Goal: Task Accomplishment & Management: Complete application form

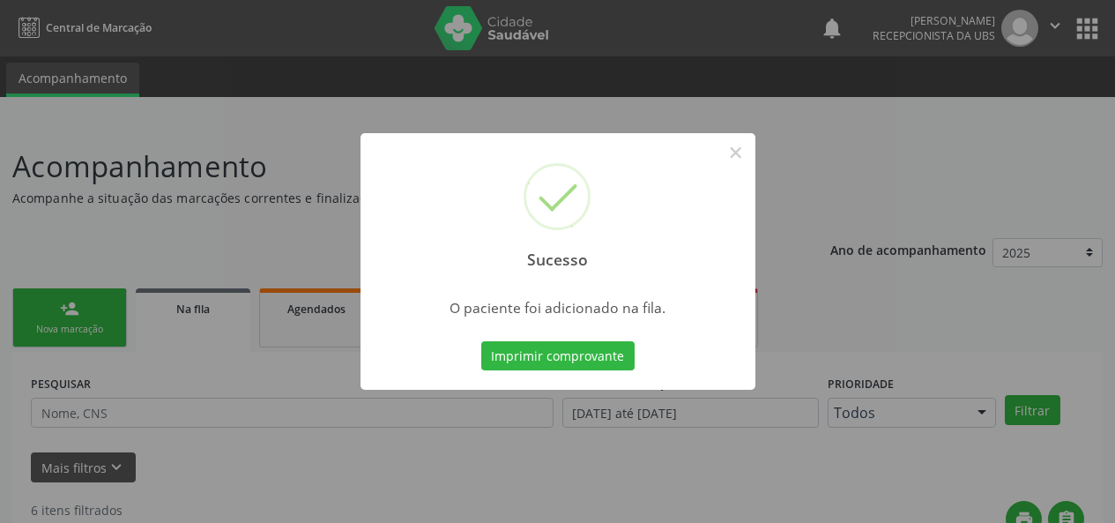
scroll to position [83, 0]
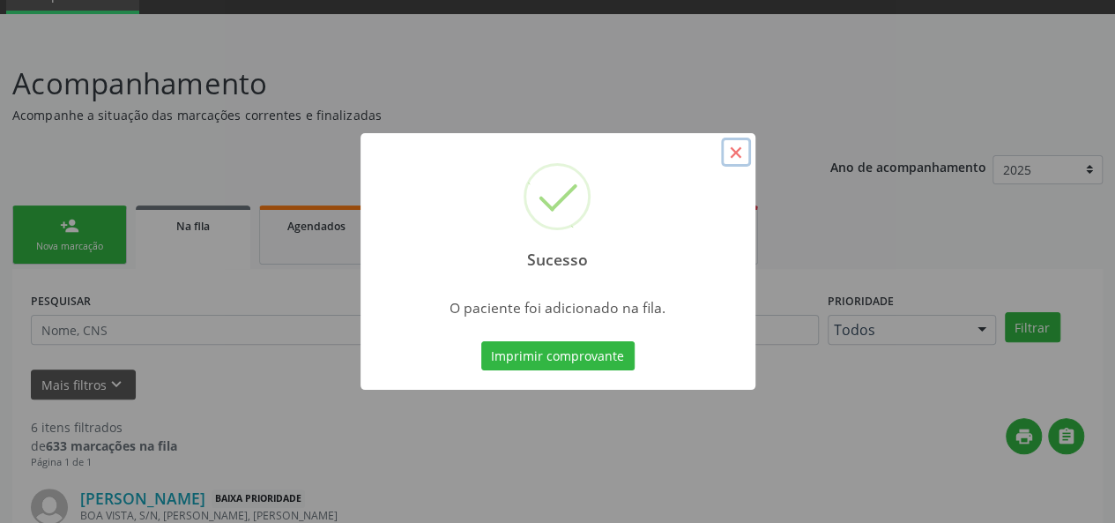
click at [735, 155] on button "×" at bounding box center [736, 152] width 30 height 30
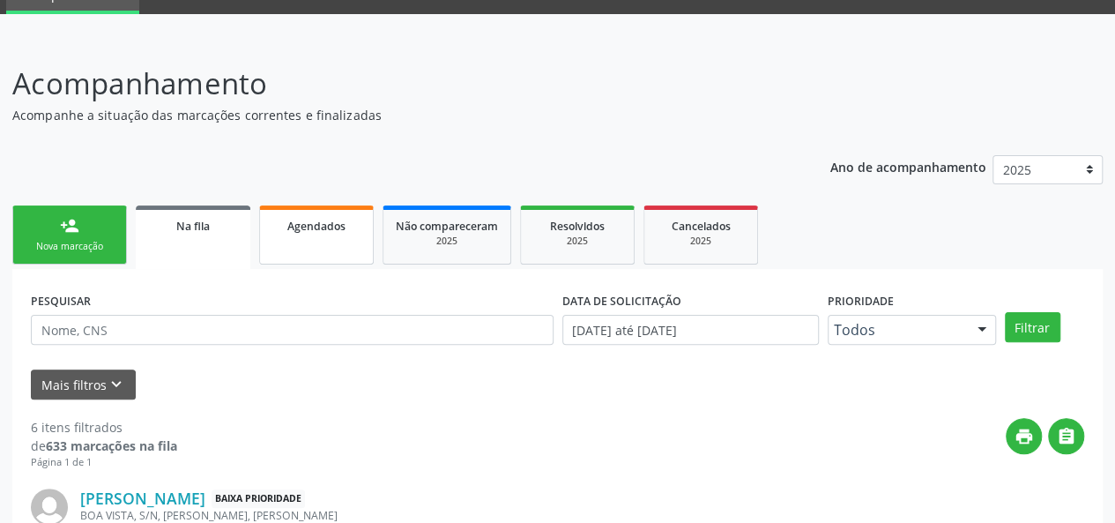
click at [305, 237] on link "Agendados" at bounding box center [316, 234] width 115 height 59
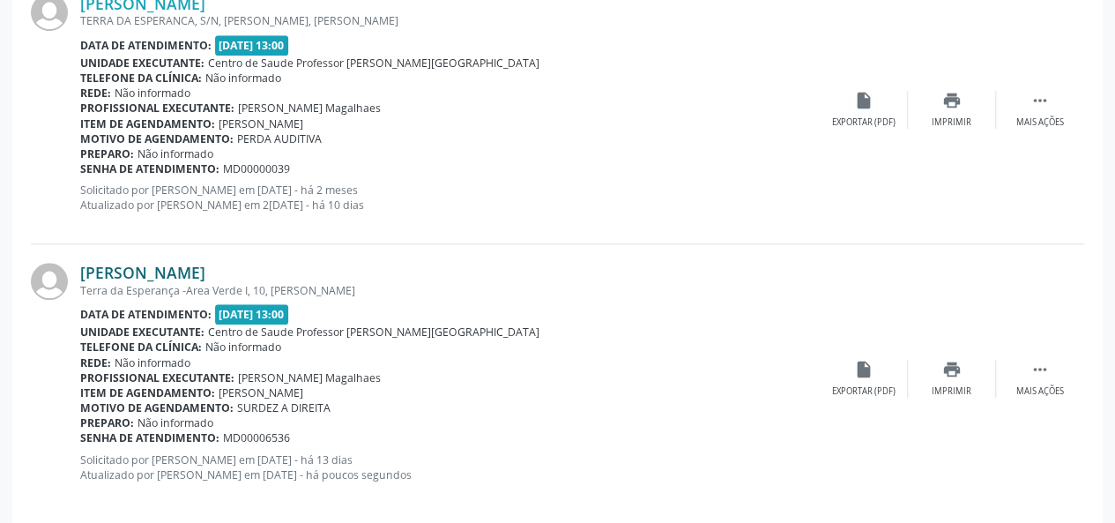
scroll to position [597, 0]
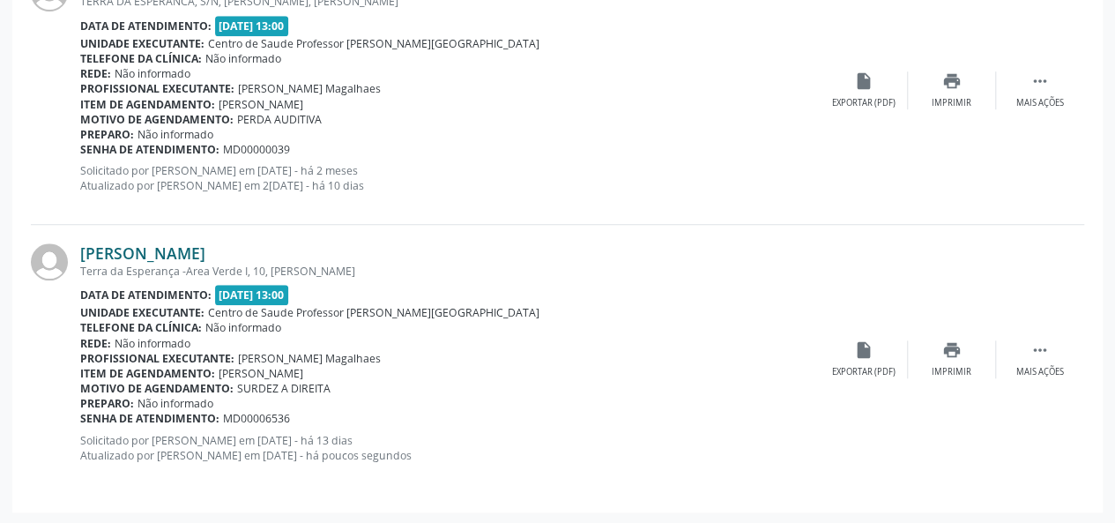
click at [189, 255] on link "[PERSON_NAME]" at bounding box center [142, 252] width 125 height 19
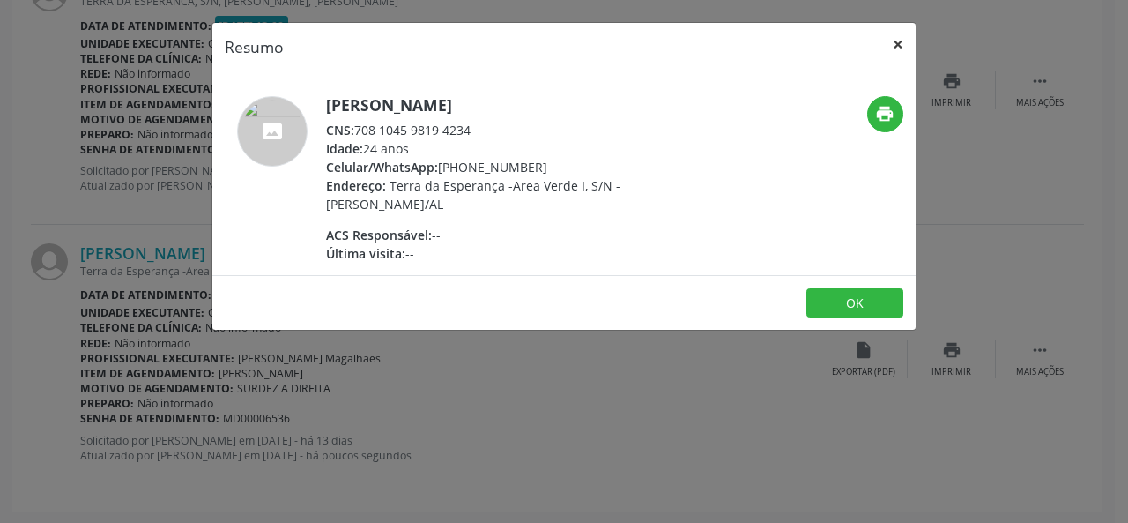
click at [902, 39] on button "×" at bounding box center [897, 44] width 35 height 43
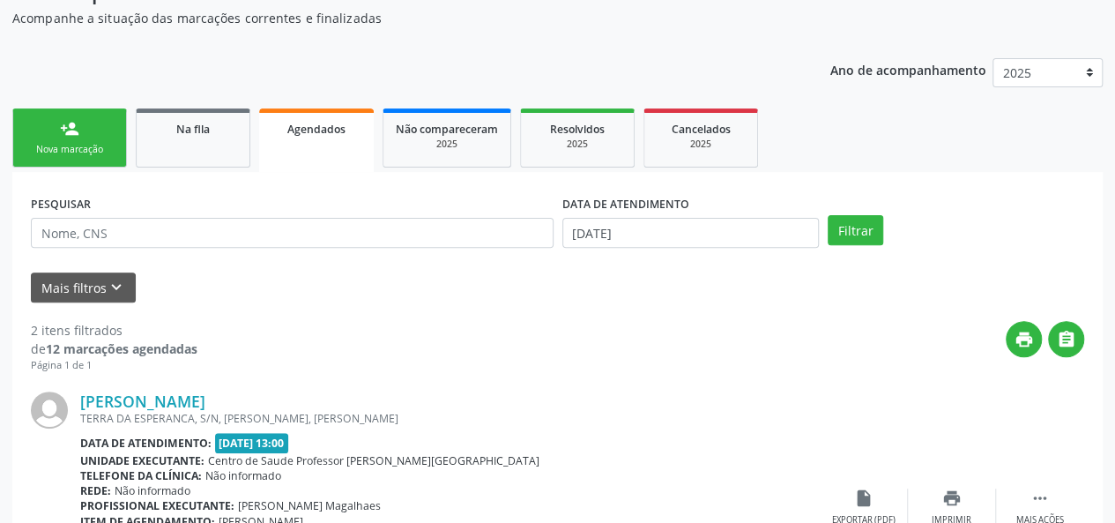
scroll to position [156, 0]
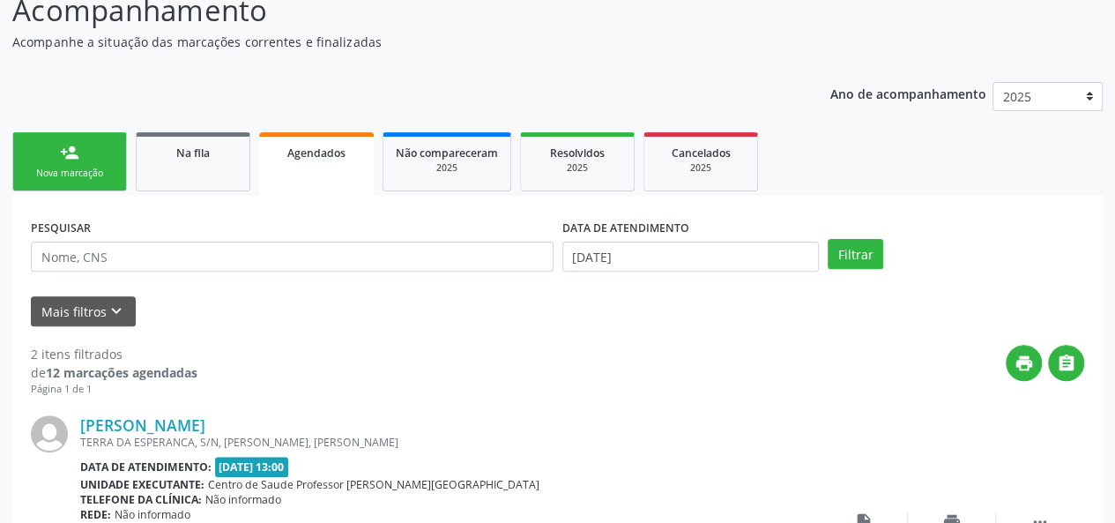
click at [44, 156] on link "person_add Nova marcação" at bounding box center [69, 161] width 115 height 59
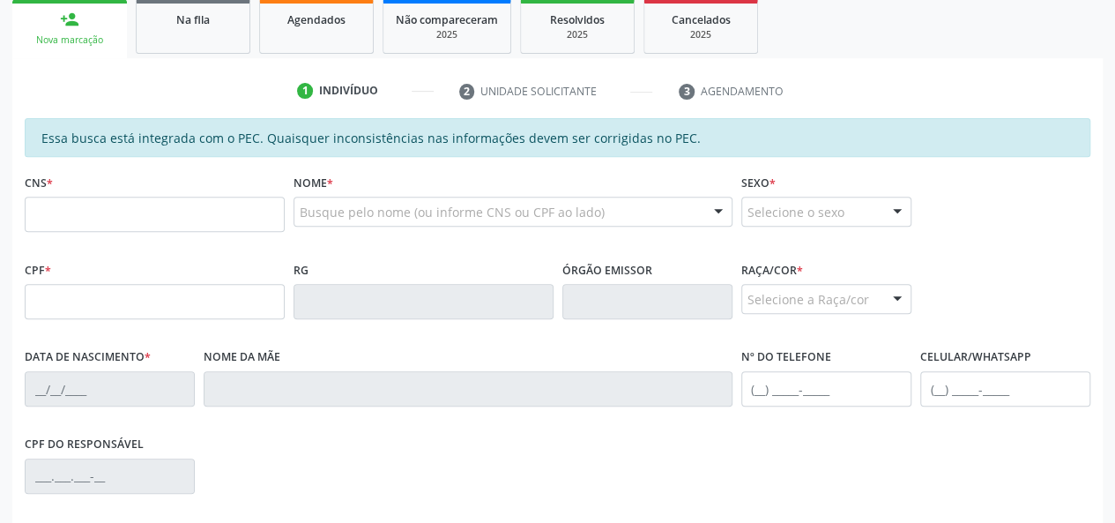
scroll to position [332, 0]
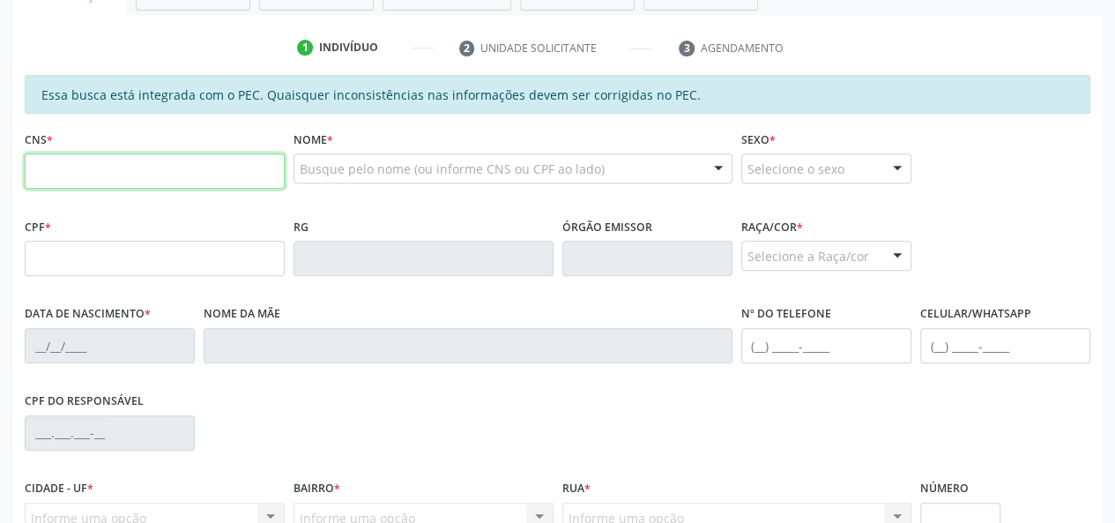
click at [203, 170] on input "text" at bounding box center [155, 170] width 260 height 35
type input "701 2070 5215 9113"
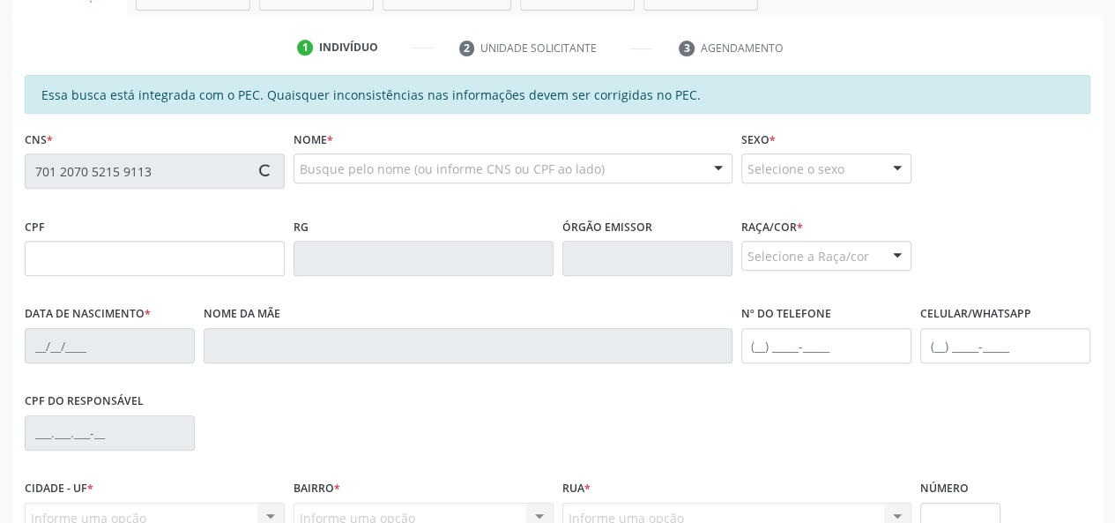
type input "016.094.814-29"
type input "1[DATE]"
type input "[PERSON_NAME] da Conceição"
type input "[PHONE_NUMBER]"
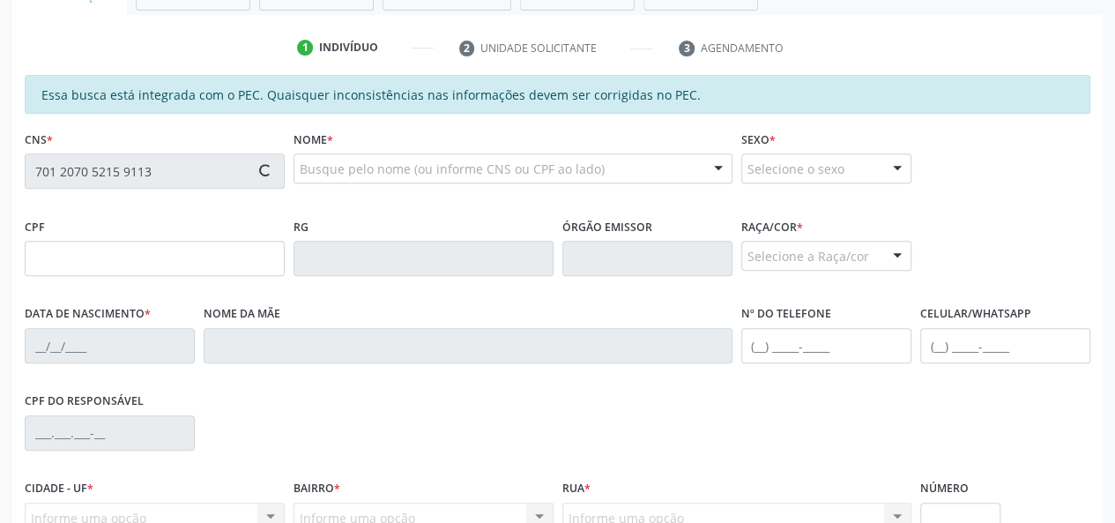
type input "S/N"
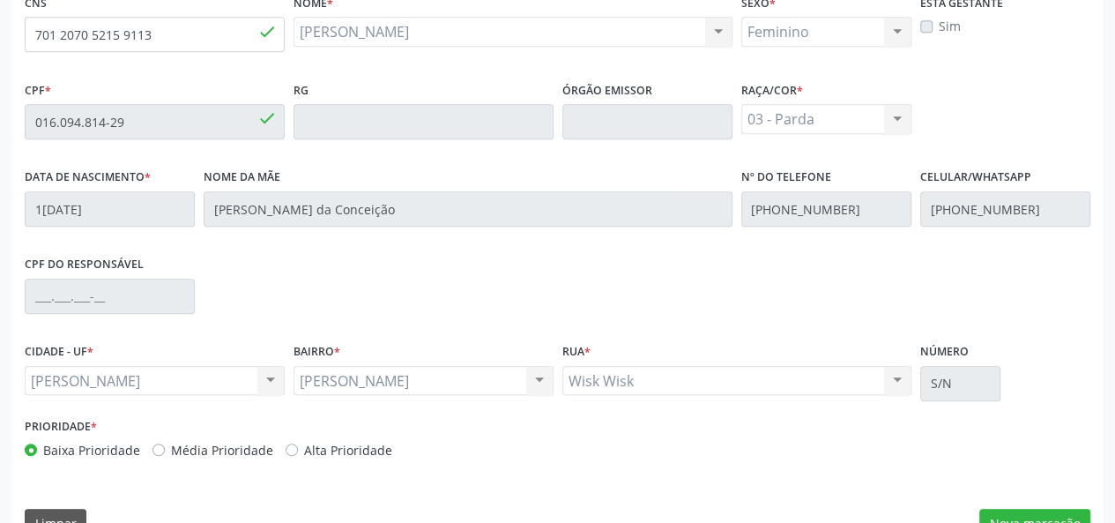
scroll to position [507, 0]
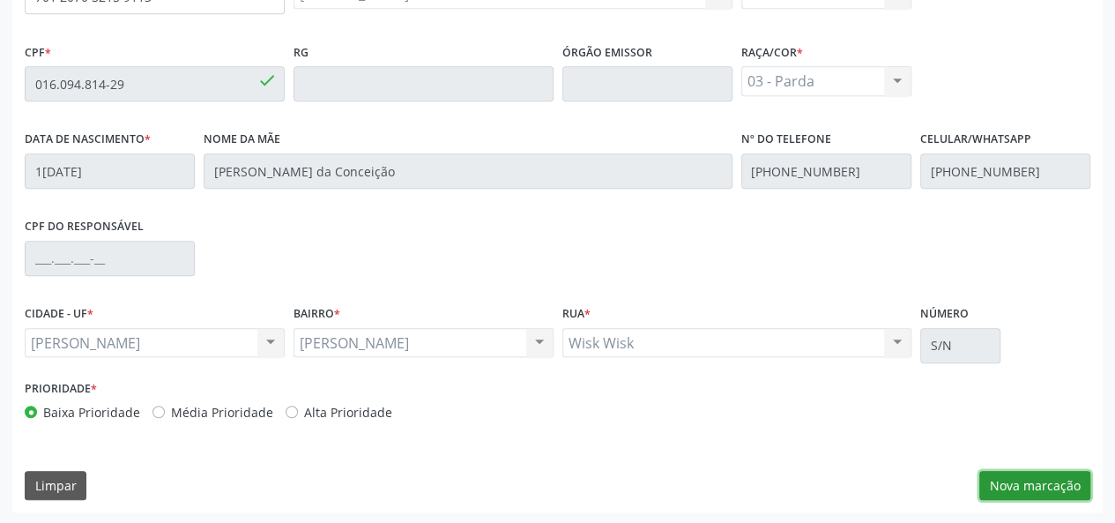
click at [1006, 490] on button "Nova marcação" at bounding box center [1034, 486] width 111 height 30
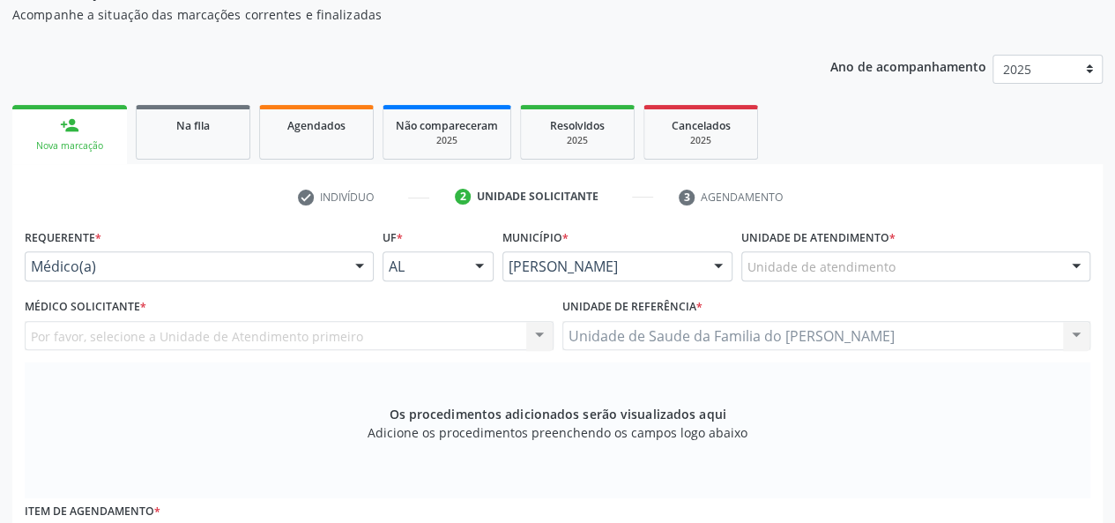
scroll to position [154, 0]
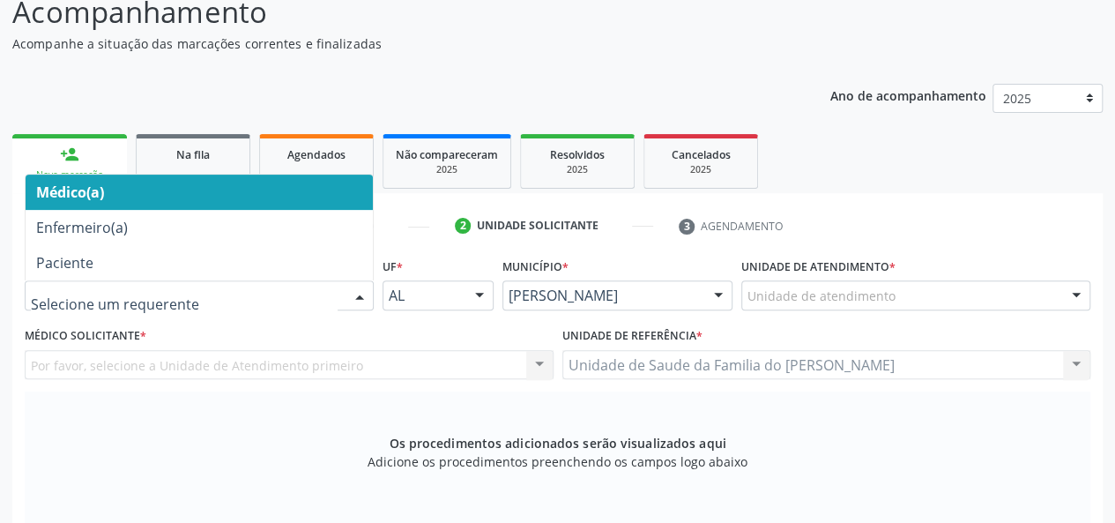
click at [352, 293] on div at bounding box center [359, 296] width 26 height 30
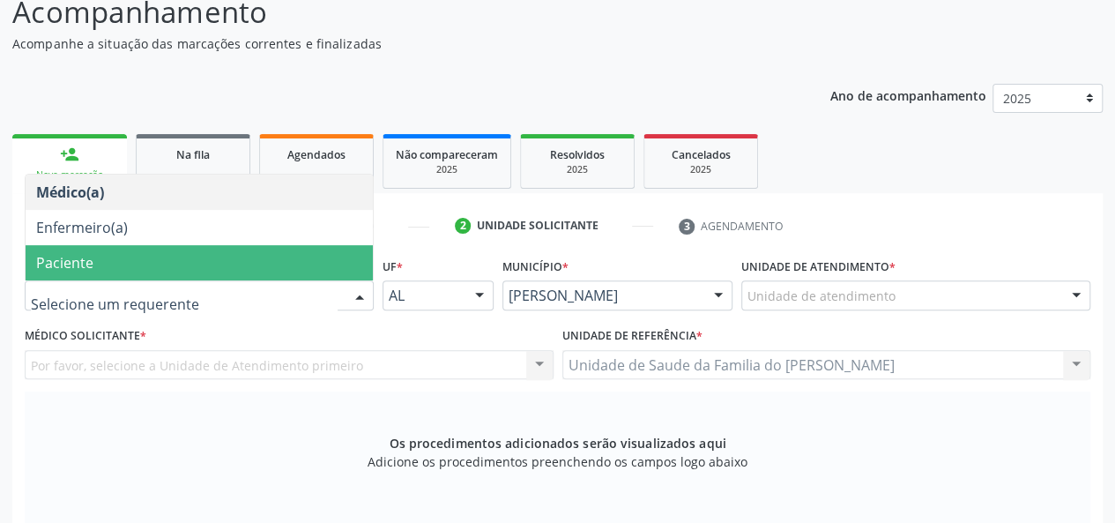
click at [242, 269] on span "Paciente" at bounding box center [199, 262] width 347 height 35
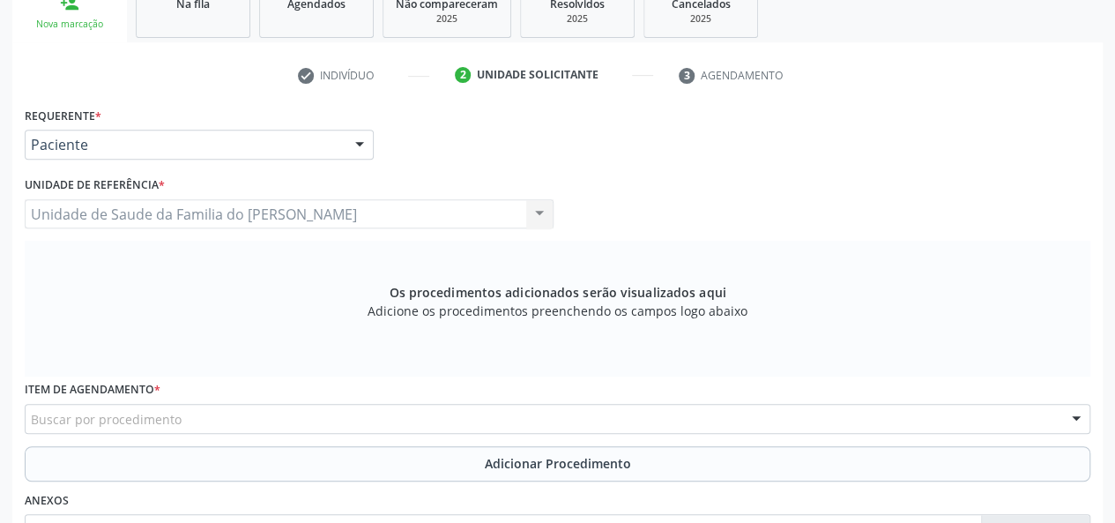
scroll to position [507, 0]
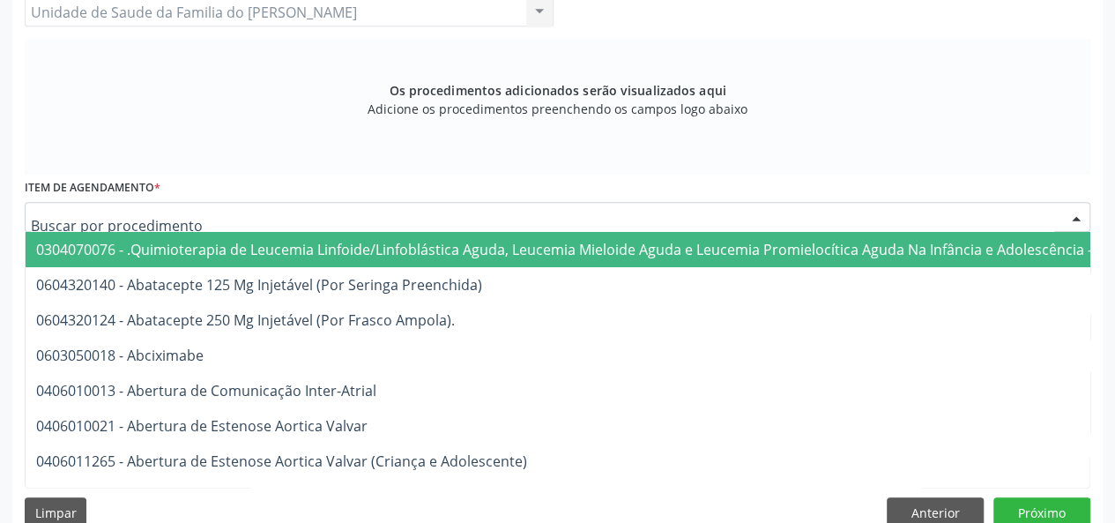
click at [247, 219] on div at bounding box center [557, 217] width 1065 height 30
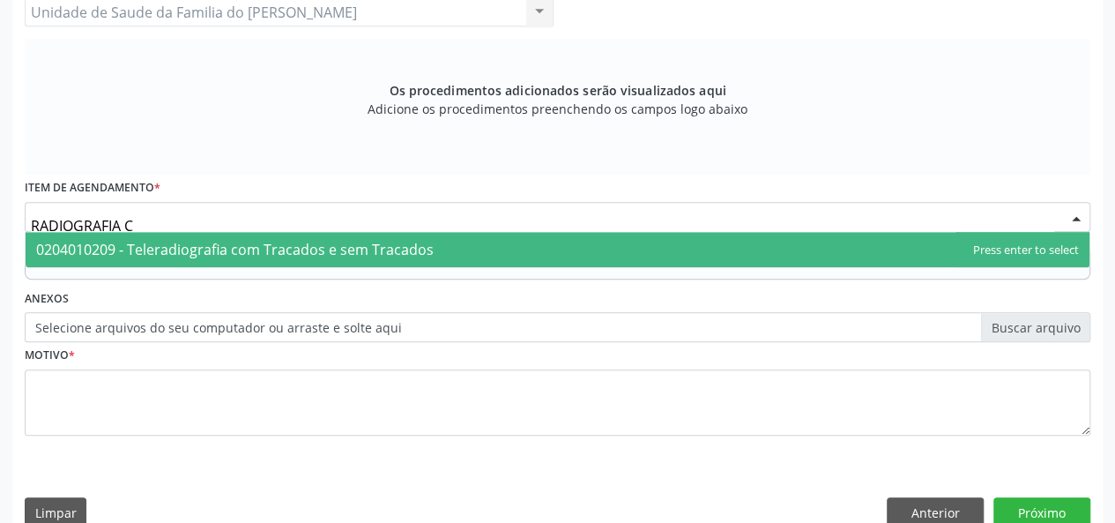
type input "RADIOGRAFIA"
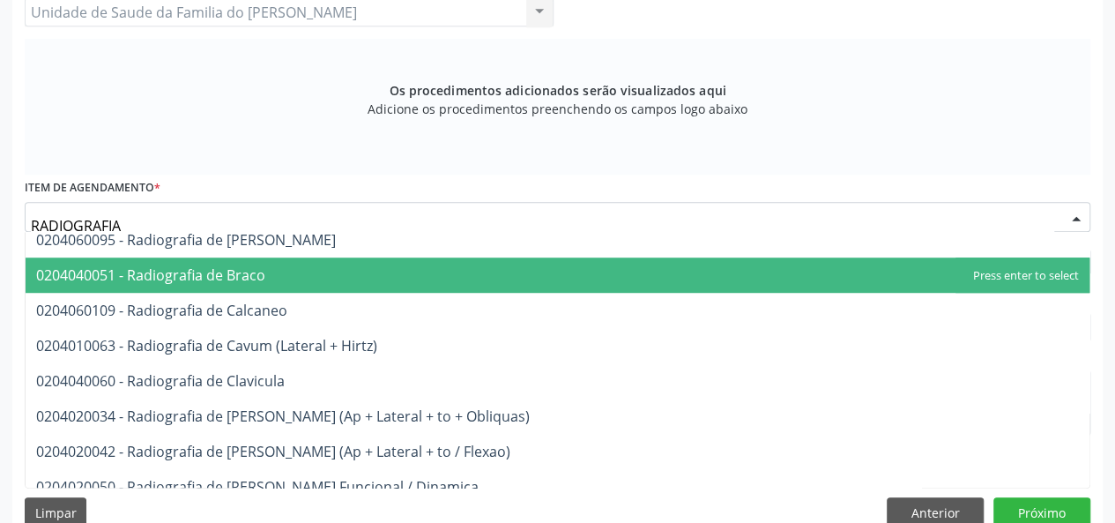
scroll to position [793, 0]
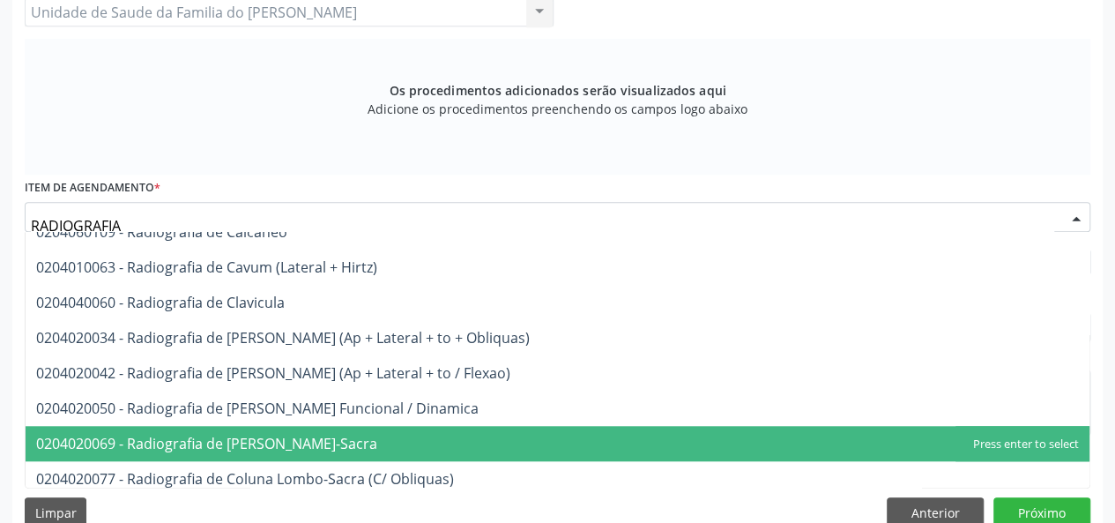
click at [345, 447] on span "0204020069 - Radiografia de [PERSON_NAME]-Sacra" at bounding box center [206, 443] width 341 height 19
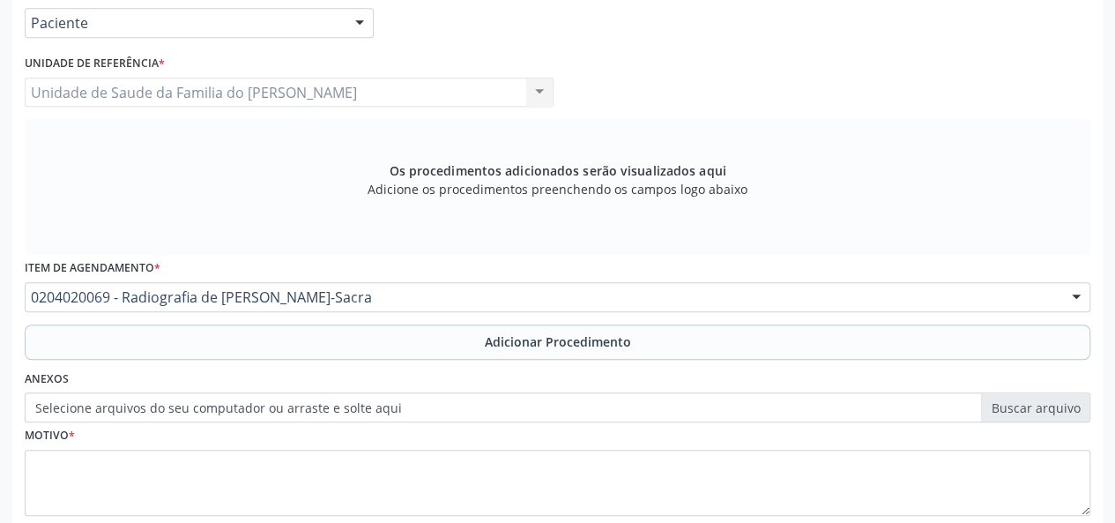
scroll to position [419, 0]
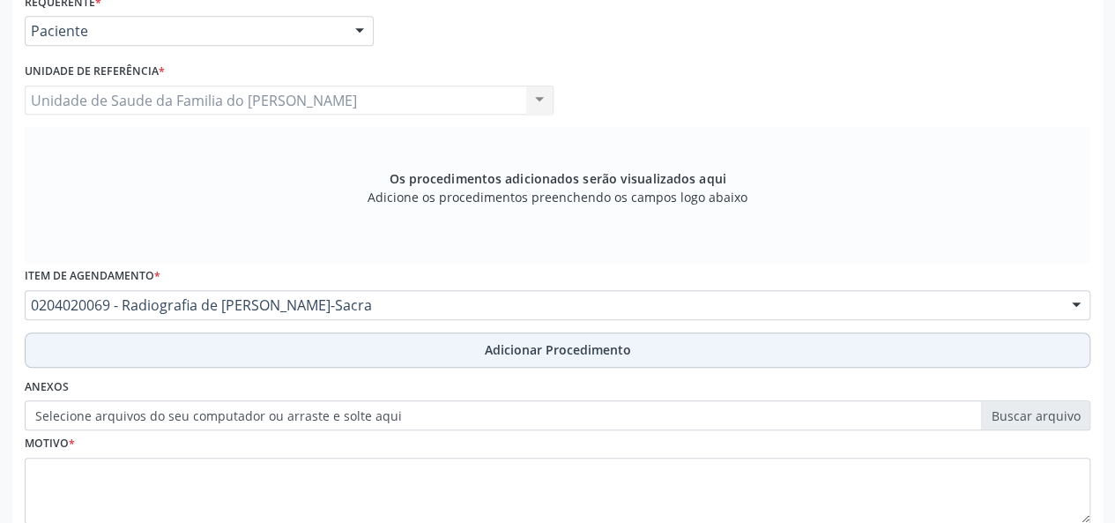
click at [375, 339] on button "Adicionar Procedimento" at bounding box center [557, 349] width 1065 height 35
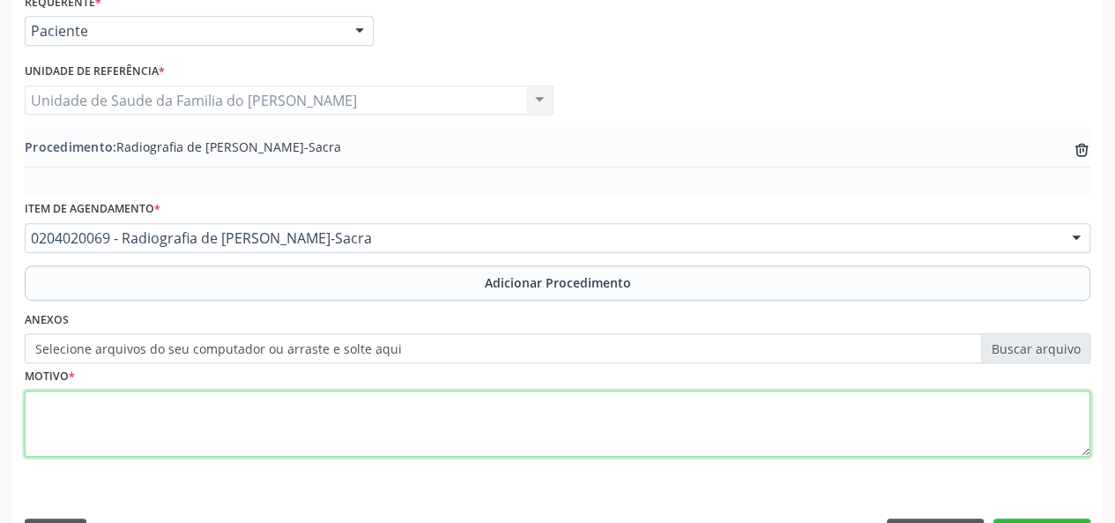
click at [333, 431] on textarea at bounding box center [557, 423] width 1065 height 67
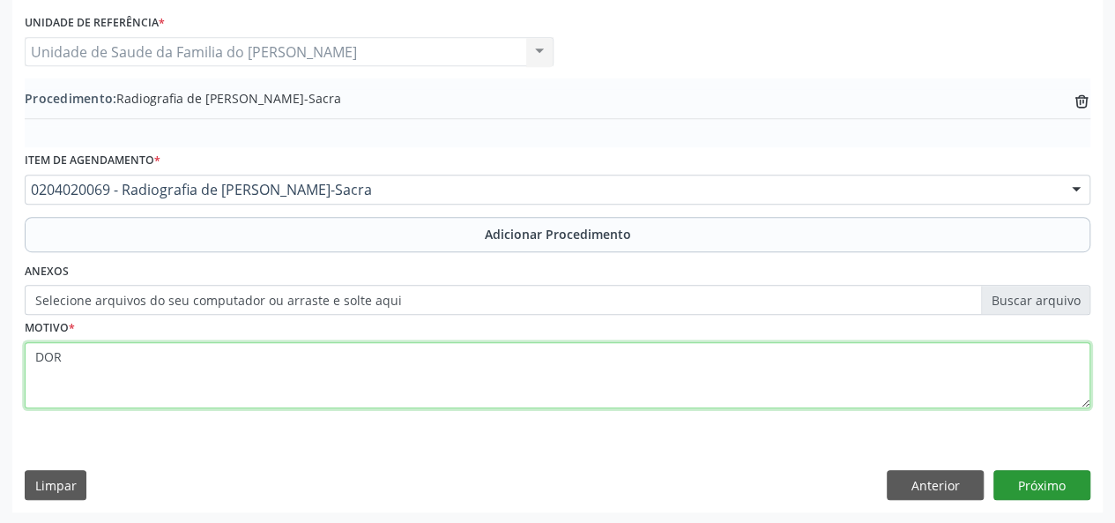
type textarea "DOR"
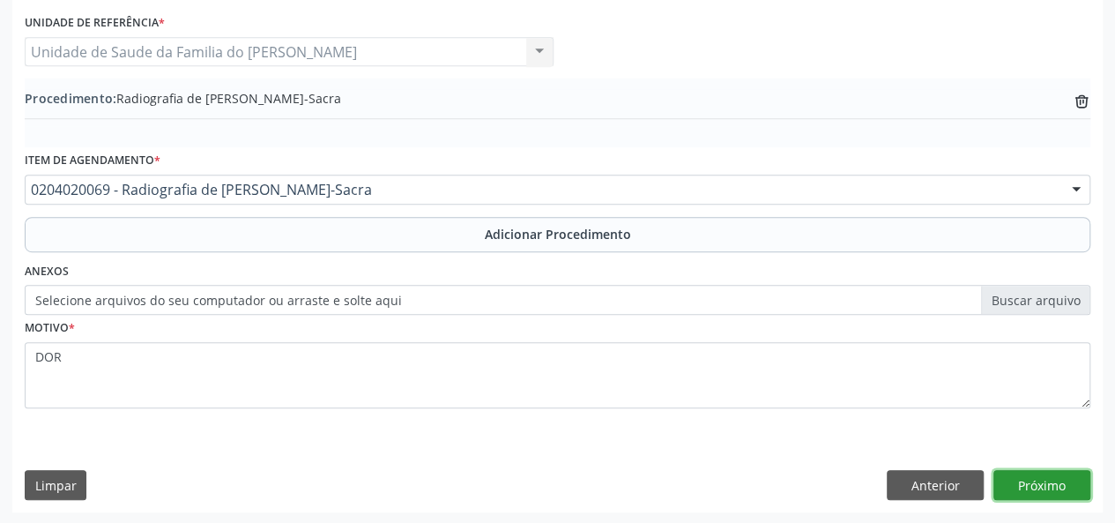
click at [1056, 472] on button "Próximo" at bounding box center [1041, 485] width 97 height 30
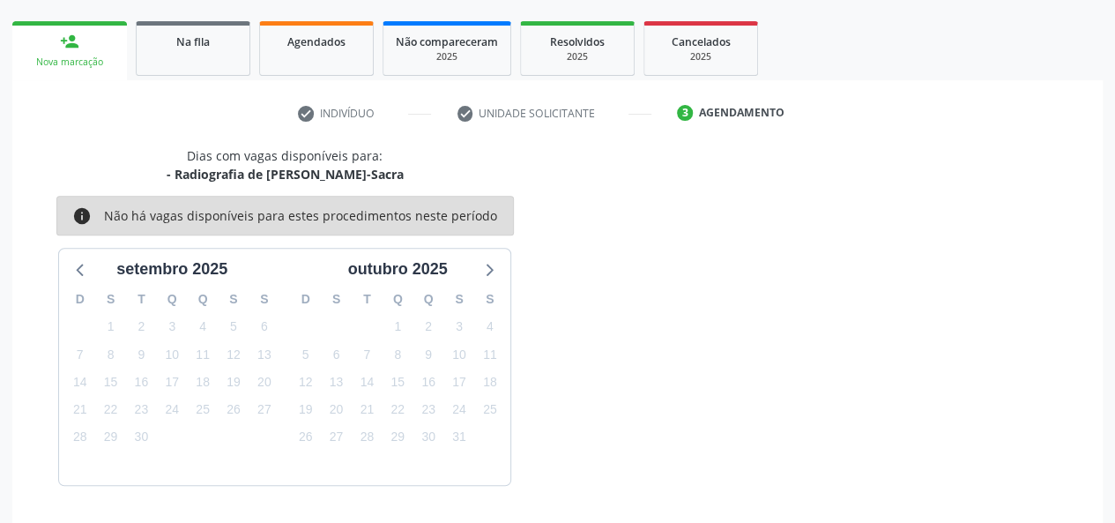
scroll to position [319, 0]
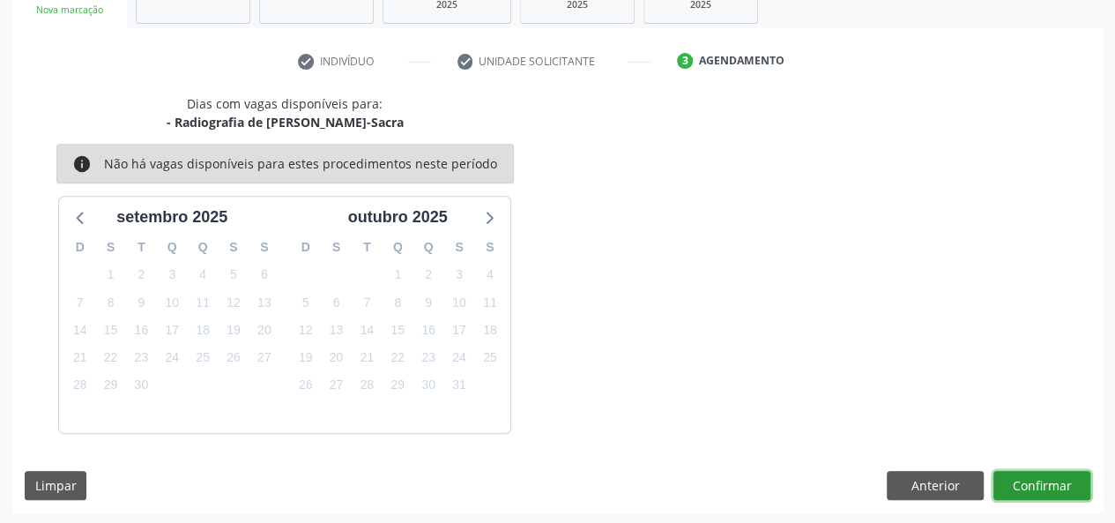
click at [1045, 482] on button "Confirmar" at bounding box center [1041, 486] width 97 height 30
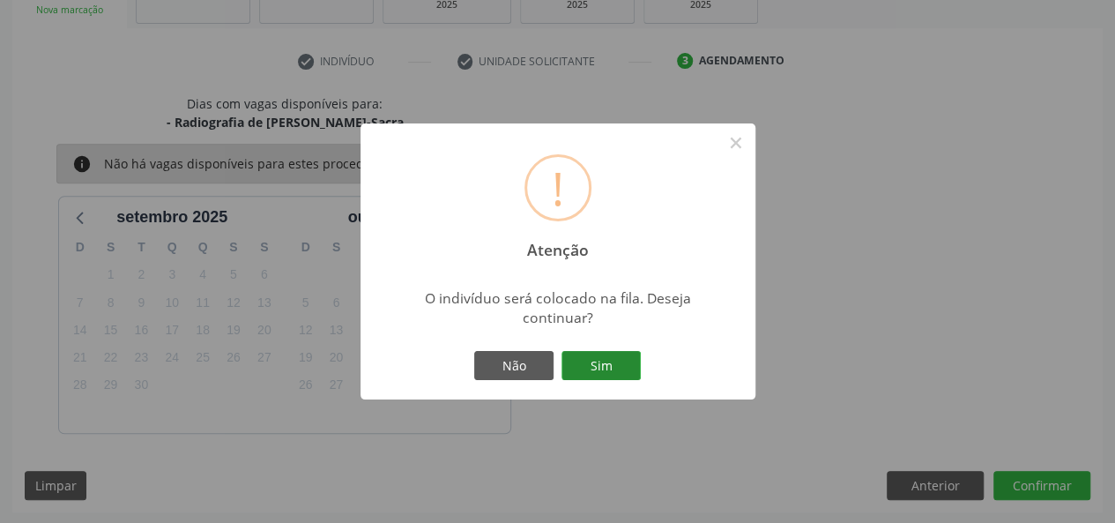
click at [628, 360] on button "Sim" at bounding box center [600, 366] width 79 height 30
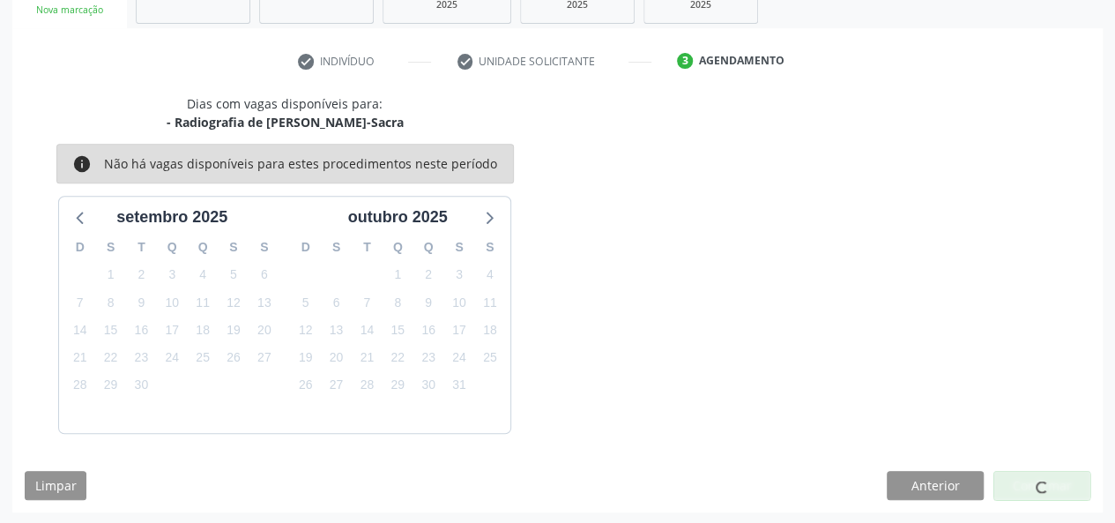
scroll to position [83, 0]
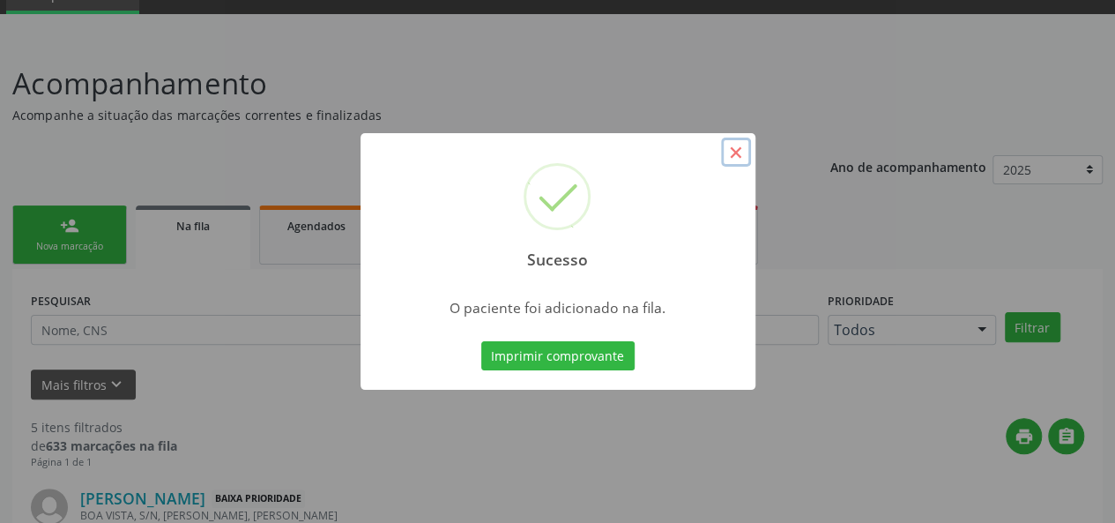
click at [739, 149] on button "×" at bounding box center [736, 152] width 30 height 30
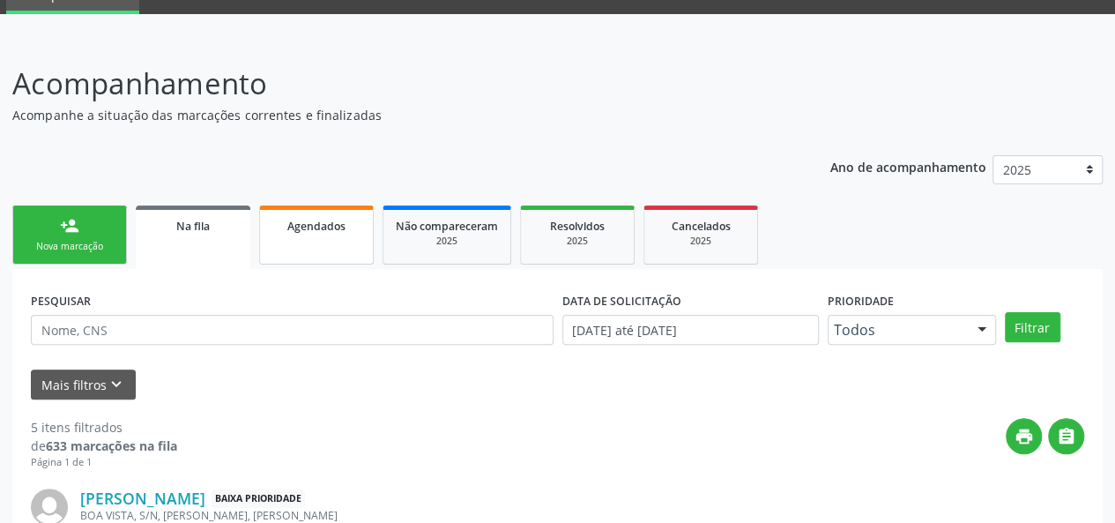
click at [321, 221] on span "Agendados" at bounding box center [316, 226] width 58 height 15
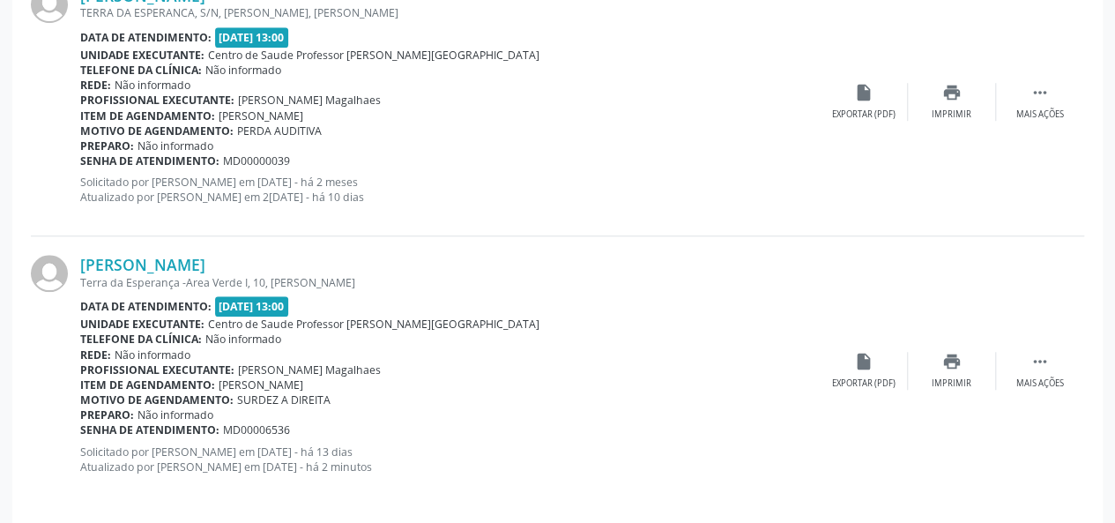
scroll to position [597, 0]
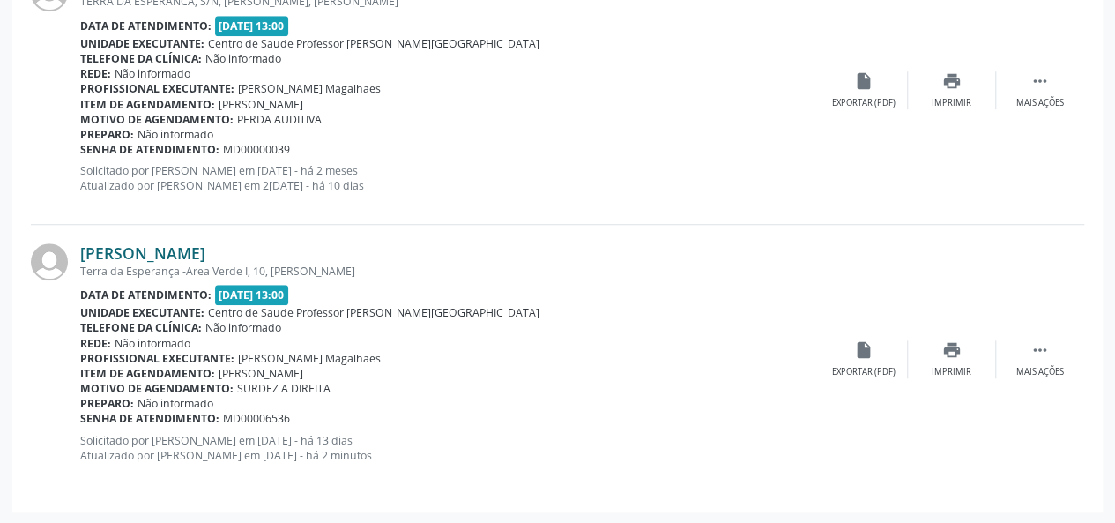
click at [205, 256] on link "[PERSON_NAME]" at bounding box center [142, 252] width 125 height 19
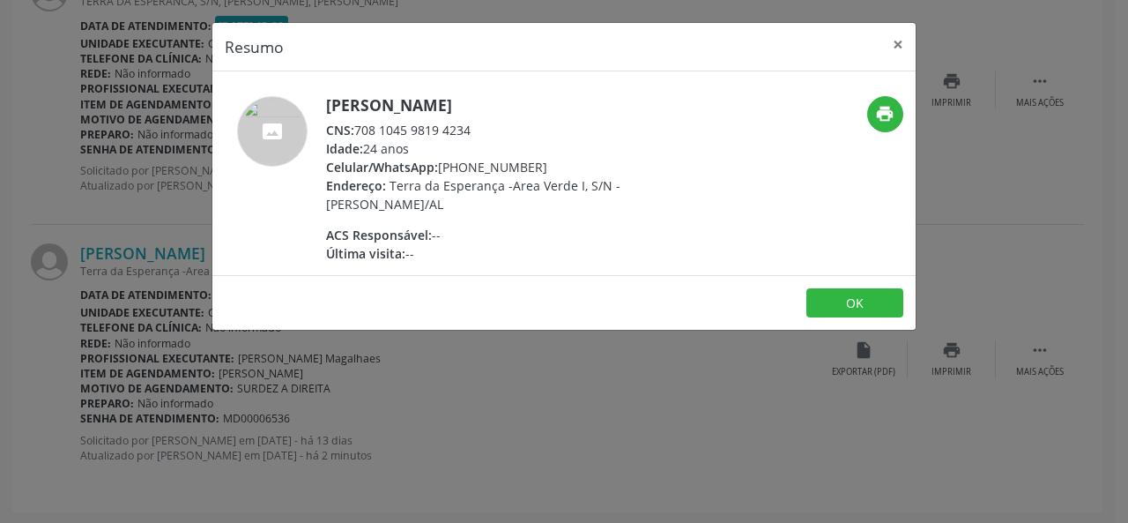
drag, startPoint x: 486, startPoint y: 131, endPoint x: 356, endPoint y: 130, distance: 130.4
click at [356, 130] on div "CNS: 708 1045 9819 4234" at bounding box center [497, 130] width 343 height 19
copy div "708 1045 9819 4234"
click at [903, 44] on button "×" at bounding box center [897, 44] width 35 height 43
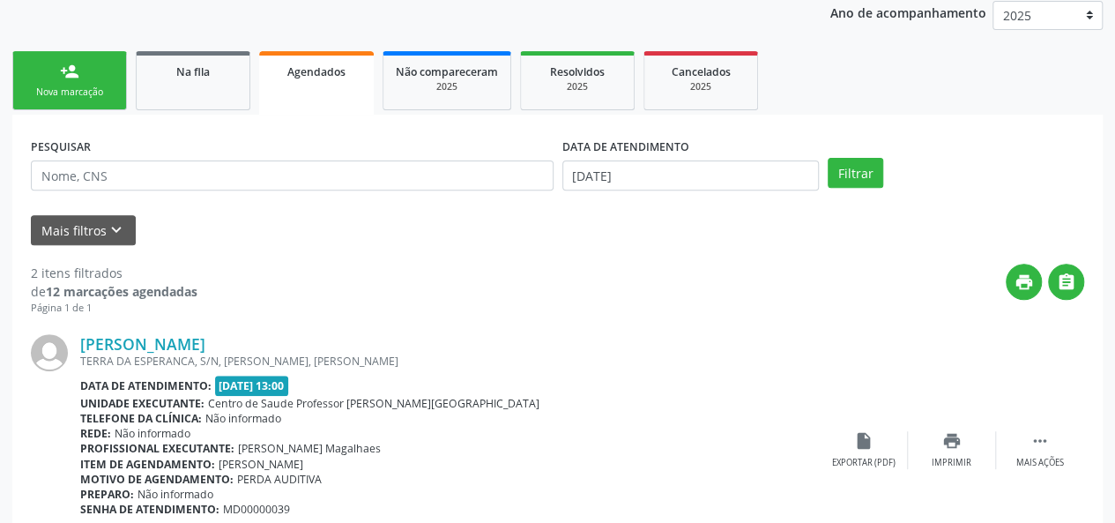
scroll to position [0, 0]
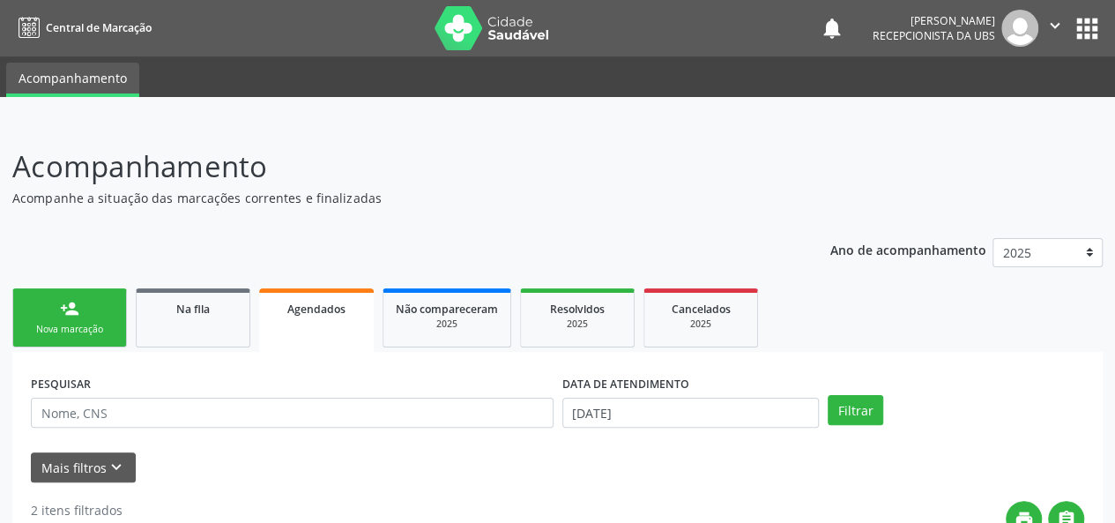
click at [56, 323] on div "Nova marcação" at bounding box center [70, 329] width 88 height 13
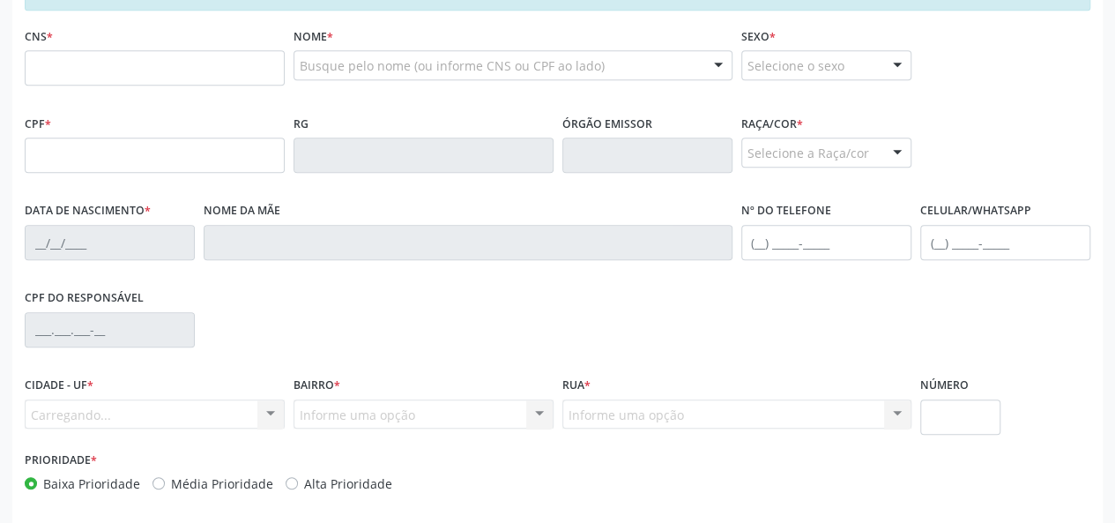
scroll to position [441, 0]
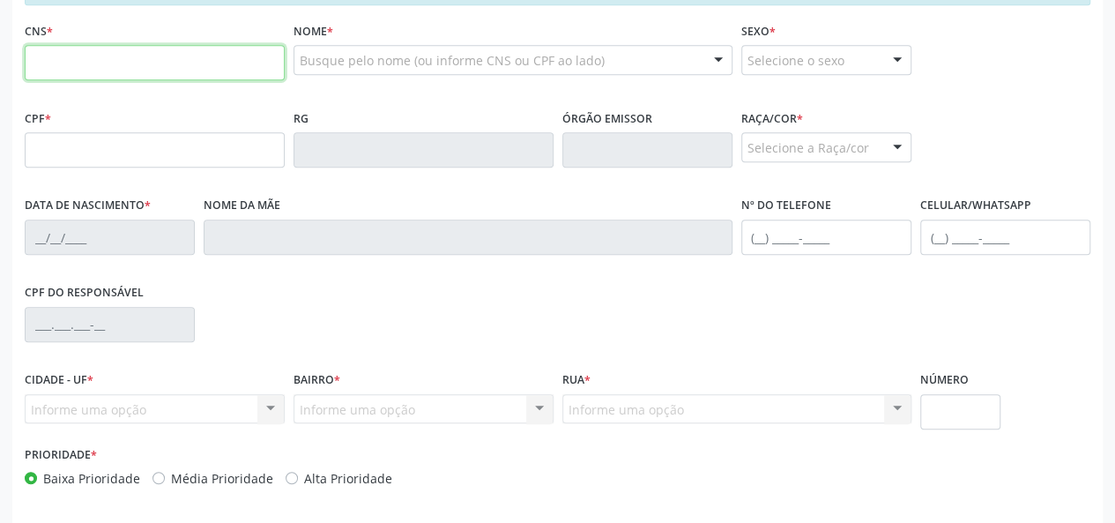
click at [192, 57] on input "text" at bounding box center [155, 62] width 260 height 35
paste input "707 0038 8556 0137"
type input "707 0038 8556 0137"
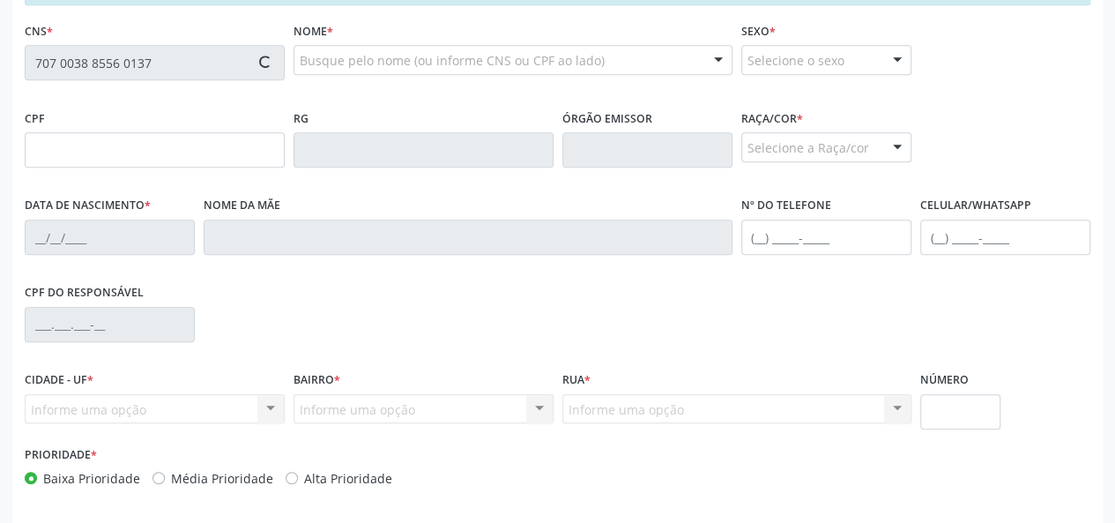
type input "058.666.474-27"
type input "[DATE]"
type input "[PERSON_NAME]"
type input "[PHONE_NUMBER]"
type input "S/N"
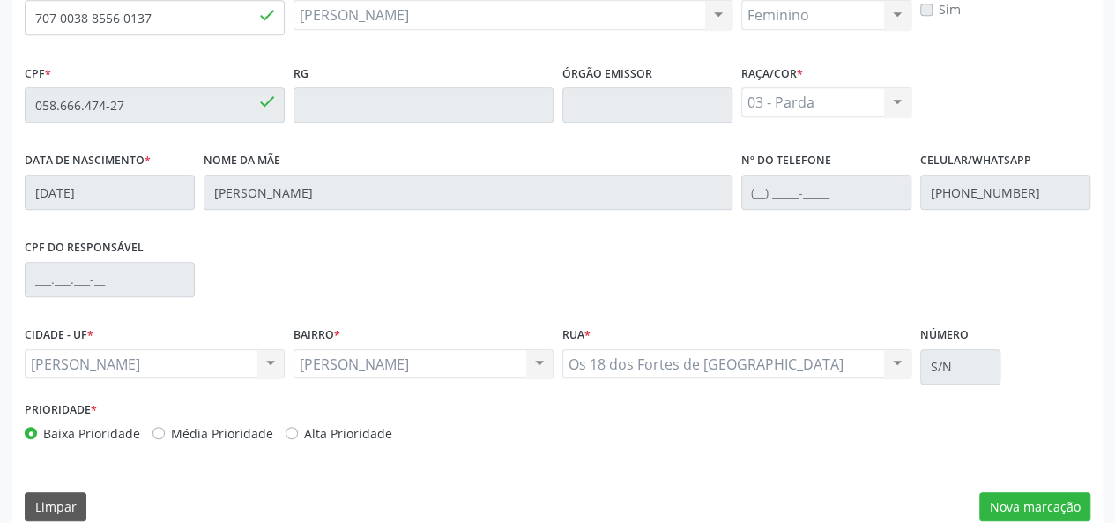
scroll to position [507, 0]
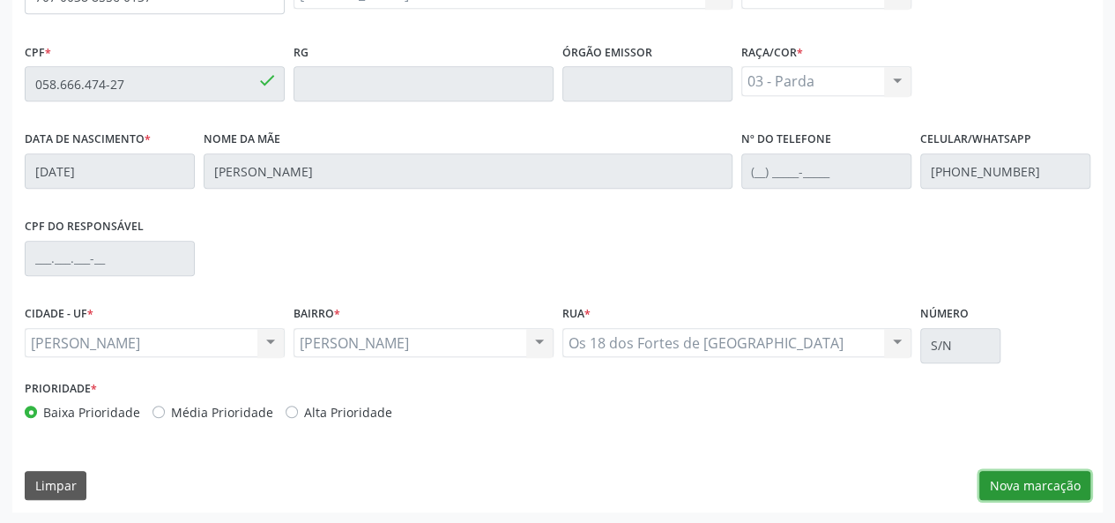
click at [1023, 474] on button "Nova marcação" at bounding box center [1034, 486] width 111 height 30
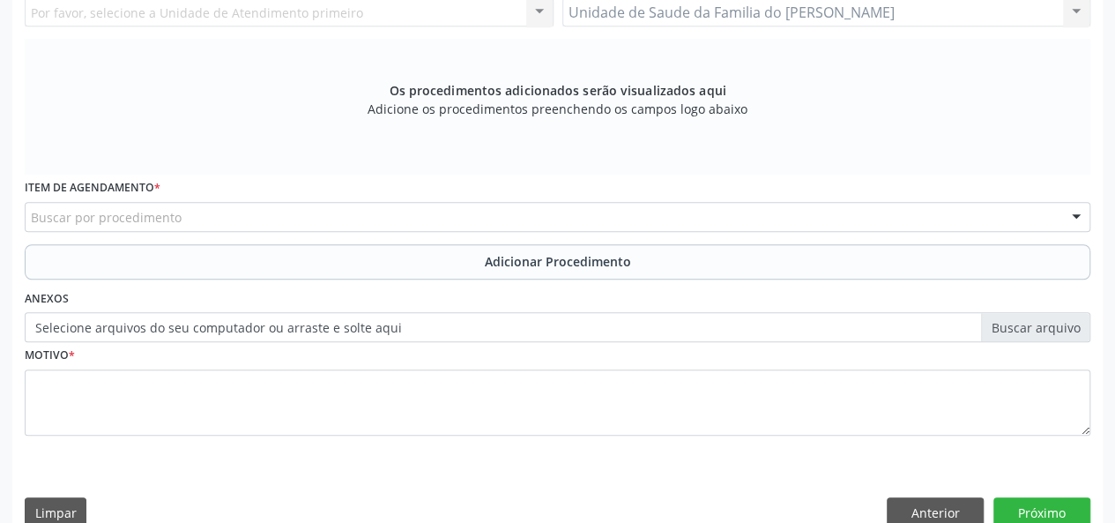
scroll to position [242, 0]
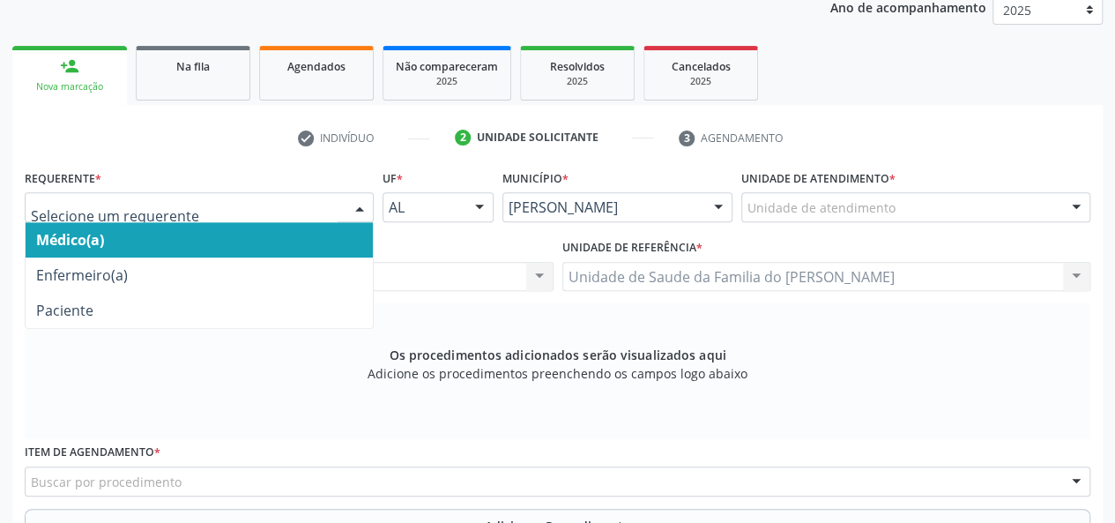
click at [352, 209] on div at bounding box center [359, 208] width 26 height 30
click at [257, 225] on span "Médico(a)" at bounding box center [199, 239] width 347 height 35
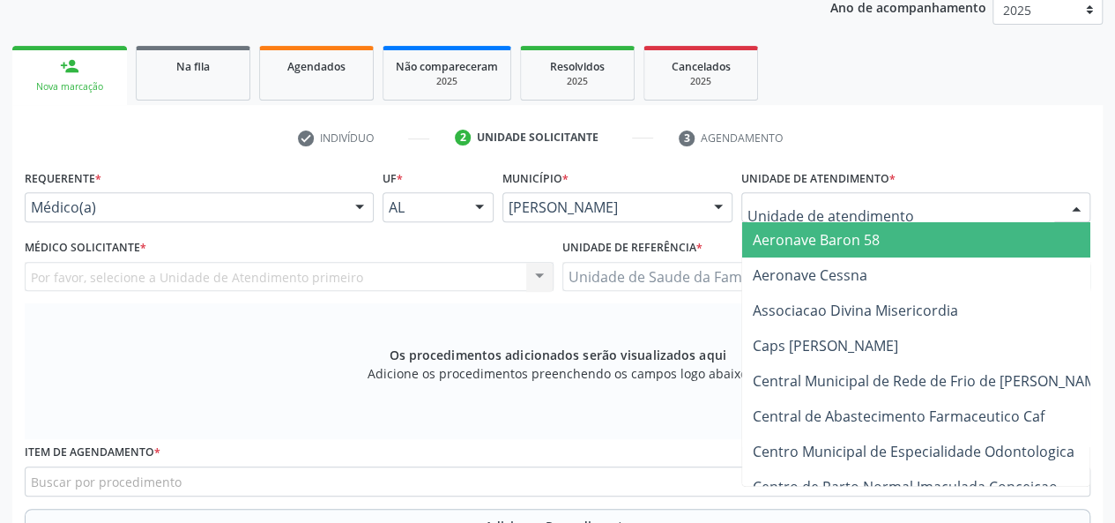
type input "j"
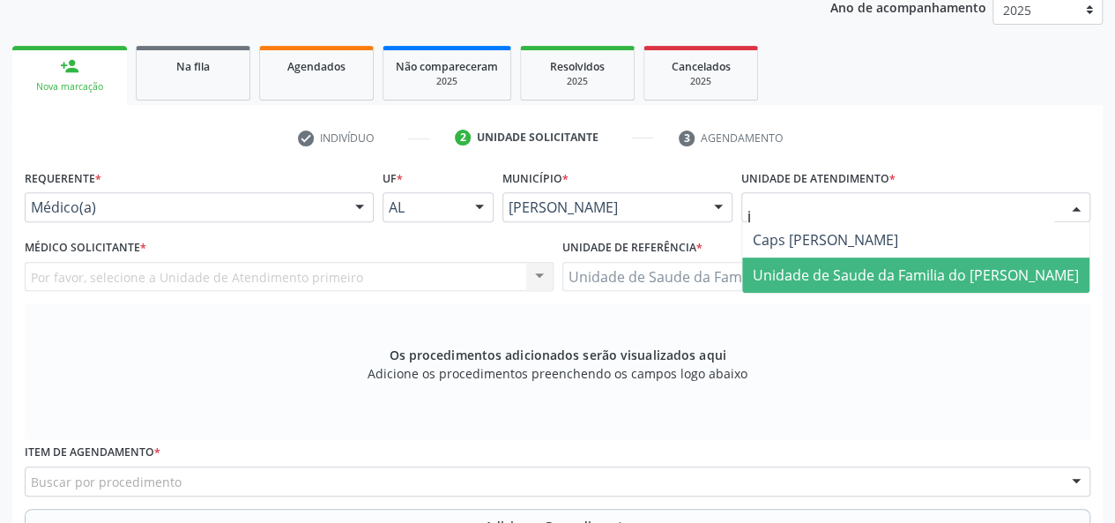
click at [909, 277] on span "Unidade de Saude da Familia do [PERSON_NAME]" at bounding box center [916, 274] width 326 height 19
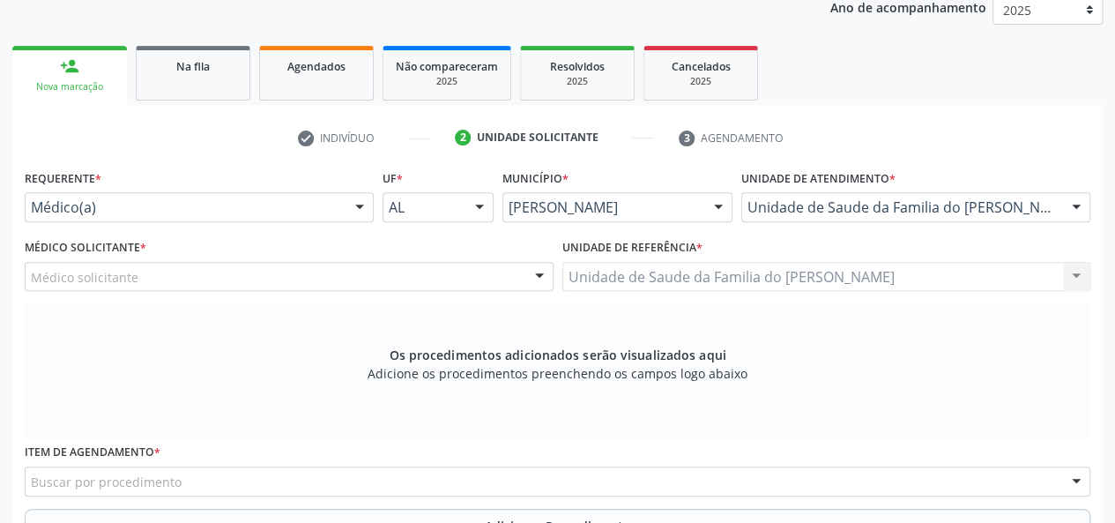
scroll to position [330, 0]
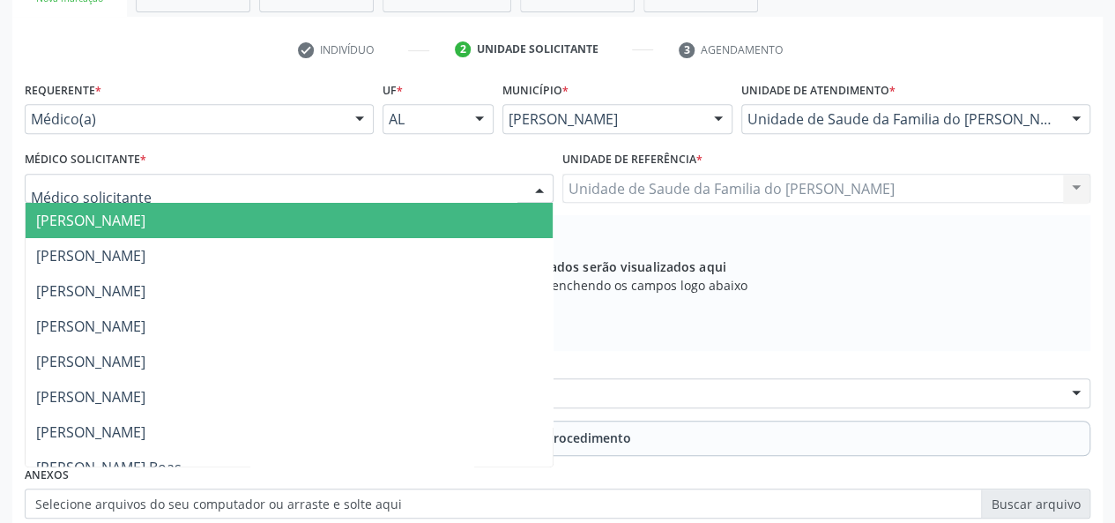
click at [492, 184] on div at bounding box center [289, 189] width 529 height 30
type input "j"
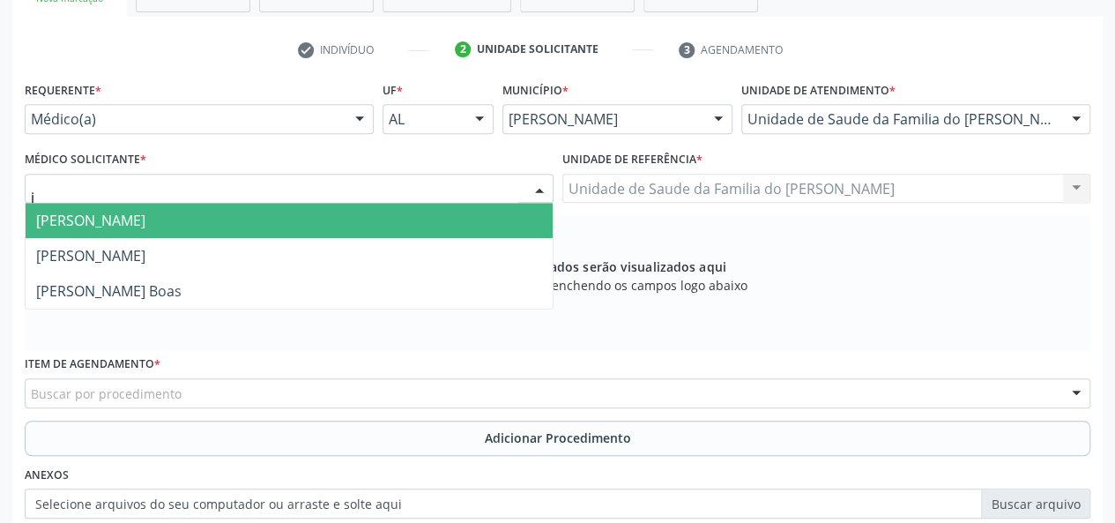
click at [367, 219] on span "[PERSON_NAME]" at bounding box center [289, 220] width 527 height 35
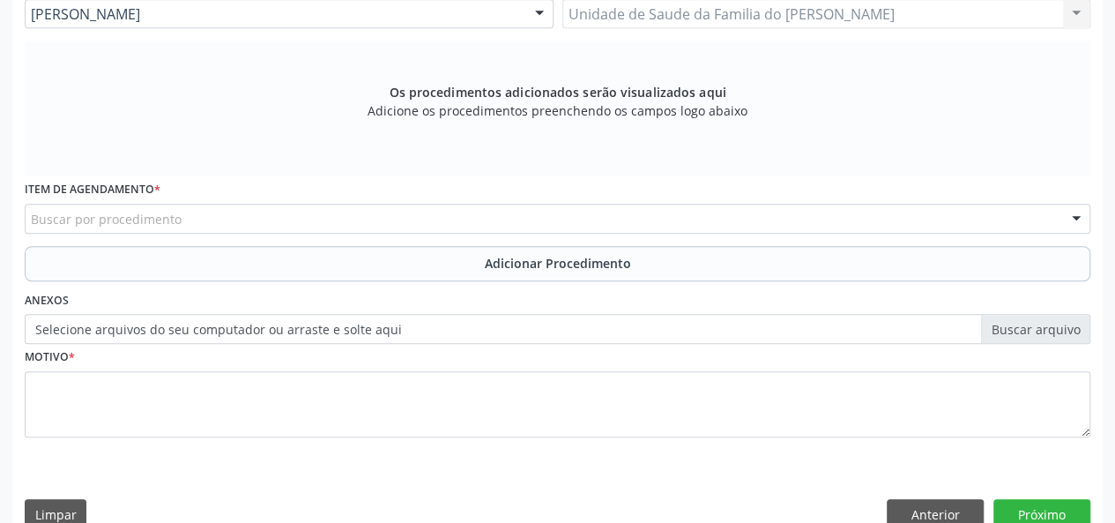
scroll to position [507, 0]
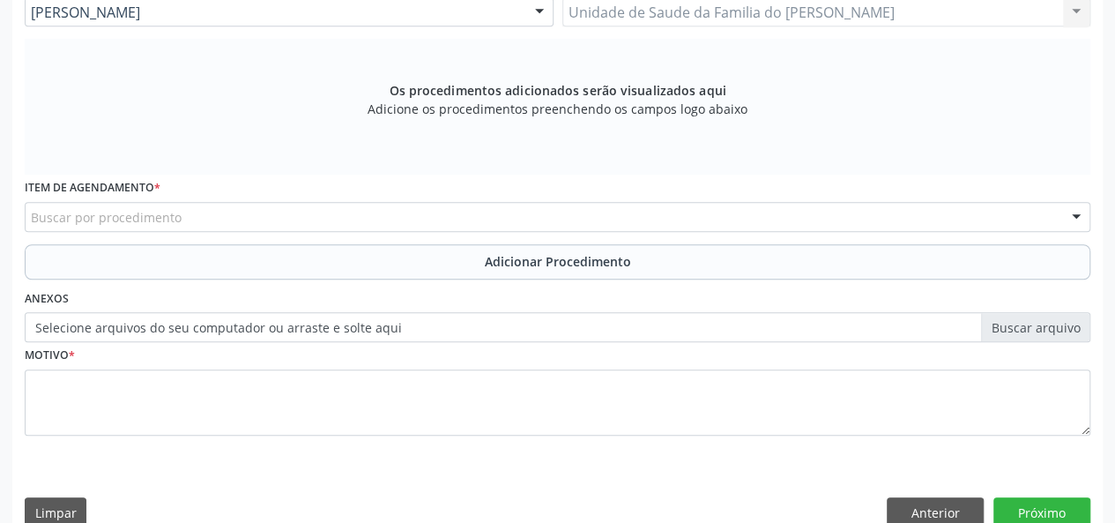
click at [375, 219] on div "Buscar por procedimento" at bounding box center [557, 217] width 1065 height 30
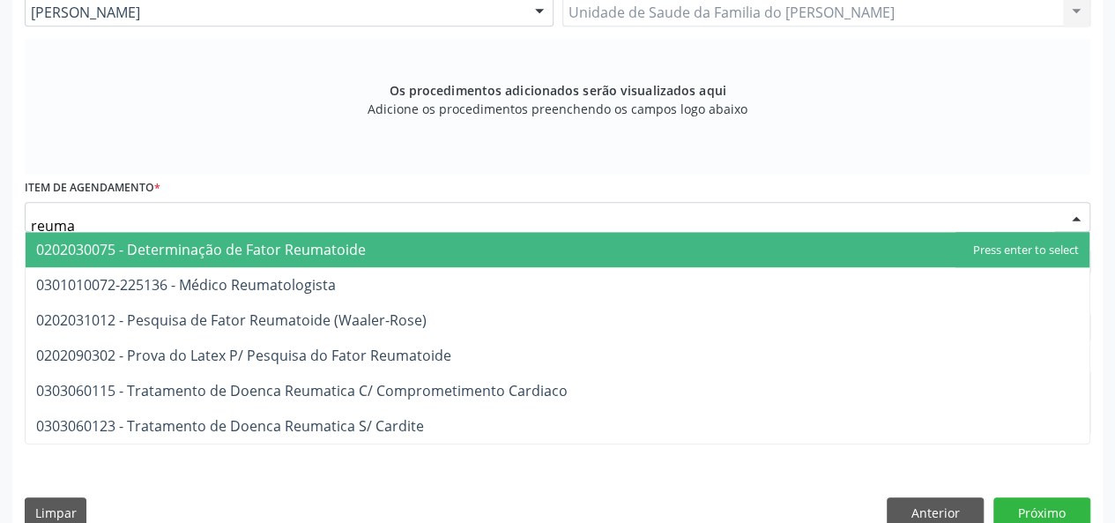
type input "reumat"
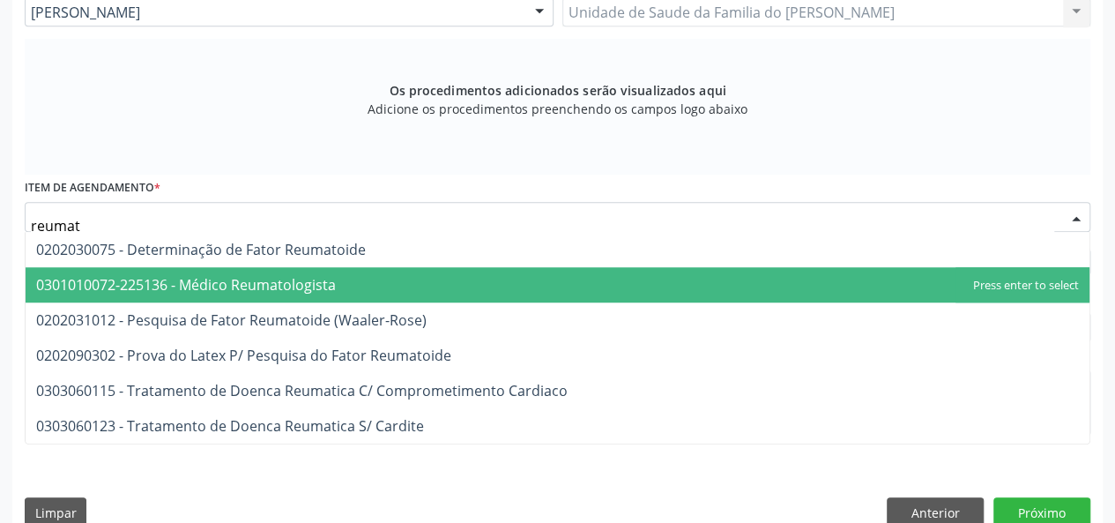
click at [374, 276] on span "0301010072-225136 - Médico Reumatologista" at bounding box center [558, 284] width 1064 height 35
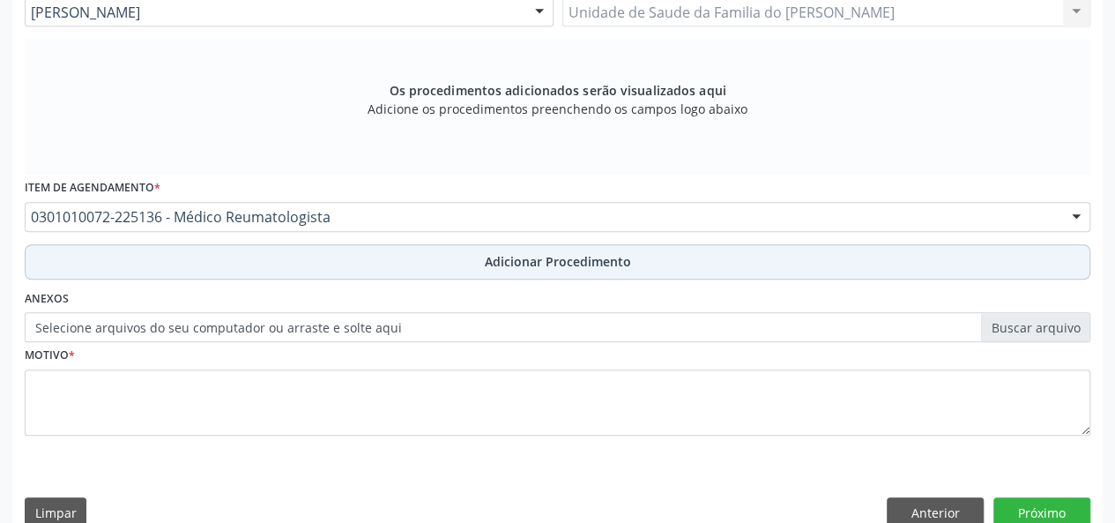
click at [386, 264] on button "Adicionar Procedimento" at bounding box center [557, 261] width 1065 height 35
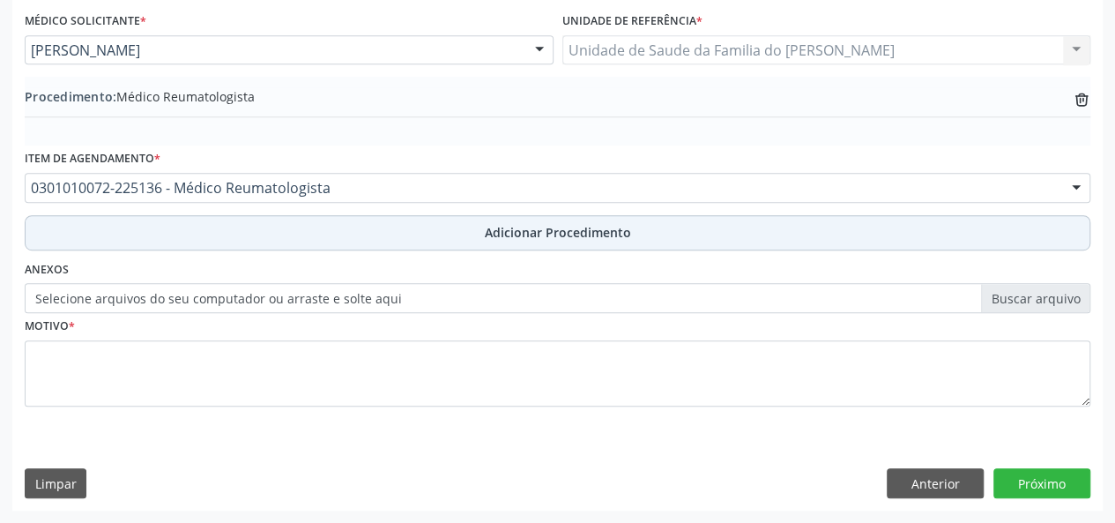
scroll to position [467, 0]
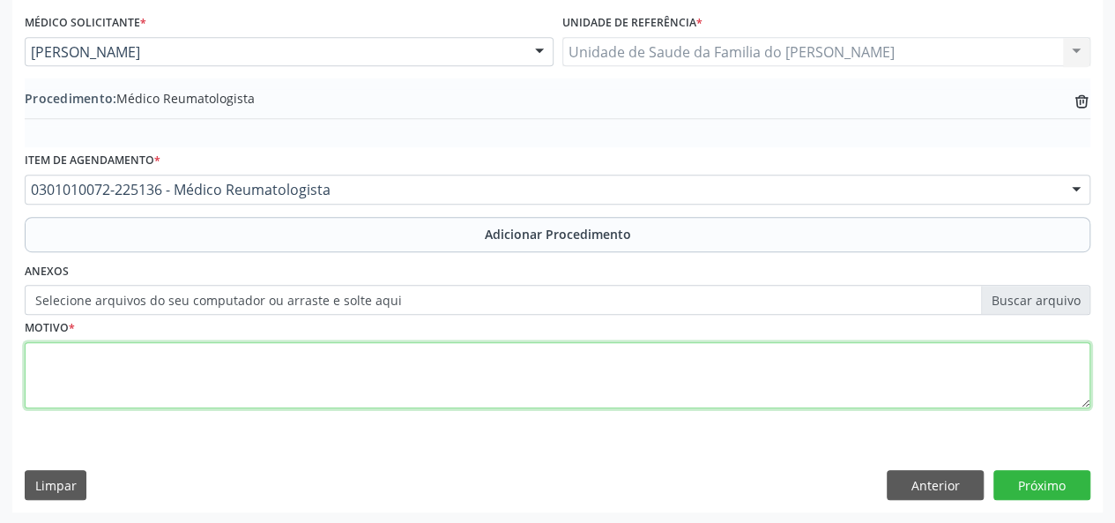
click at [353, 382] on textarea at bounding box center [557, 375] width 1065 height 67
type textarea "d"
type textarea "DOR ARTICULAR"
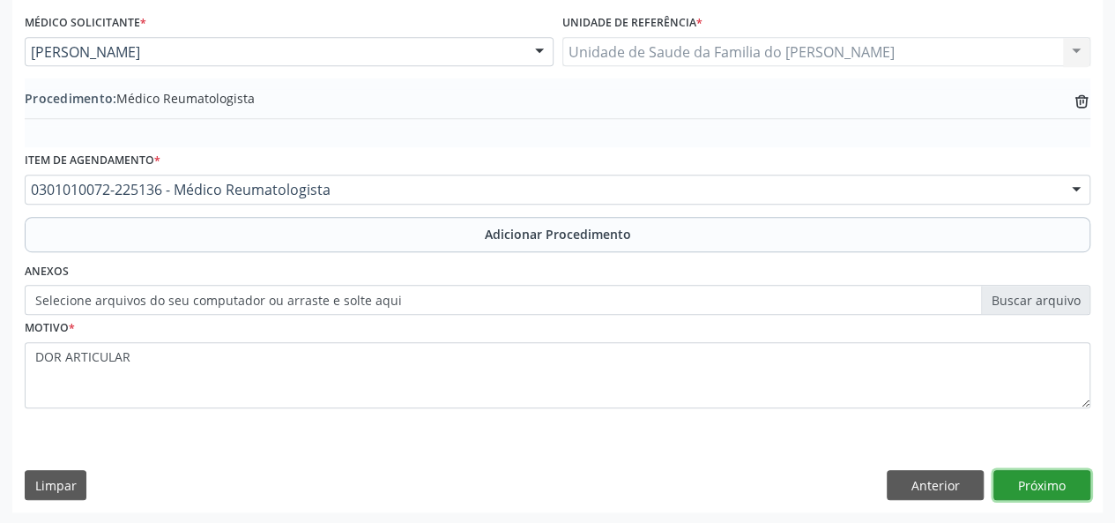
click at [1038, 491] on button "Próximo" at bounding box center [1041, 485] width 97 height 30
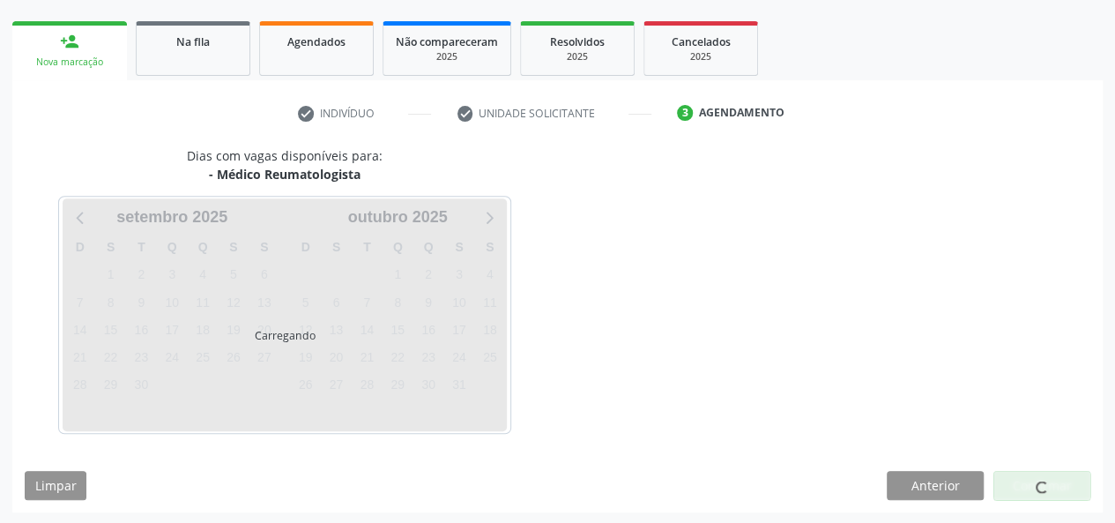
scroll to position [319, 0]
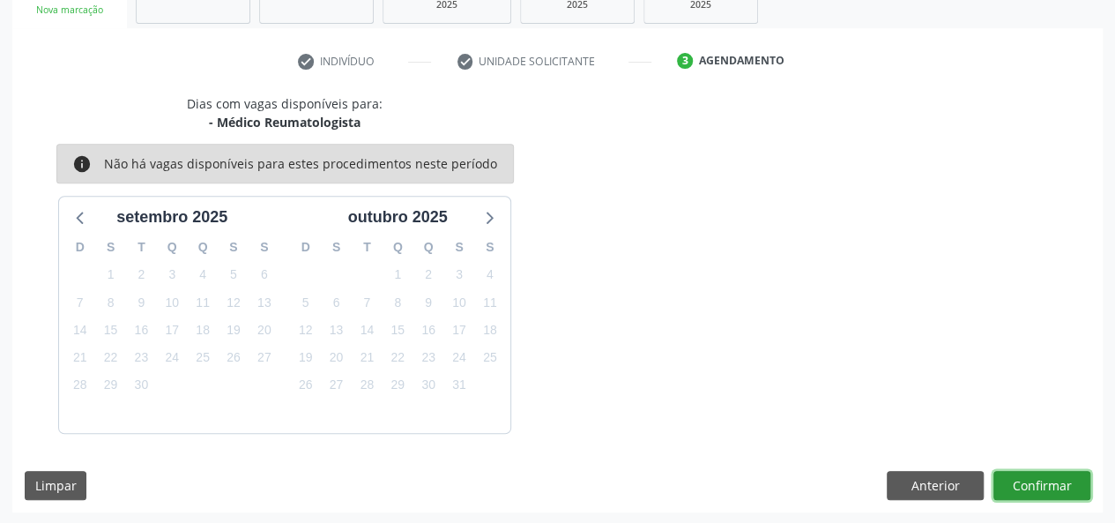
click at [1043, 489] on button "Confirmar" at bounding box center [1041, 486] width 97 height 30
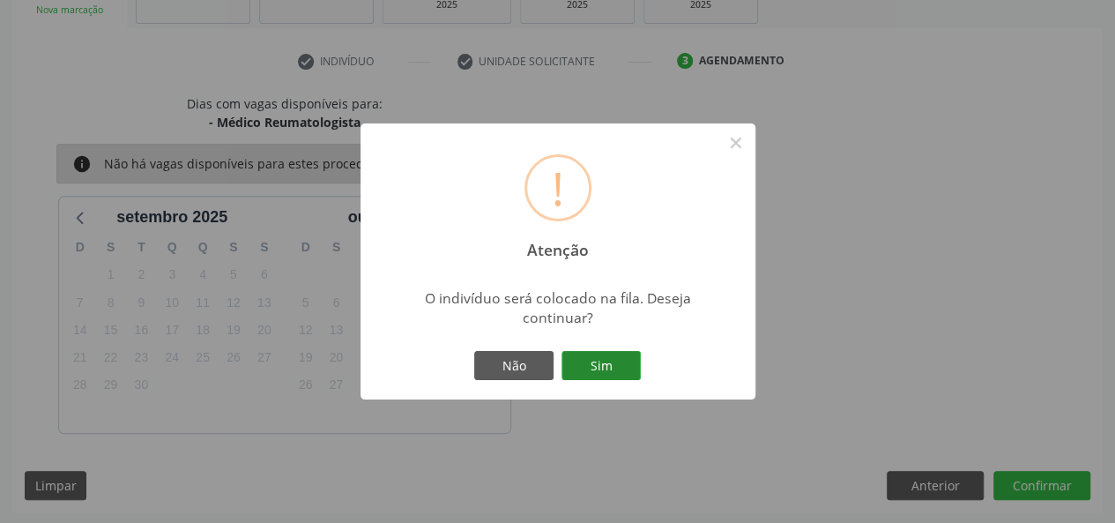
click at [599, 360] on button "Sim" at bounding box center [600, 366] width 79 height 30
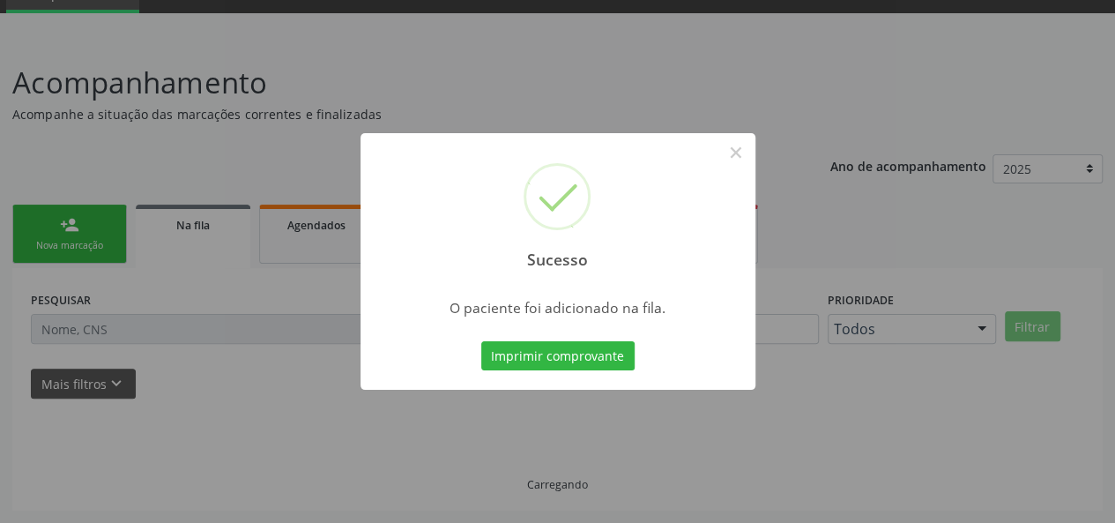
scroll to position [83, 0]
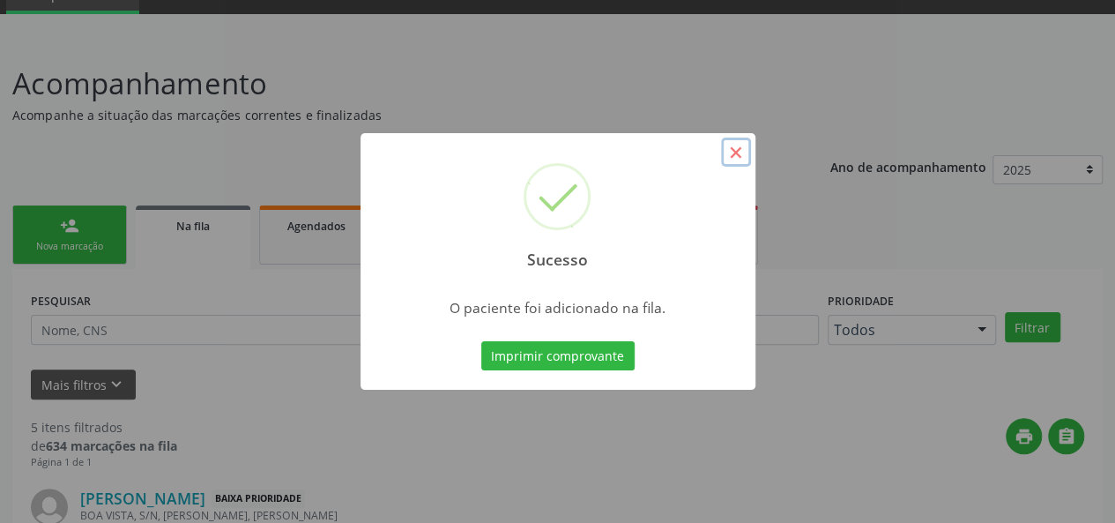
click at [731, 154] on button "×" at bounding box center [736, 152] width 30 height 30
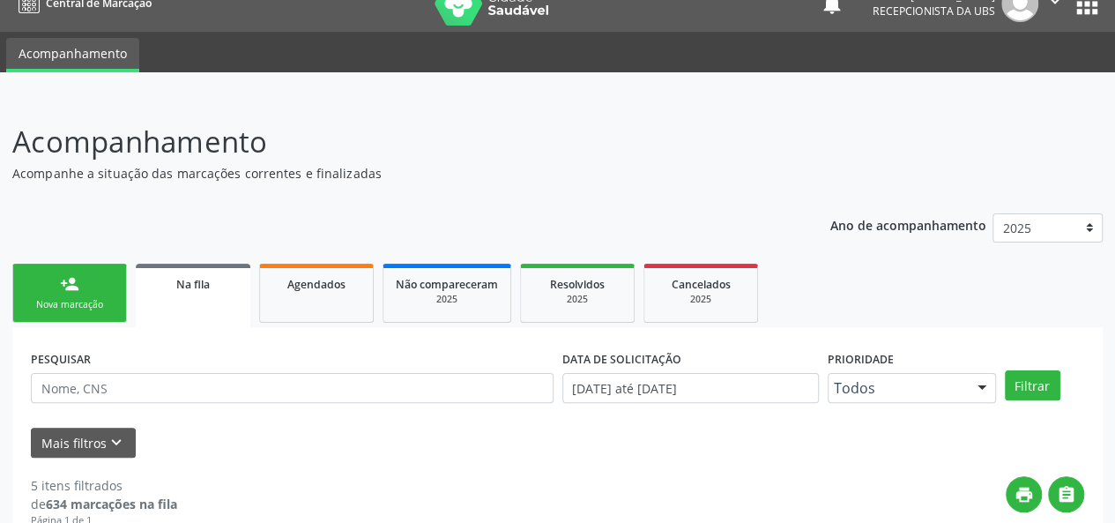
scroll to position [0, 0]
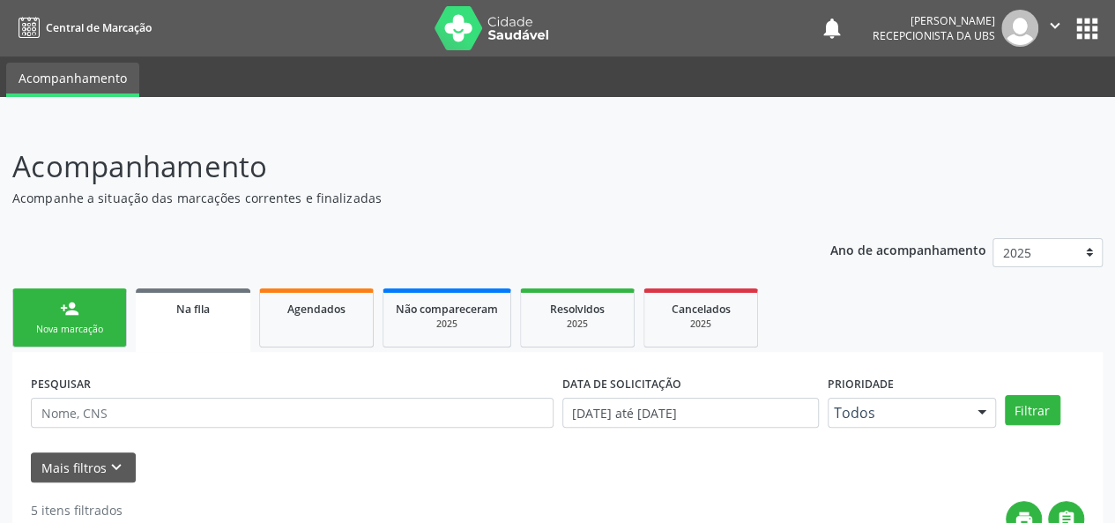
click at [65, 313] on div "person_add" at bounding box center [69, 308] width 19 height 19
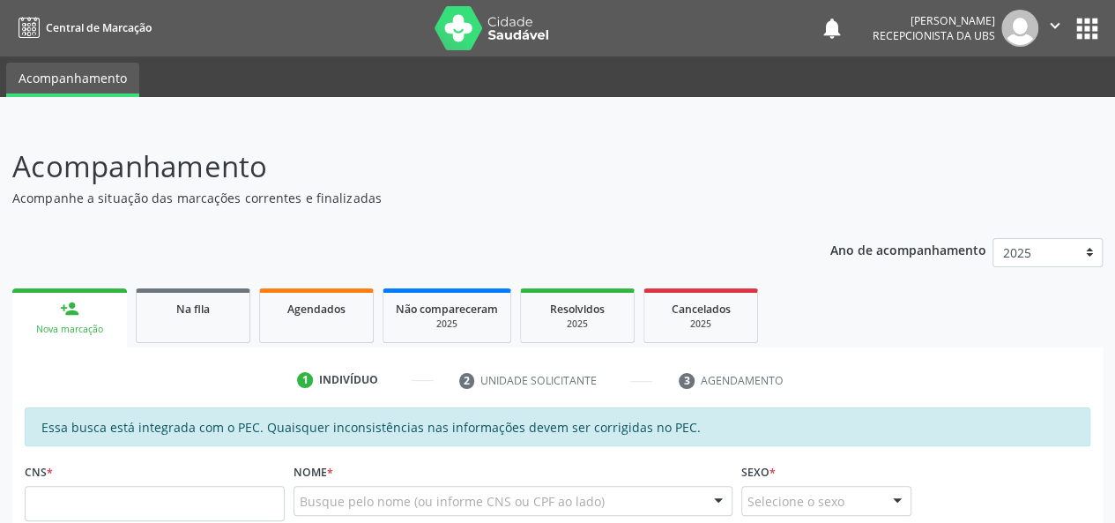
scroll to position [176, 0]
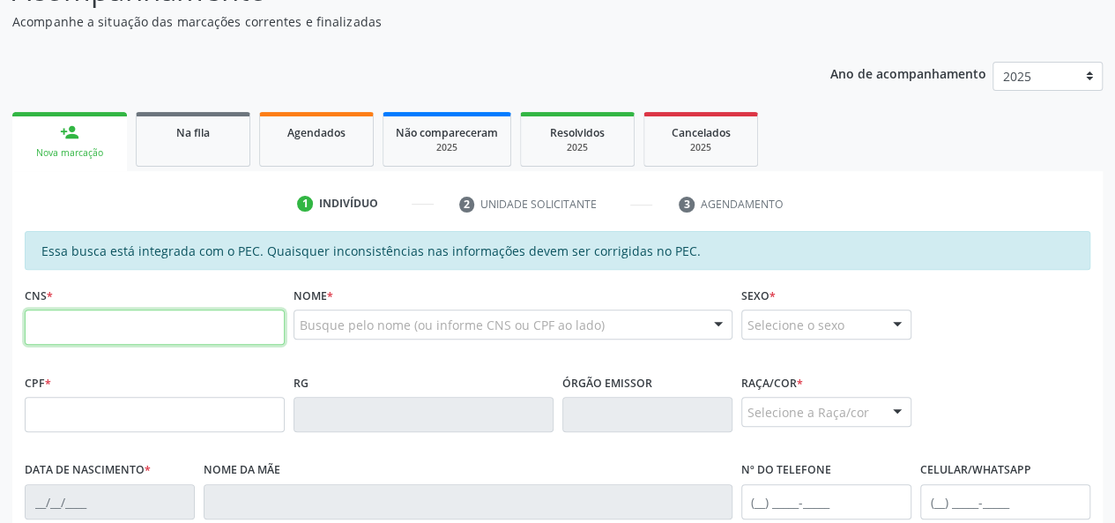
click at [78, 320] on input "text" at bounding box center [155, 326] width 260 height 35
type input "702 6002 4706 8646"
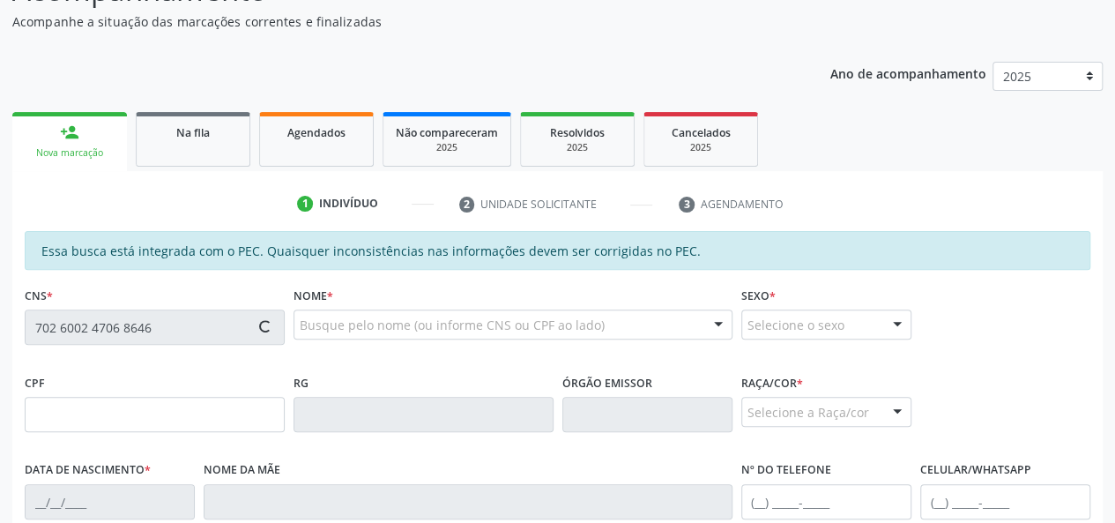
type input "165.479.904-19"
type input "0[DATE]"
type input "[PERSON_NAME] [PERSON_NAME]"
type input "[PHONE_NUMBER]"
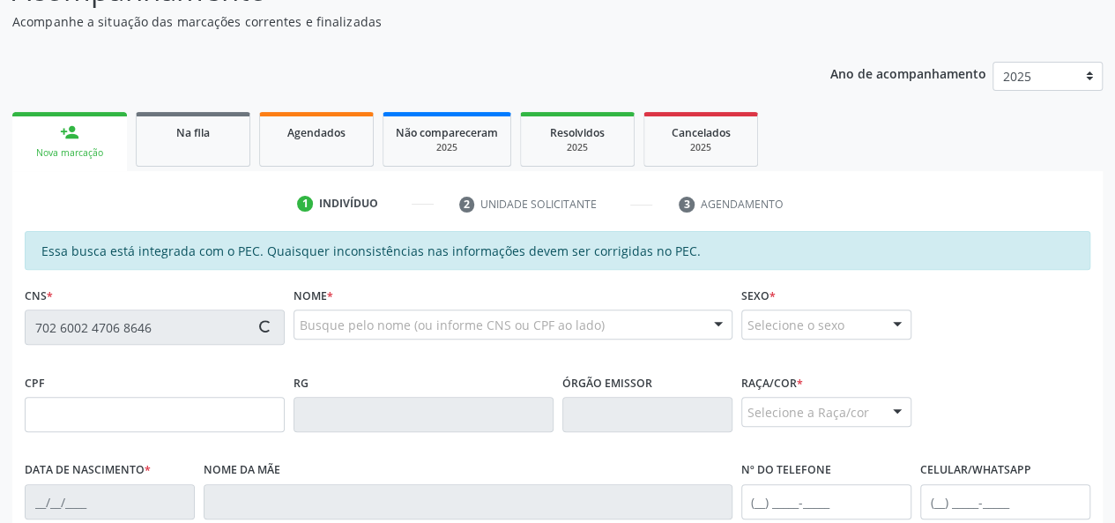
type input "S/N"
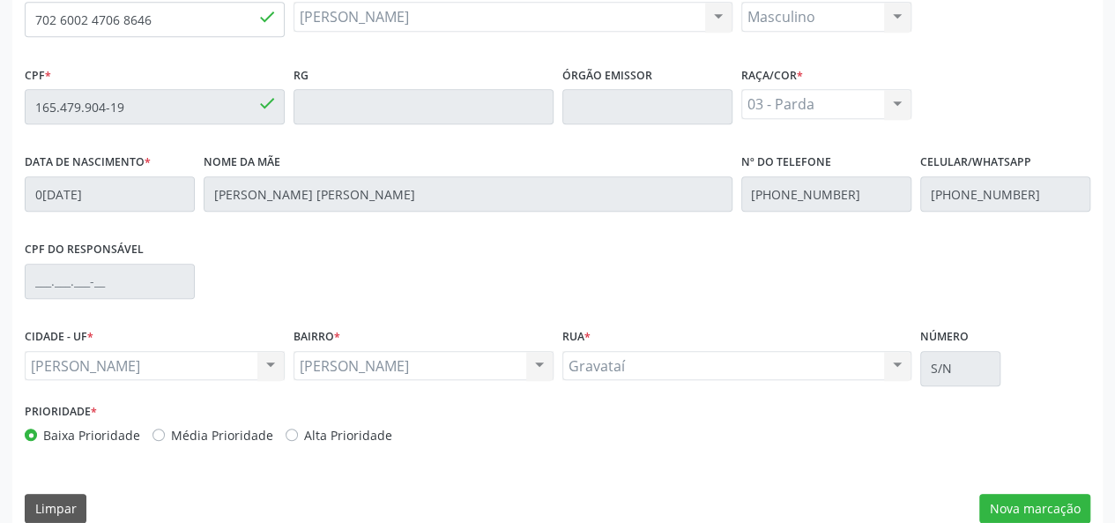
scroll to position [507, 0]
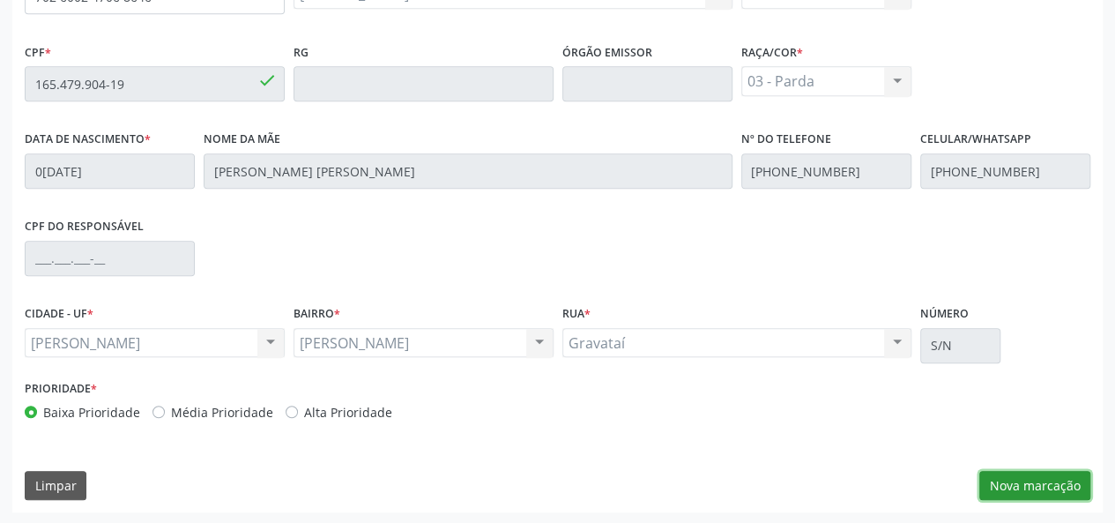
click at [1043, 486] on button "Nova marcação" at bounding box center [1034, 486] width 111 height 30
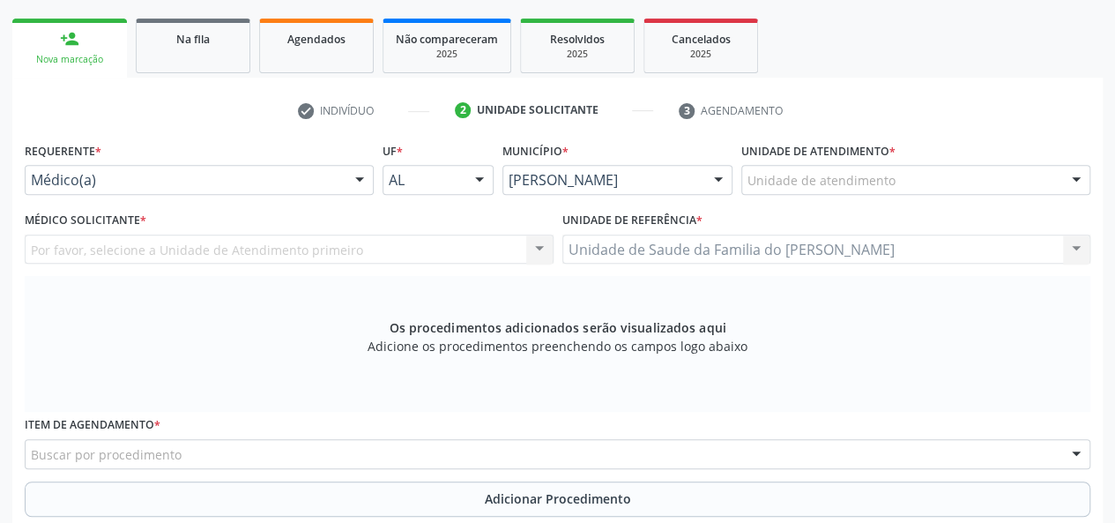
scroll to position [242, 0]
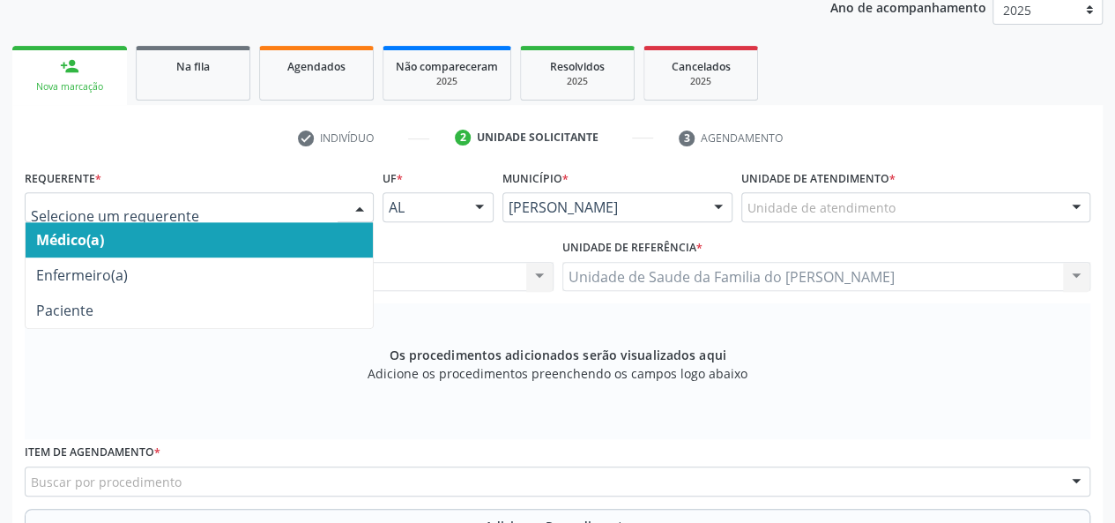
click at [340, 205] on div at bounding box center [199, 207] width 349 height 30
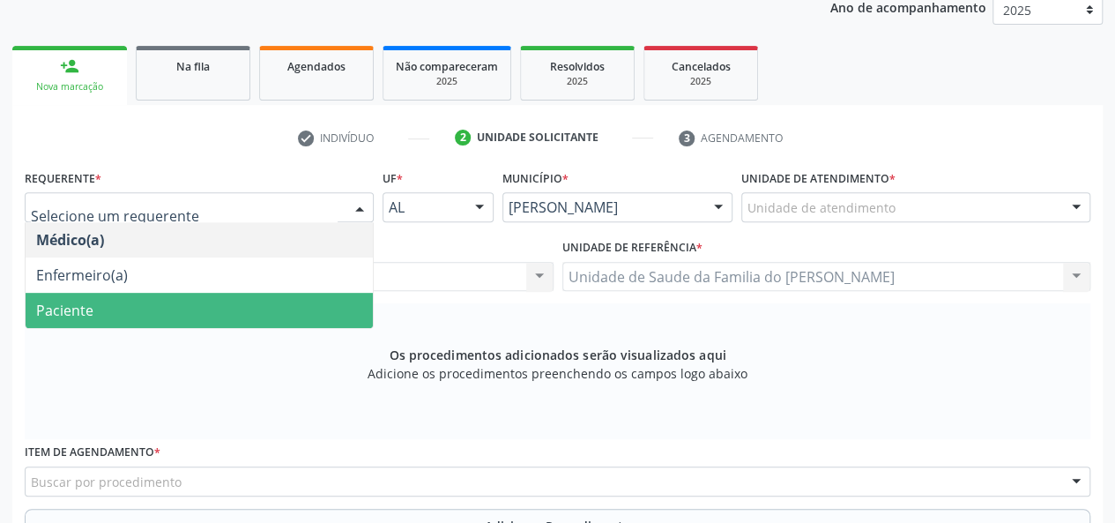
click at [273, 313] on span "Paciente" at bounding box center [199, 310] width 347 height 35
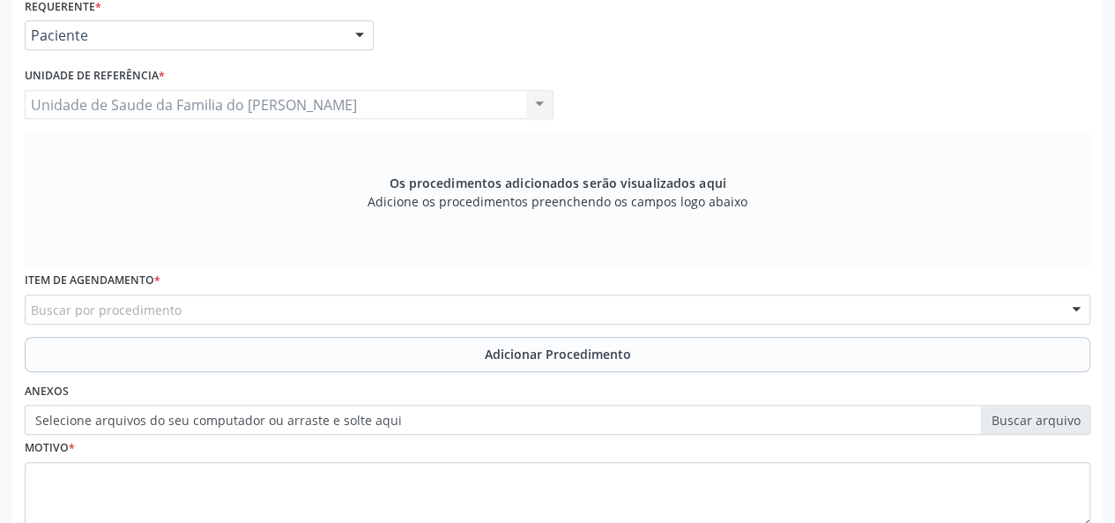
scroll to position [419, 0]
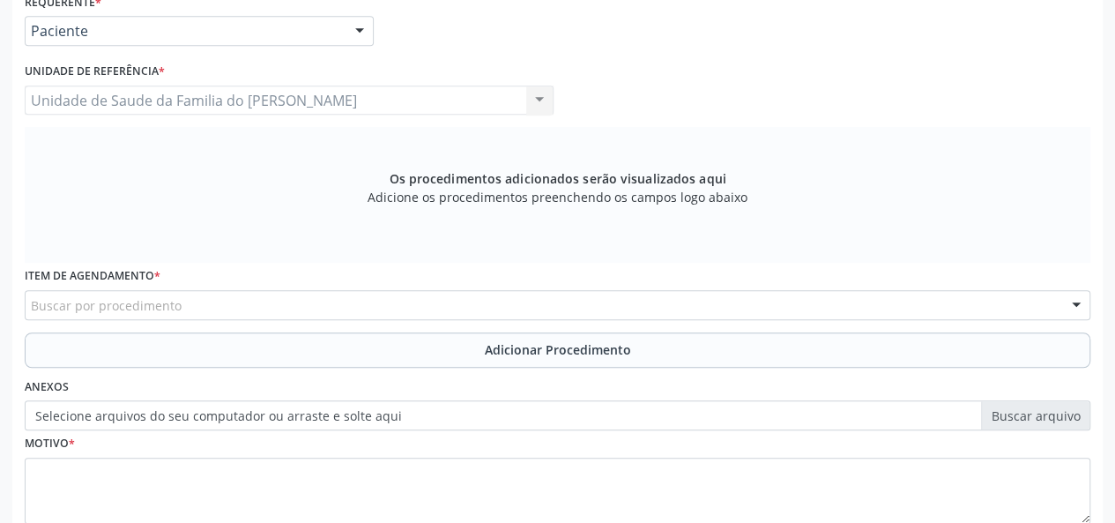
click at [265, 308] on div "Buscar por procedimento" at bounding box center [557, 305] width 1065 height 30
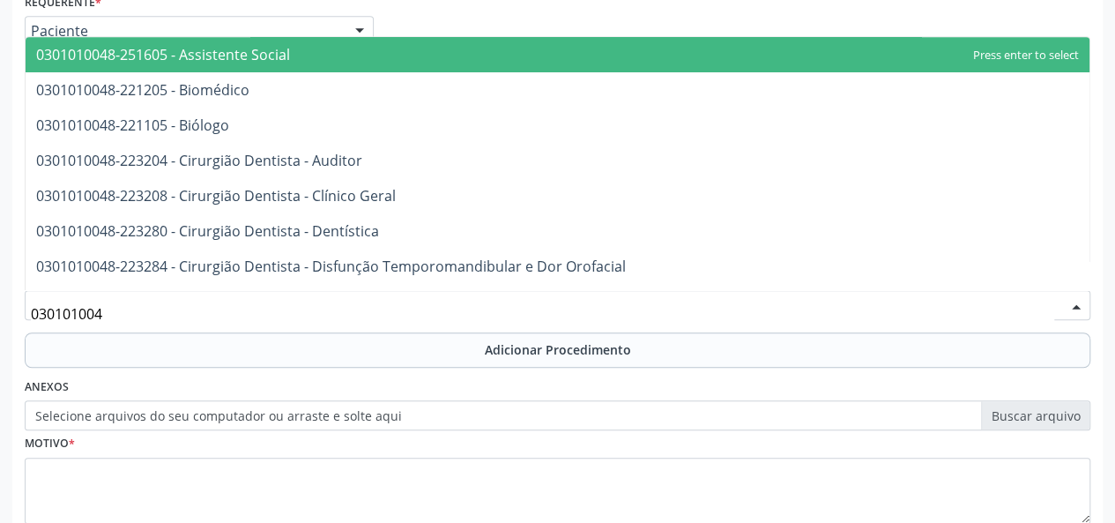
type input "0301010048"
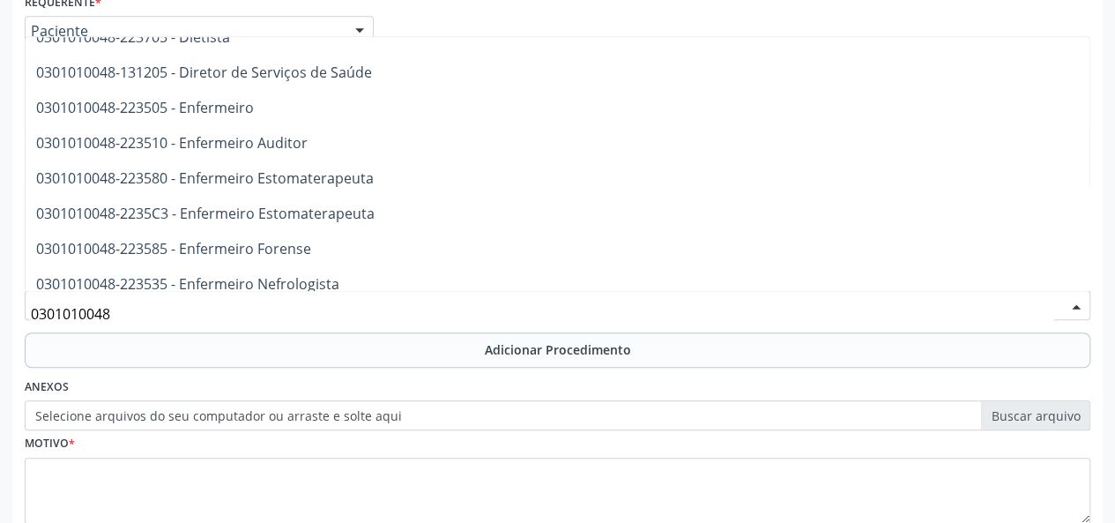
scroll to position [705, 0]
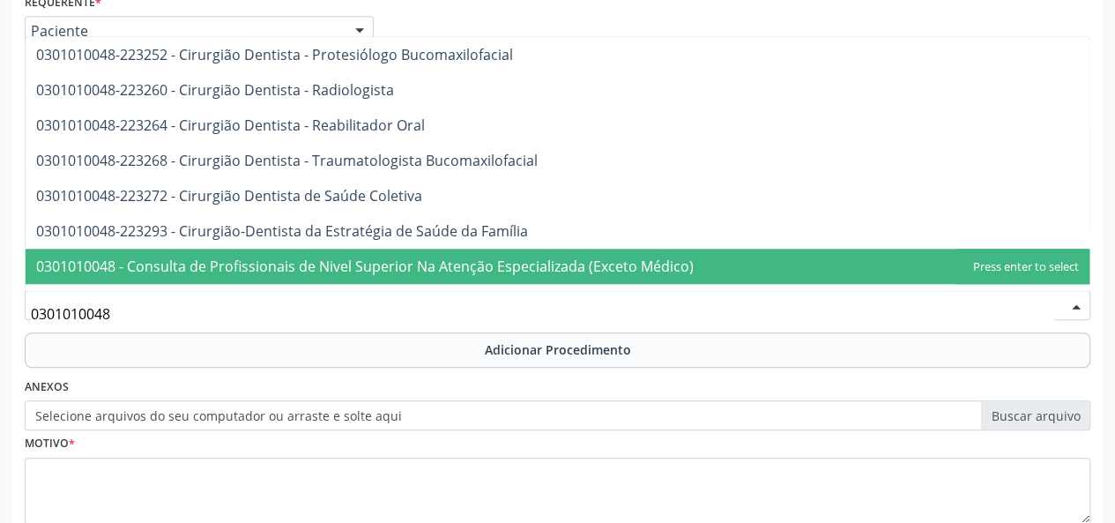
click at [405, 266] on span "0301010048 - Consulta de Profissionais de Nivel Superior Na Atenção Especializa…" at bounding box center [364, 265] width 657 height 19
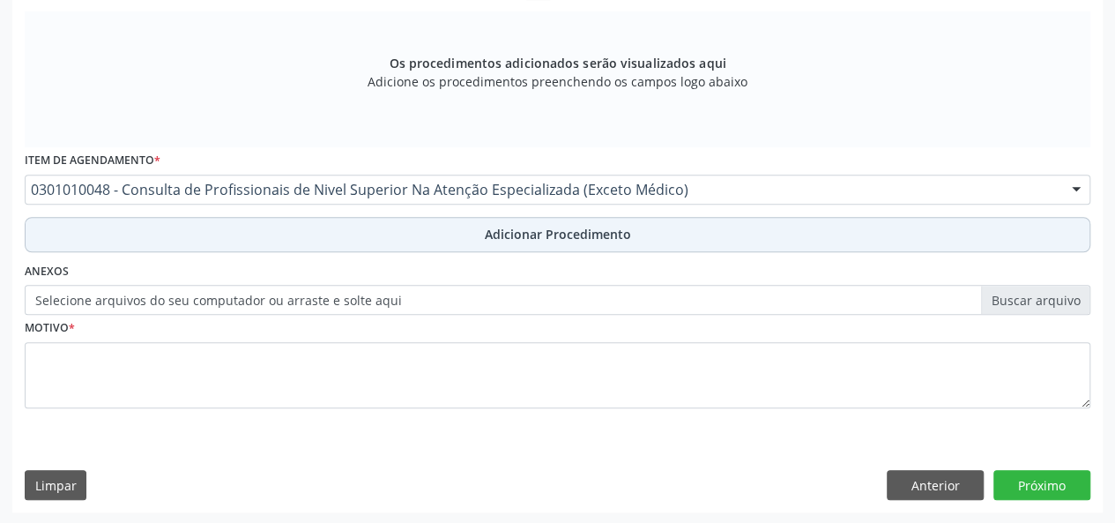
click at [407, 233] on button "Adicionar Procedimento" at bounding box center [557, 234] width 1065 height 35
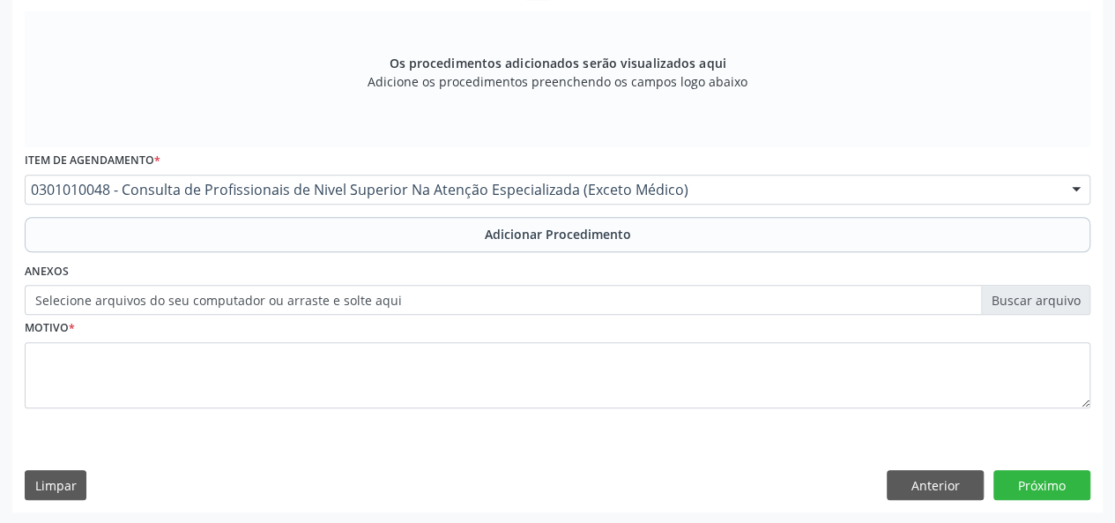
scroll to position [467, 0]
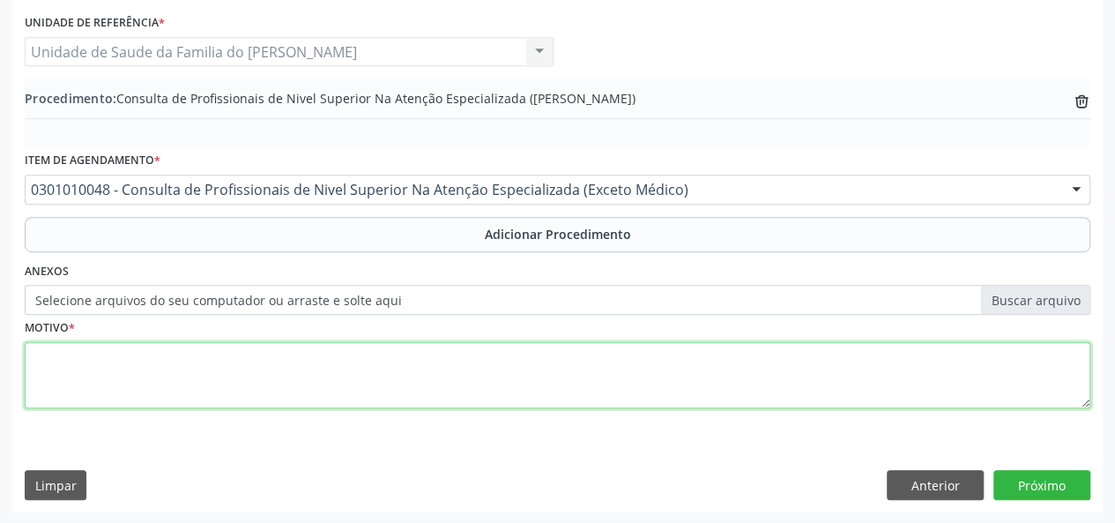
click at [342, 372] on textarea at bounding box center [557, 375] width 1065 height 67
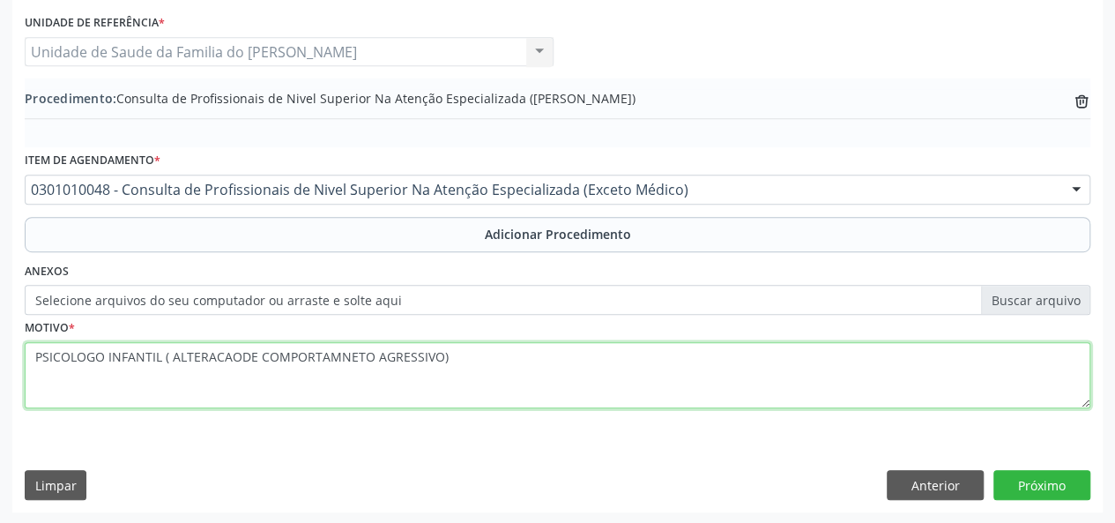
click at [349, 357] on textarea "PSICOLOGO INFANTIL ( ALTERACAODE COMPORTAMNETO AGRESSIVO)" at bounding box center [557, 375] width 1065 height 67
click at [208, 359] on textarea "PSICOLOGO INFANTIL ( ALTERACAODE COMPORTAMENTO AGRESSIVO)" at bounding box center [557, 375] width 1065 height 67
click at [238, 359] on textarea "PSICOLOGO INFANTIL ( ALTERACAODE COMPORTAMENTO AGRESSIVO)" at bounding box center [557, 375] width 1065 height 67
click at [215, 360] on textarea "PSICOLOGO INFANTIL ( ALTERACAO DE COMPORTAMENTO AGRESSIVO)" at bounding box center [557, 375] width 1065 height 67
click at [63, 360] on textarea "PSICOLOGO INFANTIL ( ALTERAÇÃO DE COMPORTAMENTO AGRESSIVO)" at bounding box center [557, 375] width 1065 height 67
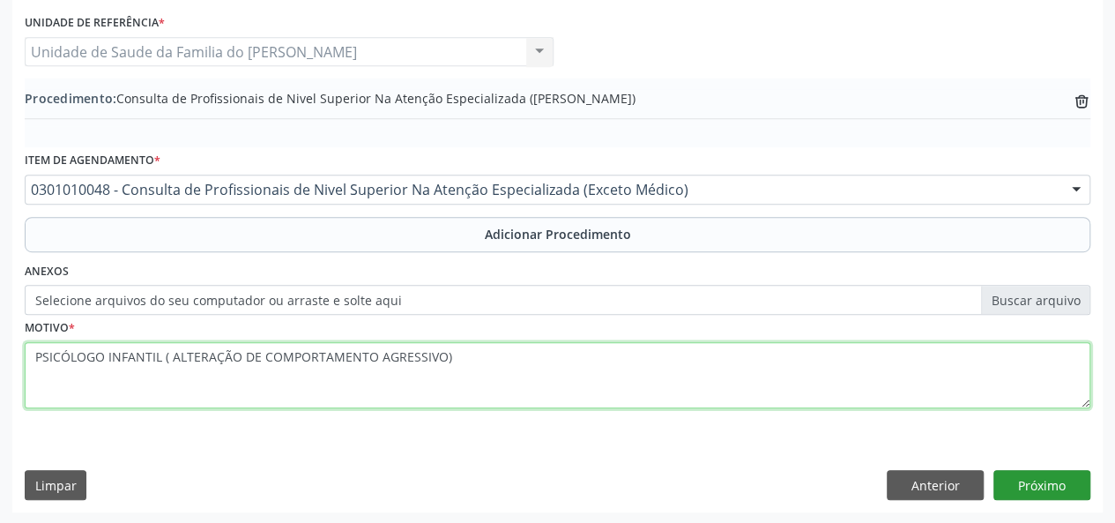
type textarea "PSICÓLOGO INFANTIL ( ALTERAÇÃO DE COMPORTAMENTO AGRESSIVO)"
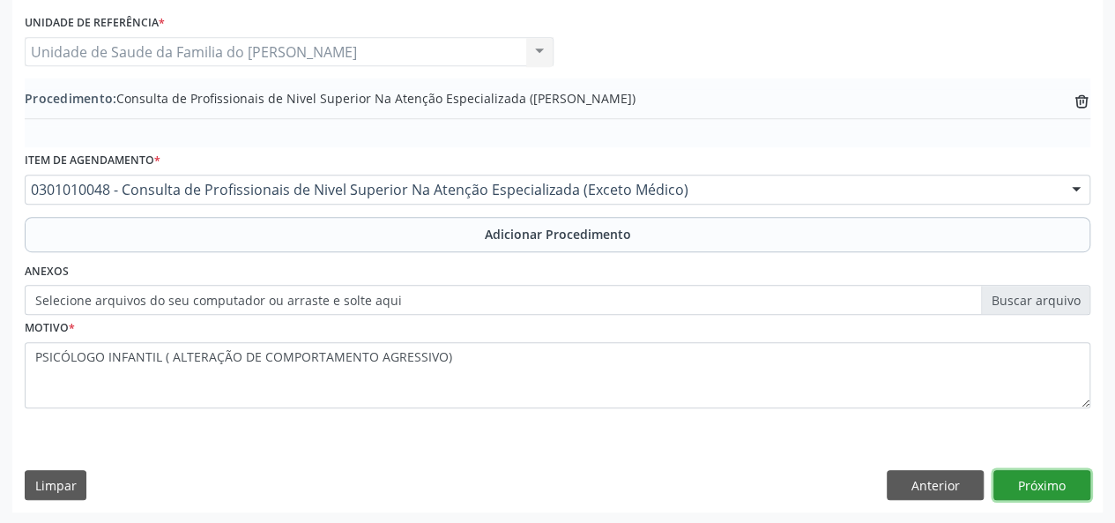
click at [1045, 485] on button "Próximo" at bounding box center [1041, 485] width 97 height 30
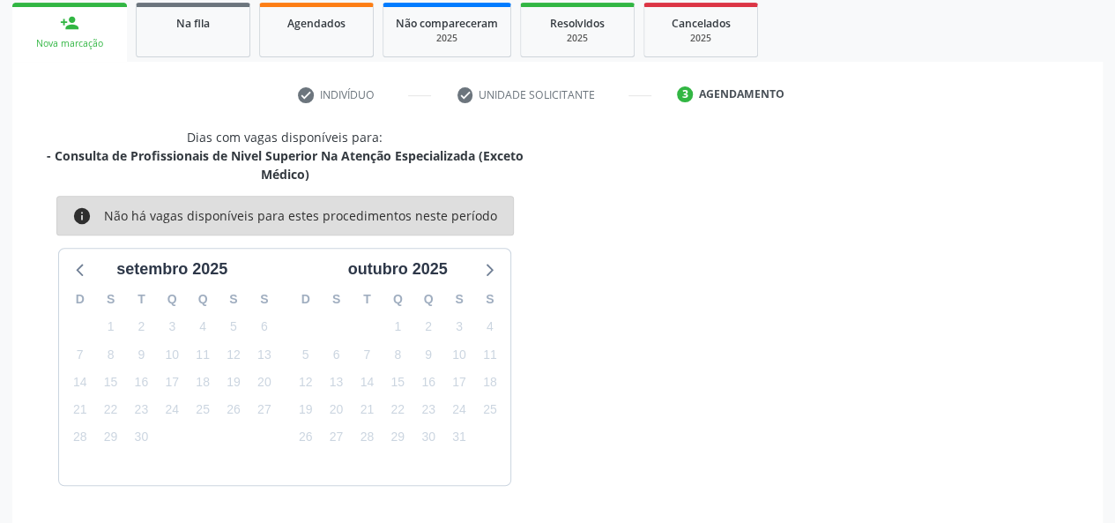
scroll to position [337, 0]
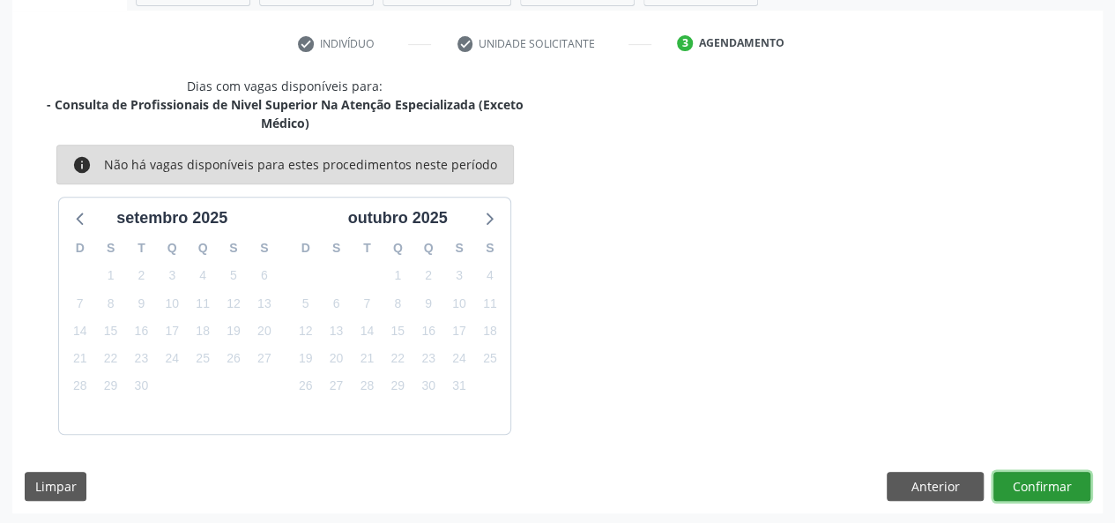
drag, startPoint x: 1051, startPoint y: 477, endPoint x: 1049, endPoint y: 487, distance: 10.9
click at [1049, 487] on button "Confirmar" at bounding box center [1041, 486] width 97 height 30
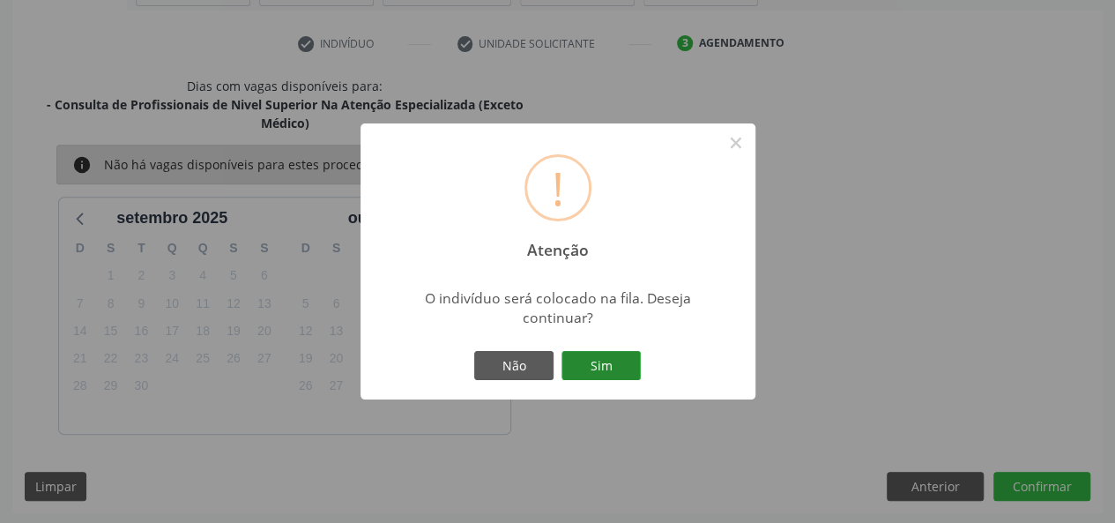
click at [594, 369] on button "Sim" at bounding box center [600, 366] width 79 height 30
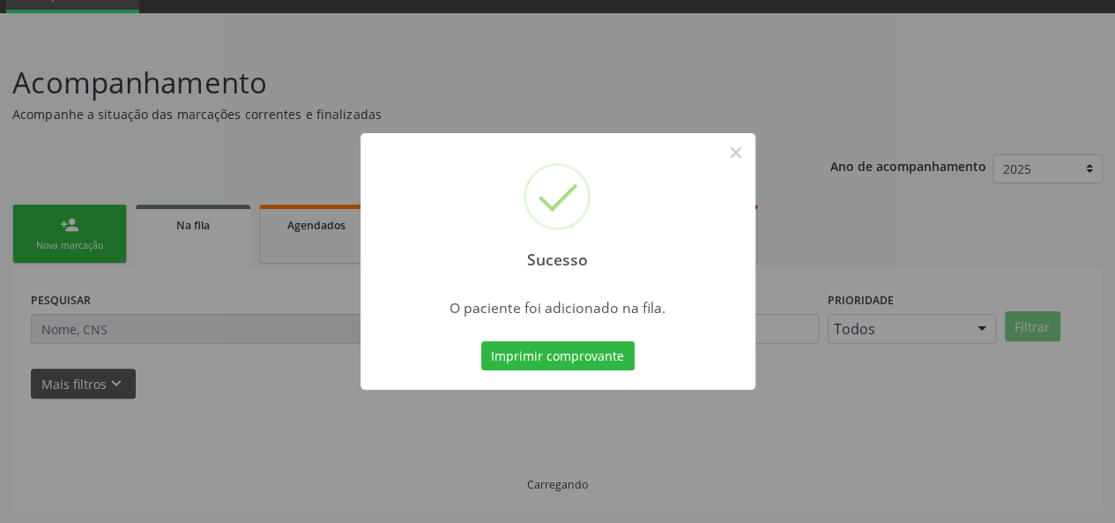
scroll to position [83, 0]
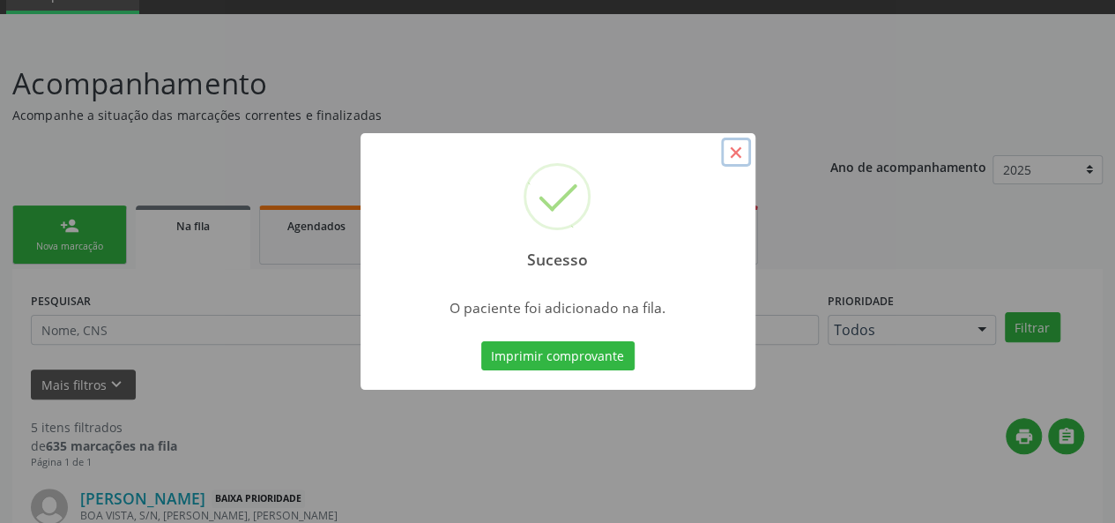
click at [731, 154] on button "×" at bounding box center [736, 152] width 30 height 30
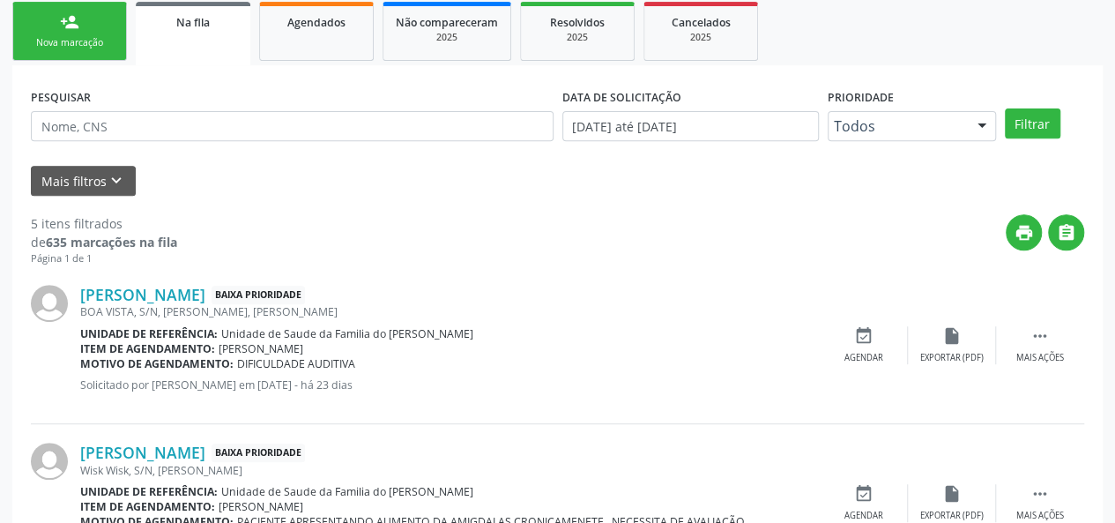
scroll to position [259, 0]
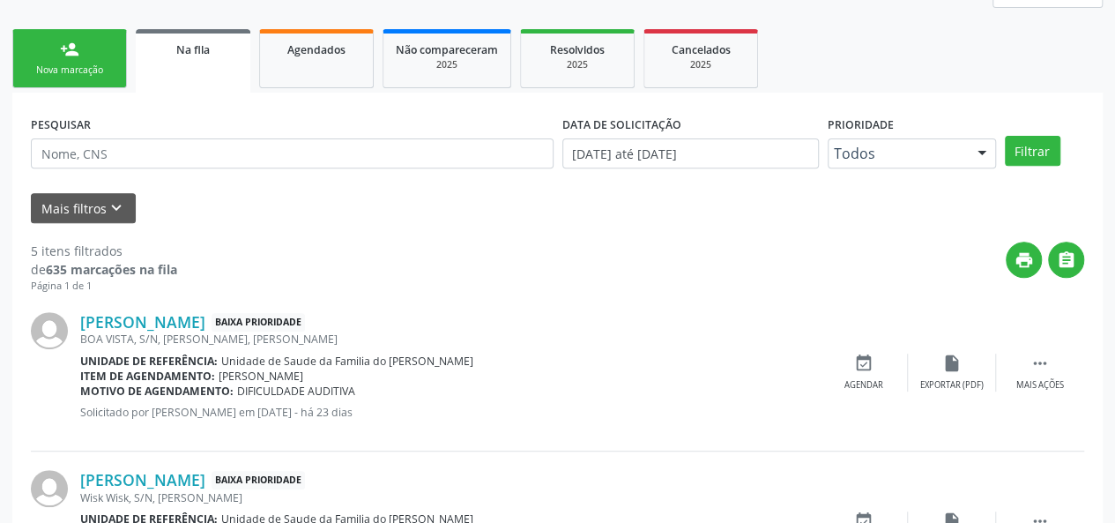
click at [217, 58] on link "Na fila" at bounding box center [193, 60] width 115 height 63
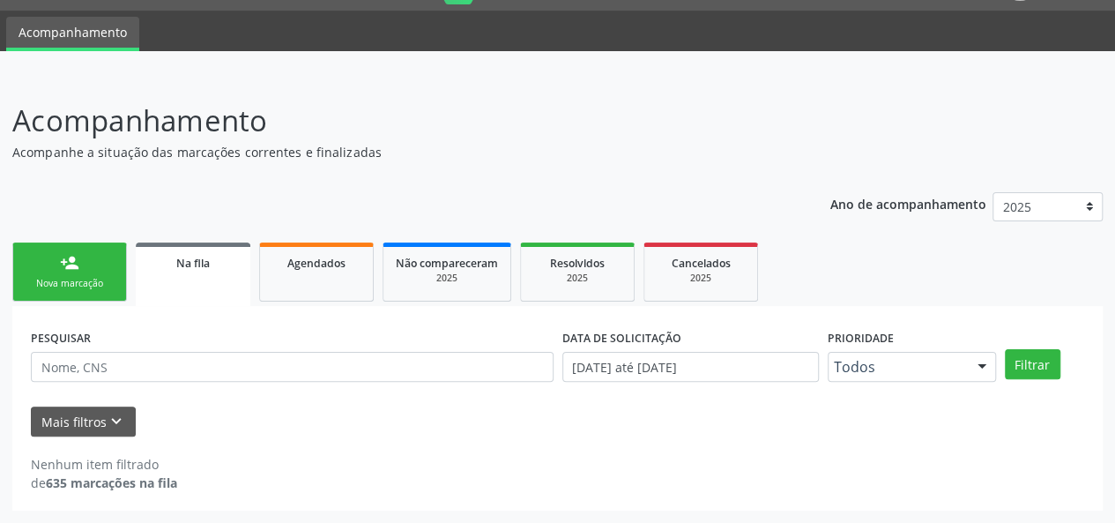
scroll to position [45, 0]
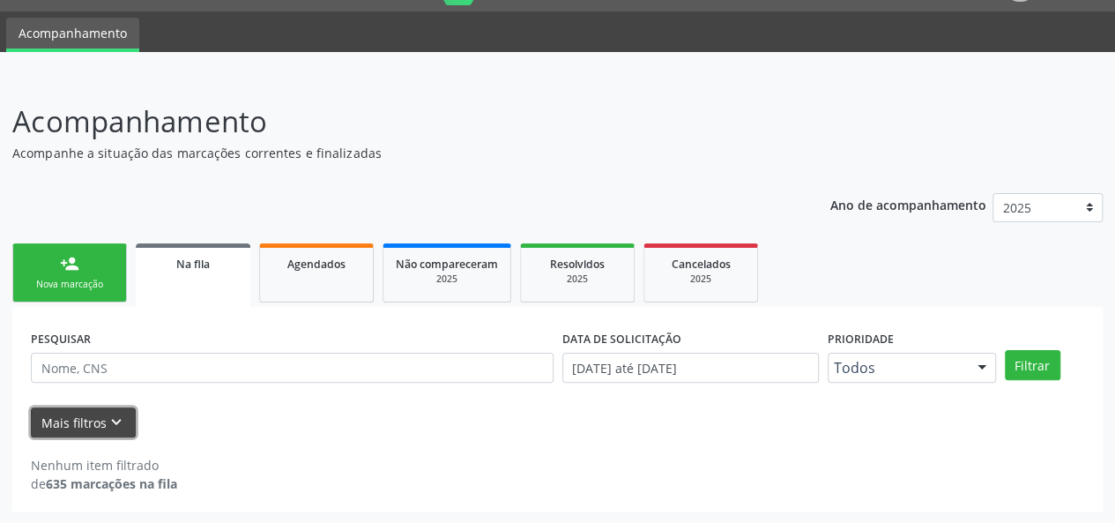
click at [98, 416] on button "Mais filtros keyboard_arrow_down" at bounding box center [83, 422] width 105 height 31
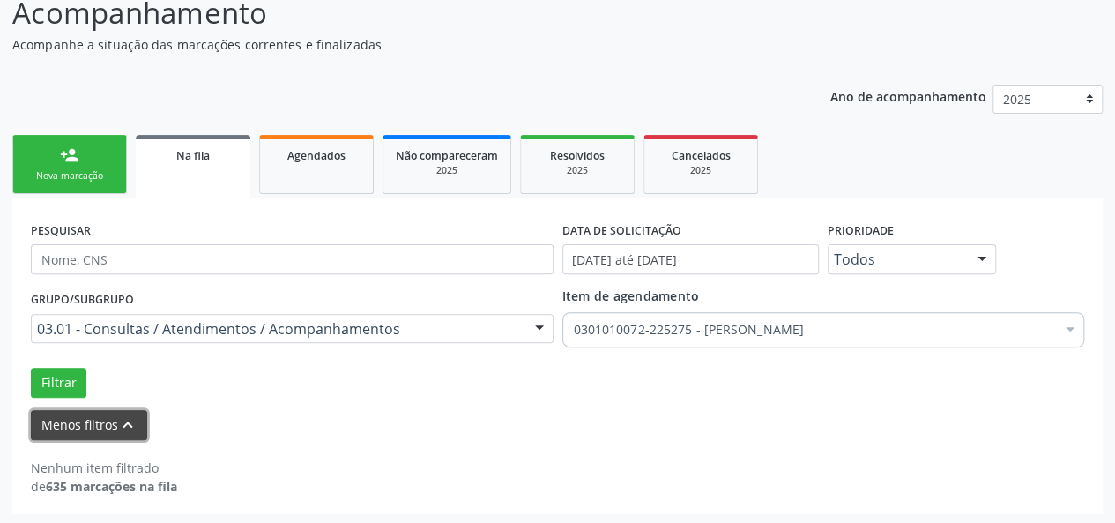
scroll to position [155, 0]
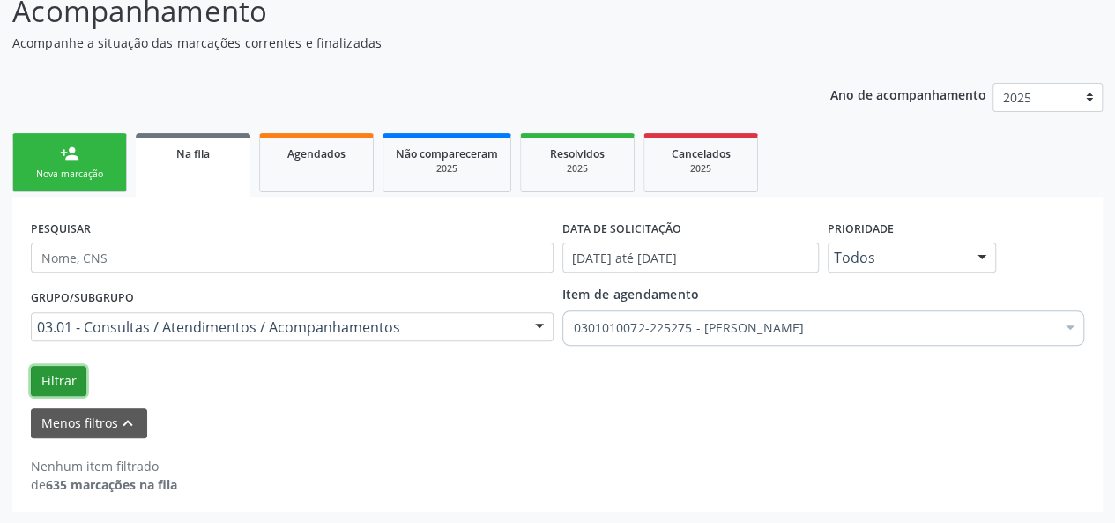
click at [57, 379] on button "Filtrar" at bounding box center [59, 381] width 56 height 30
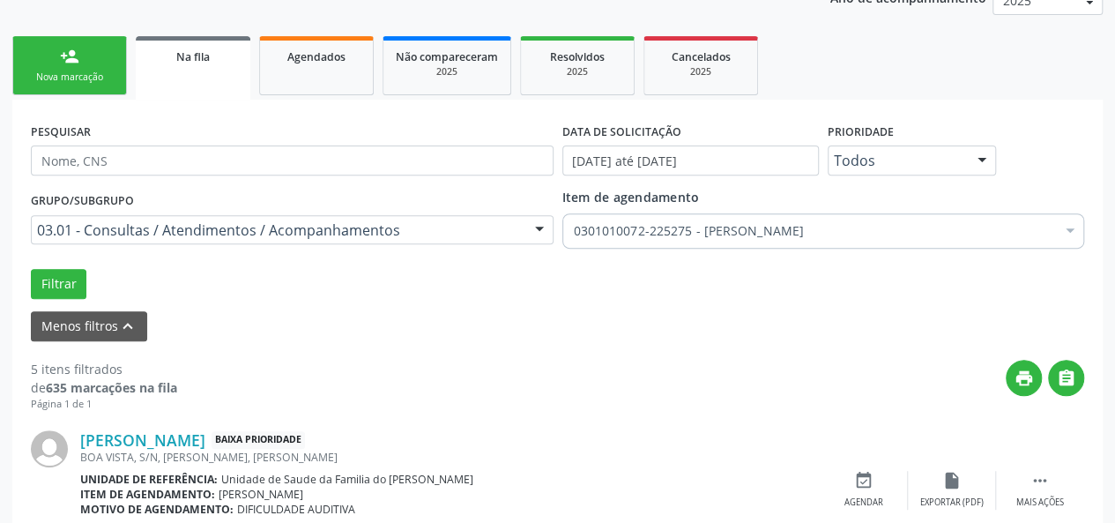
scroll to position [76, 0]
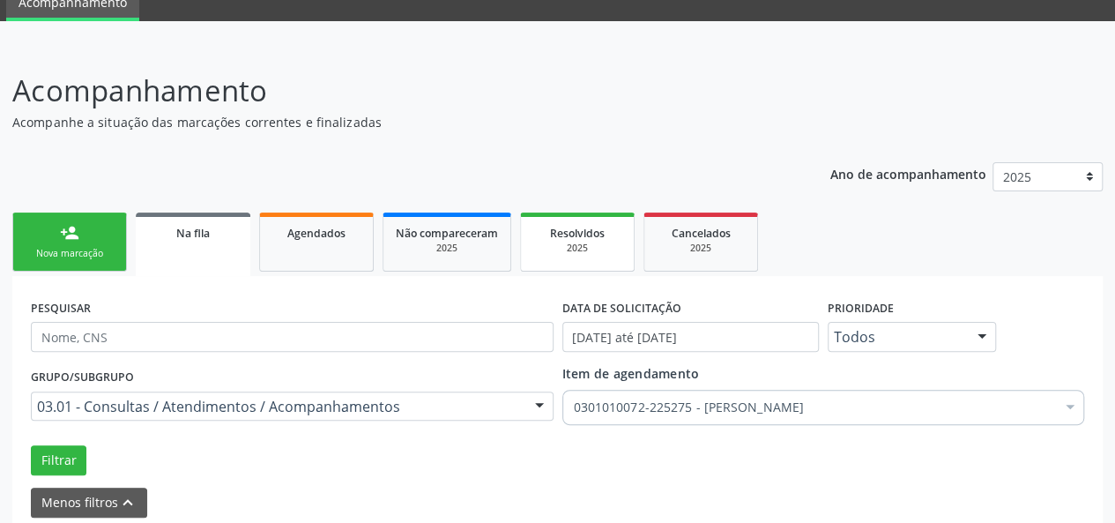
click at [603, 242] on div "2025" at bounding box center [577, 247] width 88 height 13
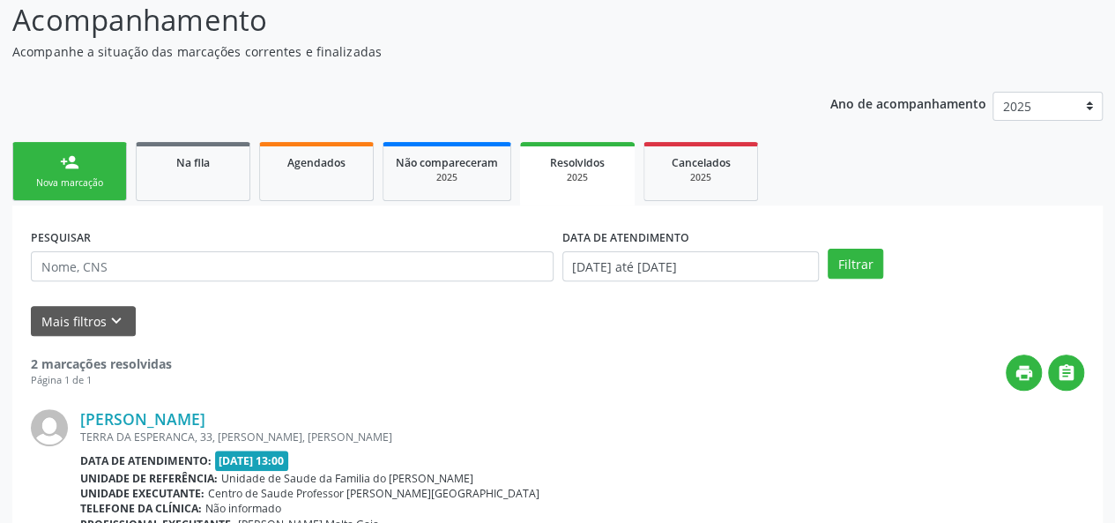
scroll to position [22, 0]
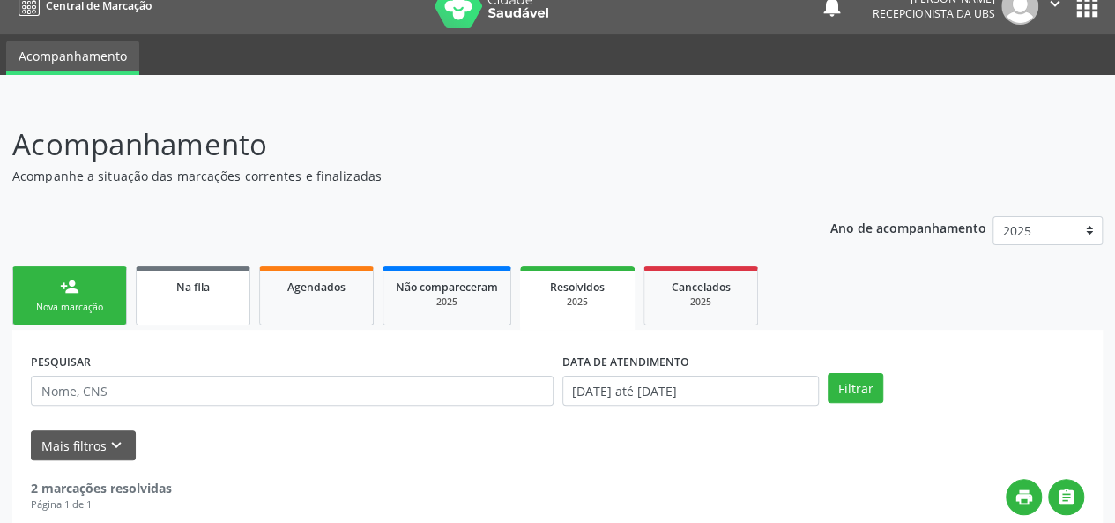
click at [216, 303] on link "Na fila" at bounding box center [193, 295] width 115 height 59
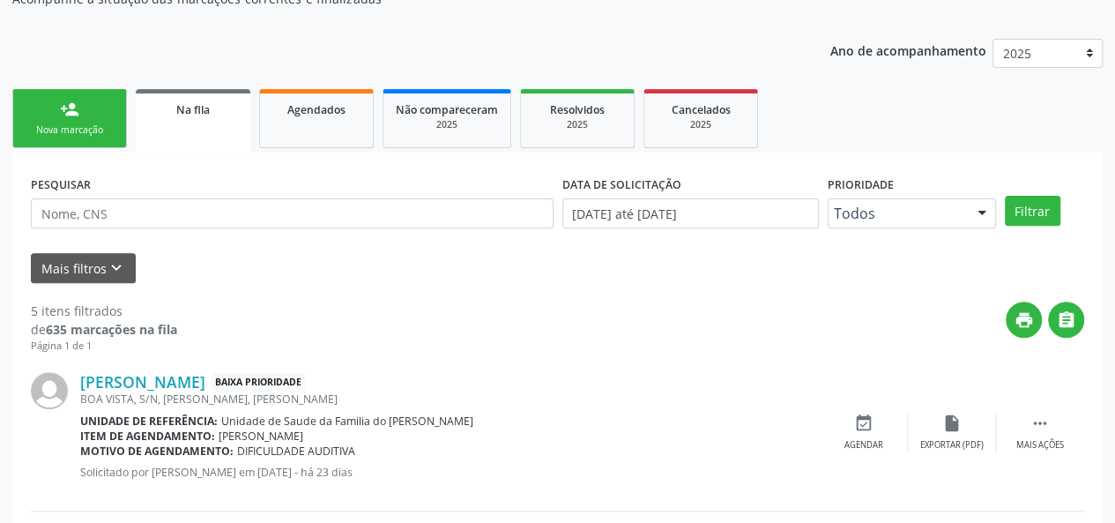
scroll to position [198, 0]
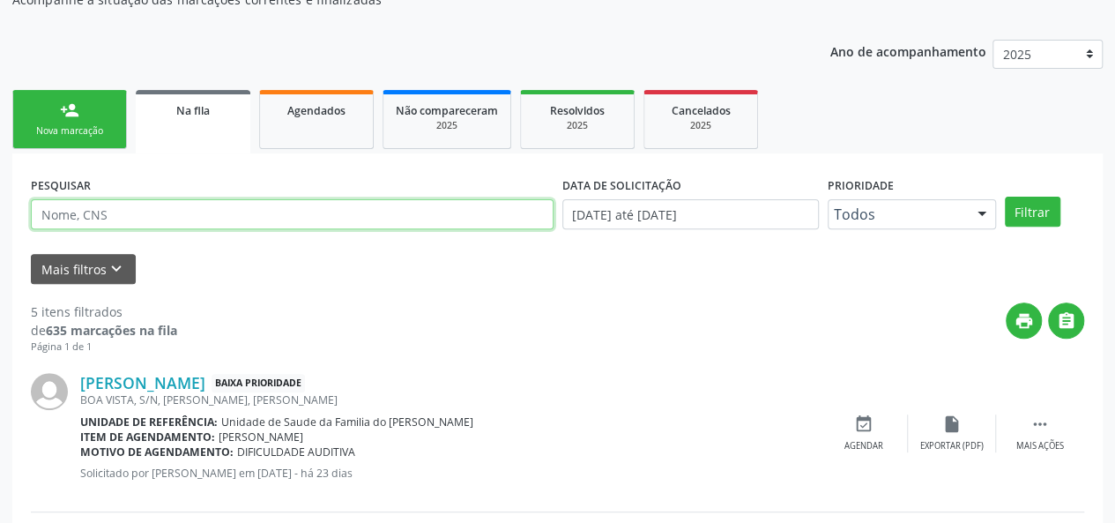
click at [206, 212] on input "text" at bounding box center [292, 214] width 523 height 30
type input "HOSANA"
click at [1005, 197] on button "Filtrar" at bounding box center [1033, 212] width 56 height 30
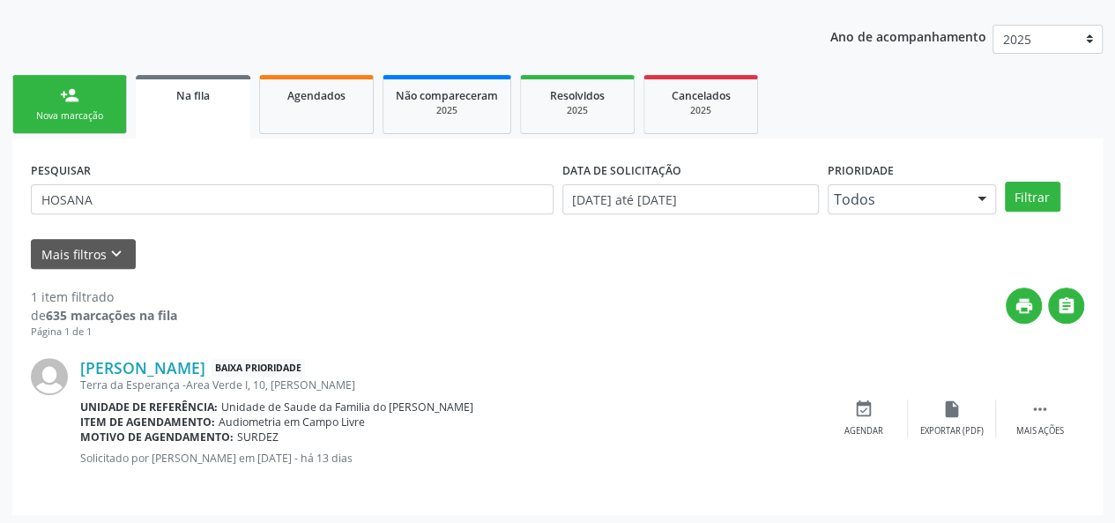
scroll to position [217, 0]
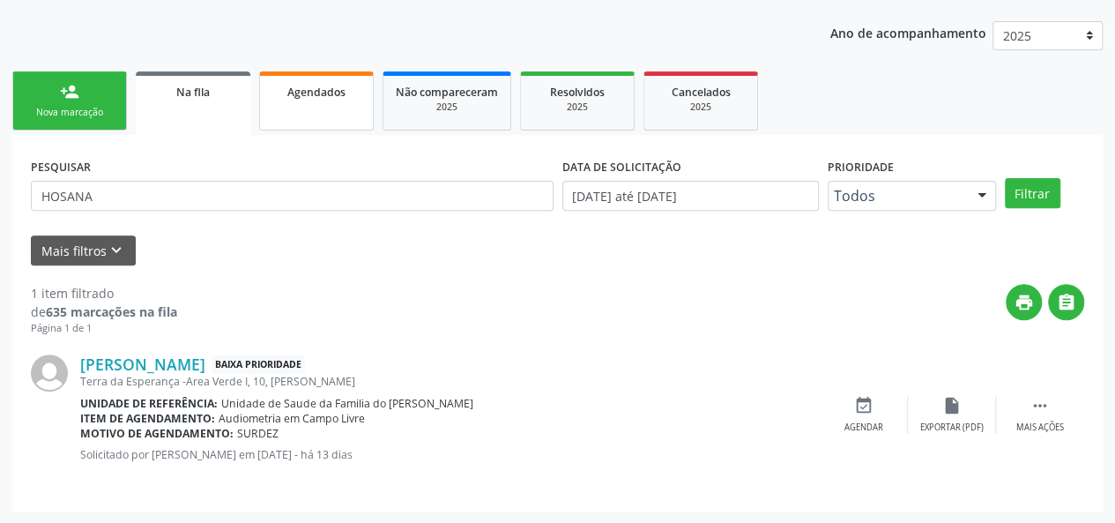
click at [298, 115] on link "Agendados" at bounding box center [316, 100] width 115 height 59
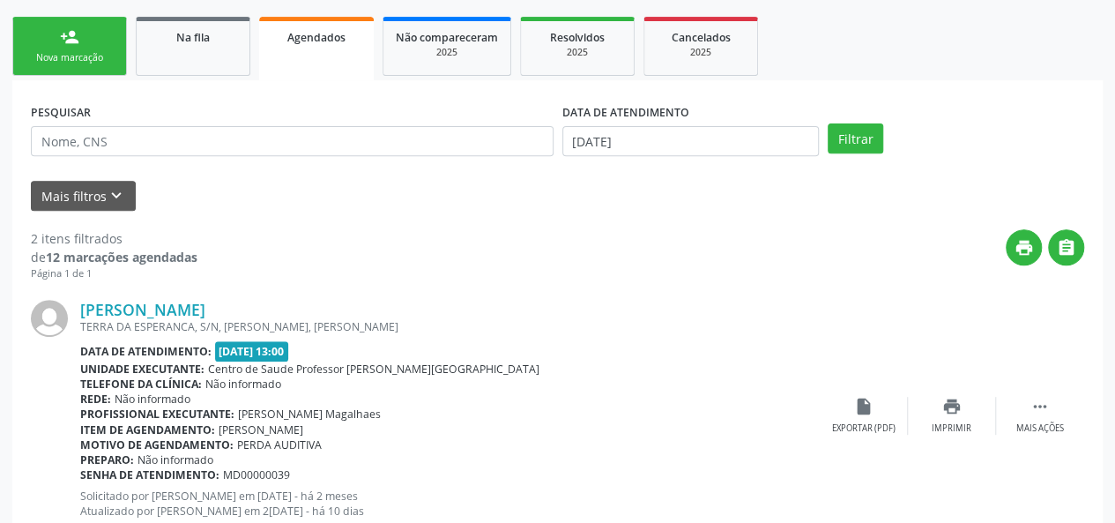
scroll to position [244, 0]
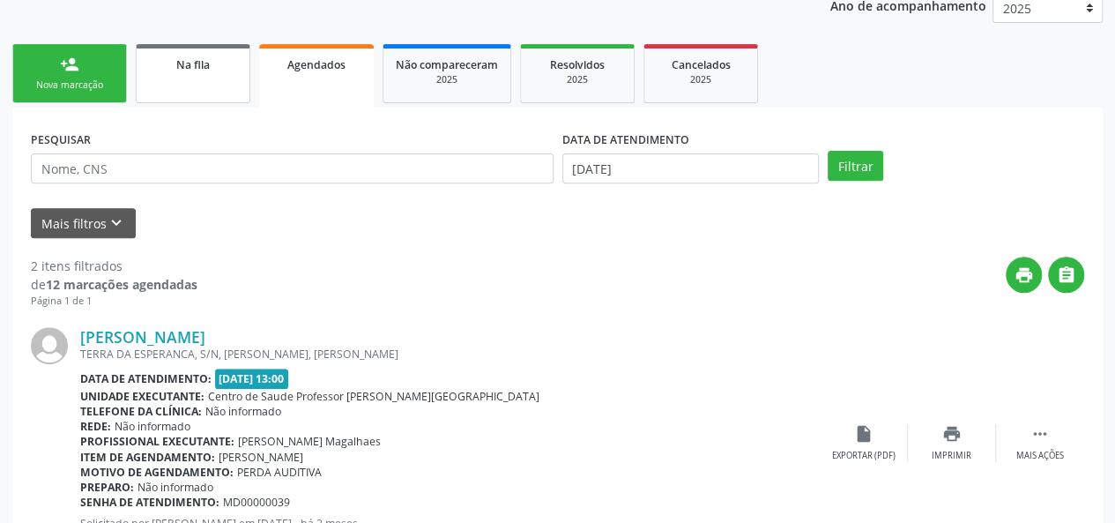
click at [194, 79] on link "Na fila" at bounding box center [193, 73] width 115 height 59
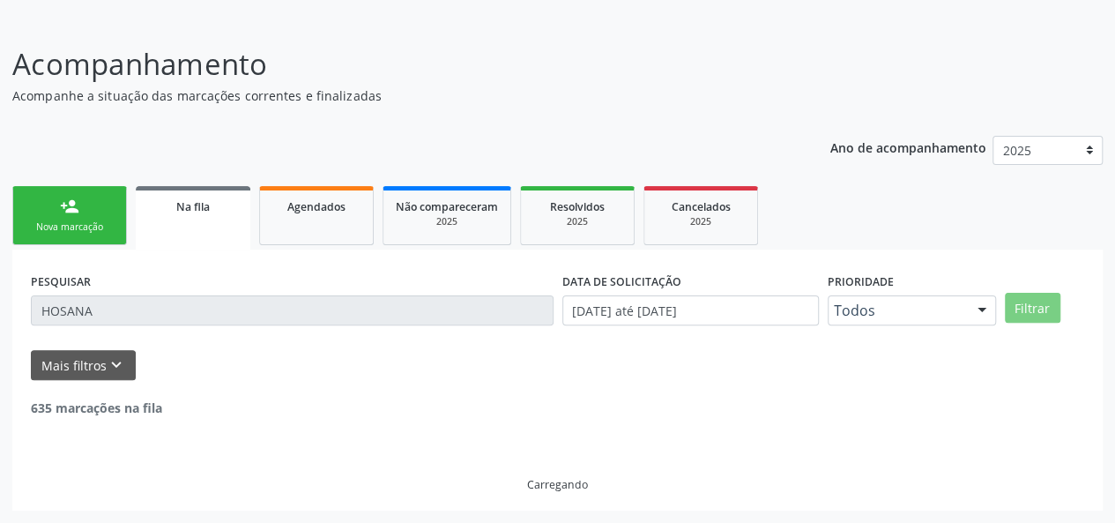
scroll to position [217, 0]
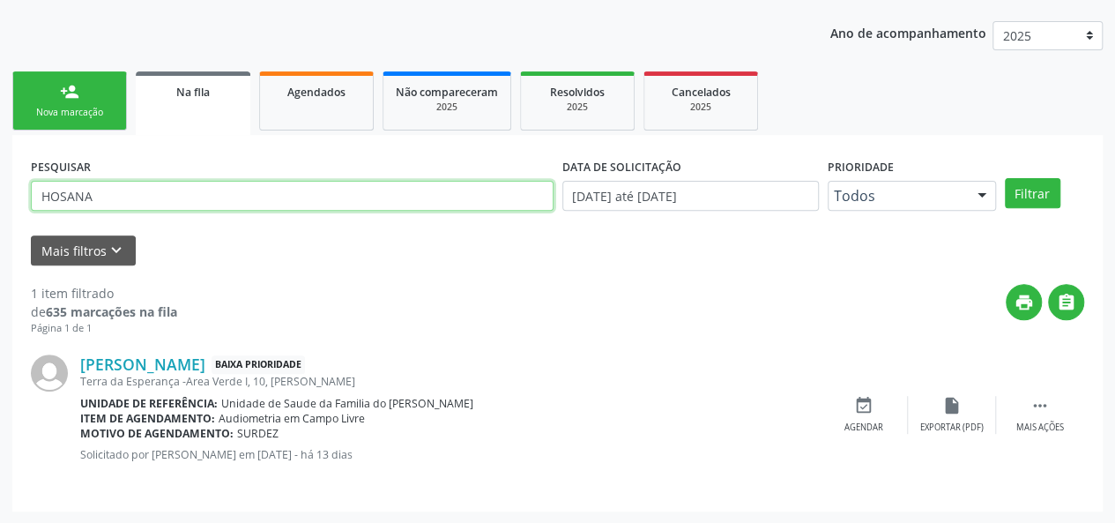
drag, startPoint x: 146, startPoint y: 193, endPoint x: 4, endPoint y: 193, distance: 142.8
click at [4, 193] on div "Acompanhamento Acompanhe a situação das marcações correntes e finalizadas Relat…" at bounding box center [557, 214] width 1115 height 619
click at [1005, 178] on button "Filtrar" at bounding box center [1033, 193] width 56 height 30
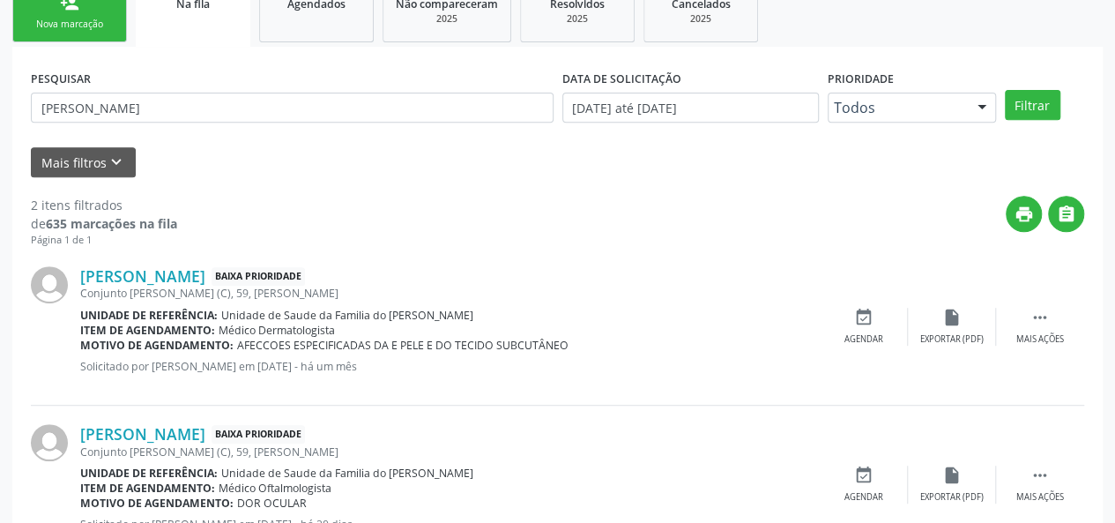
scroll to position [374, 0]
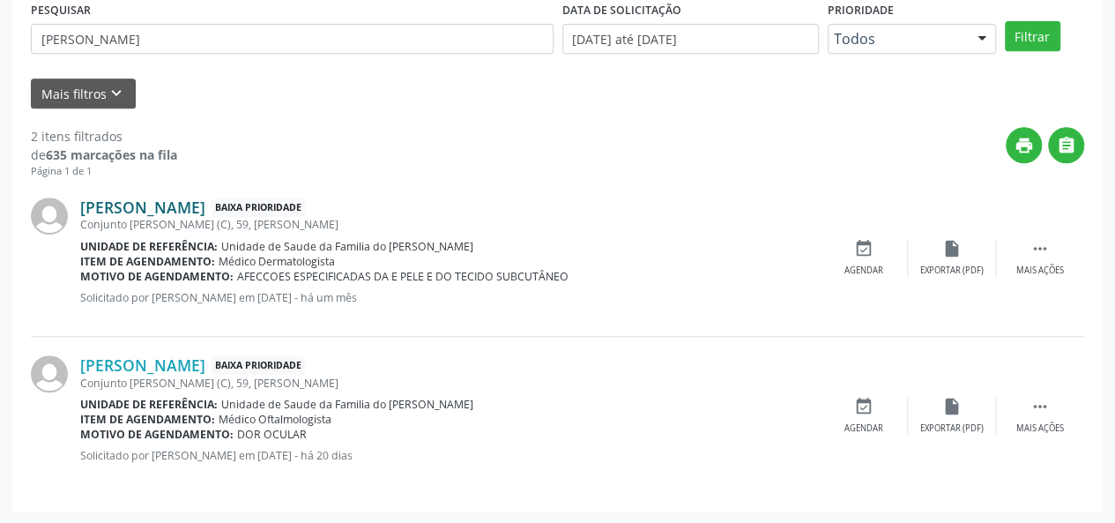
click at [201, 209] on link "[PERSON_NAME]" at bounding box center [142, 206] width 125 height 19
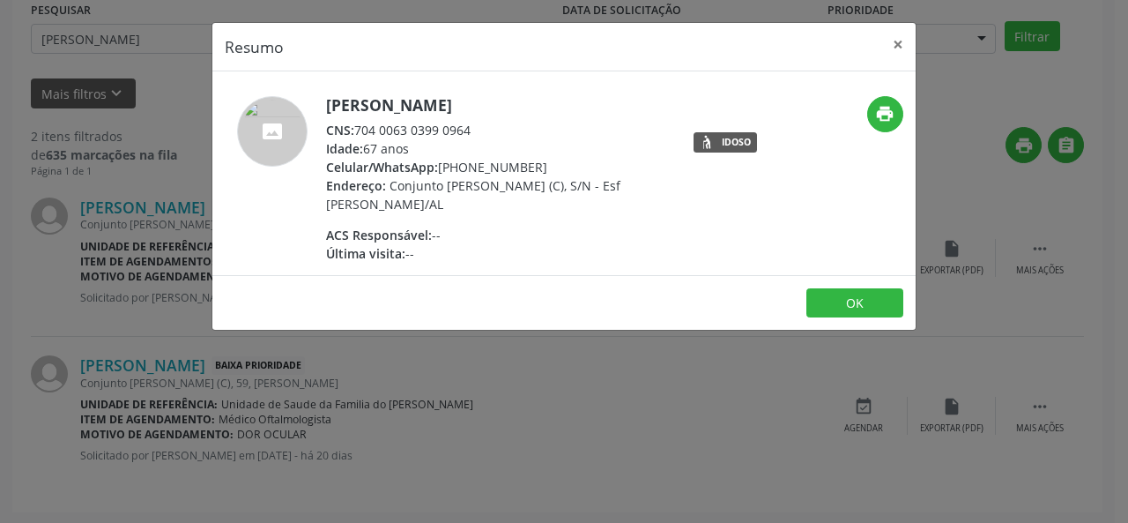
click at [557, 168] on div "Celular/WhatsApp: [PHONE_NUMBER]" at bounding box center [497, 167] width 343 height 19
drag, startPoint x: 501, startPoint y: 125, endPoint x: 356, endPoint y: 125, distance: 144.5
click at [356, 125] on div "CNS: 704 0063 0399 0964" at bounding box center [497, 130] width 343 height 19
copy div "704 0063 0399 0964"
click at [899, 47] on button "×" at bounding box center [897, 44] width 35 height 43
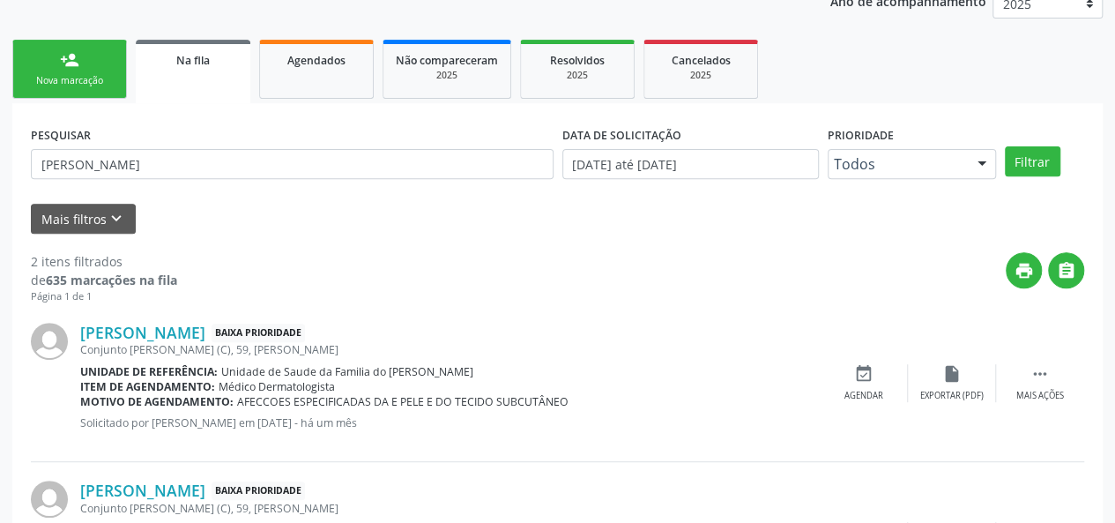
scroll to position [109, 0]
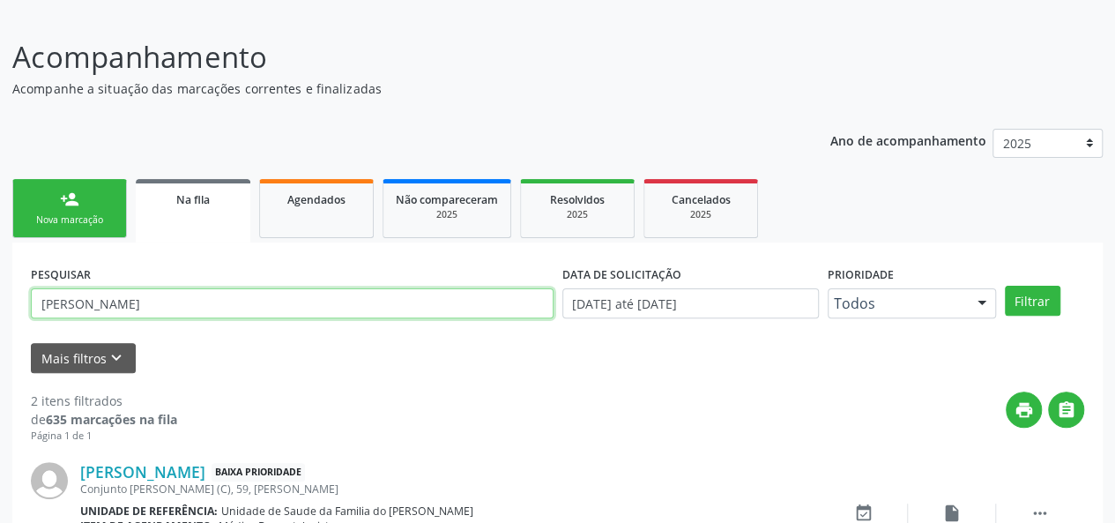
click at [71, 301] on input "[PERSON_NAME]" at bounding box center [292, 303] width 523 height 30
paste input "704706714016434"
type input "704706714016434"
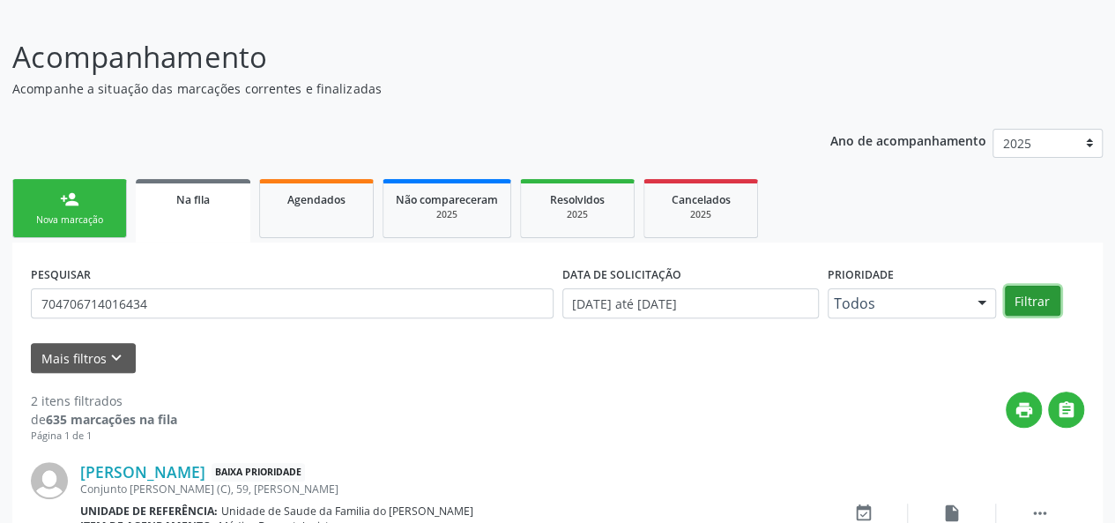
click at [1028, 295] on button "Filtrar" at bounding box center [1033, 301] width 56 height 30
click at [67, 207] on div "person_add" at bounding box center [69, 198] width 19 height 19
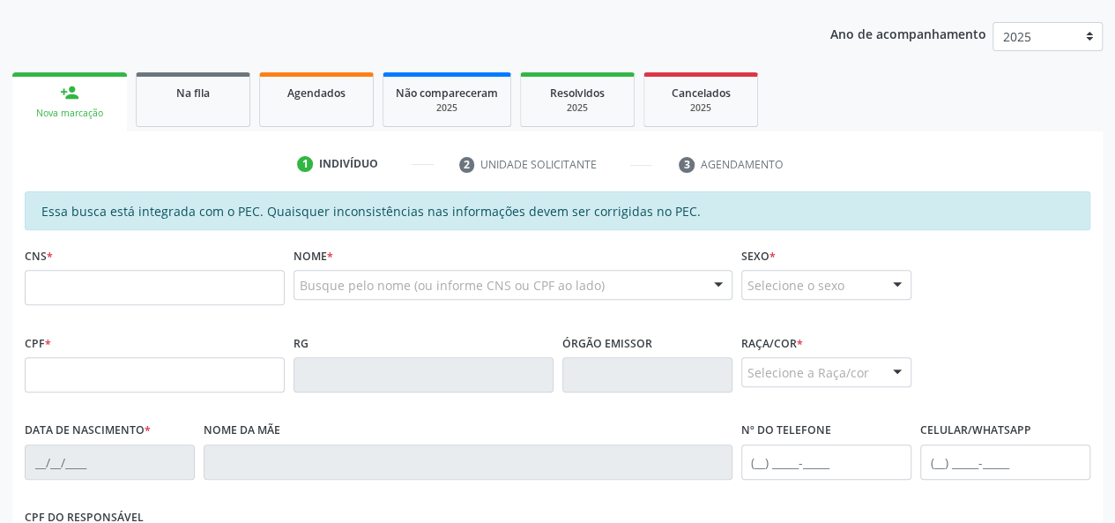
scroll to position [286, 0]
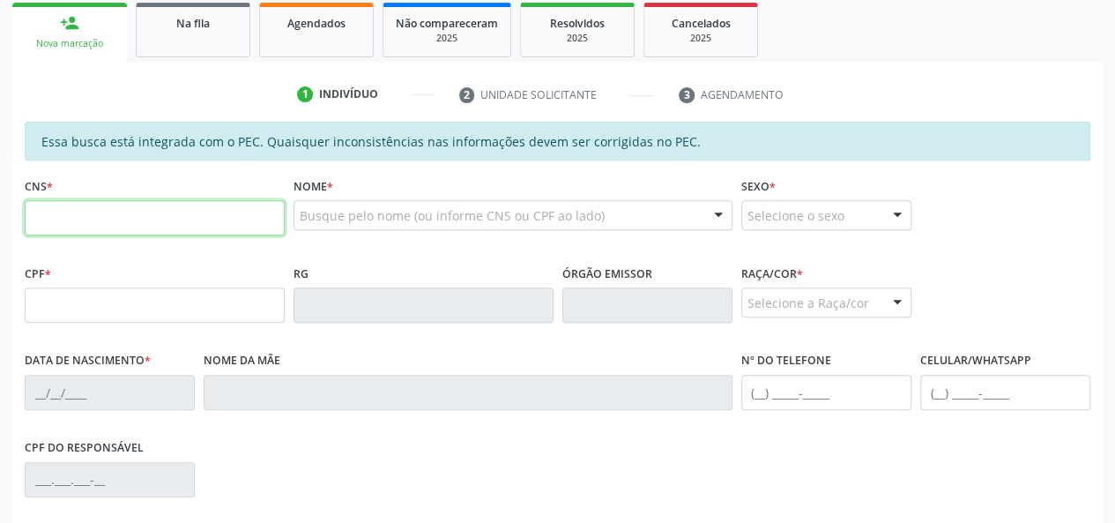
click at [190, 213] on input "text" at bounding box center [155, 217] width 260 height 35
type input "702 3045 2200 0020"
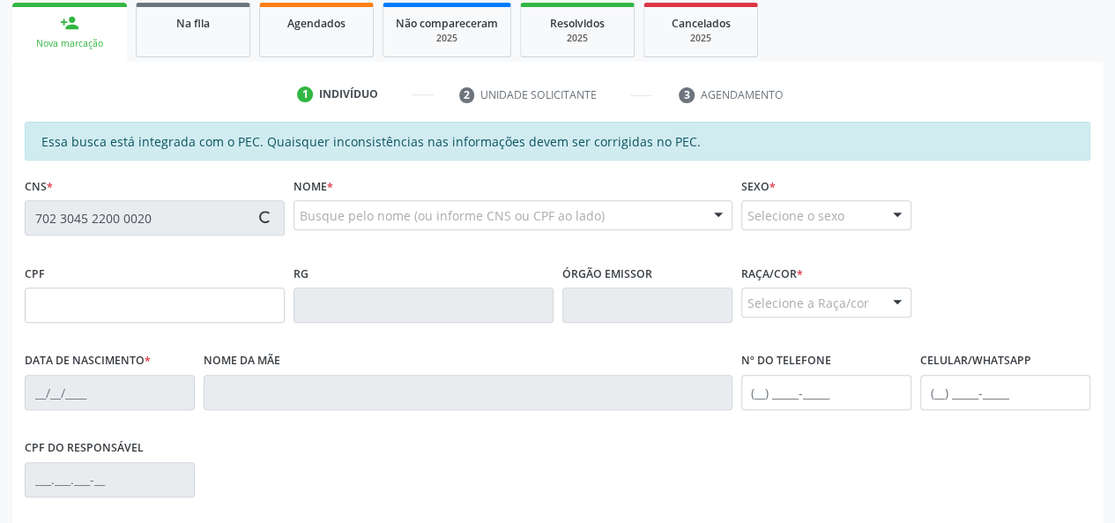
type input "129.448.934-83"
type input "[DATE]"
type input "[PERSON_NAME]"
type input "[PHONE_NUMBER]"
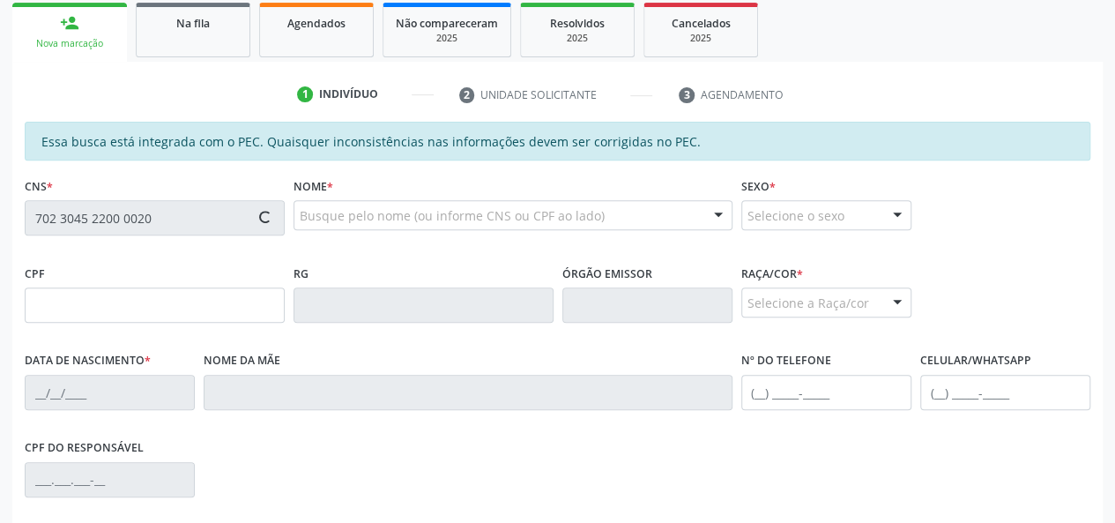
type input "S/N"
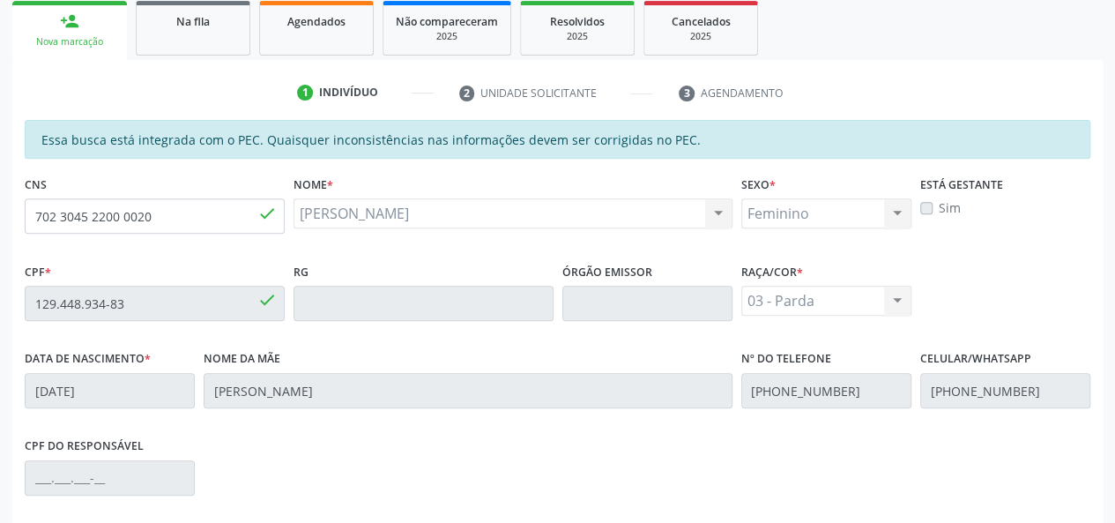
scroll to position [507, 0]
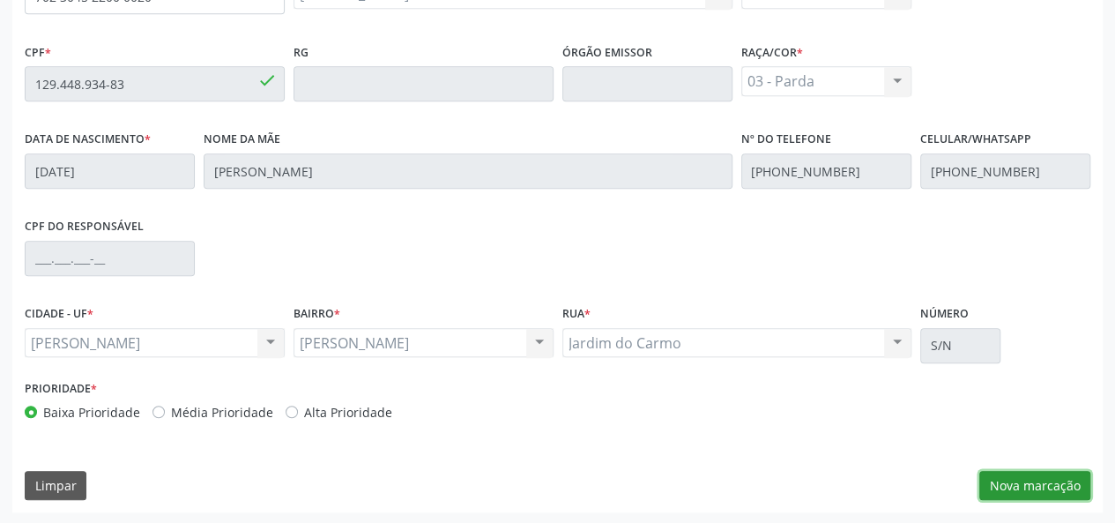
click at [1027, 488] on button "Nova marcação" at bounding box center [1034, 486] width 111 height 30
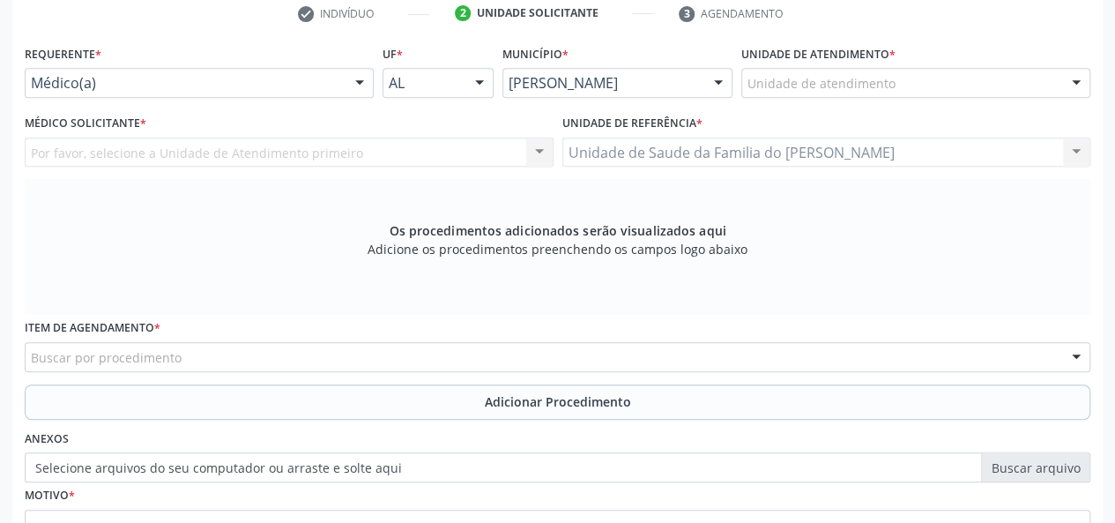
scroll to position [242, 0]
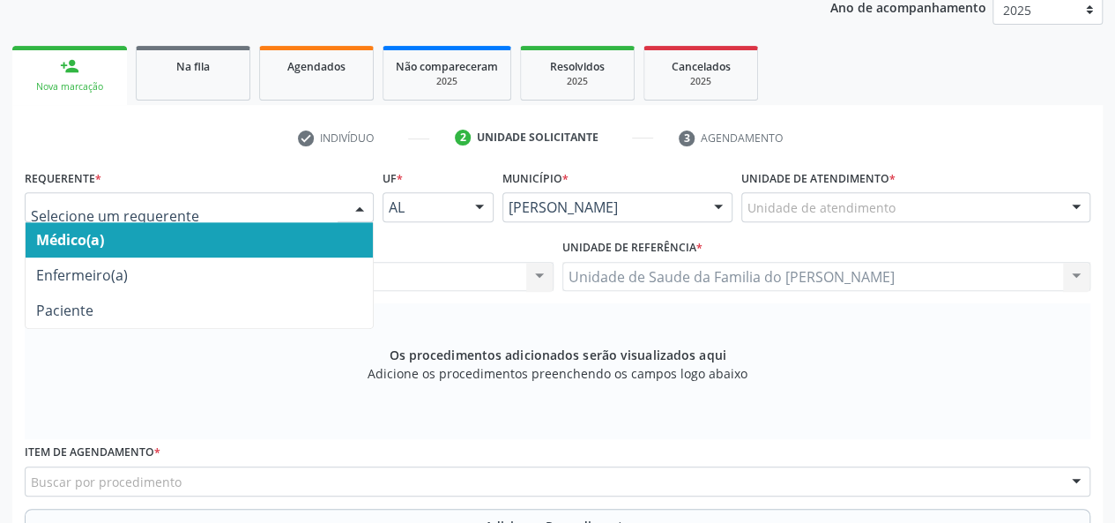
click at [345, 201] on div "Médico(a) Enfermeiro(a) Paciente Nenhum resultado encontrado para: " " Não há n…" at bounding box center [199, 207] width 349 height 30
click at [280, 233] on span "Médico(a)" at bounding box center [199, 239] width 347 height 35
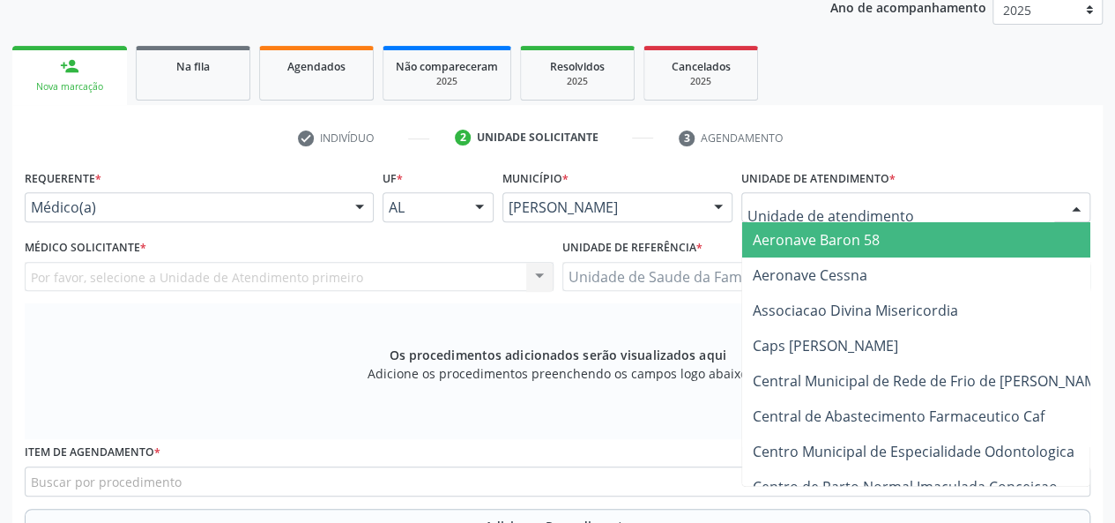
type input "J"
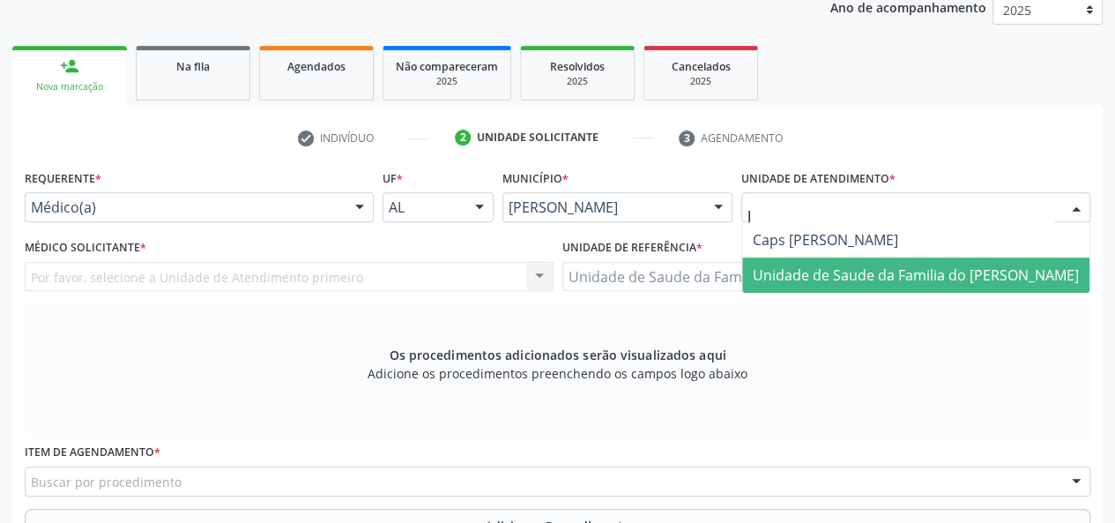
click at [856, 283] on span "Unidade de Saude da Familia do [PERSON_NAME]" at bounding box center [916, 274] width 326 height 19
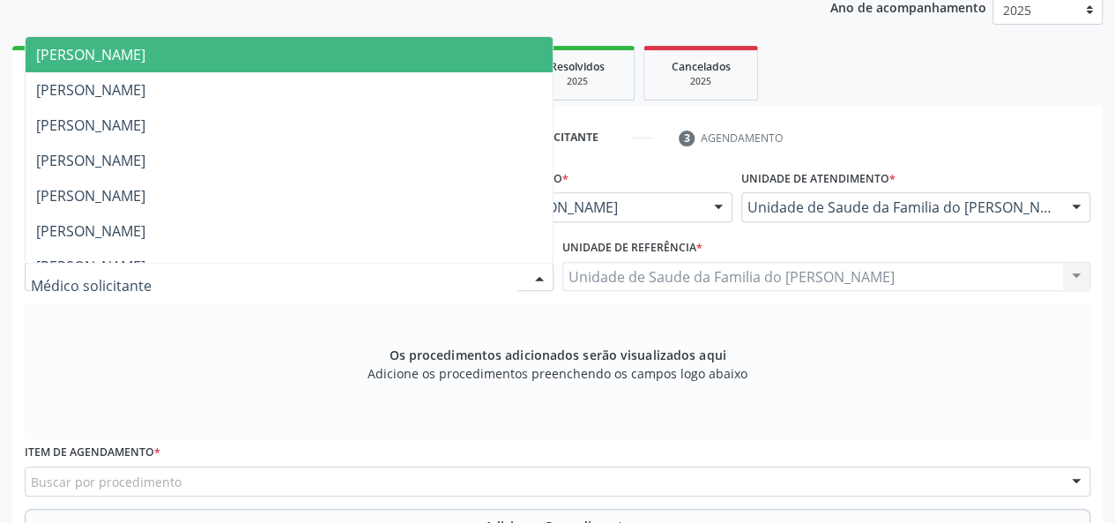
click at [264, 280] on div at bounding box center [289, 277] width 529 height 30
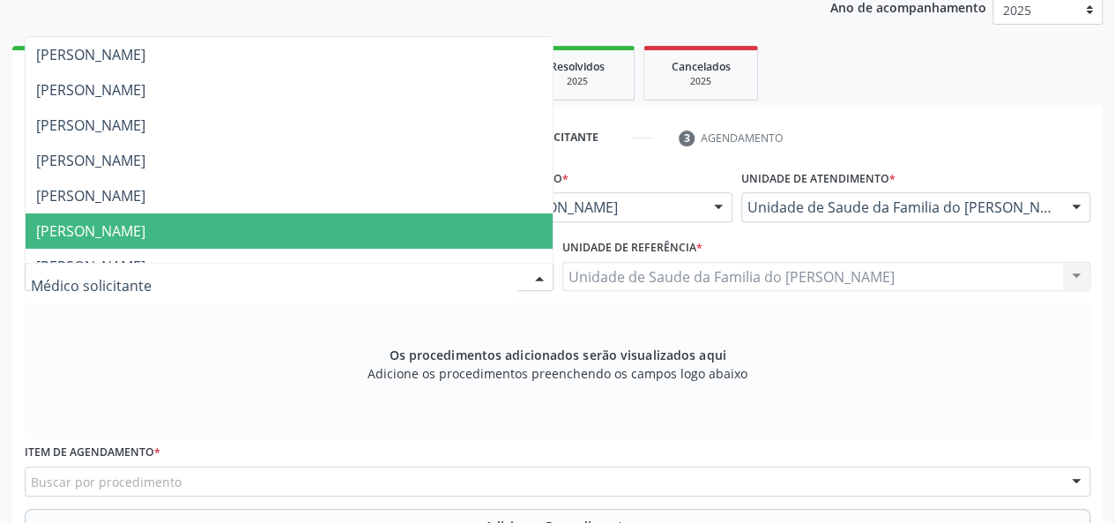
click at [252, 222] on span "[PERSON_NAME]" at bounding box center [289, 230] width 527 height 35
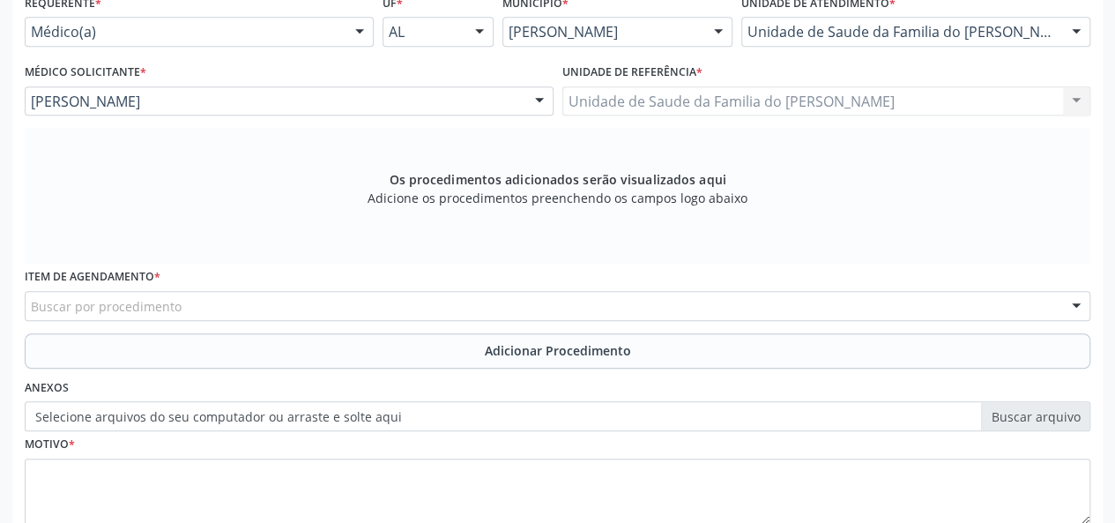
scroll to position [419, 0]
click at [235, 303] on div "Buscar por procedimento" at bounding box center [557, 305] width 1065 height 30
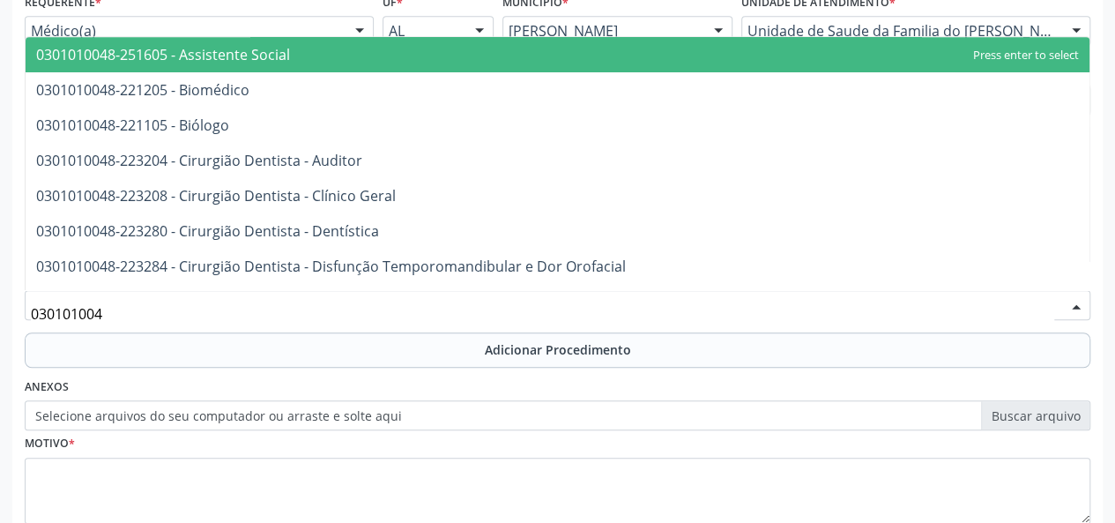
type input "0301010048"
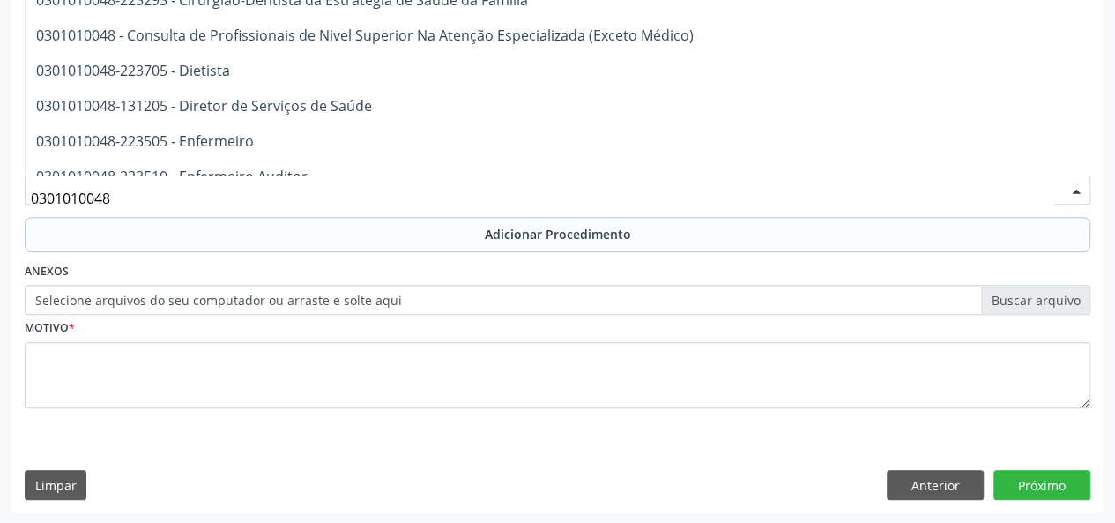
scroll to position [793, 0]
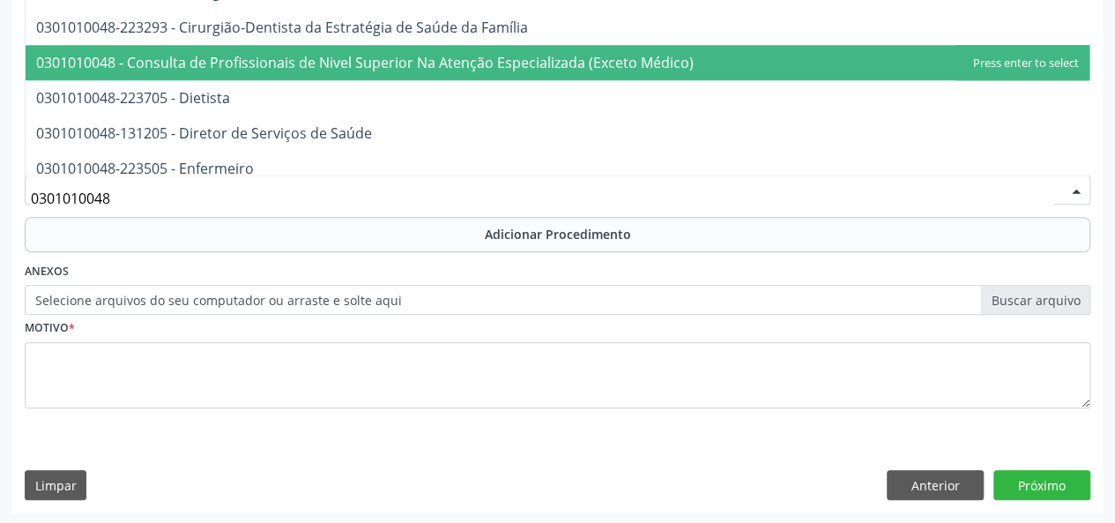
click at [422, 70] on span "0301010048 - Consulta de Profissionais de Nivel Superior Na Atenção Especializa…" at bounding box center [364, 62] width 657 height 19
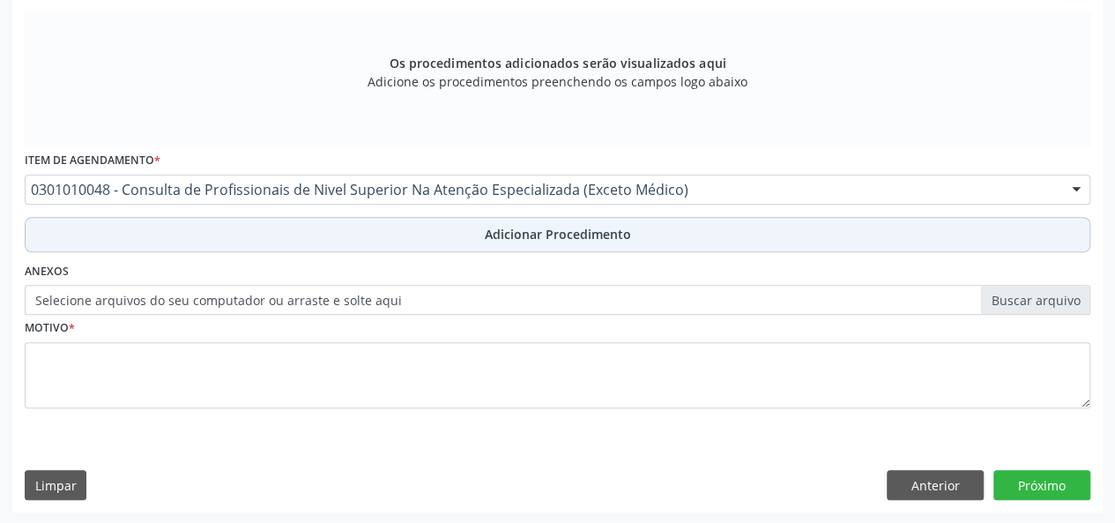
click at [375, 234] on button "Adicionar Procedimento" at bounding box center [557, 234] width 1065 height 35
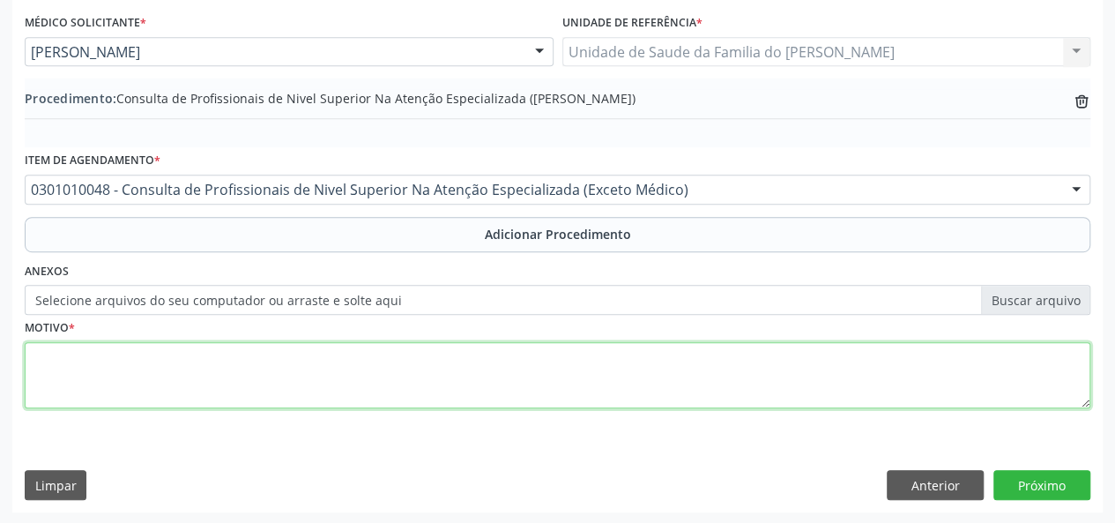
click at [277, 380] on textarea at bounding box center [557, 375] width 1065 height 67
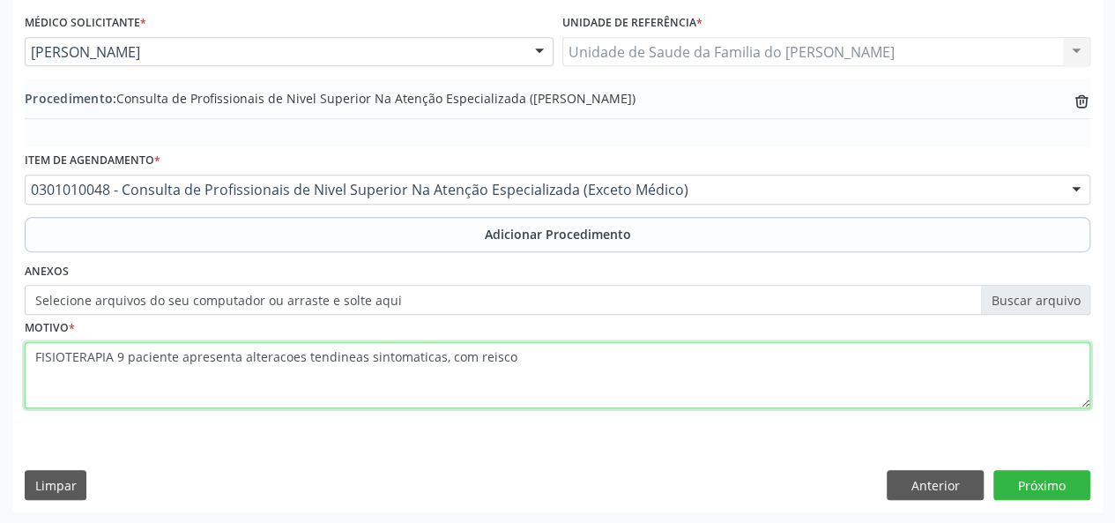
click at [277, 380] on textarea "FISIOTERAPIA 9 paciente apresenta alteracoes tendineas sintomaticas, com reisco" at bounding box center [557, 375] width 1065 height 67
click at [121, 353] on textarea "FISIOTERAPIA 9 paciente apresenta alteracde limitacoes oes tendineas sintomatic…" at bounding box center [557, 375] width 1065 height 67
click at [277, 355] on textarea "FISIOTERAPIA ( paciente apresenta alteracde limitacoes oes tendineas sintomatic…" at bounding box center [557, 375] width 1065 height 67
click at [395, 352] on textarea "FISIOTERAPIA ( paciente apresenta alteracoes de limitacoes oes tendineas sintom…" at bounding box center [557, 375] width 1065 height 67
click at [538, 359] on textarea "FISIOTERAPIA ( paciente apresenta alteracoes de tendineas sintomaticas, com rei…" at bounding box center [557, 375] width 1065 height 67
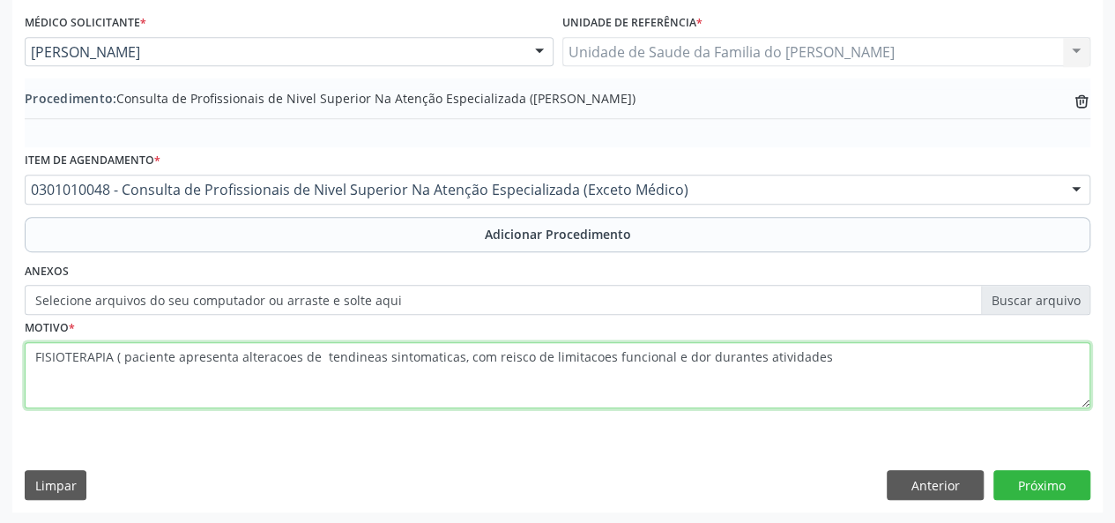
click at [698, 359] on textarea "FISIOTERAPIA ( paciente apresenta alteracoes de tendineas sintomaticas, com rei…" at bounding box center [557, 375] width 1065 height 67
click at [501, 362] on textarea "FISIOTERAPIA ( paciente apresenta alteracoes de tendineas sintomaticas, com rei…" at bounding box center [557, 375] width 1065 height 67
click at [560, 357] on textarea "FISIOTERAPIA ( paciente apresenta alteracoes de tendineas sintomaticas, com ris…" at bounding box center [557, 375] width 1065 height 67
drag, startPoint x: 560, startPoint y: 357, endPoint x: 576, endPoint y: 383, distance: 30.8
click at [576, 383] on textarea "FISIOTERAPIA ( paciente apresenta alteracoes de tendineas sintomaticas, com ris…" at bounding box center [557, 375] width 1065 height 67
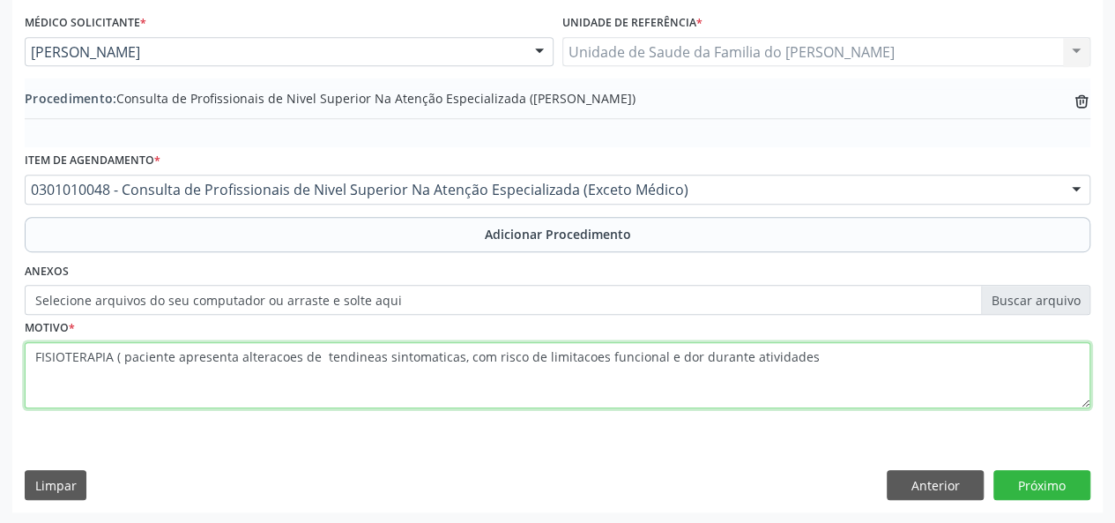
click at [592, 360] on textarea "FISIOTERAPIA ( paciente apresenta alteracoes de tendineas sintomaticas, com ris…" at bounding box center [557, 375] width 1065 height 67
click at [555, 357] on textarea "FISIOTERAPIA ( paciente apresenta alteracoes de tendineas sintomaticas, com ris…" at bounding box center [557, 375] width 1065 height 67
click at [354, 358] on textarea "FISIOTERAPIA ( paciente apresenta alteracoes de tendineas sintomaticas, com ris…" at bounding box center [557, 375] width 1065 height 67
drag, startPoint x: 354, startPoint y: 358, endPoint x: 344, endPoint y: 394, distance: 37.6
click at [344, 394] on textarea "FISIOTERAPIA ( paciente apresenta alteracoes de tendineas sintomaticas, com ris…" at bounding box center [557, 375] width 1065 height 67
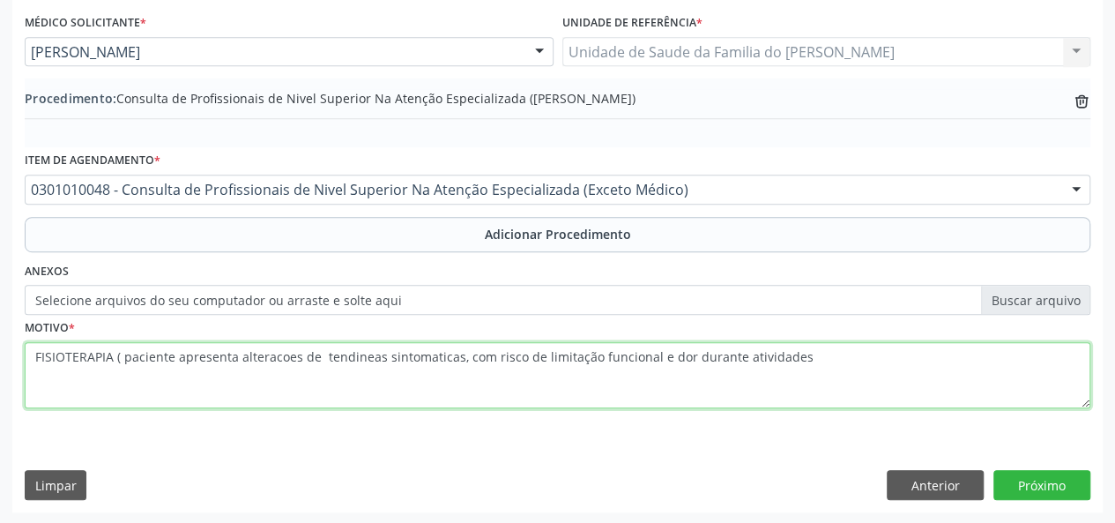
click at [406, 354] on textarea "FISIOTERAPIA ( paciente apresenta alteracoes de tendineas sintomaticas, com ris…" at bounding box center [557, 375] width 1065 height 67
click at [261, 357] on textarea "FISIOTERAPIA ( paciente apresenta alteracoes de tendineas sintomáticas, com ris…" at bounding box center [557, 375] width 1065 height 67
drag, startPoint x: 261, startPoint y: 357, endPoint x: 254, endPoint y: 392, distance: 35.9
click at [254, 392] on textarea "FISIOTERAPIA ( paciente apresenta alteracoes de tendineas sintomáticas, com ris…" at bounding box center [557, 375] width 1065 height 67
click at [293, 358] on textarea "FISIOTERAPIA ( paciente apresenta alteracoes de tendineas sintomáticas, com ris…" at bounding box center [557, 375] width 1065 height 67
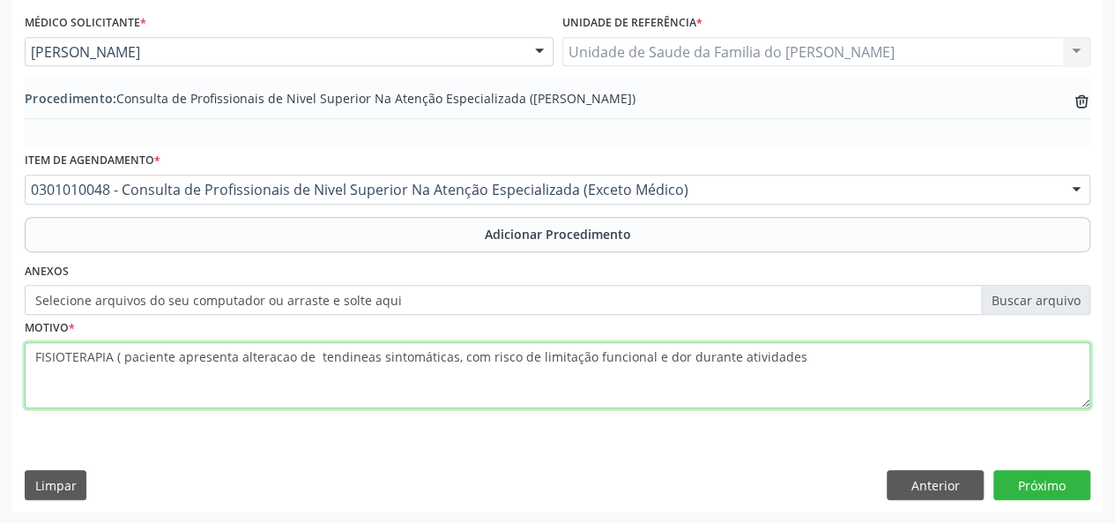
click at [277, 389] on textarea "FISIOTERAPIA ( paciente apresenta alteracao de tendineas sintomáticas, com risc…" at bounding box center [557, 375] width 1065 height 67
click at [267, 348] on textarea "FISIOTERAPIA ( paciente apresenta alteracao de tendineas sintomáticas, com risc…" at bounding box center [557, 375] width 1065 height 67
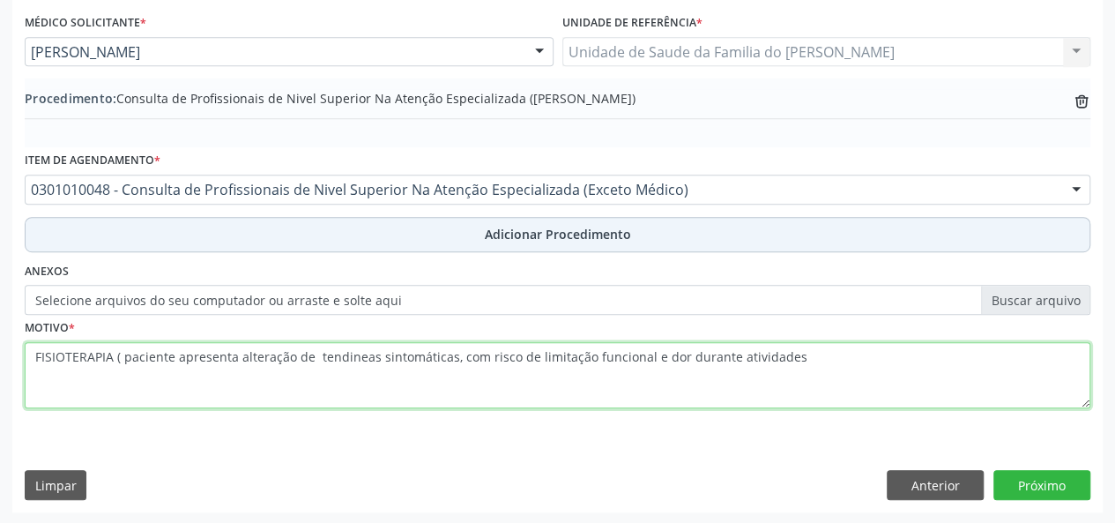
type textarea "FISIOTERAPIA ( paciente apresenta alteração de tendineas sintomáticas, com risc…"
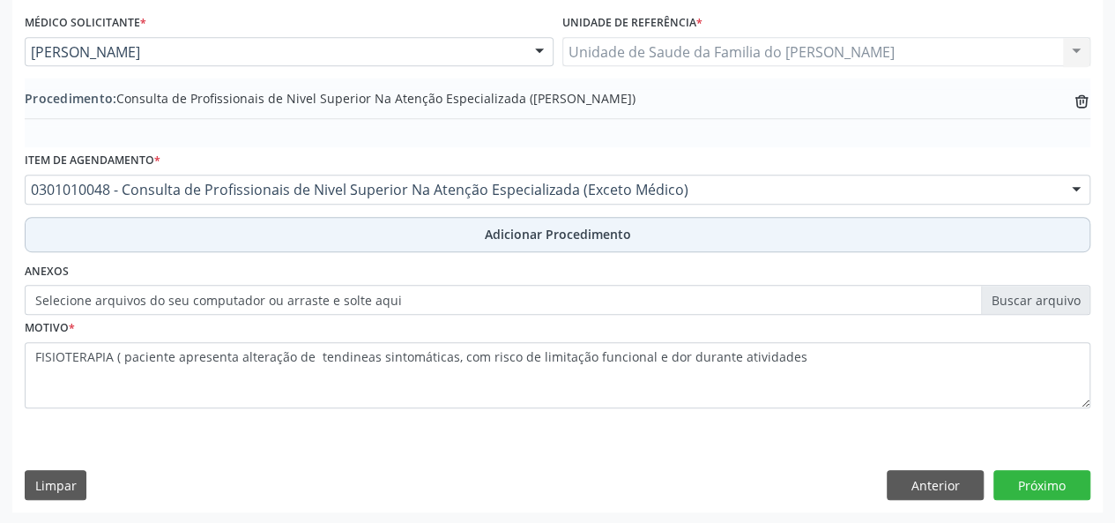
click at [684, 239] on button "Adicionar Procedimento" at bounding box center [557, 234] width 1065 height 35
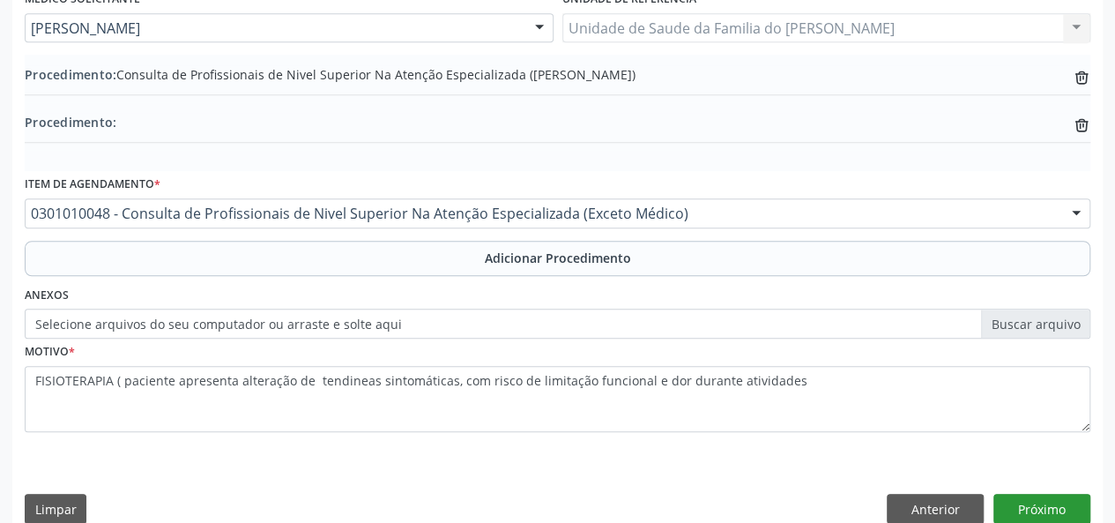
scroll to position [514, 0]
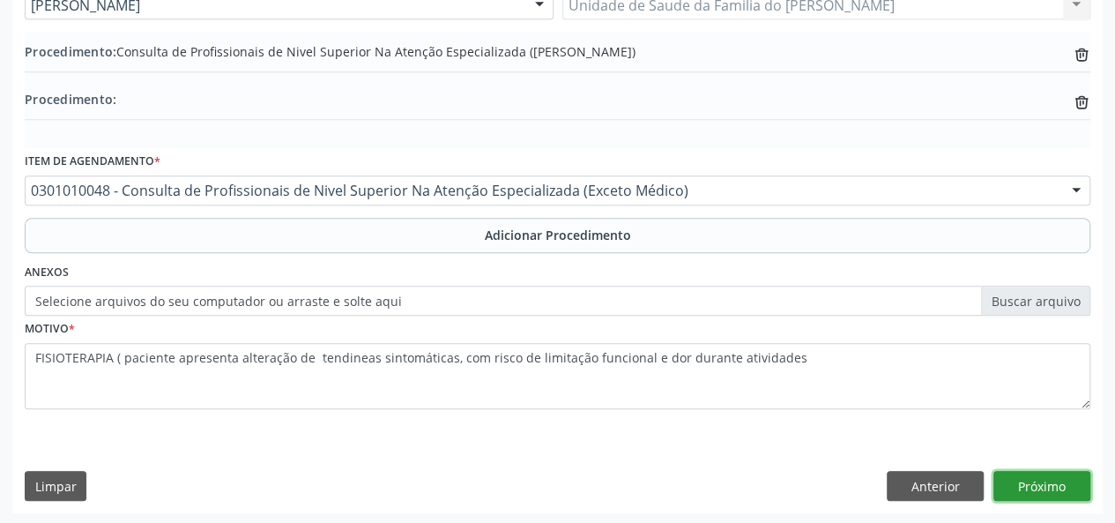
click at [1026, 482] on button "Próximo" at bounding box center [1041, 486] width 97 height 30
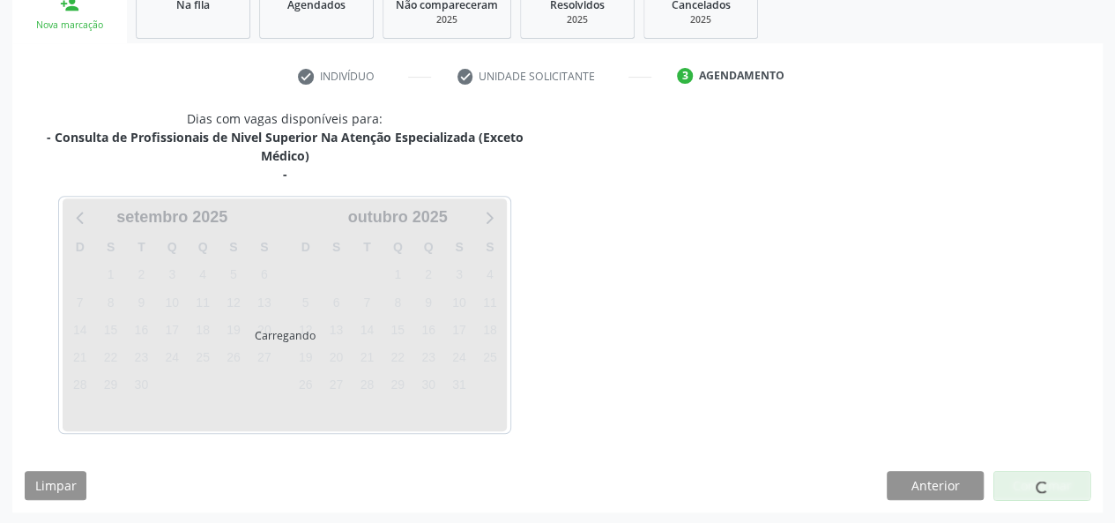
scroll to position [356, 0]
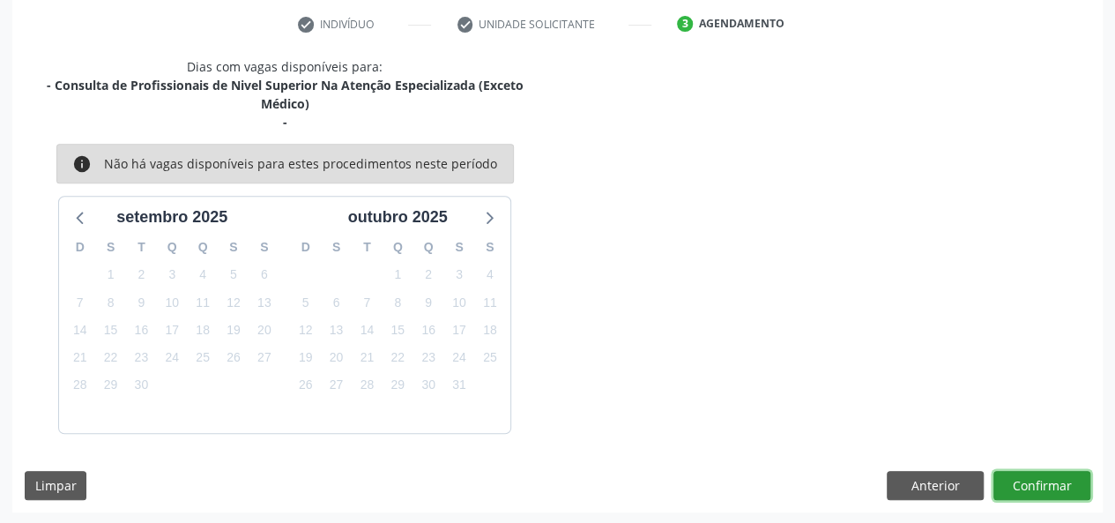
click at [1026, 484] on button "Confirmar" at bounding box center [1041, 486] width 97 height 30
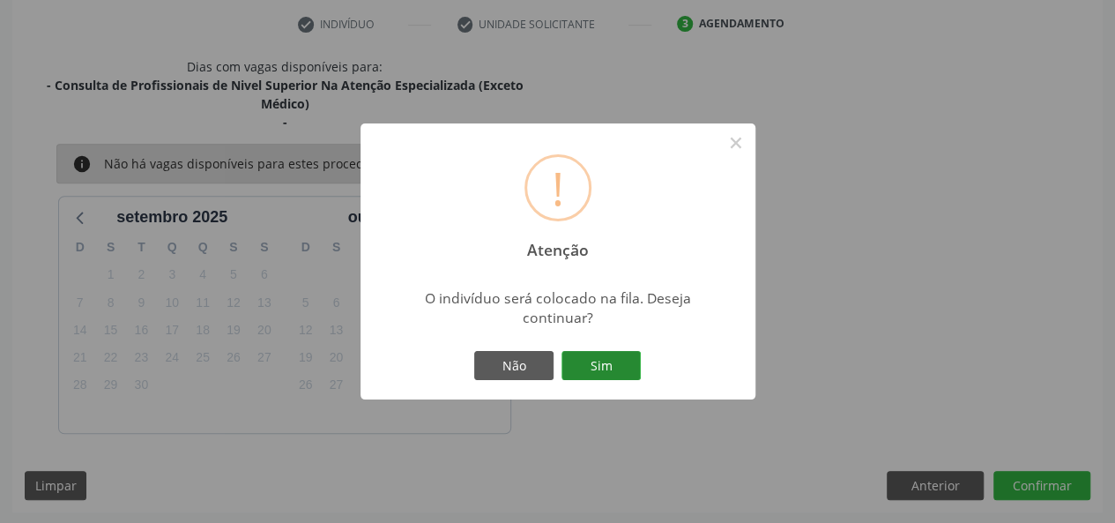
click at [602, 362] on button "Sim" at bounding box center [600, 366] width 79 height 30
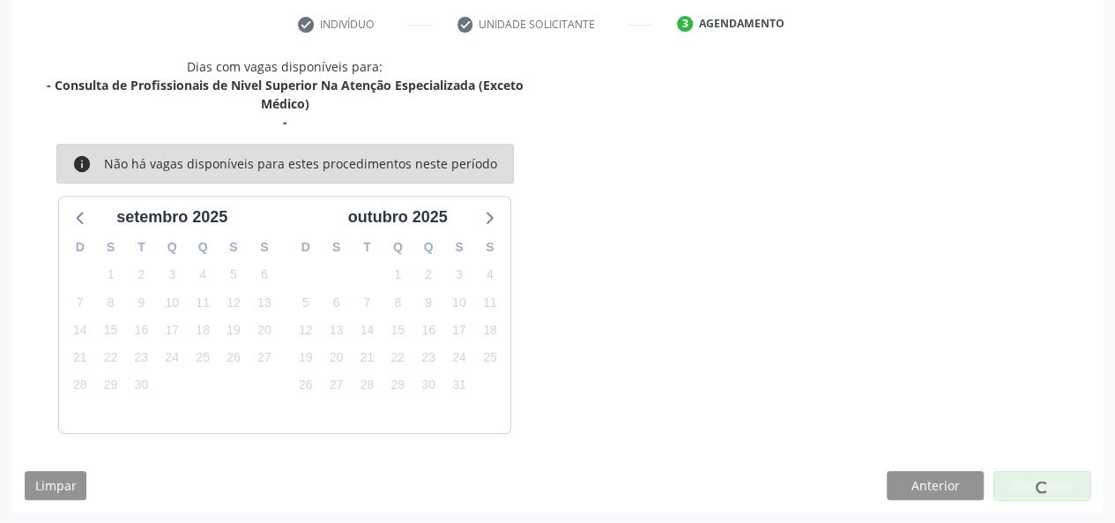
scroll to position [83, 0]
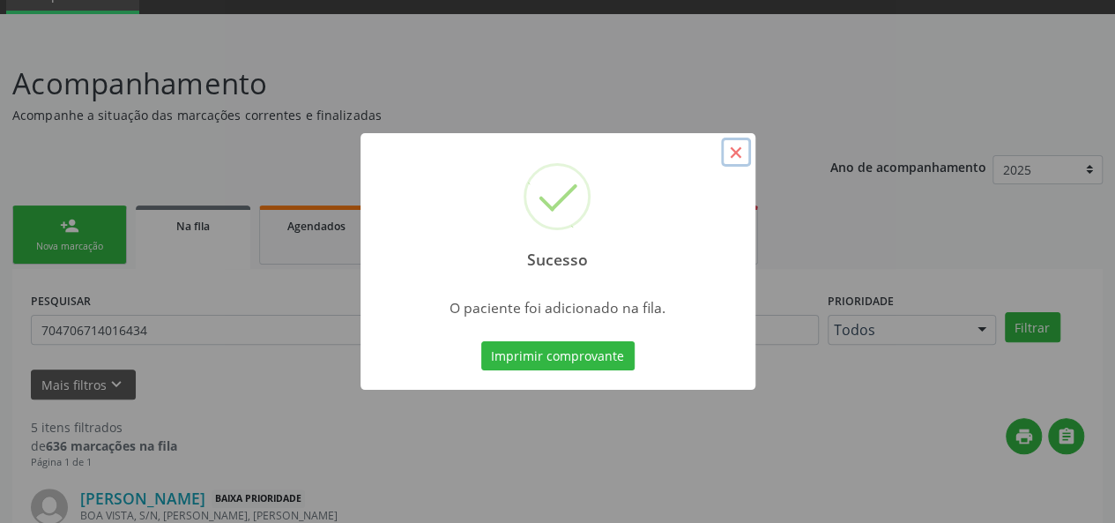
click at [728, 150] on button "×" at bounding box center [736, 152] width 30 height 30
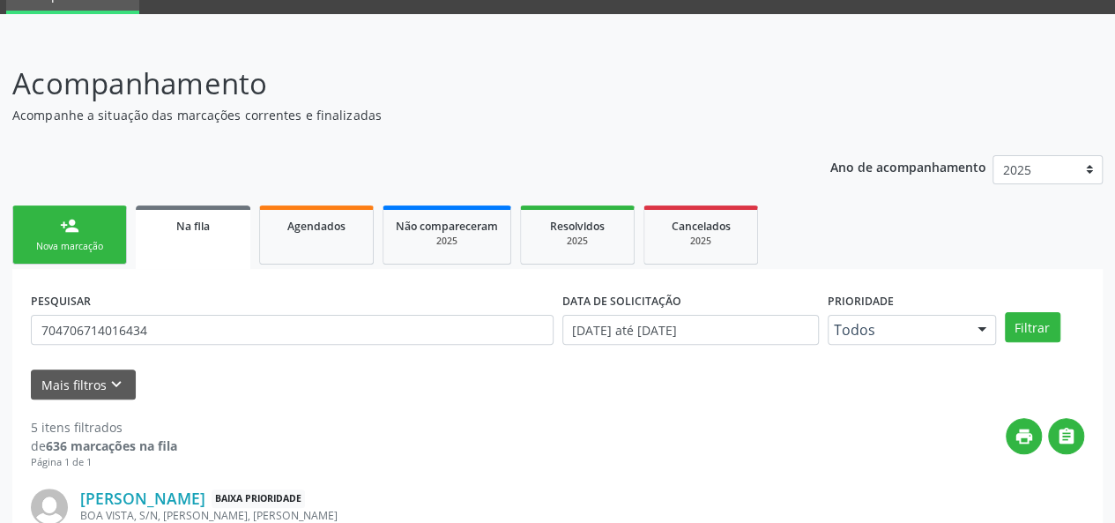
click at [85, 230] on link "person_add Nova marcação" at bounding box center [69, 234] width 115 height 59
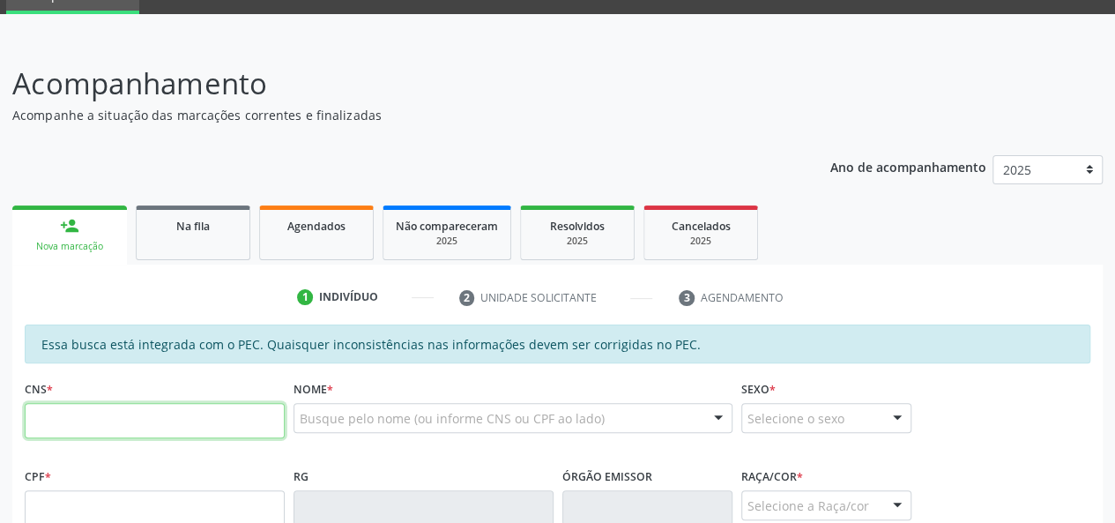
click at [120, 426] on input "text" at bounding box center [155, 420] width 260 height 35
type input "702 3045 2200 0020"
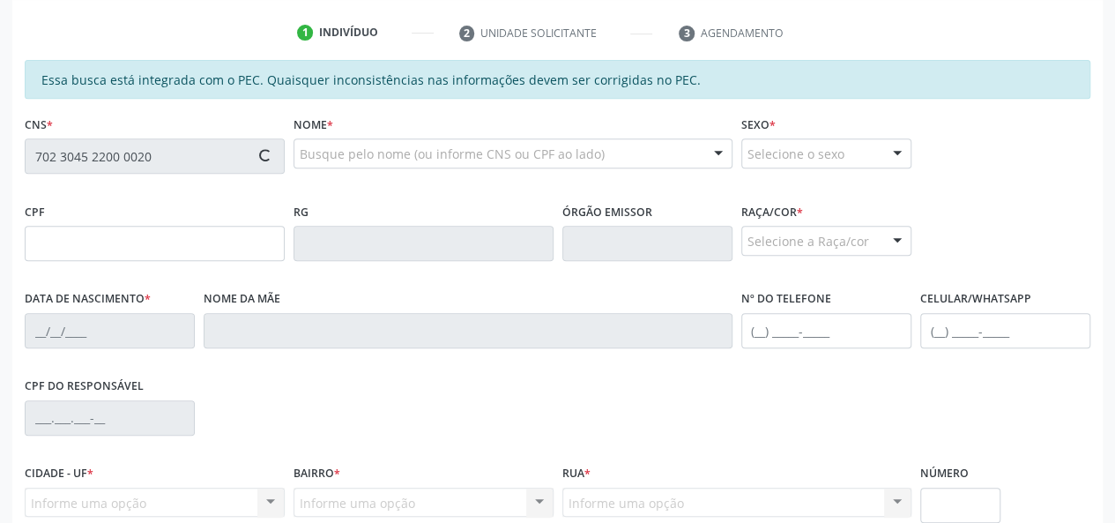
scroll to position [347, 0]
type input "129.448.934-83"
type input "[DATE]"
type input "[PERSON_NAME]"
type input "[PHONE_NUMBER]"
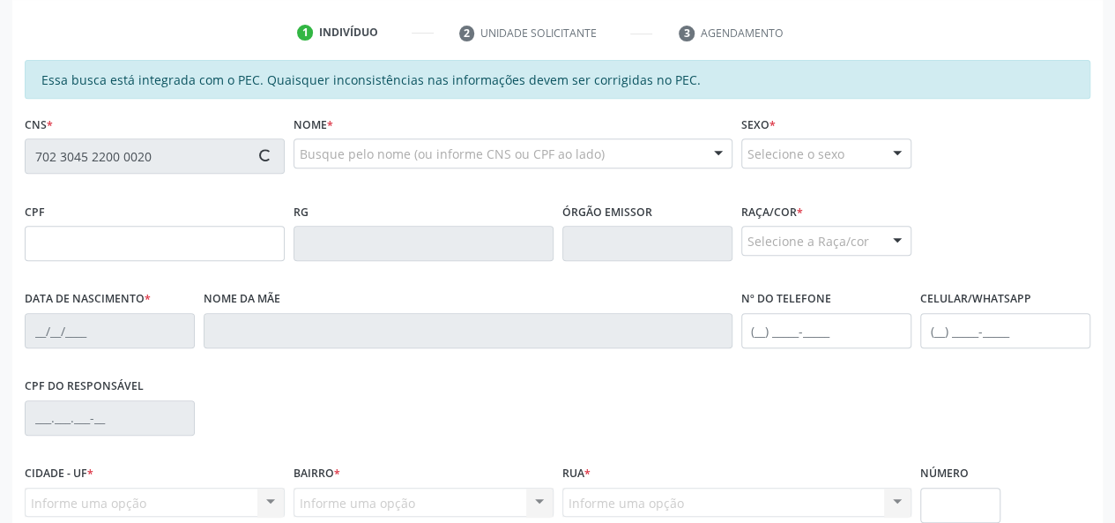
type input "[PHONE_NUMBER]"
type input "S/N"
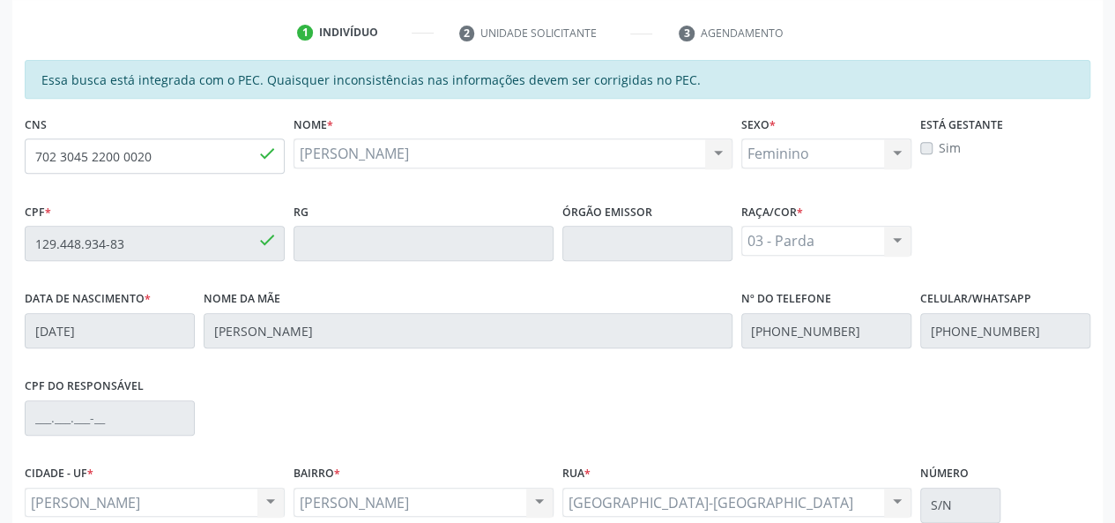
scroll to position [507, 0]
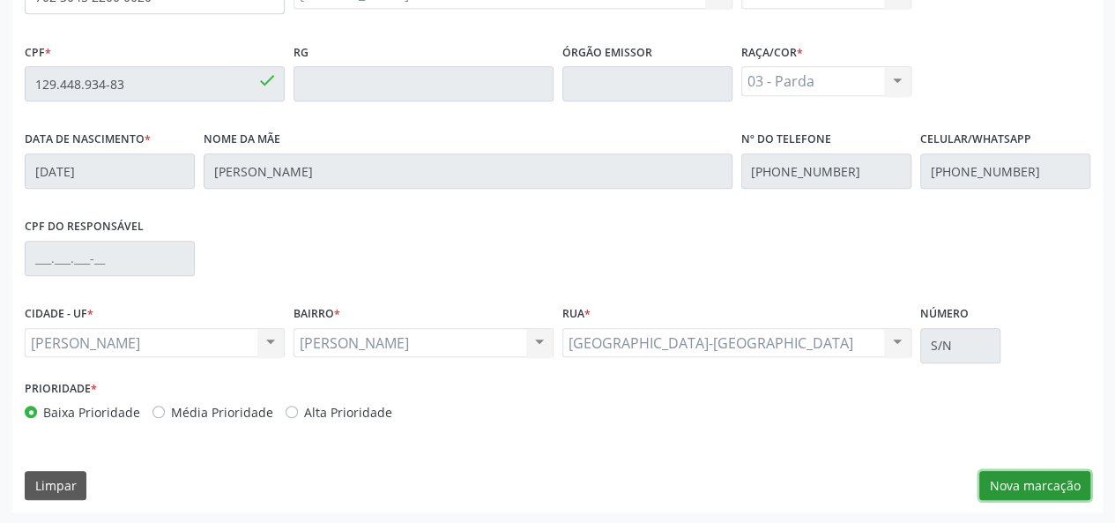
click at [991, 484] on button "Nova marcação" at bounding box center [1034, 486] width 111 height 30
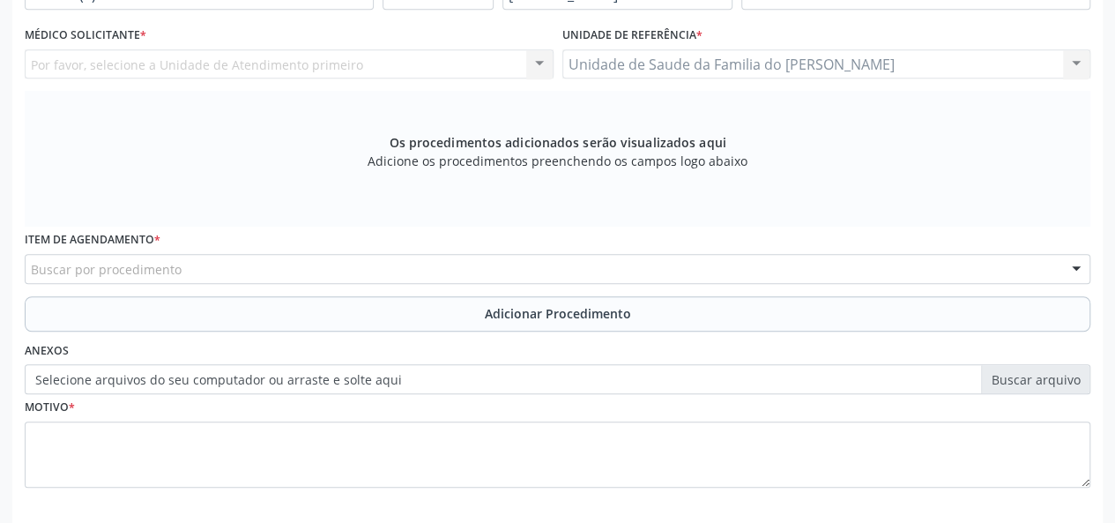
scroll to position [419, 0]
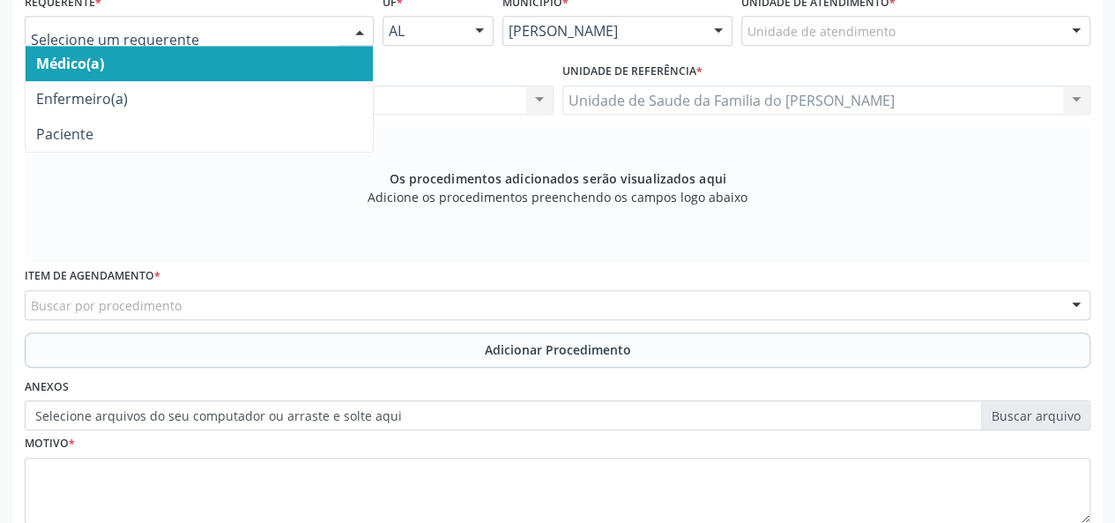
click at [279, 61] on span "Médico(a)" at bounding box center [199, 63] width 347 height 35
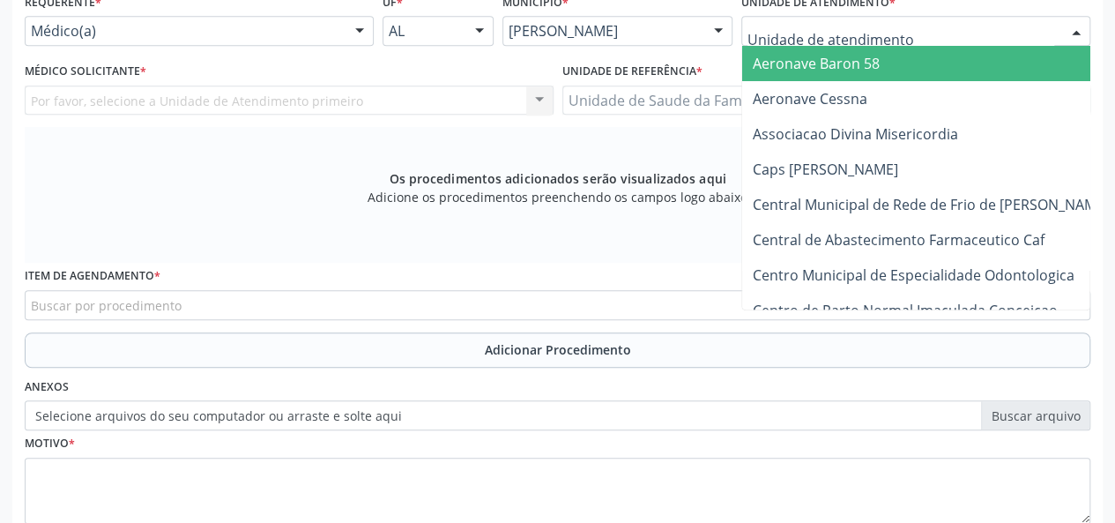
type input "j"
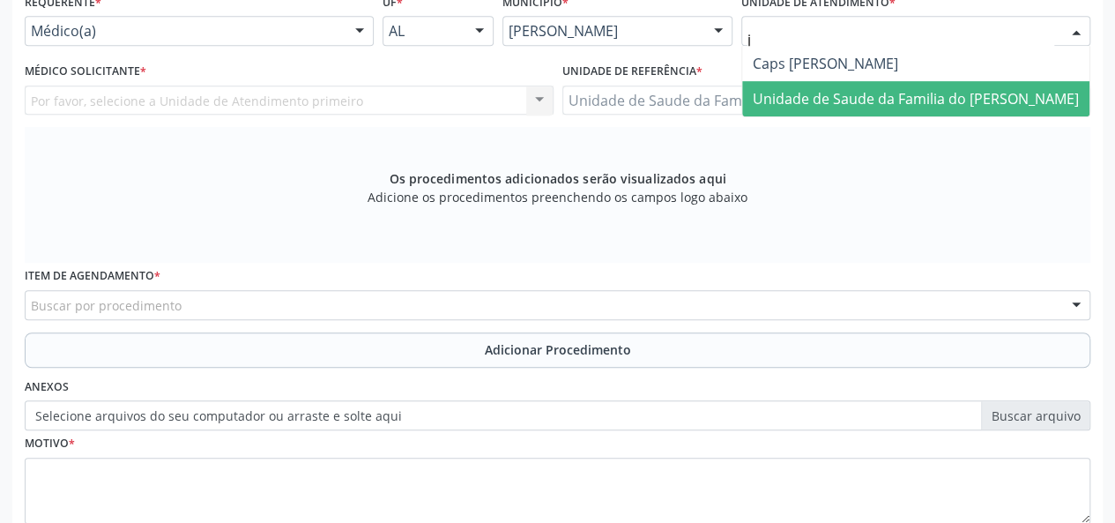
click at [811, 93] on span "Unidade de Saude da Familia do [PERSON_NAME]" at bounding box center [916, 98] width 326 height 19
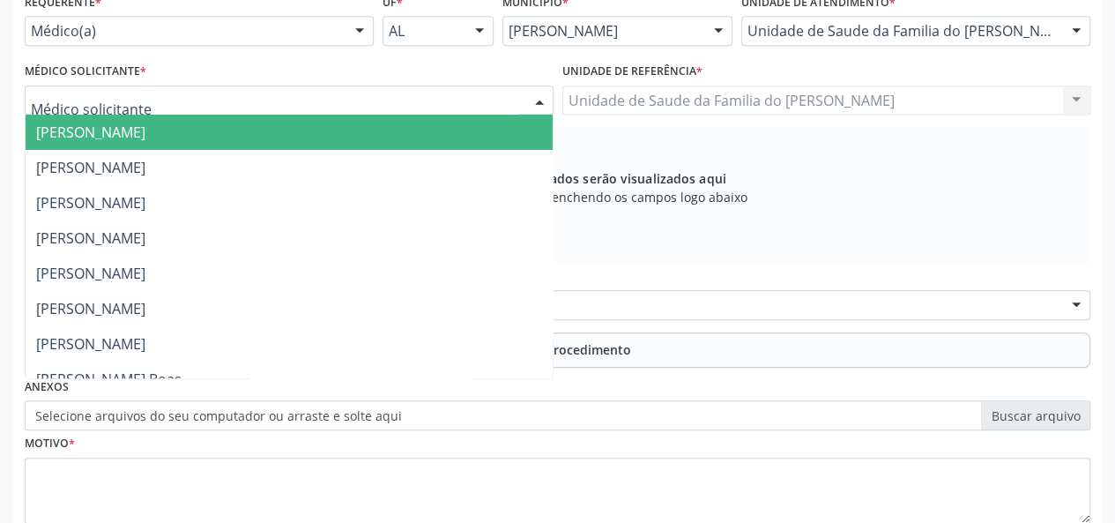
click at [537, 98] on div at bounding box center [539, 101] width 26 height 30
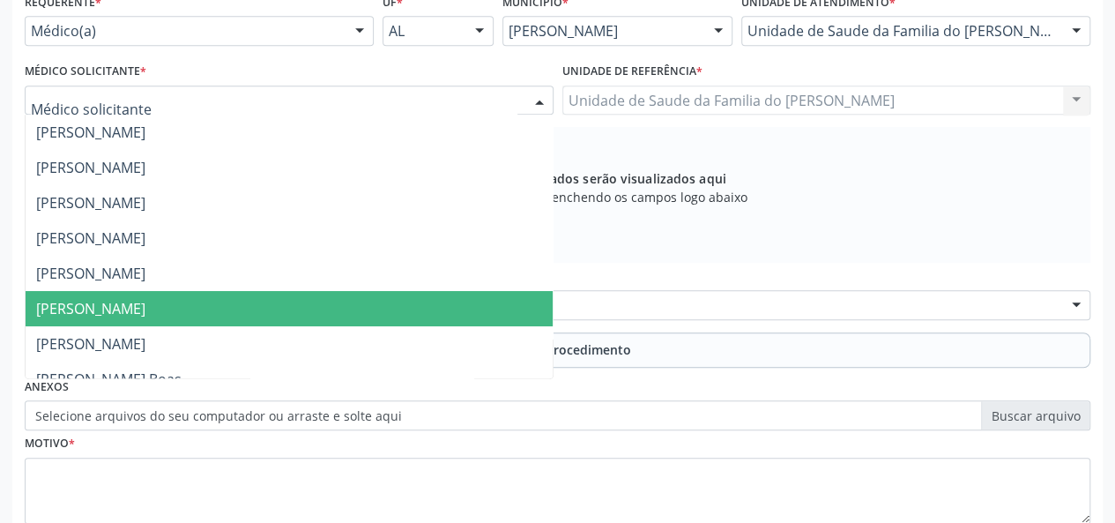
click at [330, 299] on span "[PERSON_NAME]" at bounding box center [289, 308] width 527 height 35
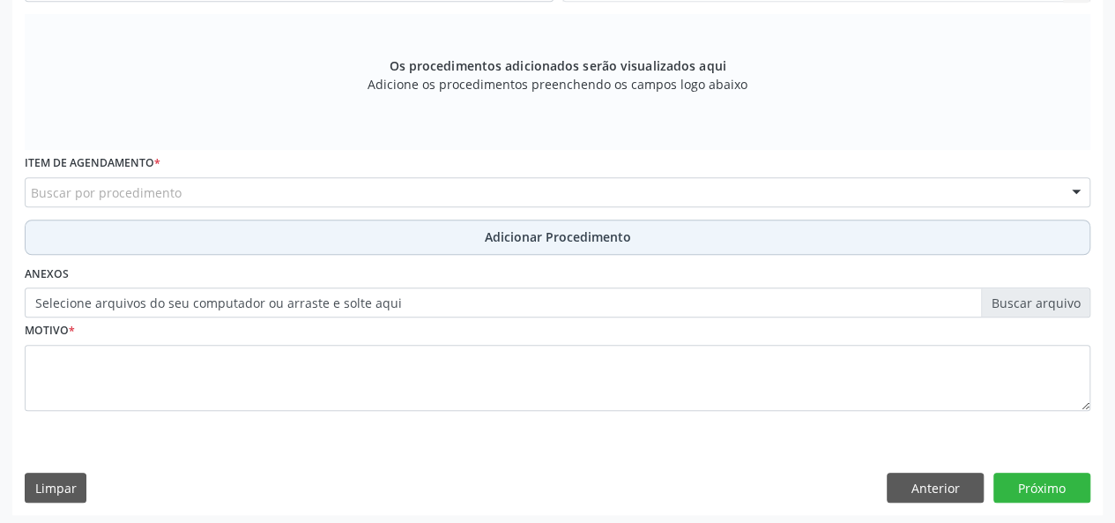
scroll to position [534, 0]
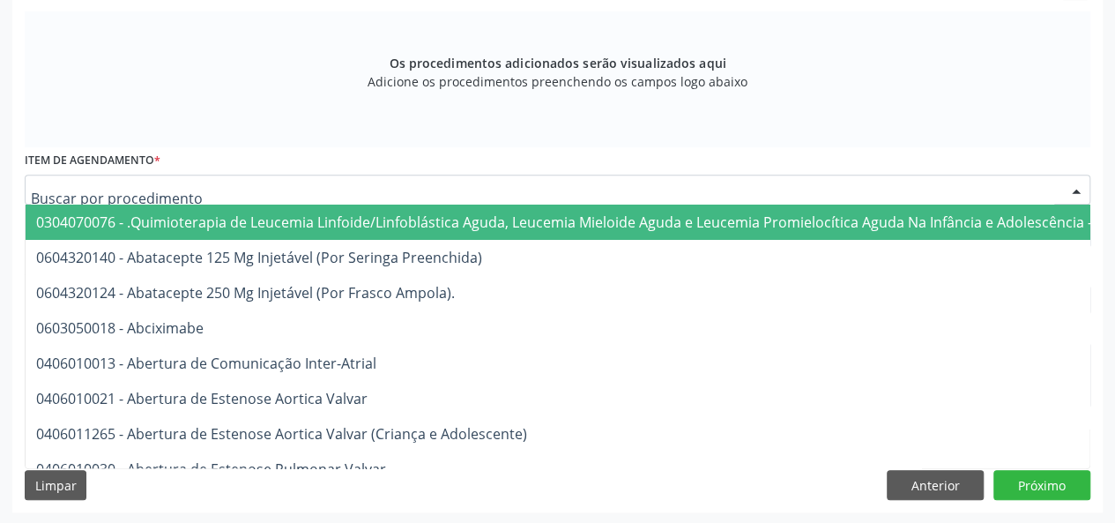
click at [293, 184] on div at bounding box center [557, 189] width 1065 height 30
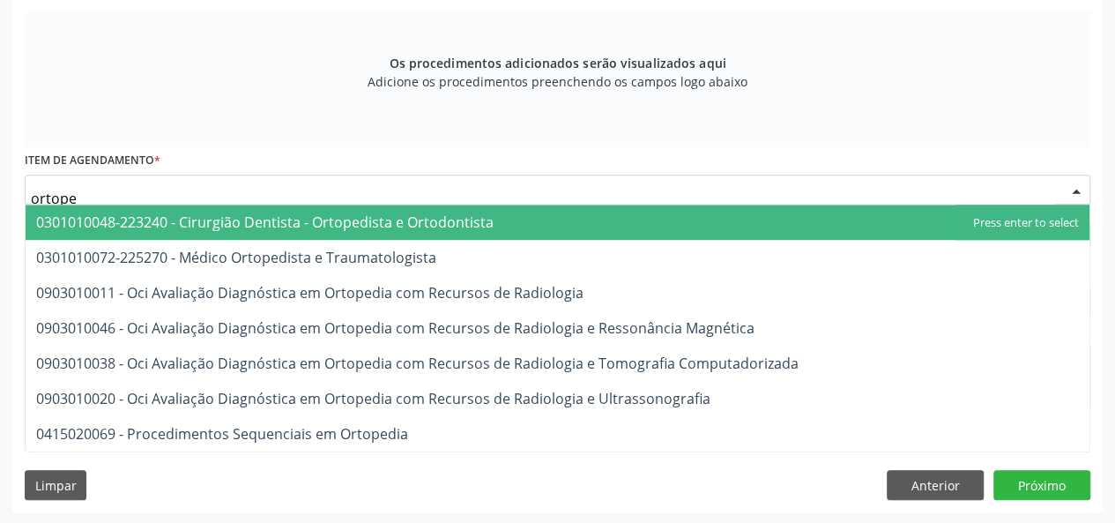
type input "ortoped"
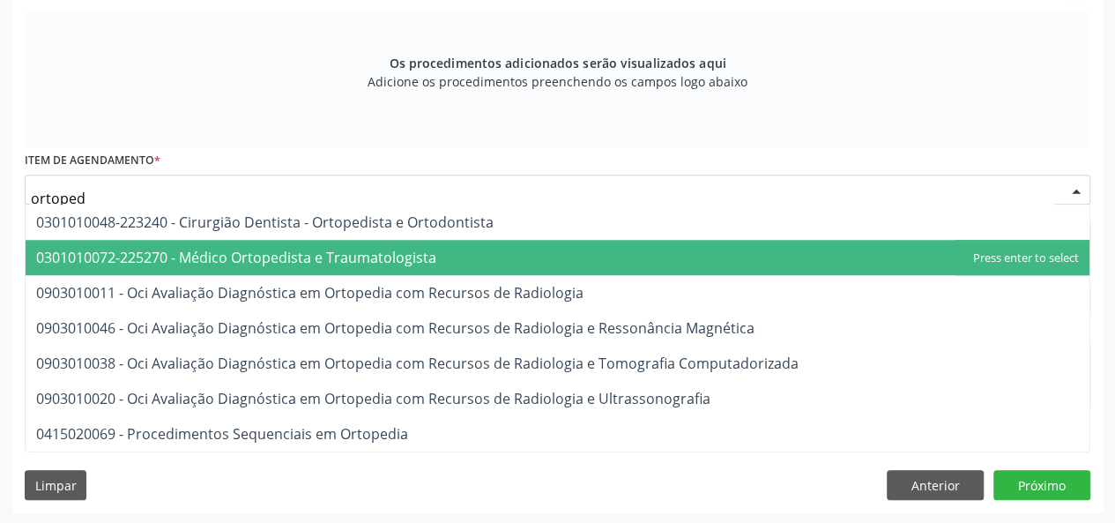
click at [312, 250] on span "0301010072-225270 - Médico Ortopedista e Traumatologista" at bounding box center [236, 257] width 400 height 19
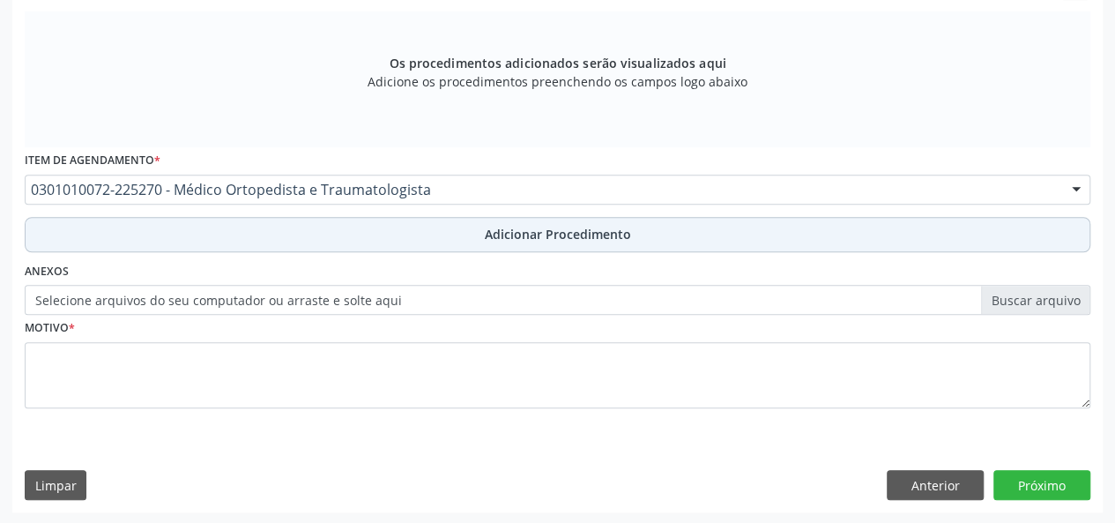
click at [312, 234] on button "Adicionar Procedimento" at bounding box center [557, 234] width 1065 height 35
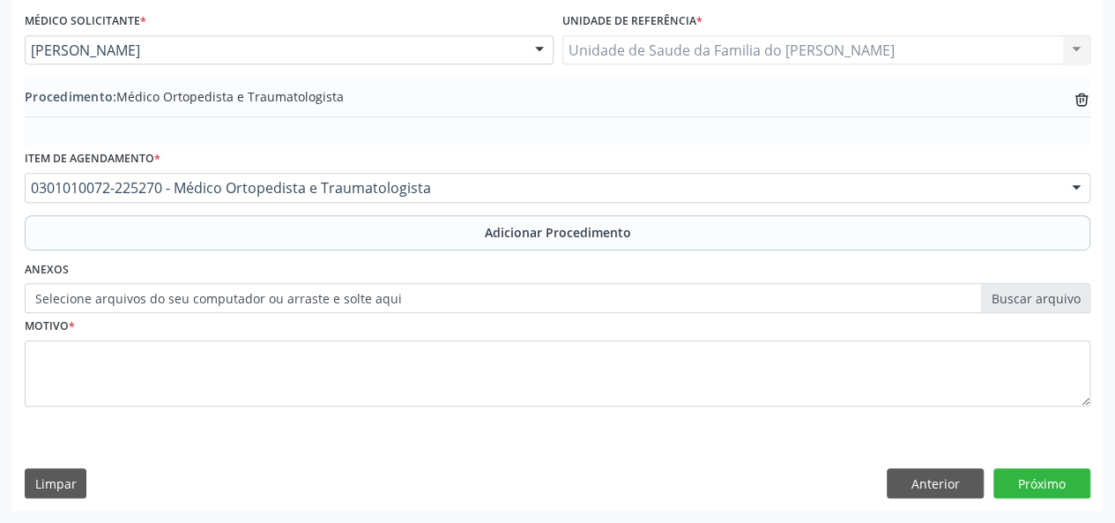
scroll to position [467, 0]
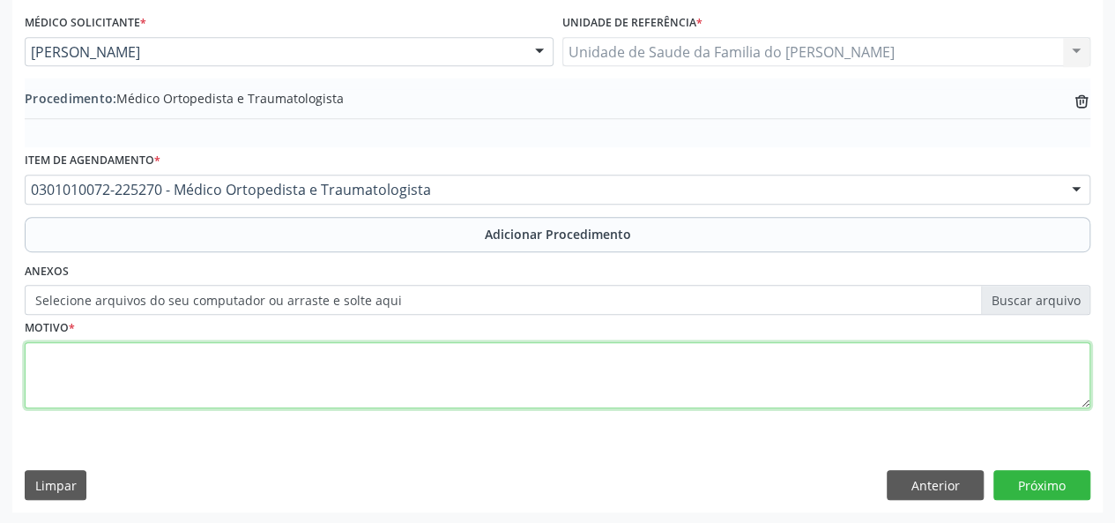
click at [296, 385] on textarea at bounding box center [557, 375] width 1065 height 67
click at [72, 352] on textarea "alteracoes tendineas sintomaticas" at bounding box center [557, 375] width 1065 height 67
drag, startPoint x: 72, startPoint y: 352, endPoint x: 120, endPoint y: 382, distance: 56.2
click at [113, 390] on textarea "alteracoes tendineas sintomaticas" at bounding box center [557, 375] width 1065 height 67
click at [132, 358] on textarea "alteracoes tendineas sintomaticas" at bounding box center [557, 375] width 1065 height 67
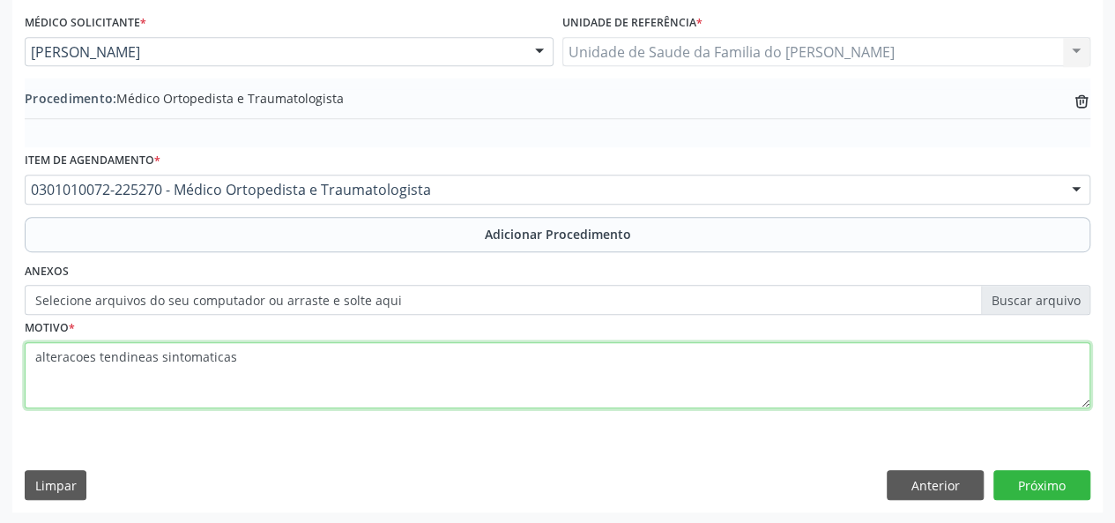
drag, startPoint x: 132, startPoint y: 358, endPoint x: 139, endPoint y: 391, distance: 34.2
click at [139, 391] on textarea "alteracoes tendineas sintomaticas" at bounding box center [557, 375] width 1065 height 67
click at [201, 357] on textarea "alteracoes tendineas sintomaticas" at bounding box center [557, 375] width 1065 height 67
type textarea "alteracoes tendineas sintomáticas"
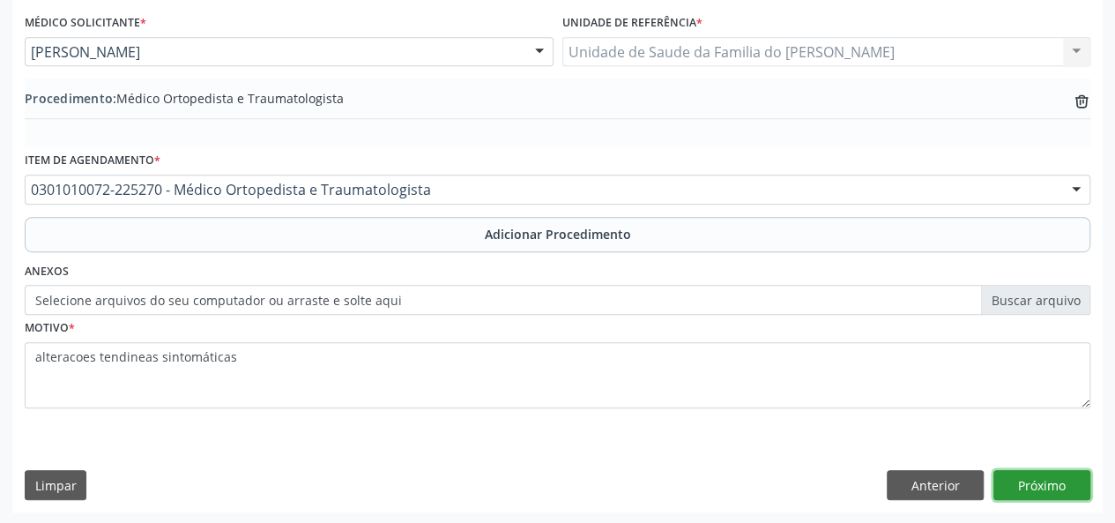
click at [1024, 484] on button "Próximo" at bounding box center [1041, 485] width 97 height 30
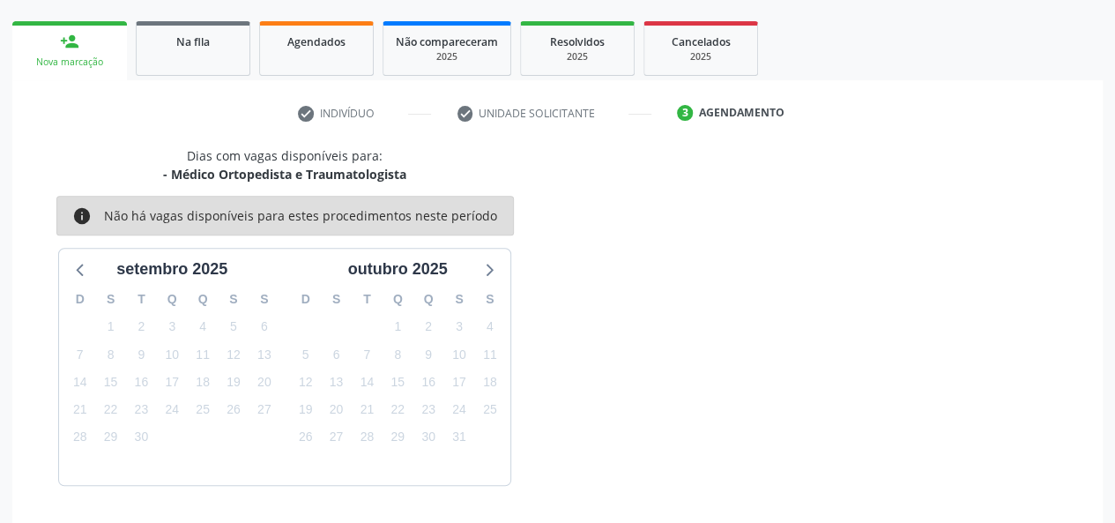
scroll to position [319, 0]
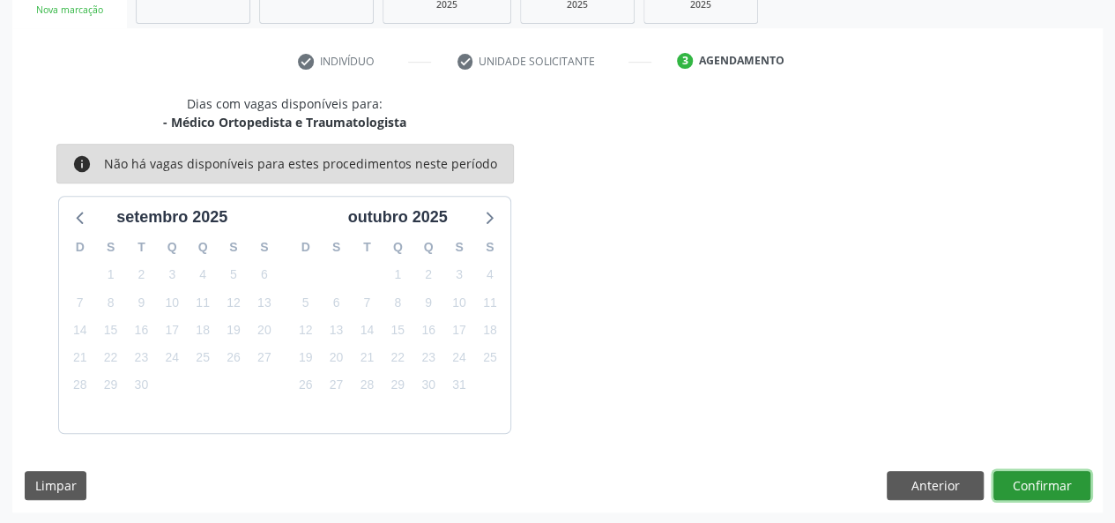
click at [1014, 471] on button "Confirmar" at bounding box center [1041, 486] width 97 height 30
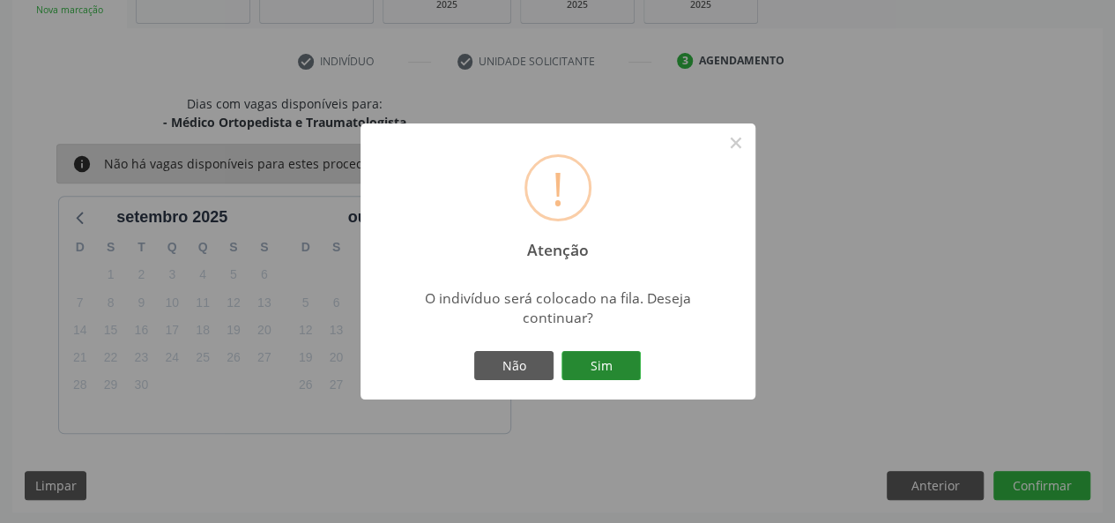
click at [618, 360] on button "Sim" at bounding box center [600, 366] width 79 height 30
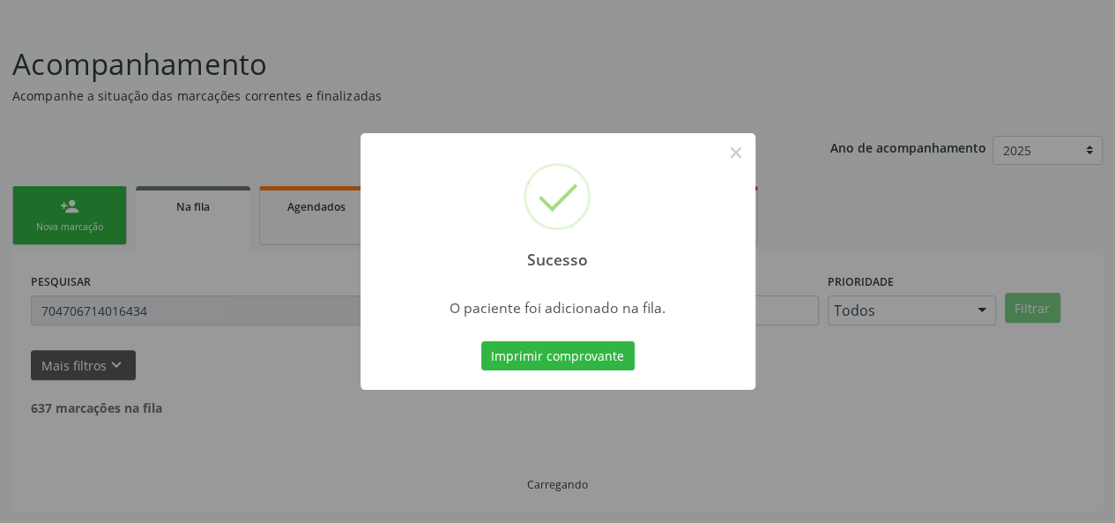
scroll to position [83, 0]
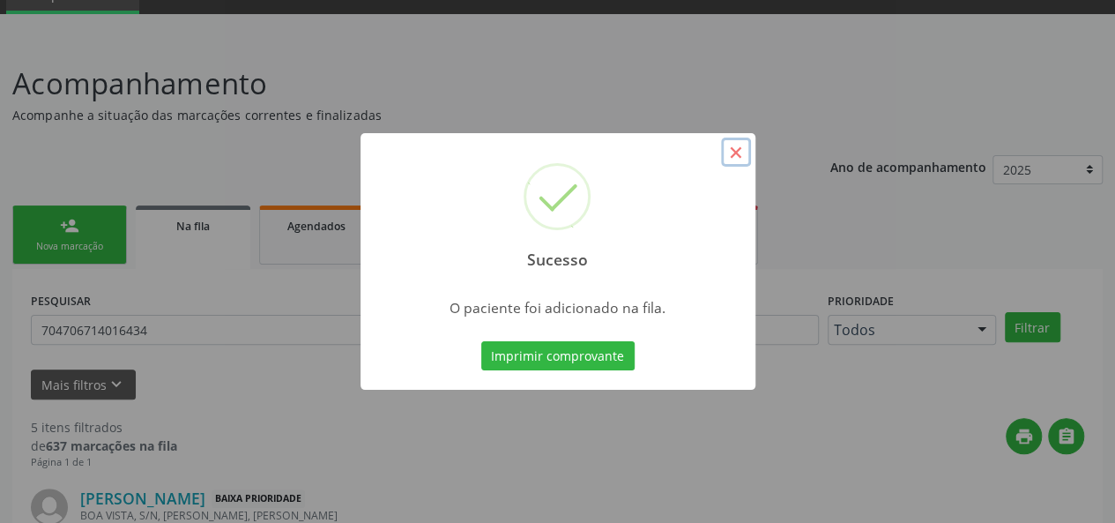
click at [745, 149] on button "×" at bounding box center [736, 152] width 30 height 30
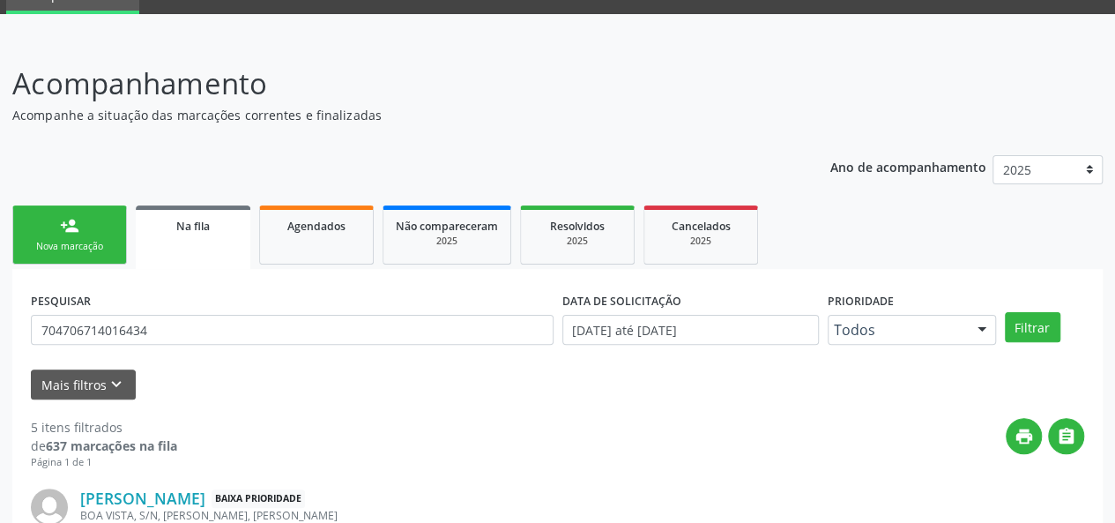
click at [78, 226] on div "person_add" at bounding box center [69, 225] width 19 height 19
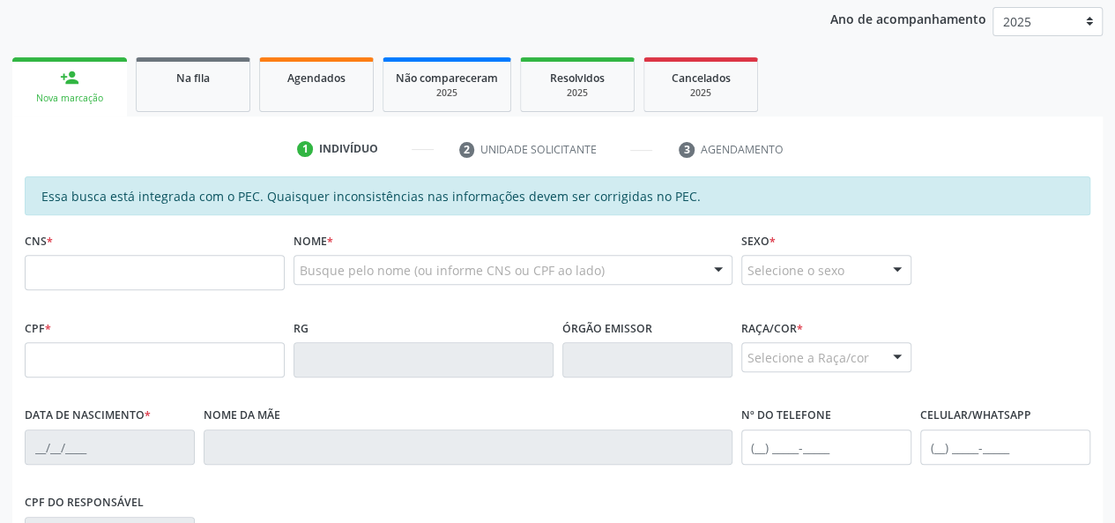
scroll to position [347, 0]
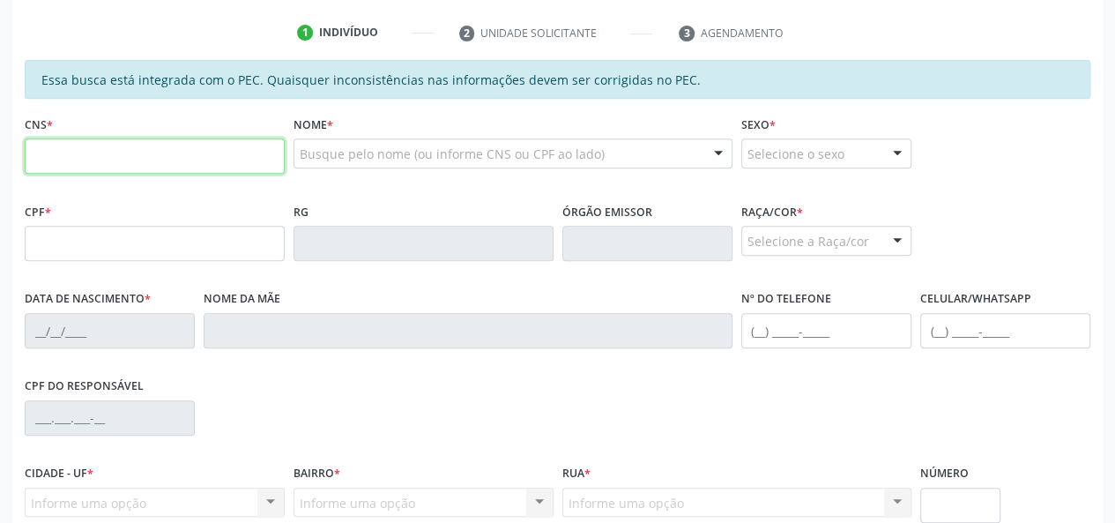
click at [130, 152] on input "text" at bounding box center [155, 155] width 260 height 35
type input "700 9009 7938 4490"
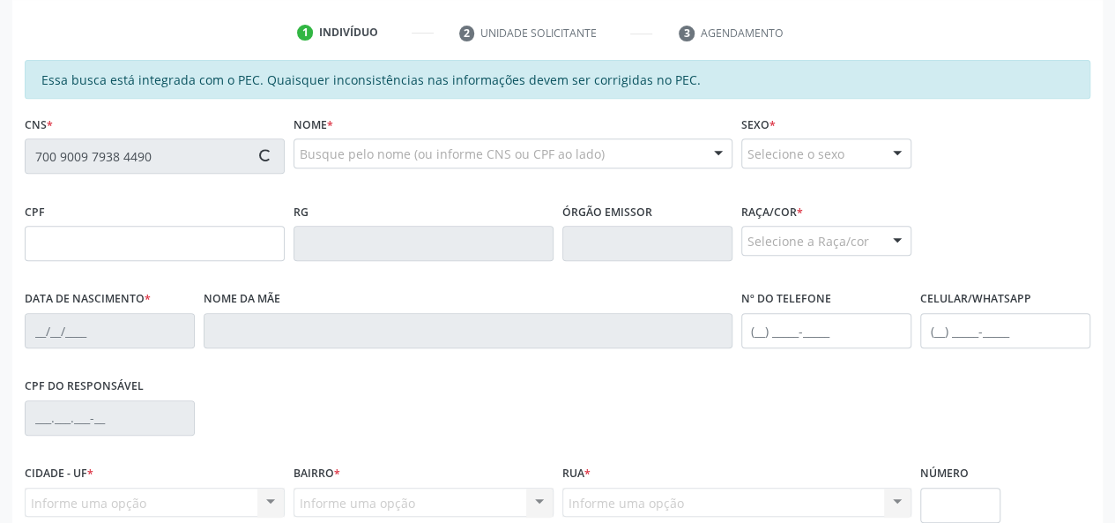
type input "022.628.364-00"
type input "[DATE]"
type input "[PERSON_NAME]"
type input "[PHONE_NUMBER]"
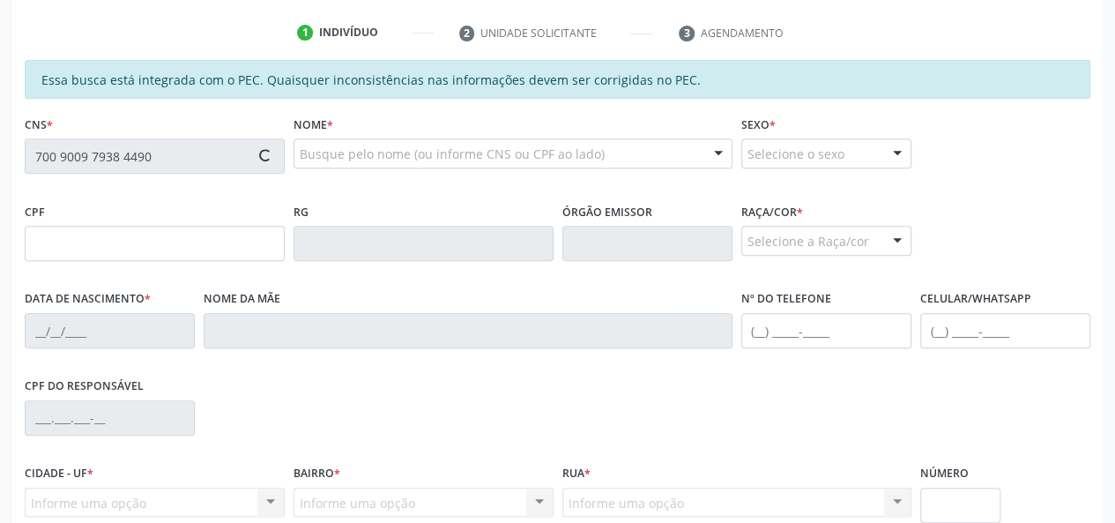
type input "S/N"
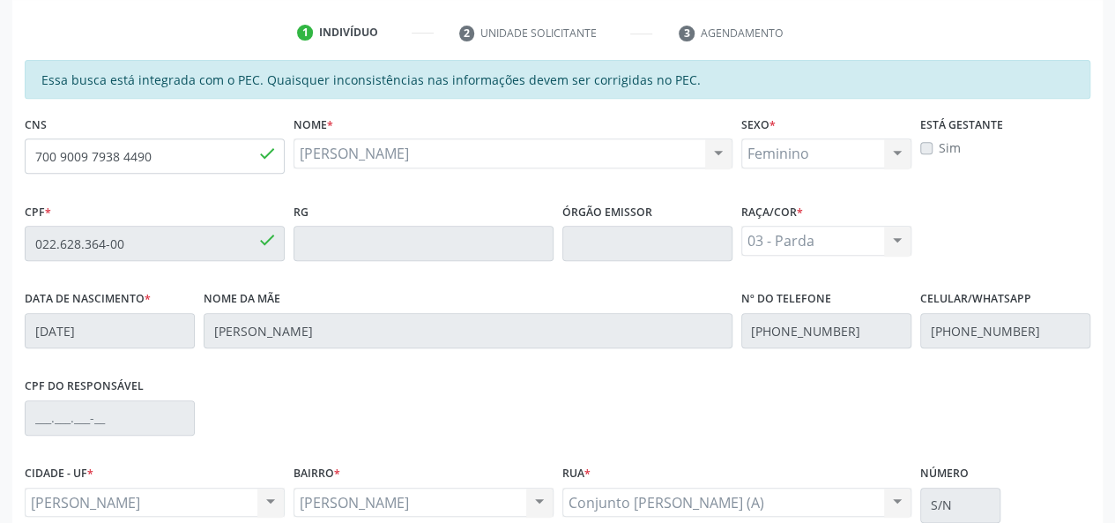
scroll to position [507, 0]
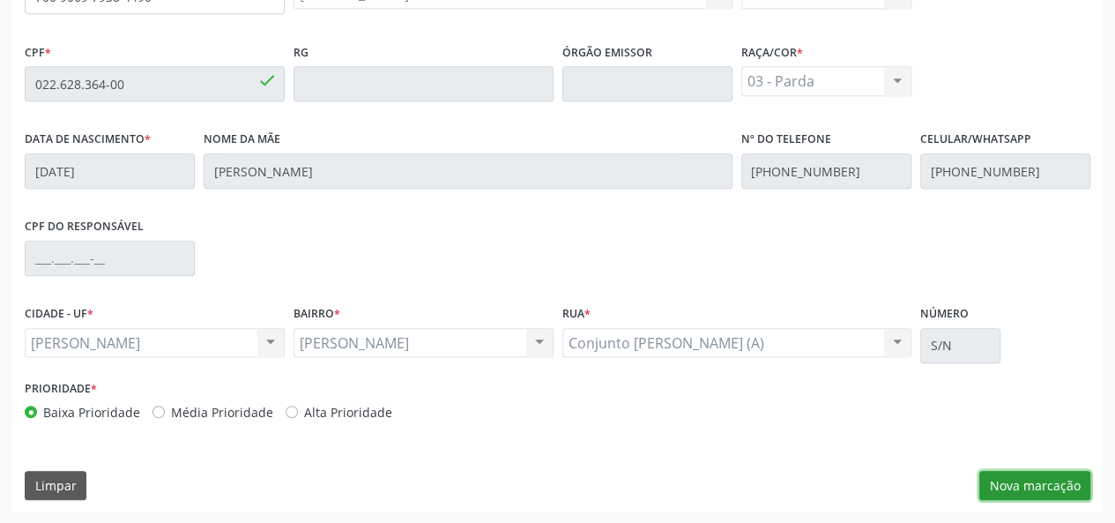
click at [1023, 478] on button "Nova marcação" at bounding box center [1034, 486] width 111 height 30
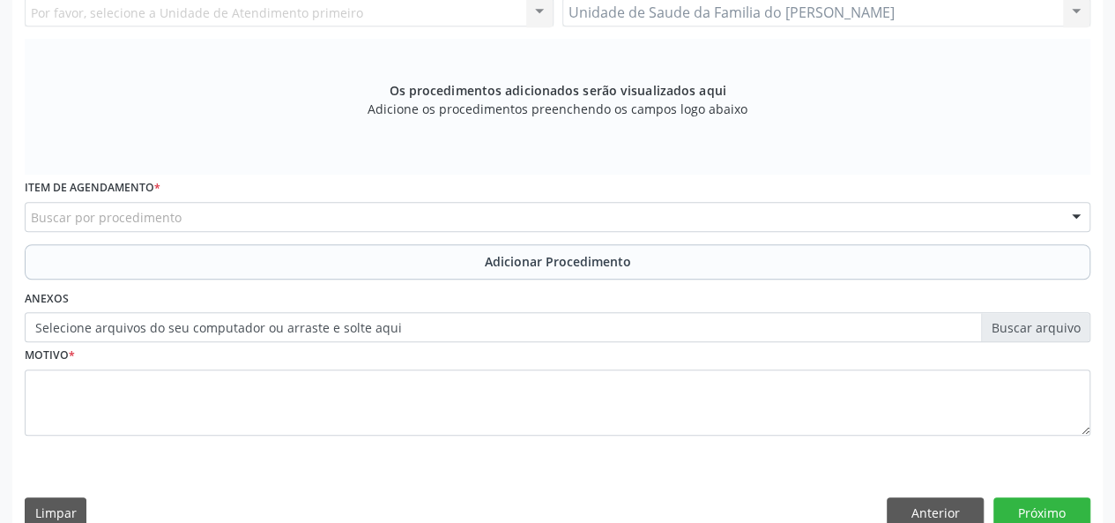
scroll to position [154, 0]
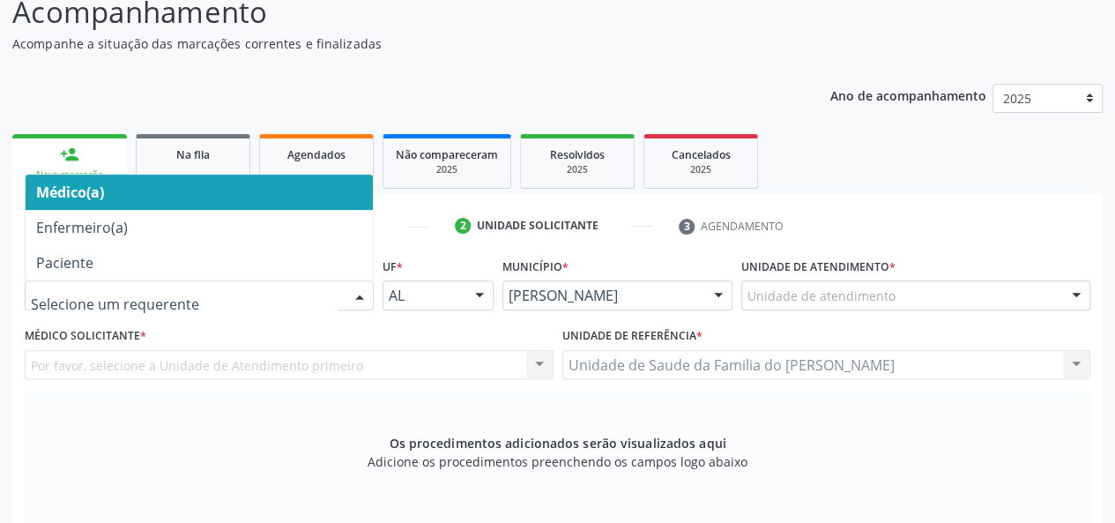
click at [351, 290] on div at bounding box center [359, 296] width 26 height 30
click at [117, 181] on span "Médico(a)" at bounding box center [199, 191] width 347 height 35
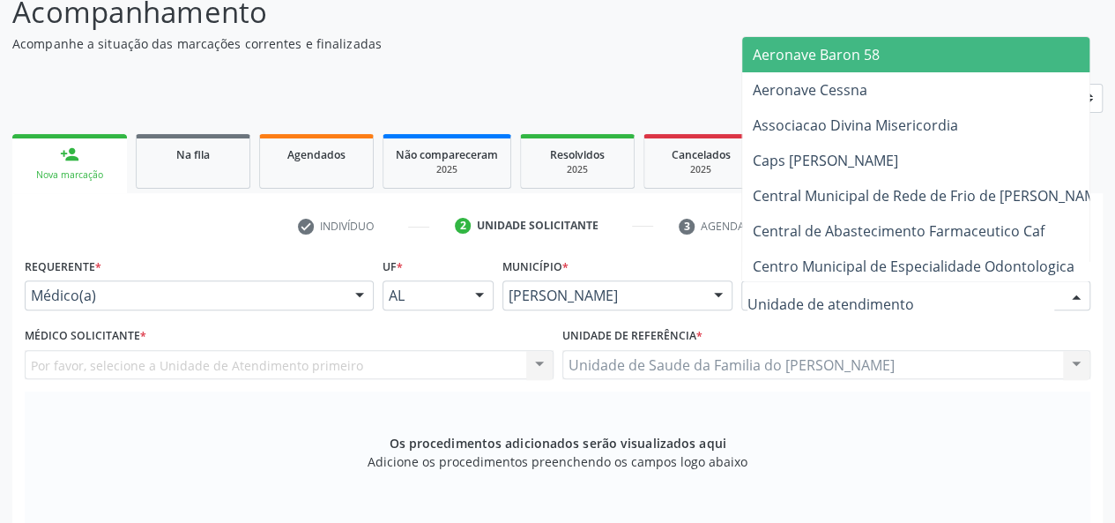
type input "j"
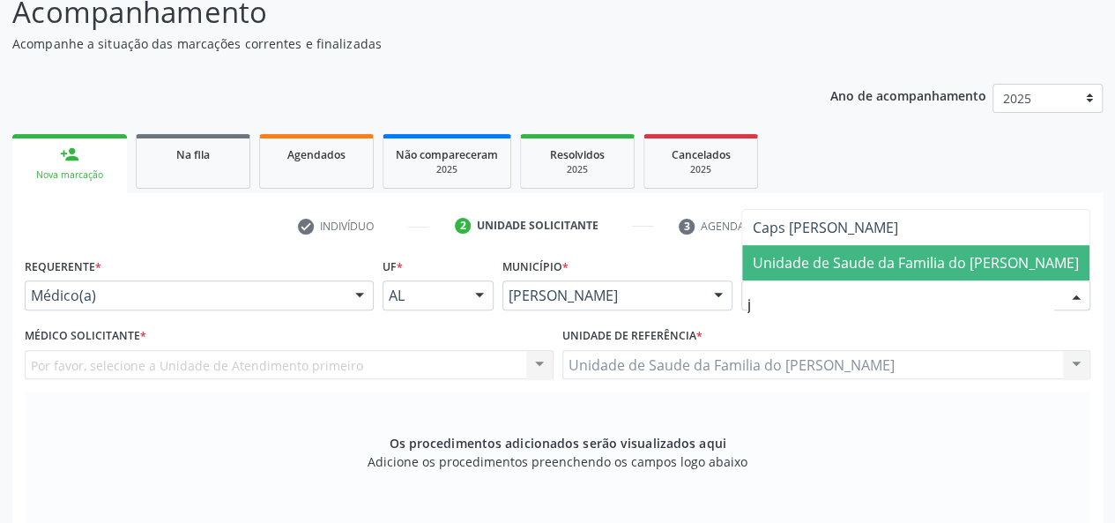
click at [790, 256] on span "Unidade de Saude da Familia do [PERSON_NAME]" at bounding box center [916, 262] width 326 height 19
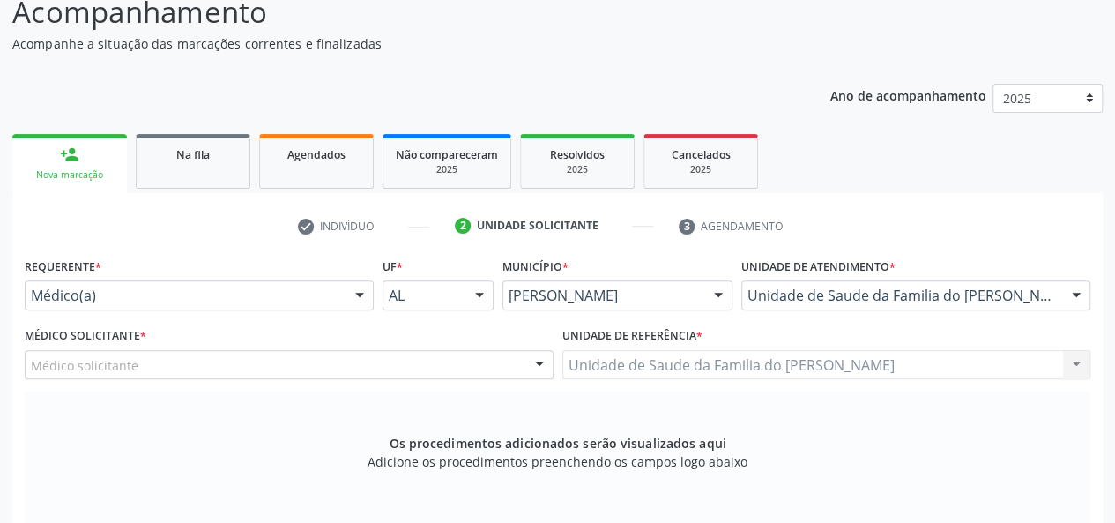
scroll to position [242, 0]
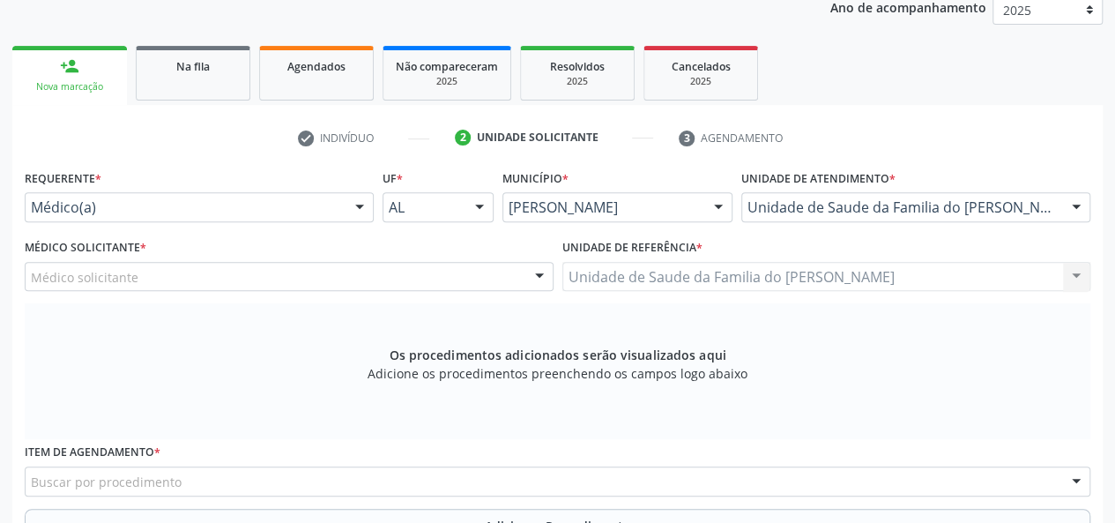
click at [527, 272] on div at bounding box center [539, 278] width 26 height 30
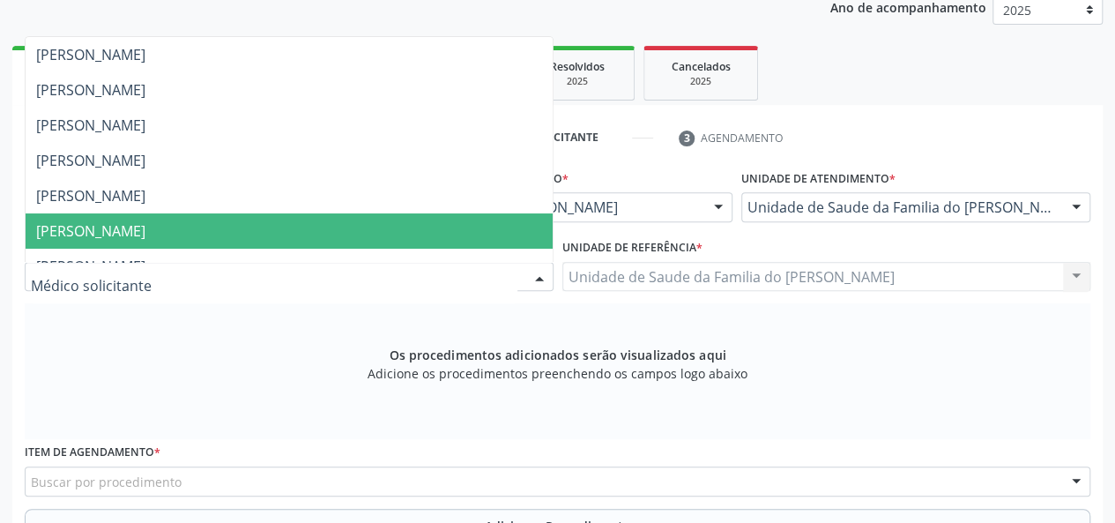
click at [452, 231] on span "[PERSON_NAME]" at bounding box center [289, 230] width 527 height 35
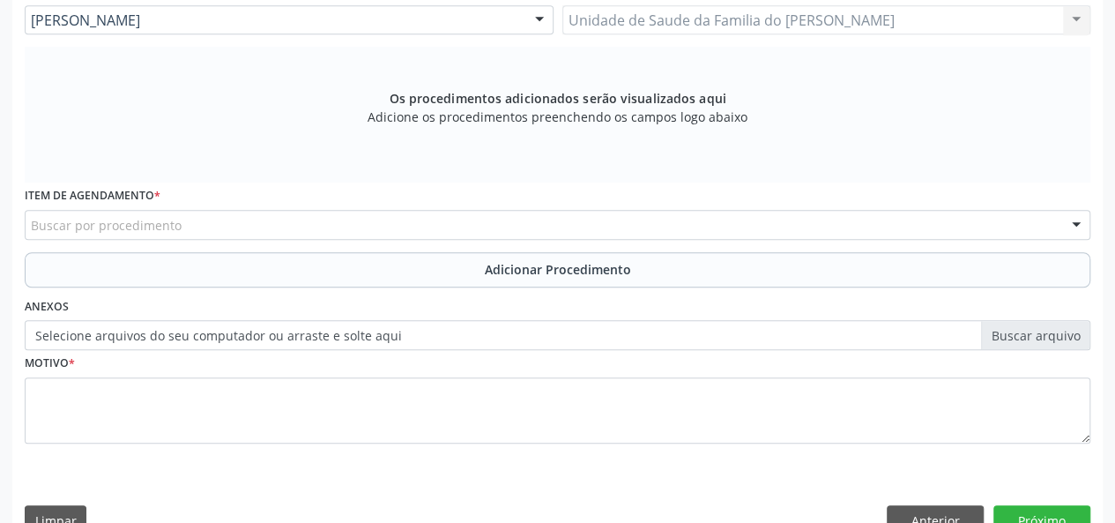
scroll to position [507, 0]
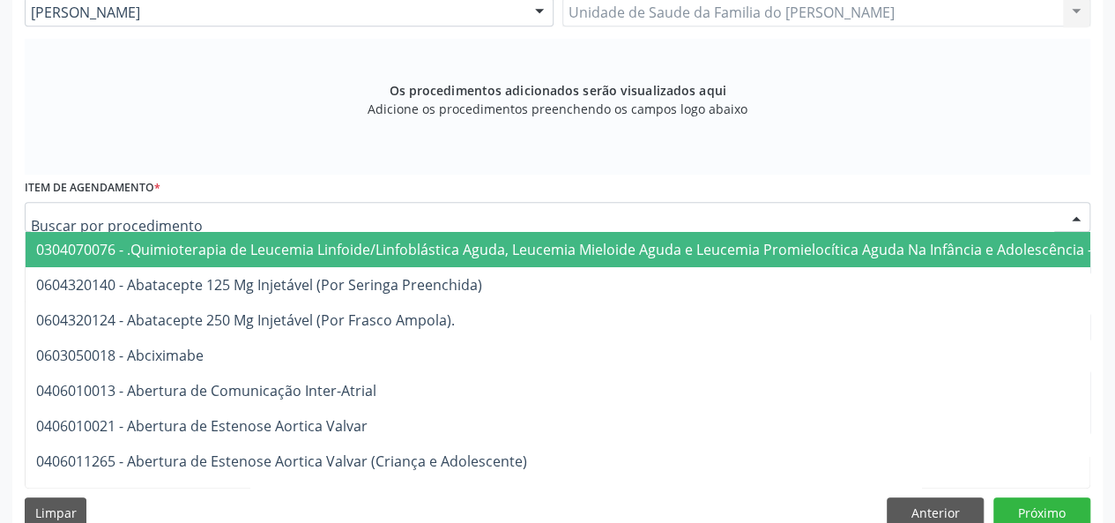
click at [270, 211] on div at bounding box center [557, 217] width 1065 height 30
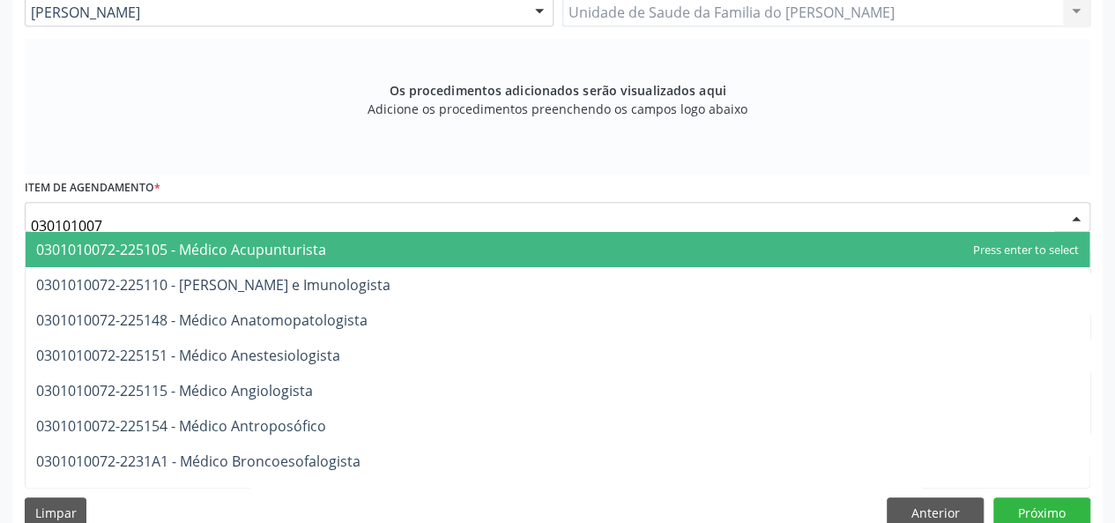
type input "0301010072"
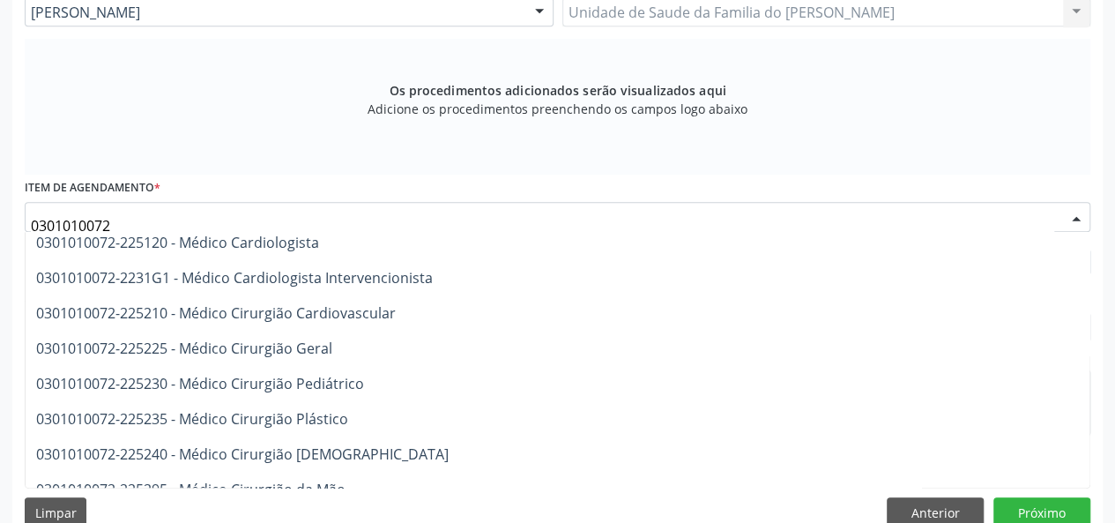
scroll to position [353, 0]
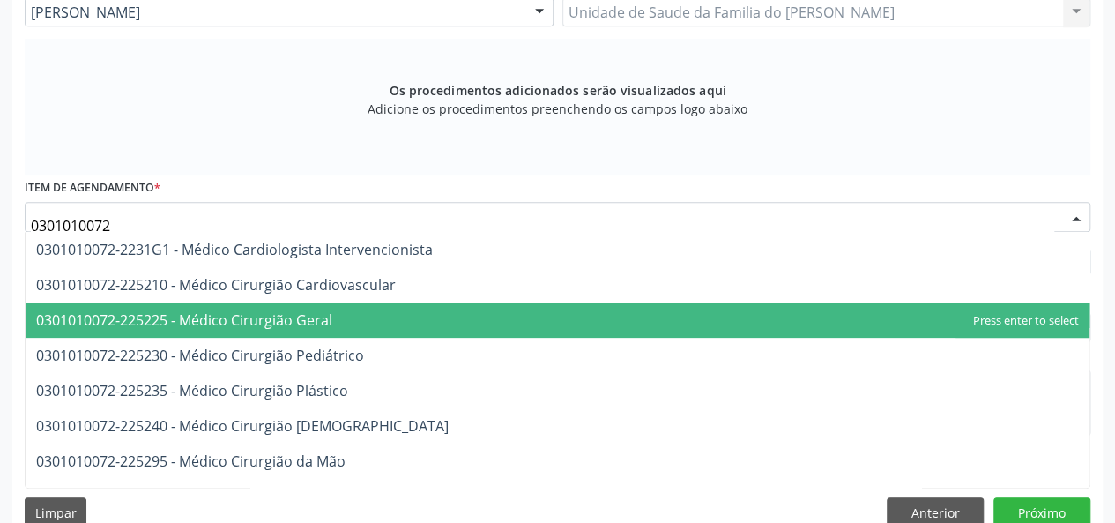
click at [422, 323] on span "0301010072-225225 - Médico Cirurgião Geral" at bounding box center [558, 319] width 1064 height 35
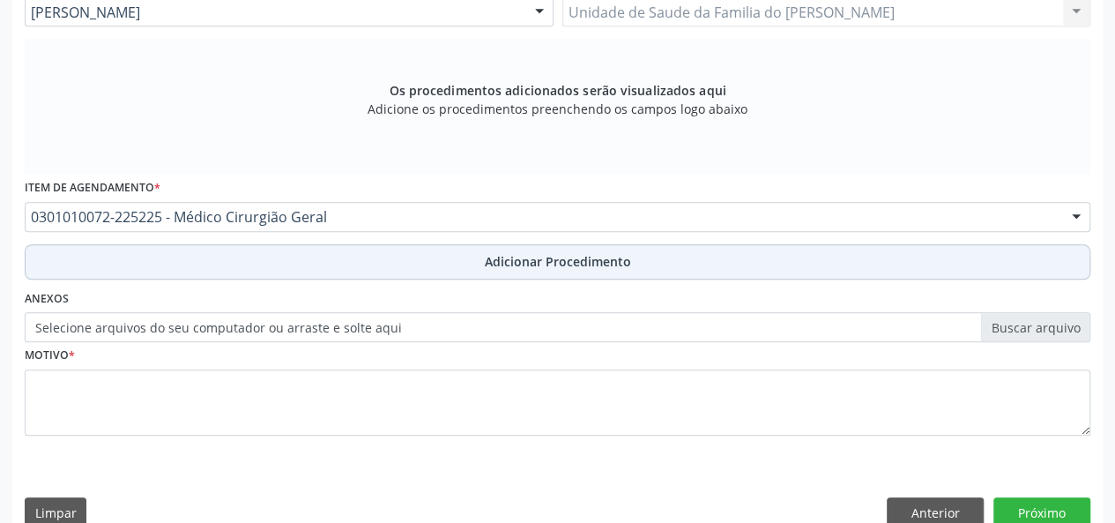
click at [395, 248] on button "Adicionar Procedimento" at bounding box center [557, 261] width 1065 height 35
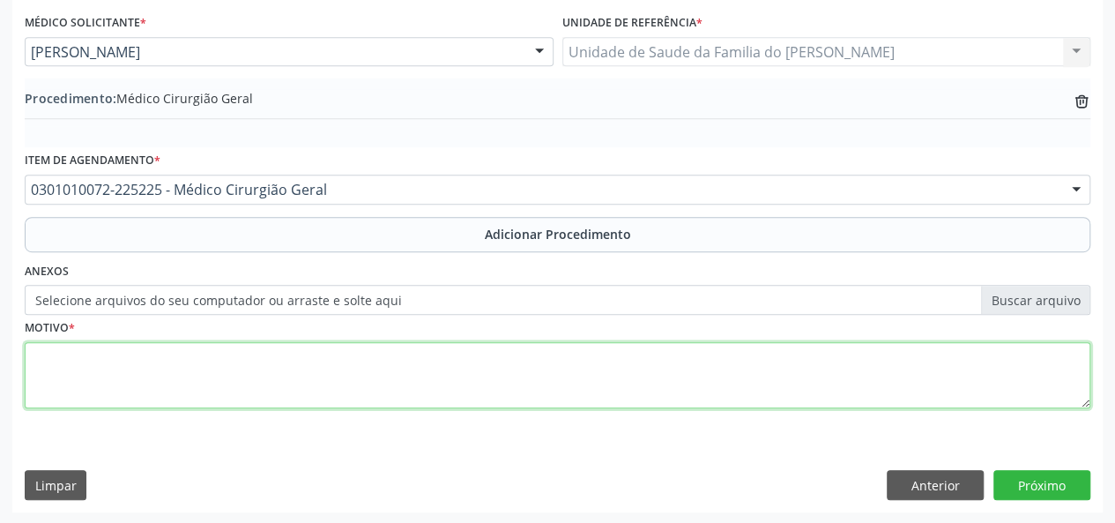
click at [330, 376] on textarea at bounding box center [557, 375] width 1065 height 67
type textarea "NEOPLASIA LIPOMATOSA BENIGNA"
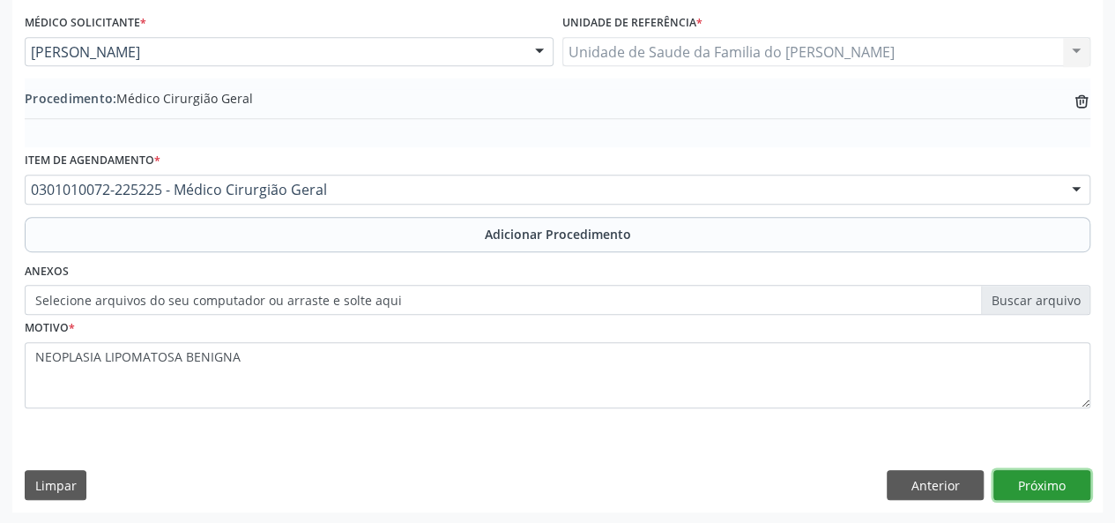
click at [1040, 485] on button "Próximo" at bounding box center [1041, 485] width 97 height 30
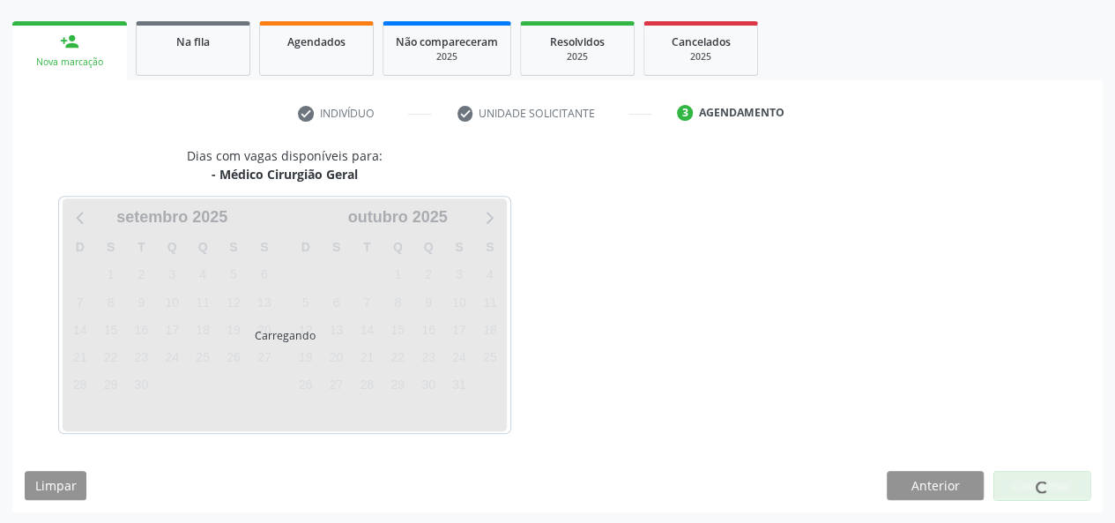
scroll to position [319, 0]
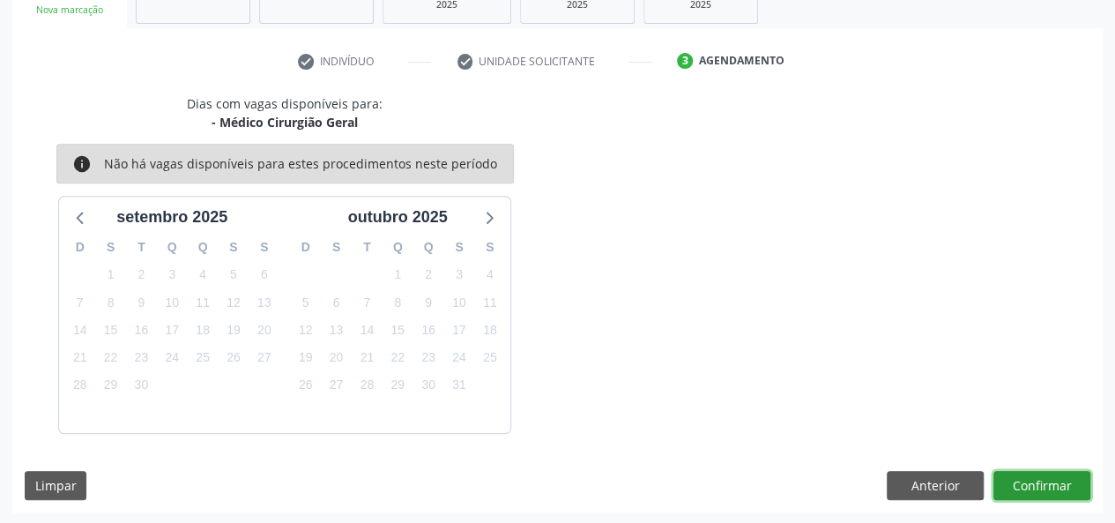
click at [1025, 486] on button "Confirmar" at bounding box center [1041, 486] width 97 height 30
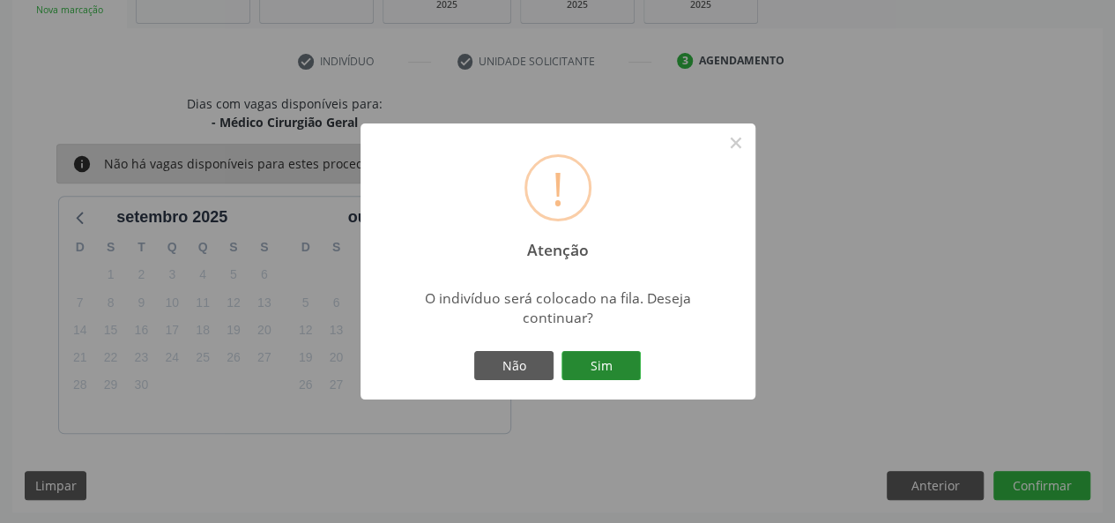
click at [571, 357] on button "Sim" at bounding box center [600, 366] width 79 height 30
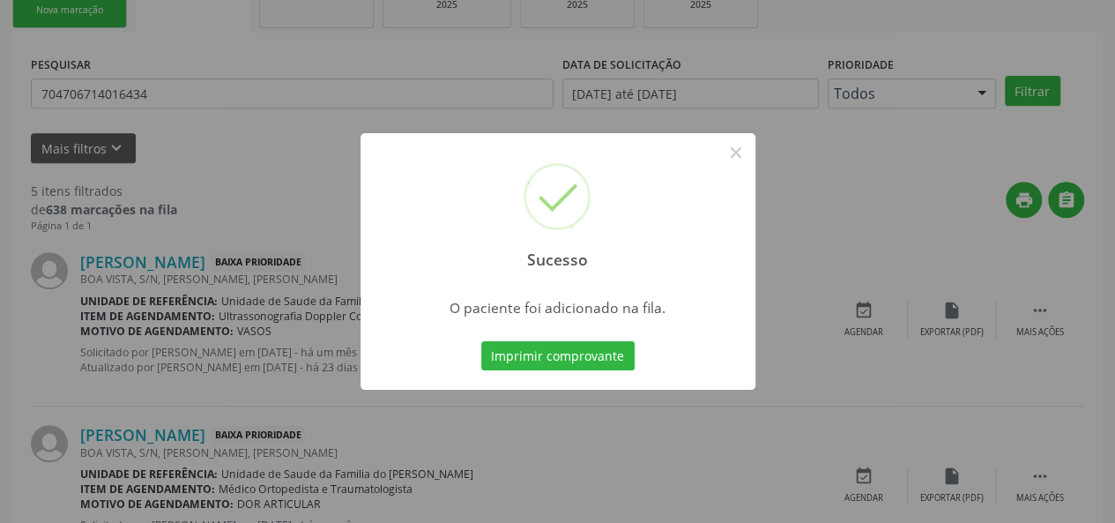
scroll to position [83, 0]
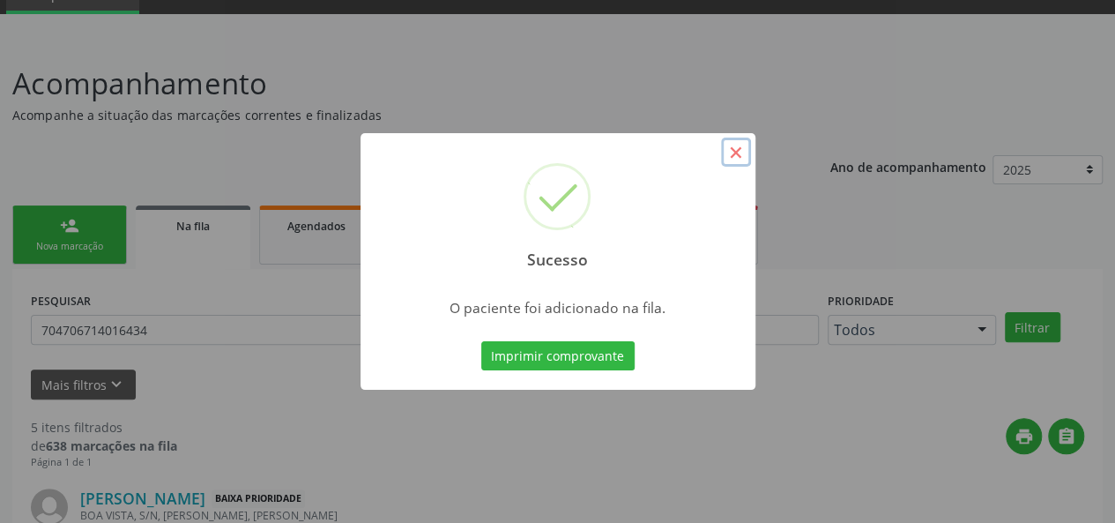
click at [741, 149] on button "×" at bounding box center [736, 152] width 30 height 30
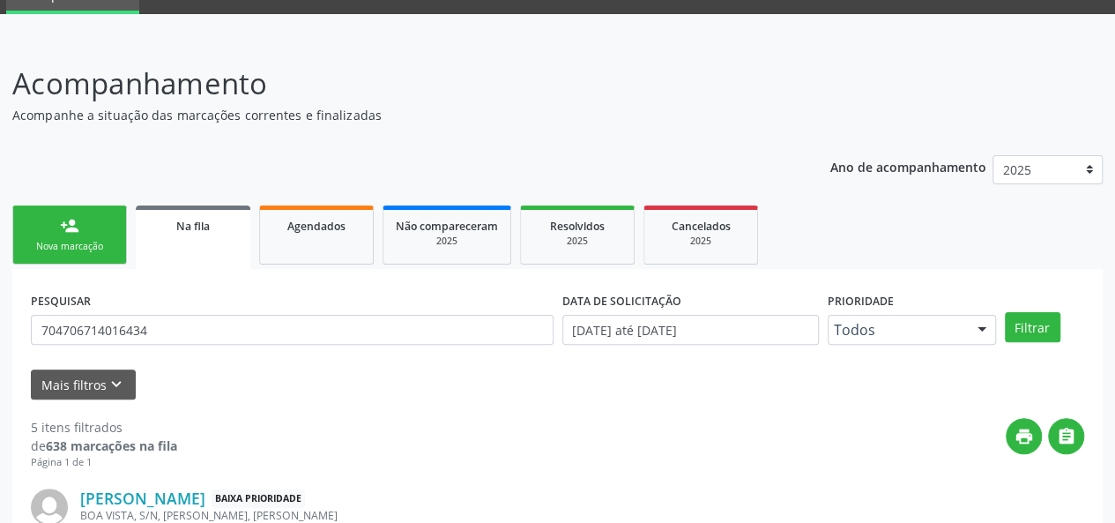
click at [72, 226] on div "person_add" at bounding box center [69, 225] width 19 height 19
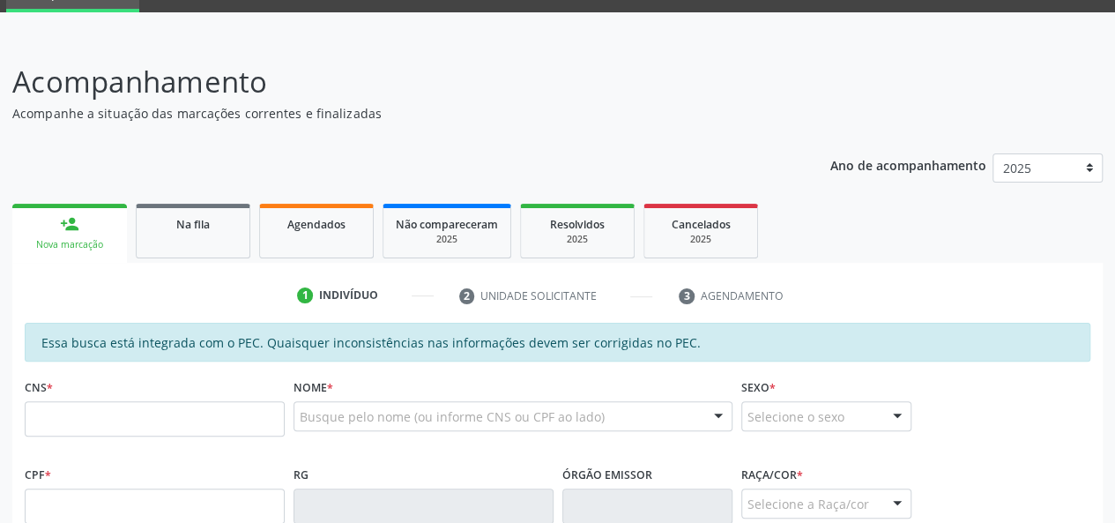
scroll to position [347, 0]
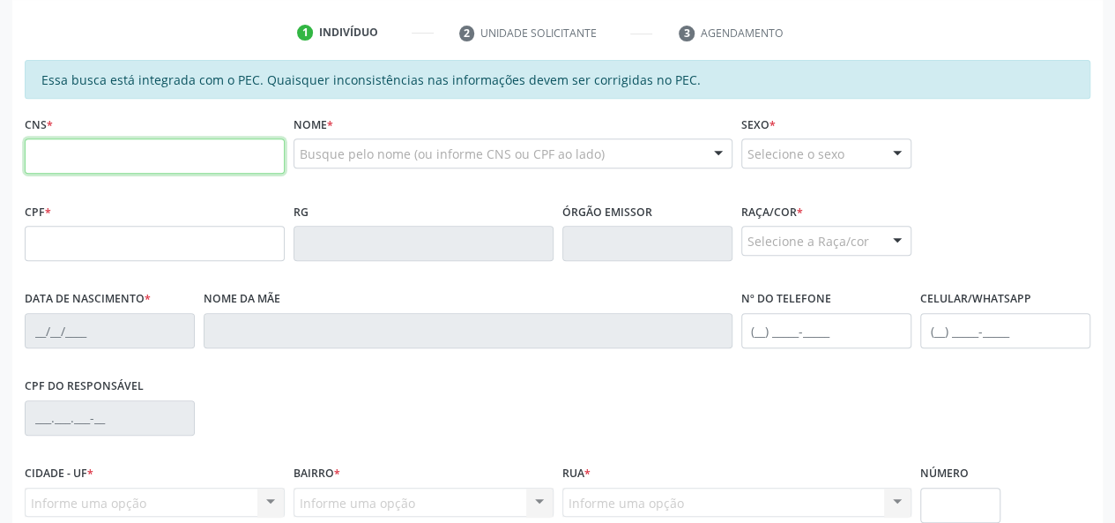
click at [132, 159] on input "text" at bounding box center [155, 155] width 260 height 35
type input "700 9009 7938 4490"
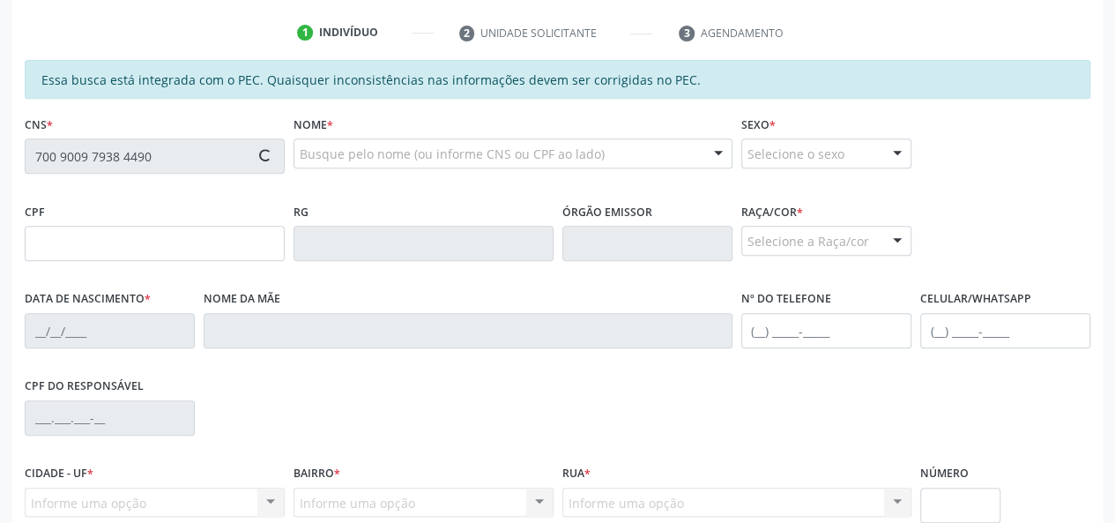
type input "022.628.364-00"
type input "[DATE]"
type input "[PERSON_NAME]"
type input "[PHONE_NUMBER]"
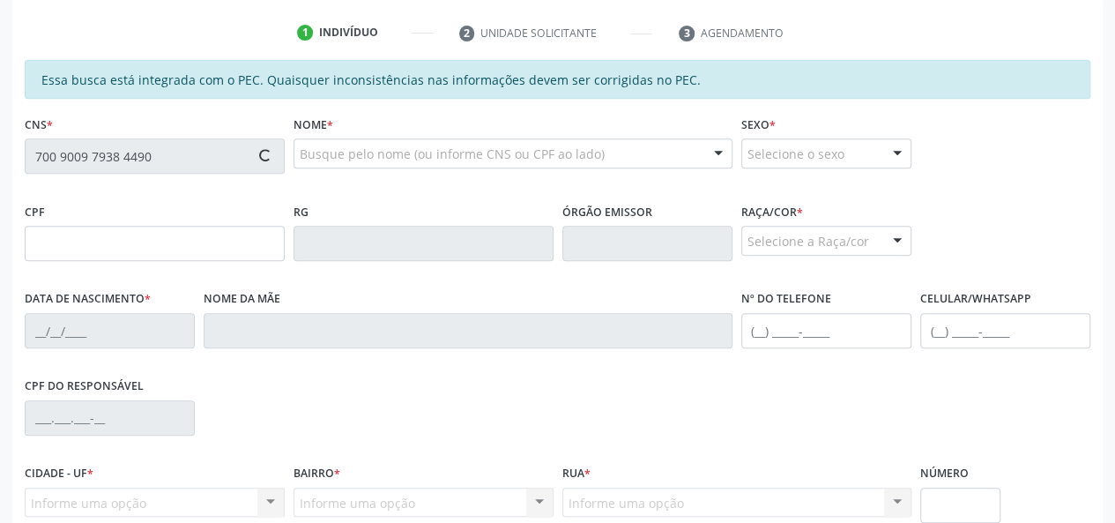
type input "S/N"
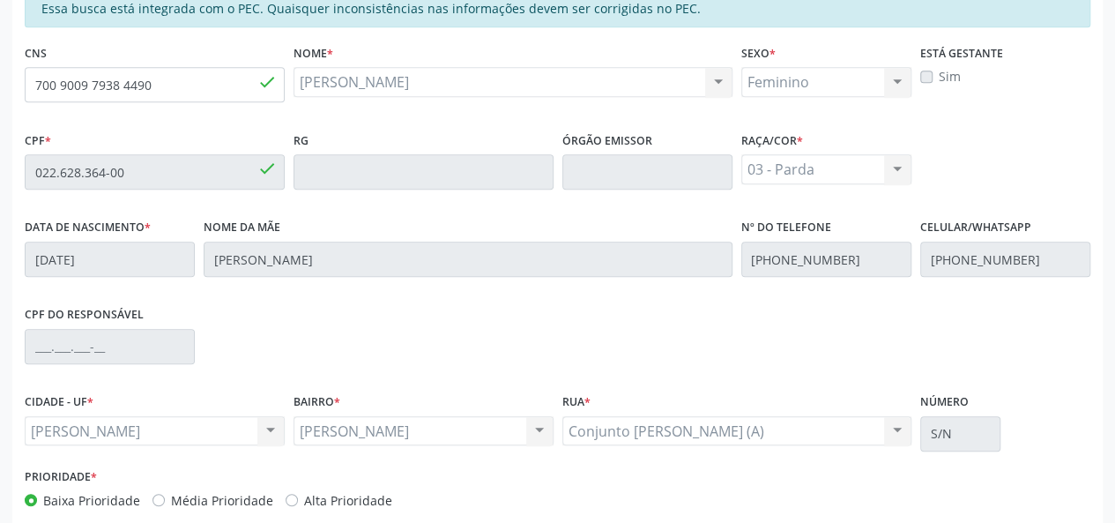
scroll to position [507, 0]
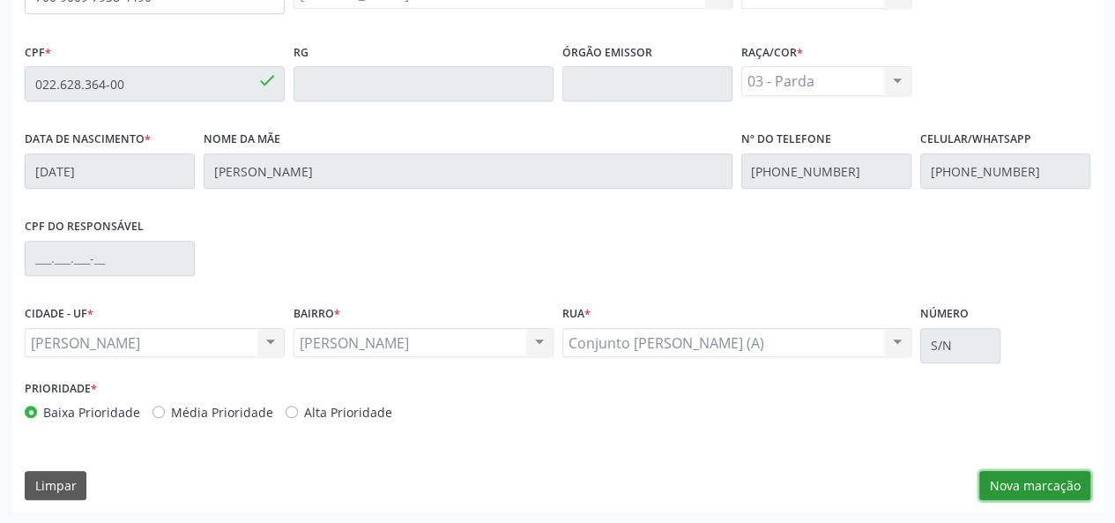
click at [1036, 486] on button "Nova marcação" at bounding box center [1034, 486] width 111 height 30
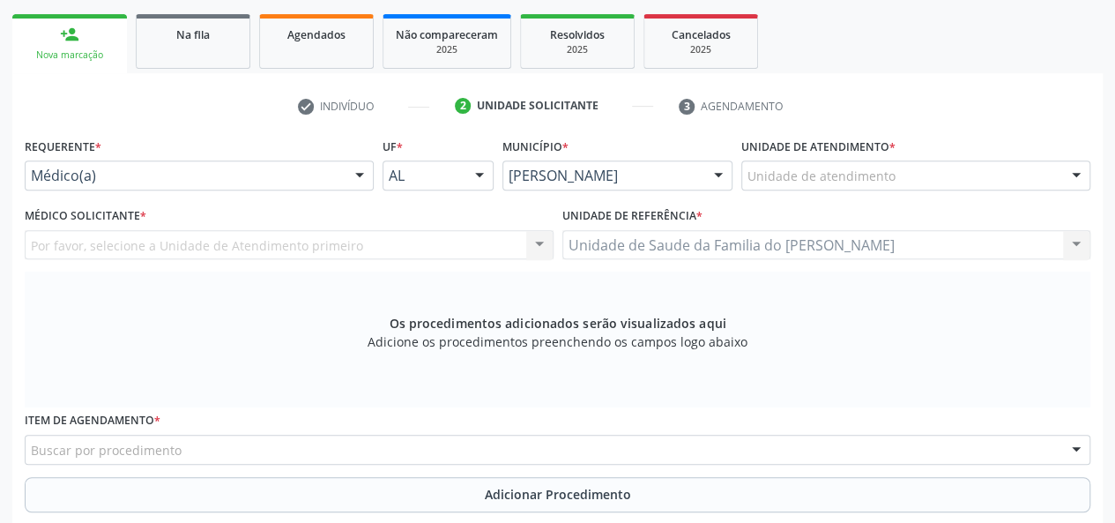
scroll to position [242, 0]
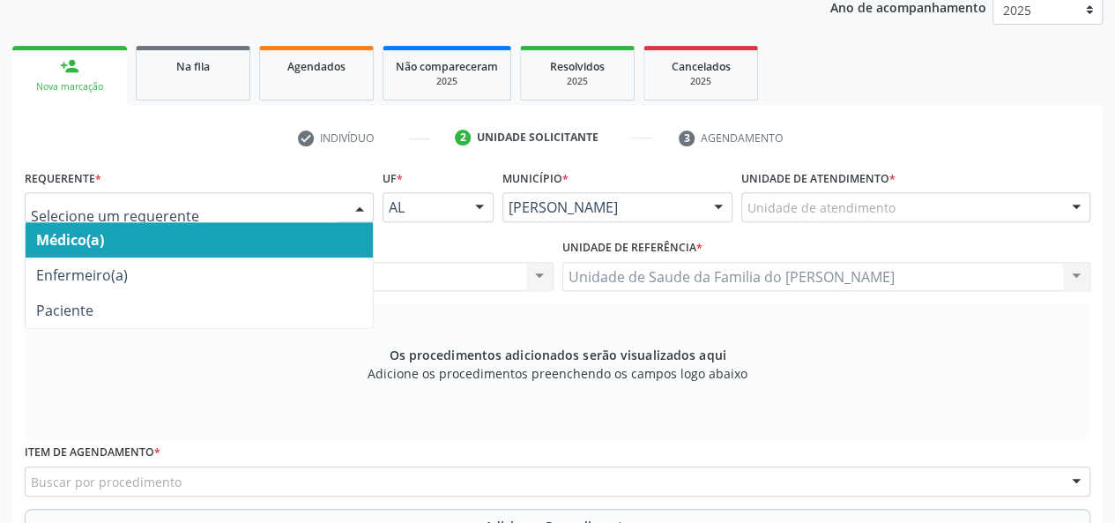
click at [256, 242] on span "Médico(a)" at bounding box center [199, 239] width 347 height 35
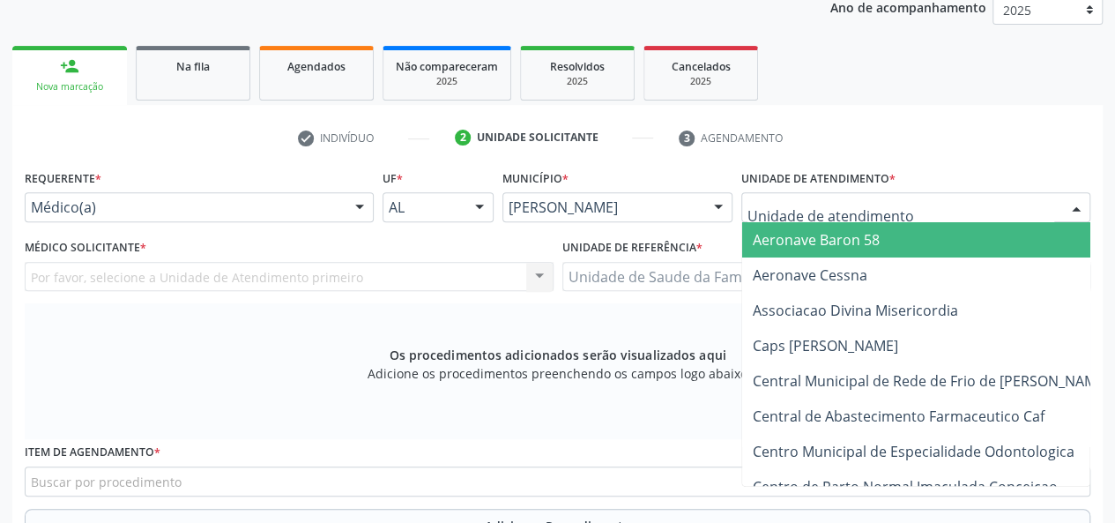
type input "J"
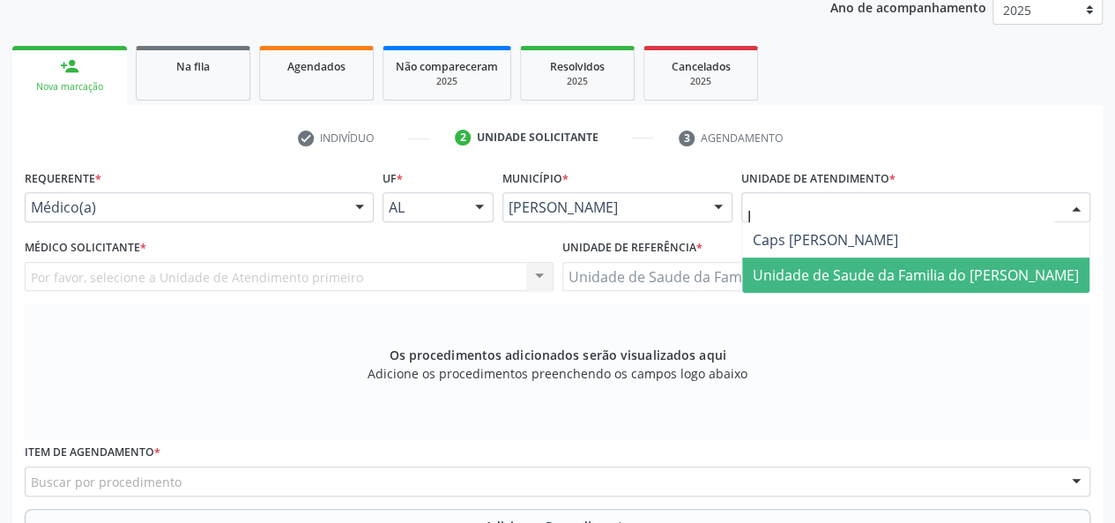
click at [864, 263] on span "Unidade de Saude da Familia do [PERSON_NAME]" at bounding box center [915, 274] width 347 height 35
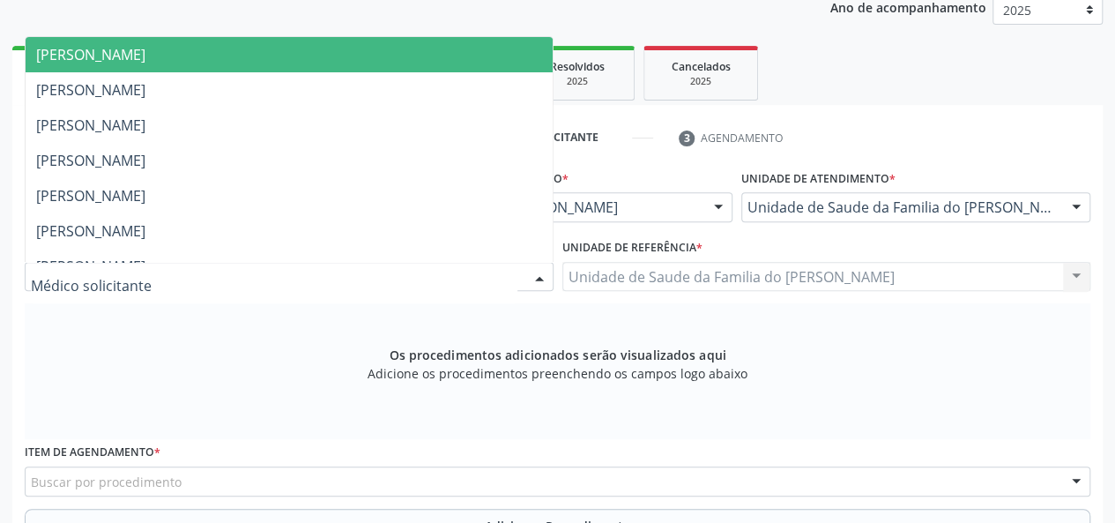
click at [532, 278] on div at bounding box center [539, 278] width 26 height 30
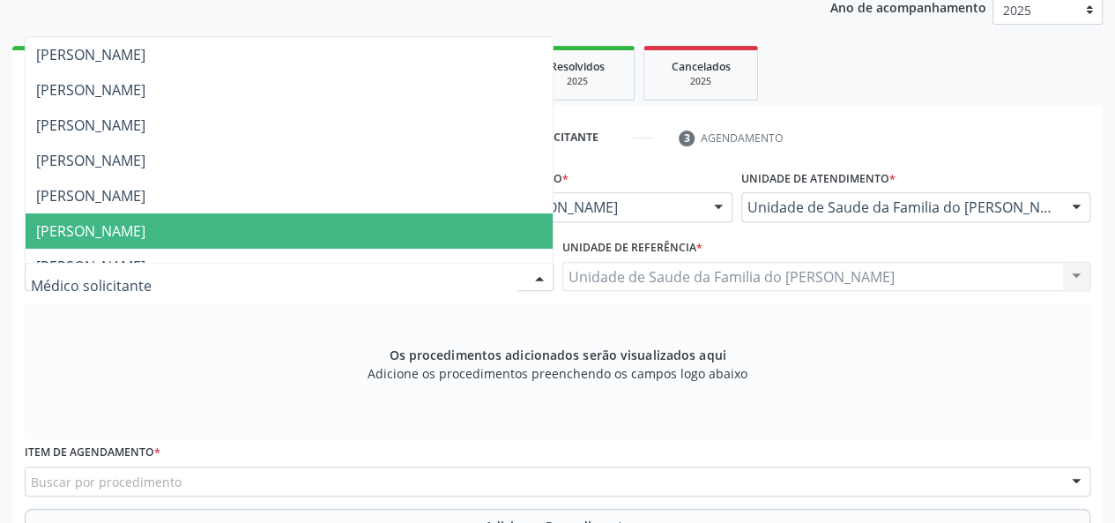
click at [442, 241] on span "[PERSON_NAME]" at bounding box center [289, 230] width 527 height 35
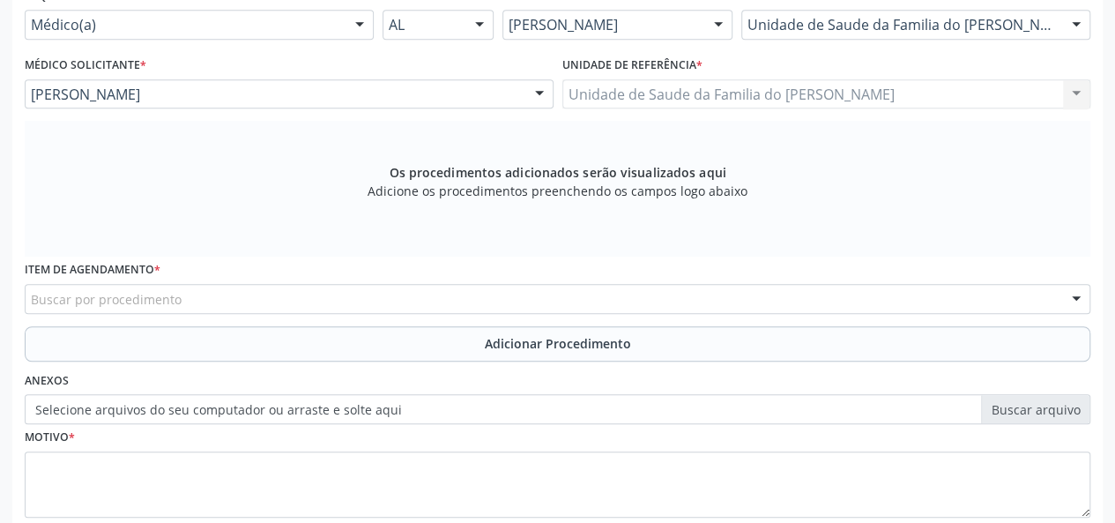
scroll to position [507, 0]
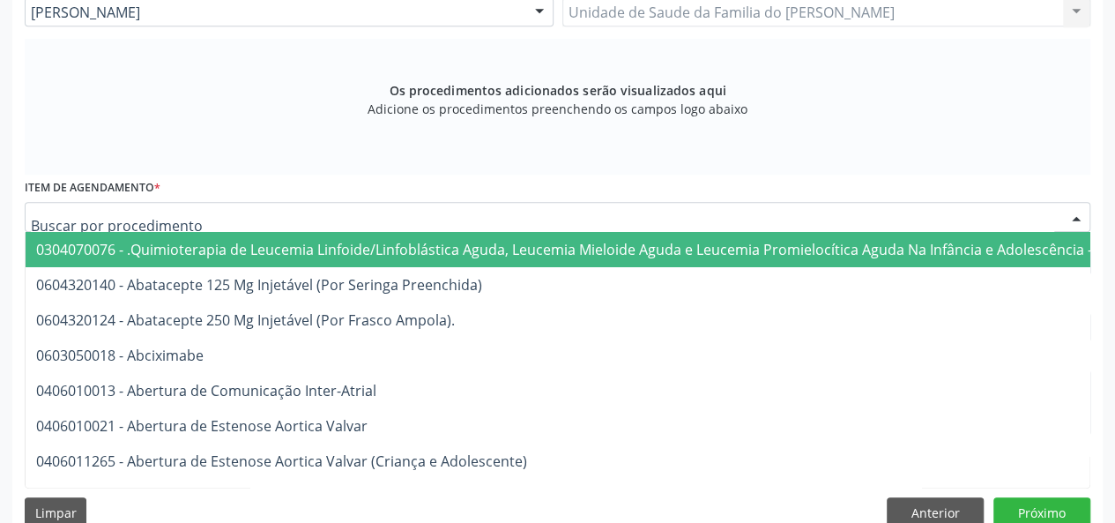
click at [307, 220] on div at bounding box center [557, 217] width 1065 height 30
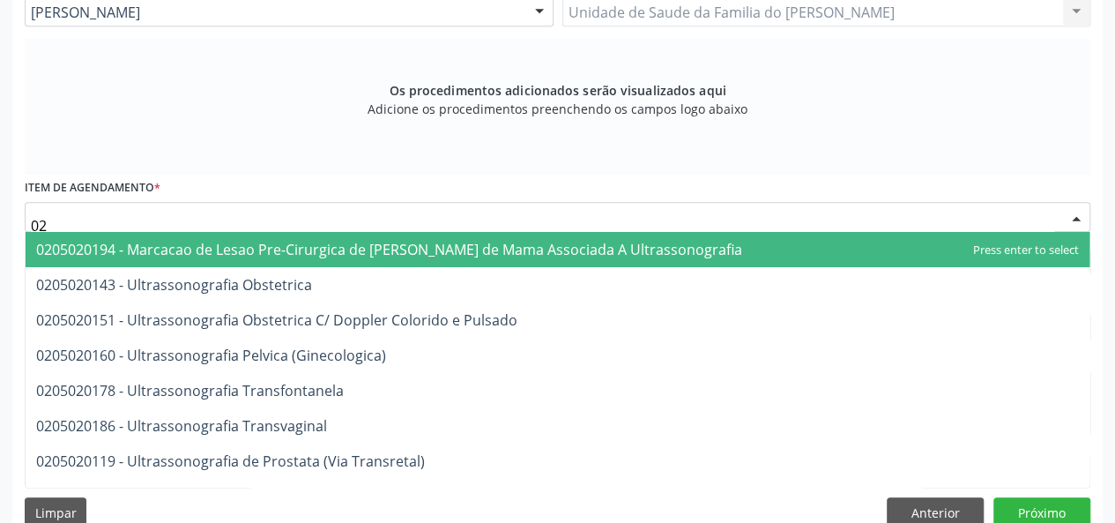
type input "0"
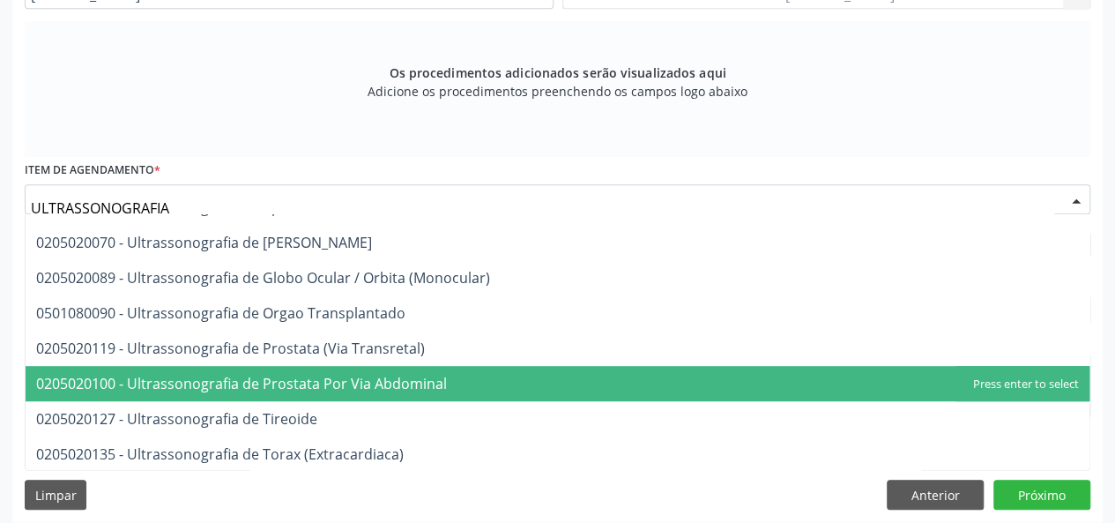
scroll to position [534, 0]
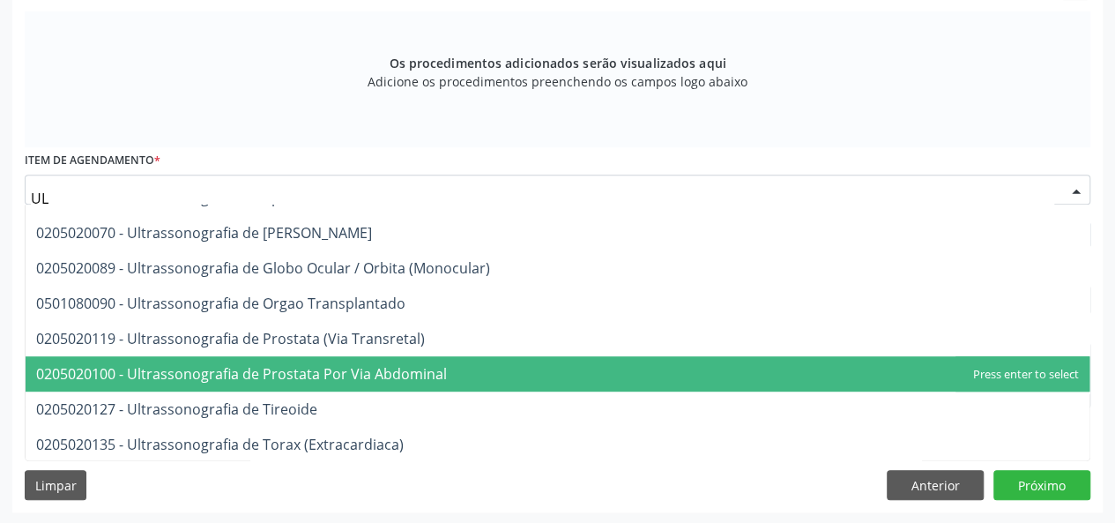
type input "U"
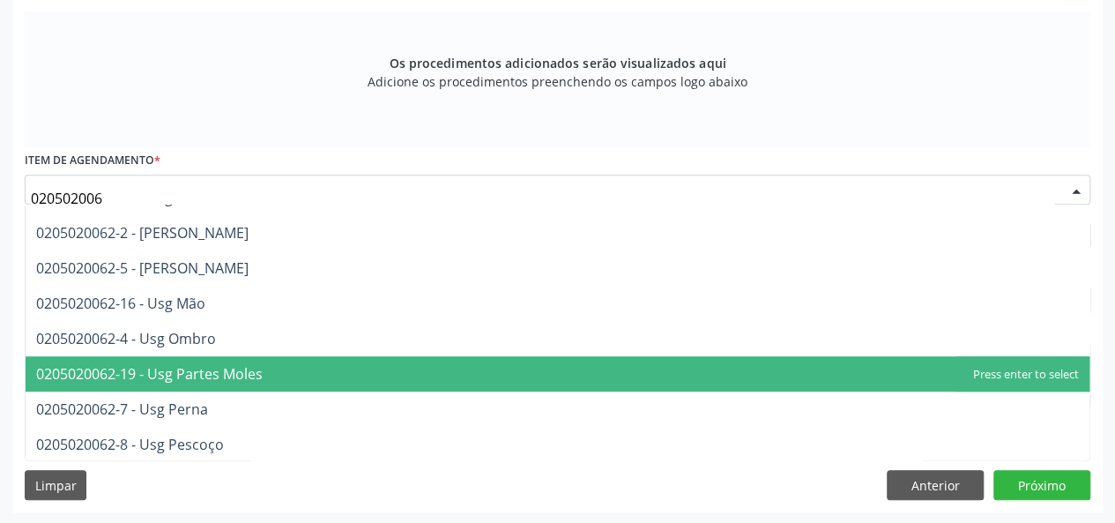
scroll to position [413, 0]
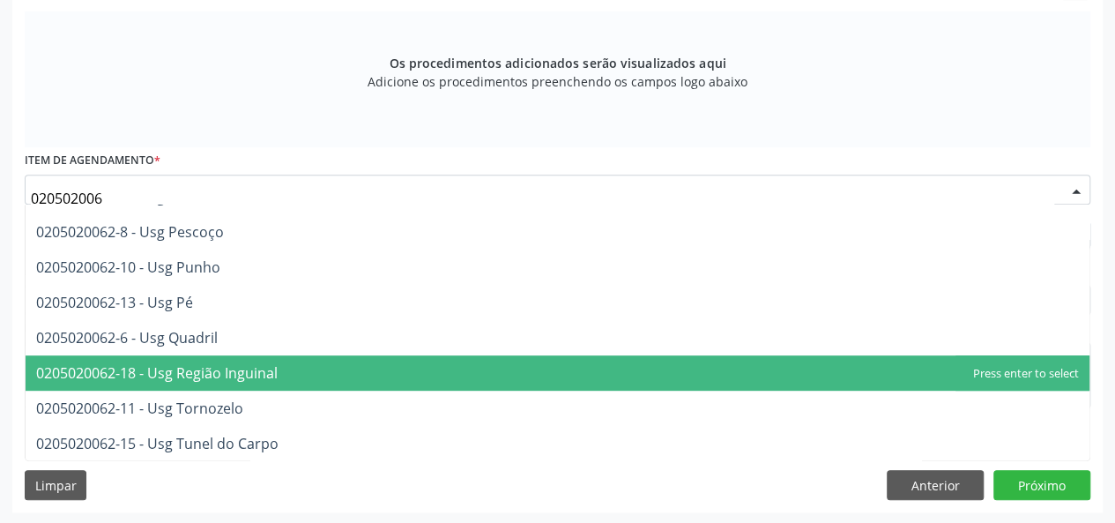
type input "0205020062"
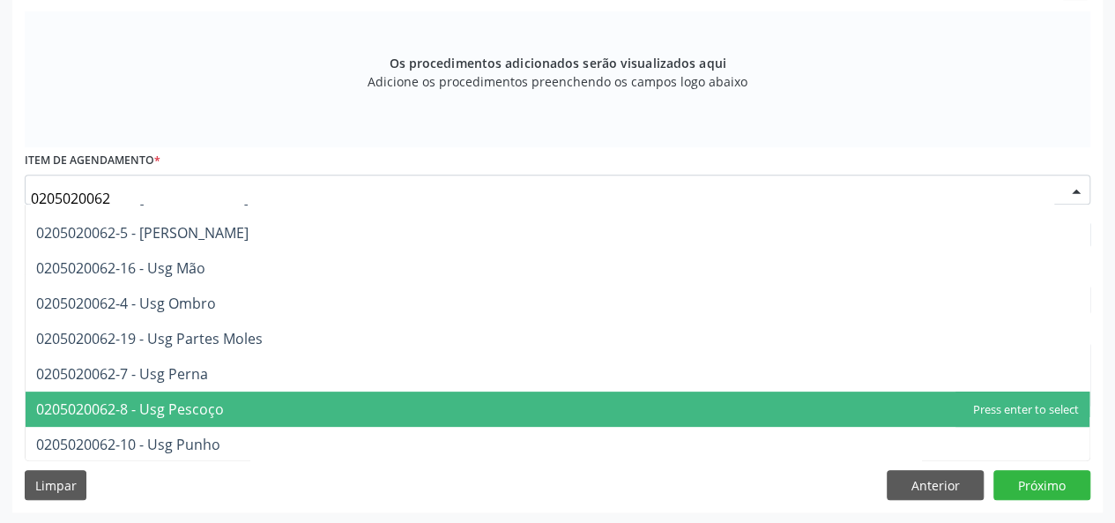
scroll to position [148, 0]
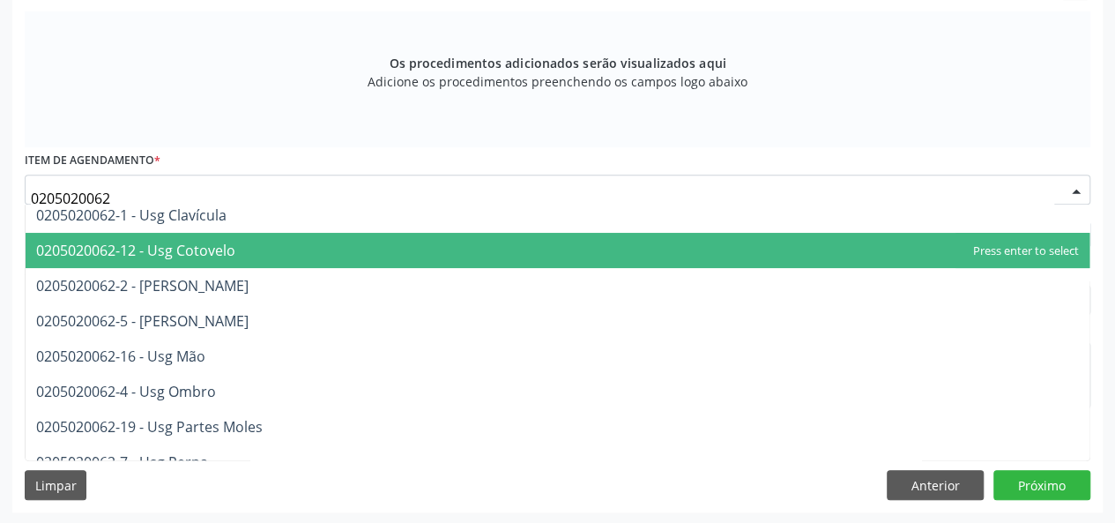
click at [345, 248] on span "0205020062-12 - Usg Cotovelo" at bounding box center [558, 250] width 1064 height 35
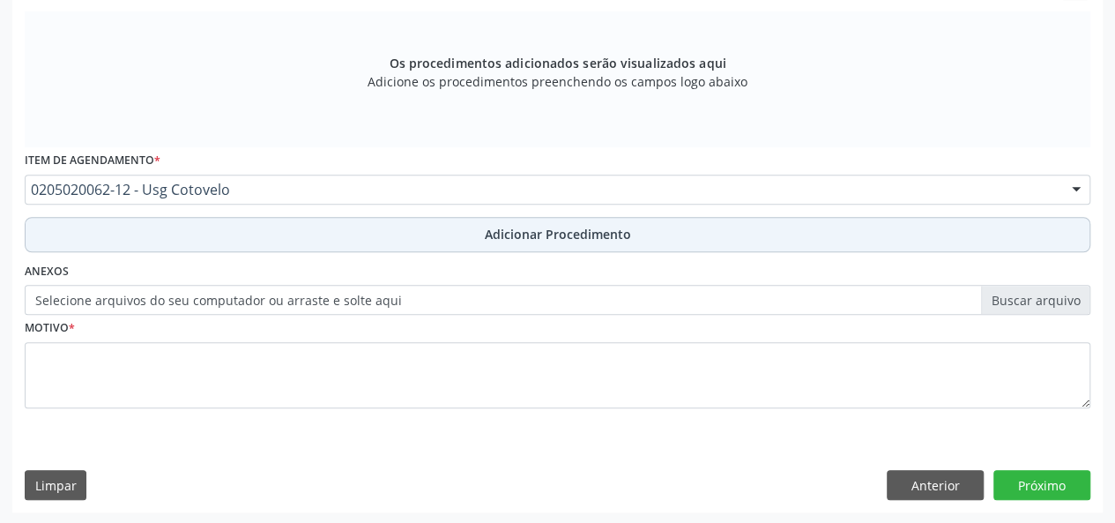
click at [345, 246] on button "Adicionar Procedimento" at bounding box center [557, 234] width 1065 height 35
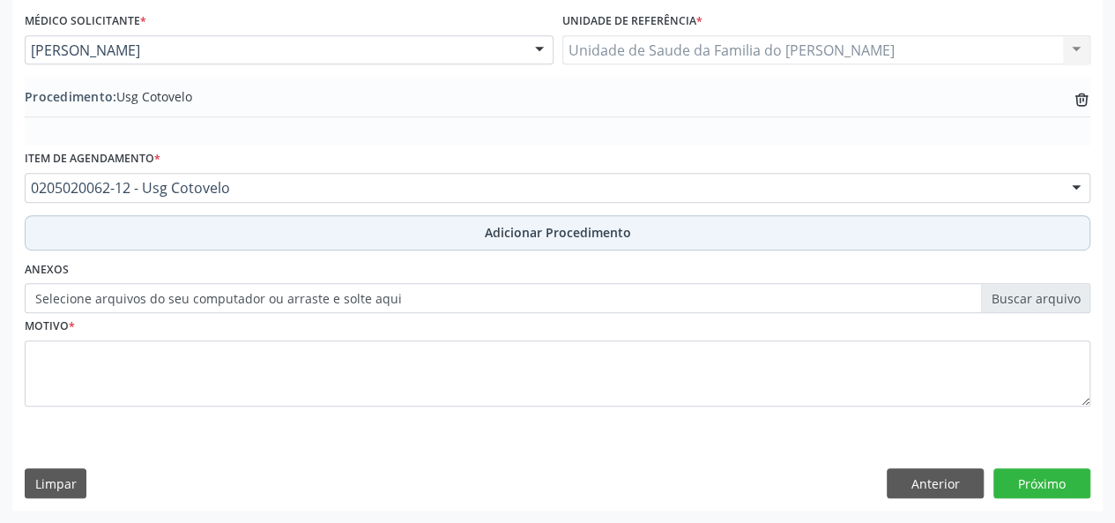
scroll to position [467, 0]
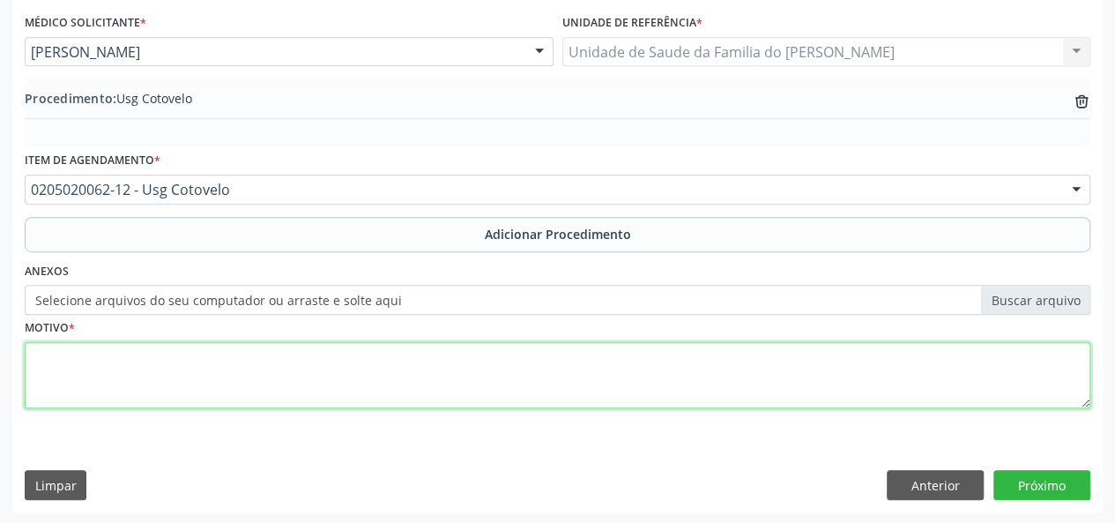
click at [271, 367] on textarea at bounding box center [557, 375] width 1065 height 67
click at [76, 358] on textarea "NODULACAO EM REGIAO DO COTOVELO DIREITO" at bounding box center [557, 375] width 1065 height 67
drag, startPoint x: 76, startPoint y: 358, endPoint x: 275, endPoint y: 372, distance: 199.7
click at [275, 372] on textarea "NODULACAO EM REGIAO DO COTOVELO DIREITO" at bounding box center [557, 375] width 1065 height 67
click at [147, 362] on textarea "NODULACAO EM REGIAO DO COTOVELO DIREITO" at bounding box center [557, 375] width 1065 height 67
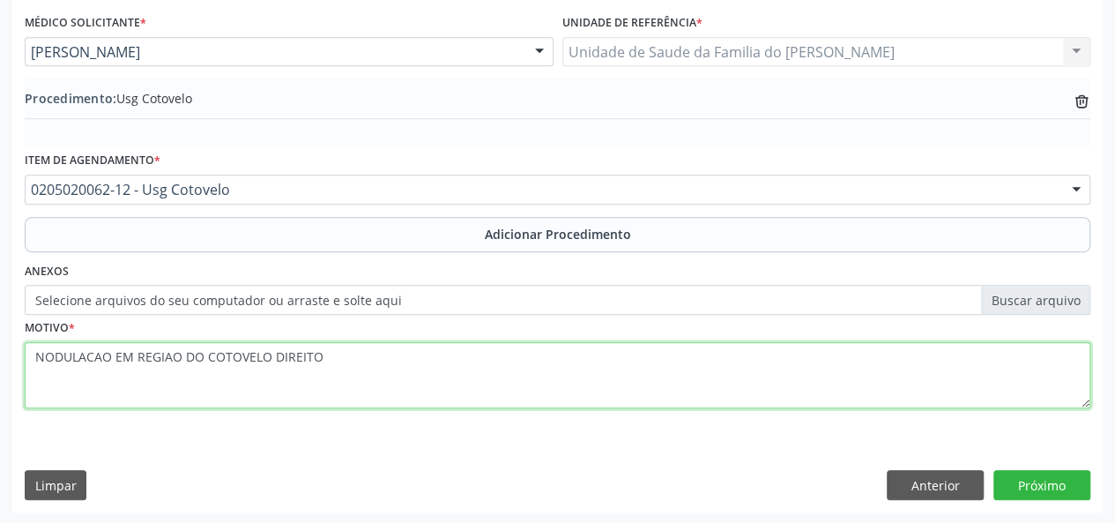
type textarea "NODULACAO EM REGIAO DO COTOVELO DIREITO"
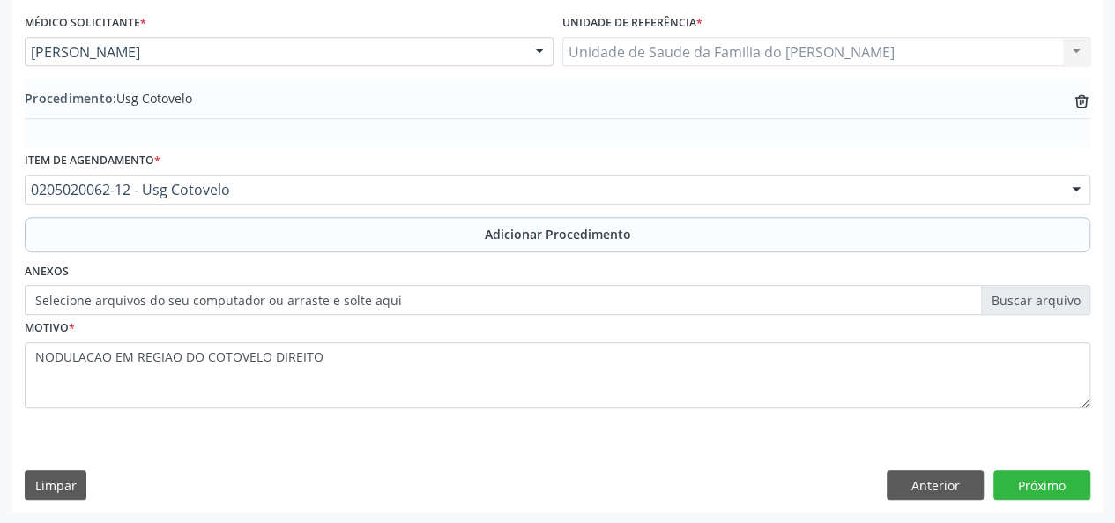
drag, startPoint x: 147, startPoint y: 362, endPoint x: 399, endPoint y: 456, distance: 268.8
click at [399, 456] on div "Requerente * Médico(a) Médico(a) Enfermeiro(a) Paciente Nenhum resultado encont…" at bounding box center [557, 225] width 1090 height 571
click at [1035, 480] on button "Próximo" at bounding box center [1041, 485] width 97 height 30
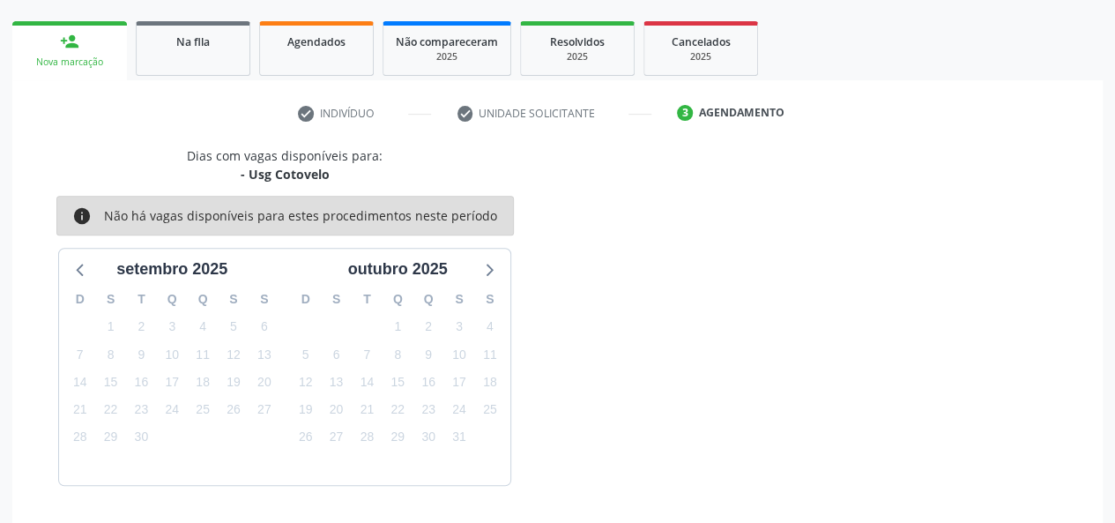
scroll to position [319, 0]
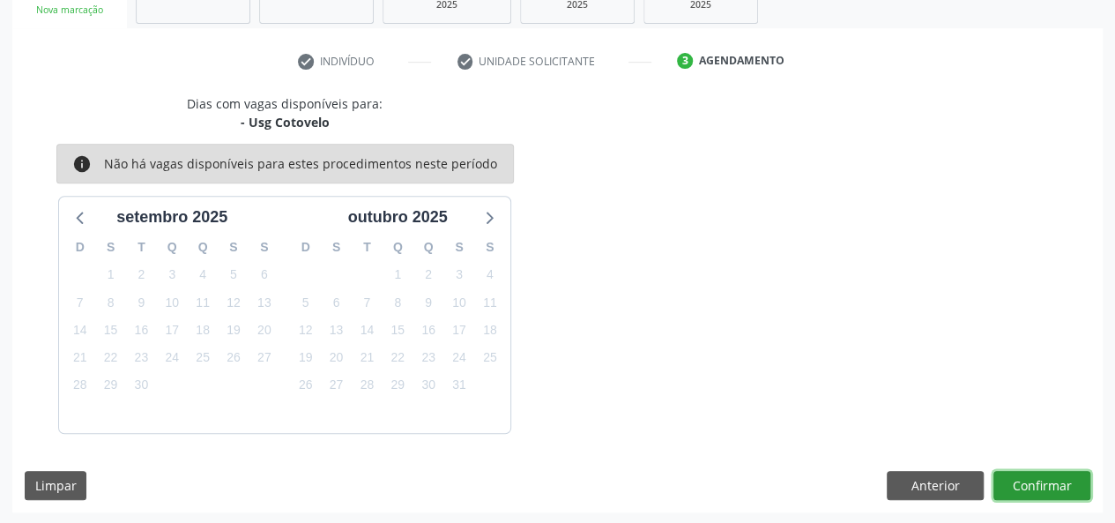
click at [1032, 483] on button "Confirmar" at bounding box center [1041, 486] width 97 height 30
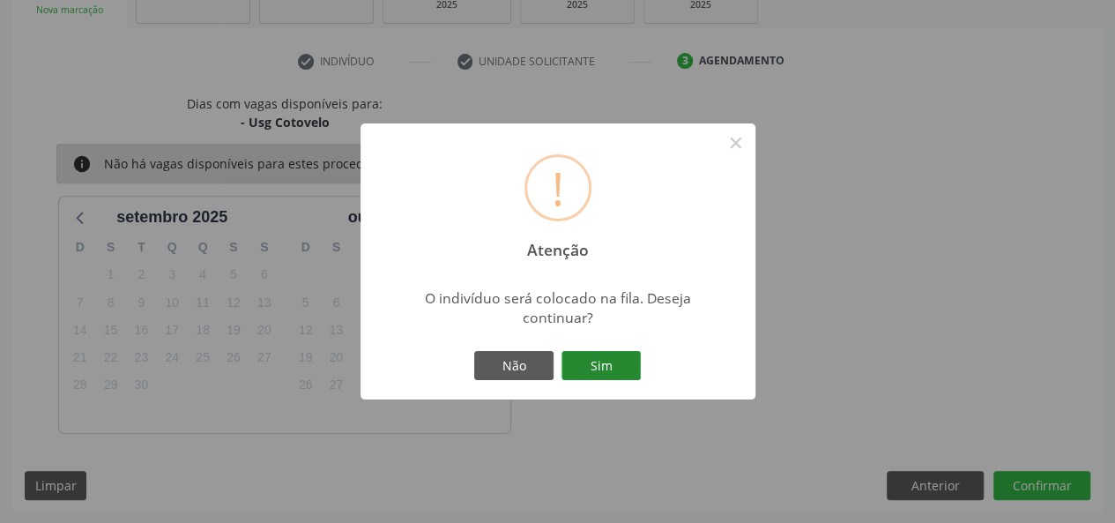
click at [595, 366] on button "Sim" at bounding box center [600, 366] width 79 height 30
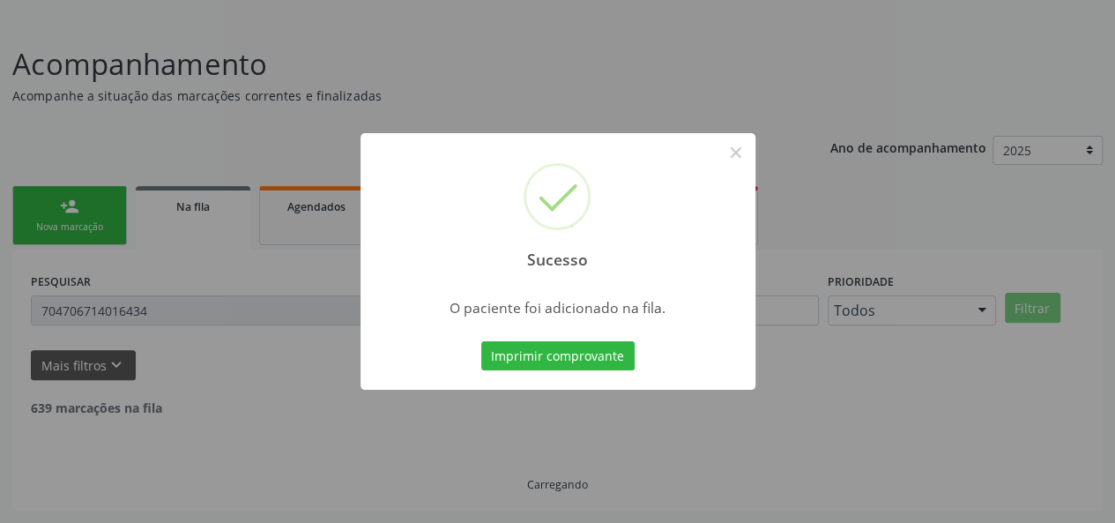
scroll to position [83, 0]
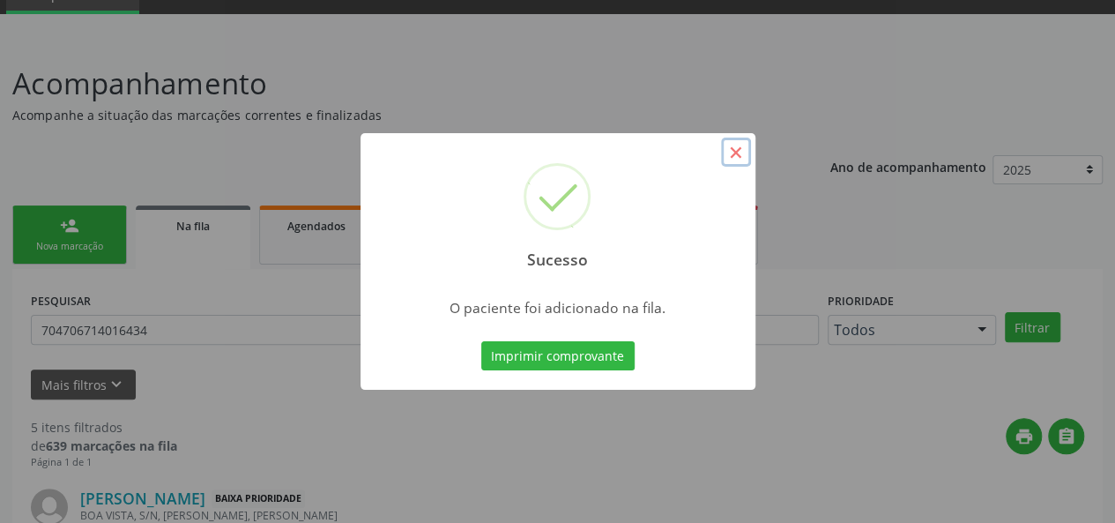
click at [735, 155] on button "×" at bounding box center [736, 152] width 30 height 30
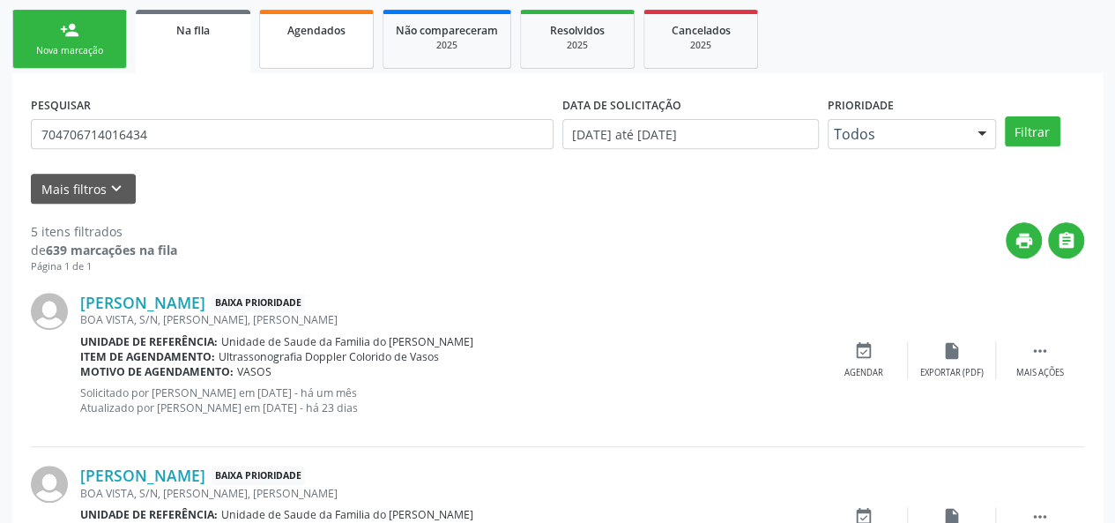
scroll to position [171, 0]
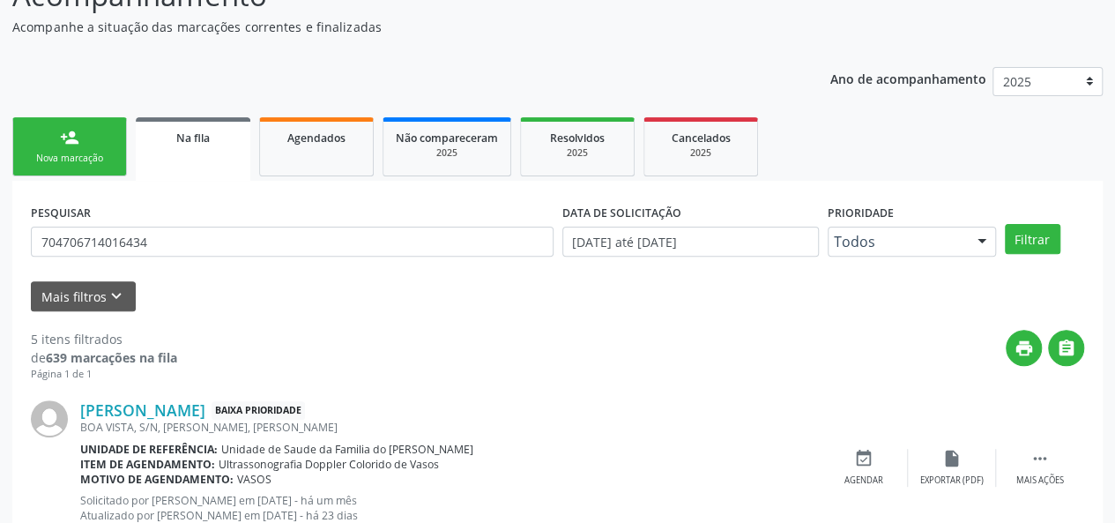
click at [172, 156] on link "Na fila" at bounding box center [193, 148] width 115 height 63
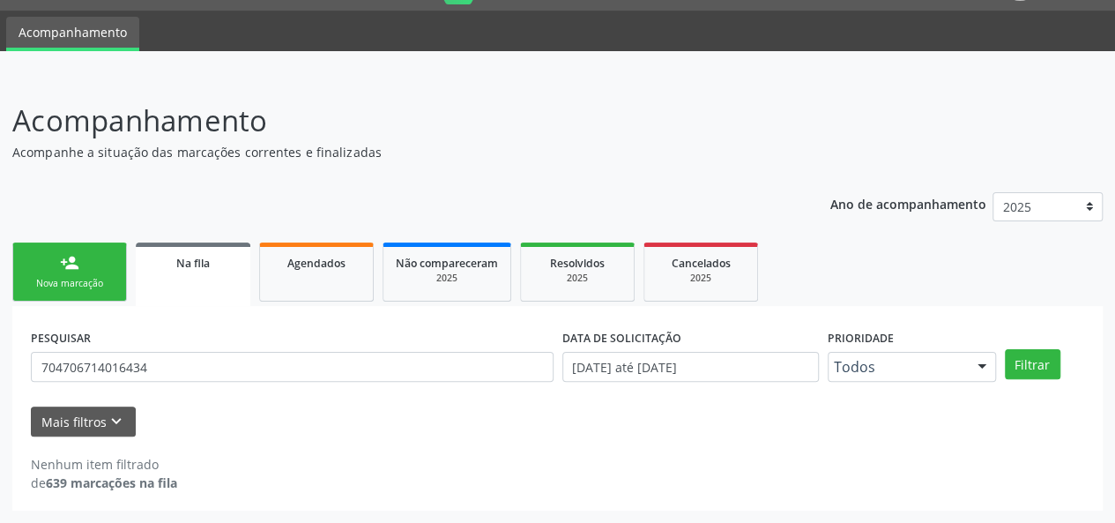
scroll to position [45, 0]
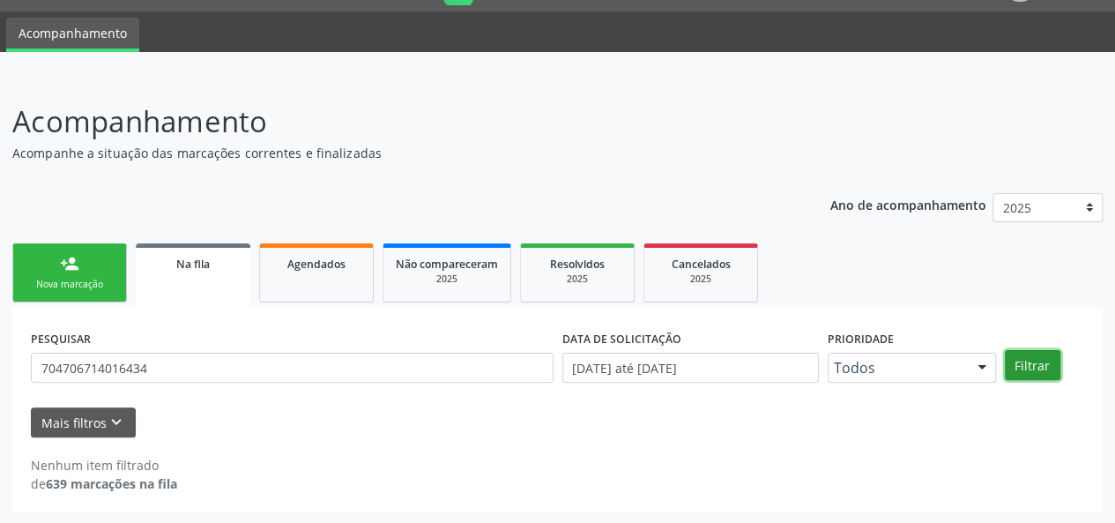
click at [1035, 361] on button "Filtrar" at bounding box center [1033, 365] width 56 height 30
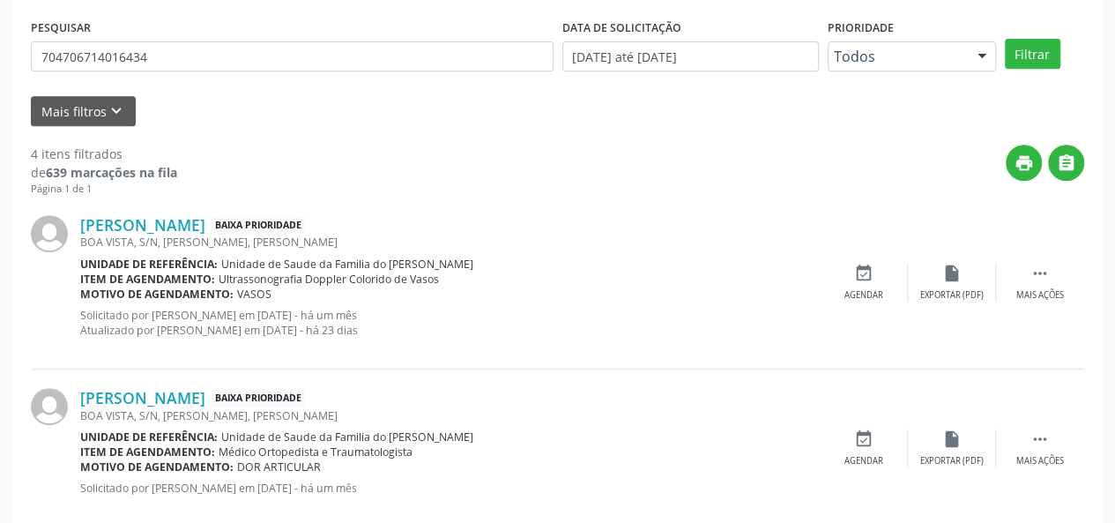
scroll to position [455, 0]
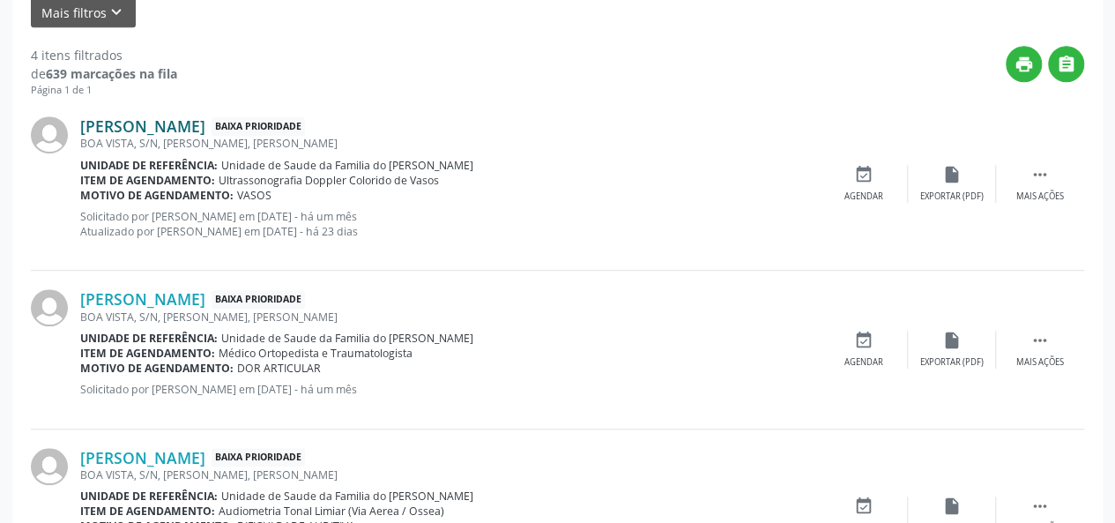
click at [205, 130] on link "[PERSON_NAME]" at bounding box center [142, 125] width 125 height 19
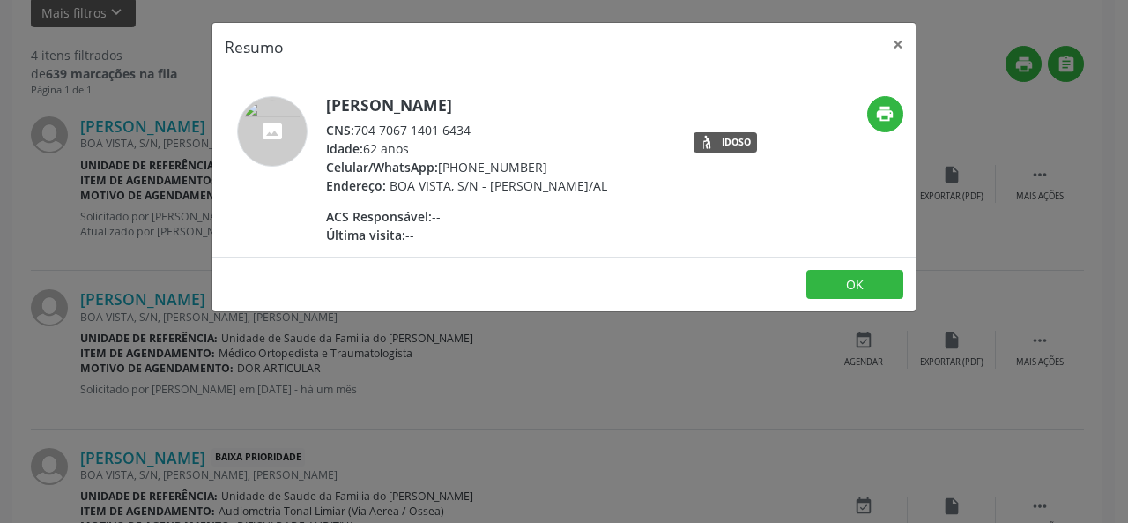
drag, startPoint x: 490, startPoint y: 131, endPoint x: 353, endPoint y: 131, distance: 136.6
click at [353, 131] on div "CNS: 704 7067 1401 6434" at bounding box center [466, 130] width 281 height 19
copy div "704 7067 1401 6434"
click at [902, 48] on button "×" at bounding box center [897, 44] width 35 height 43
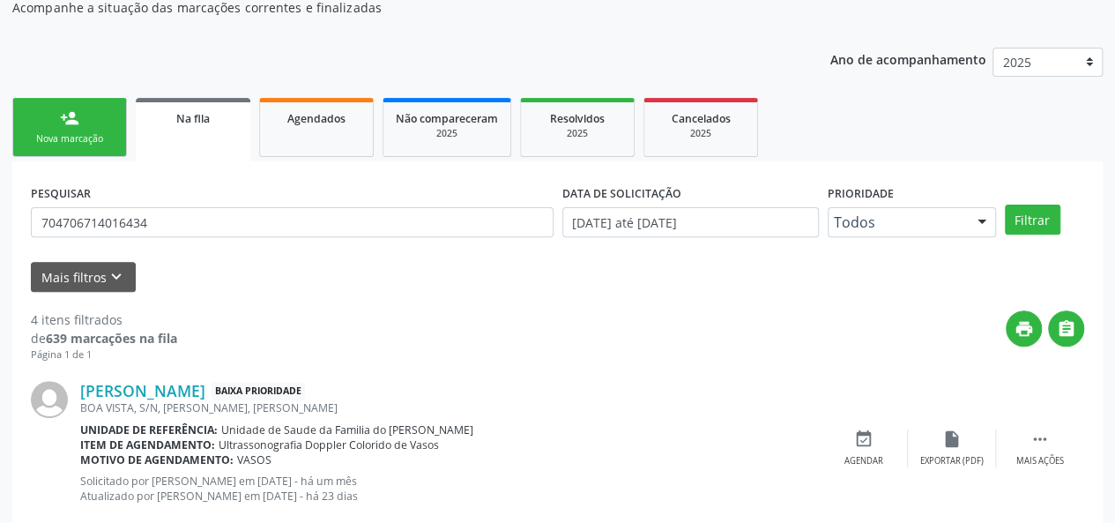
scroll to position [14, 0]
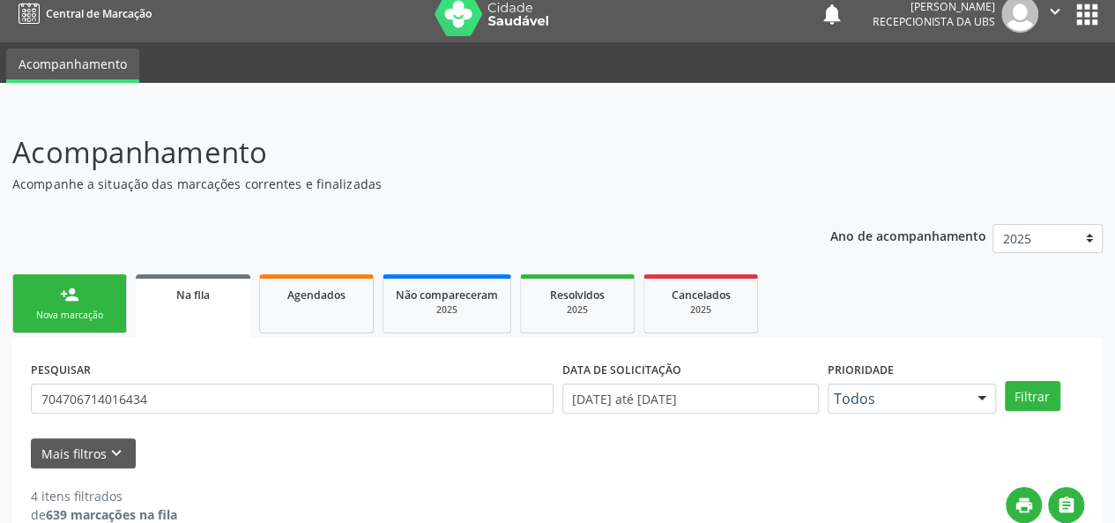
click at [68, 293] on div "person_add" at bounding box center [69, 294] width 19 height 19
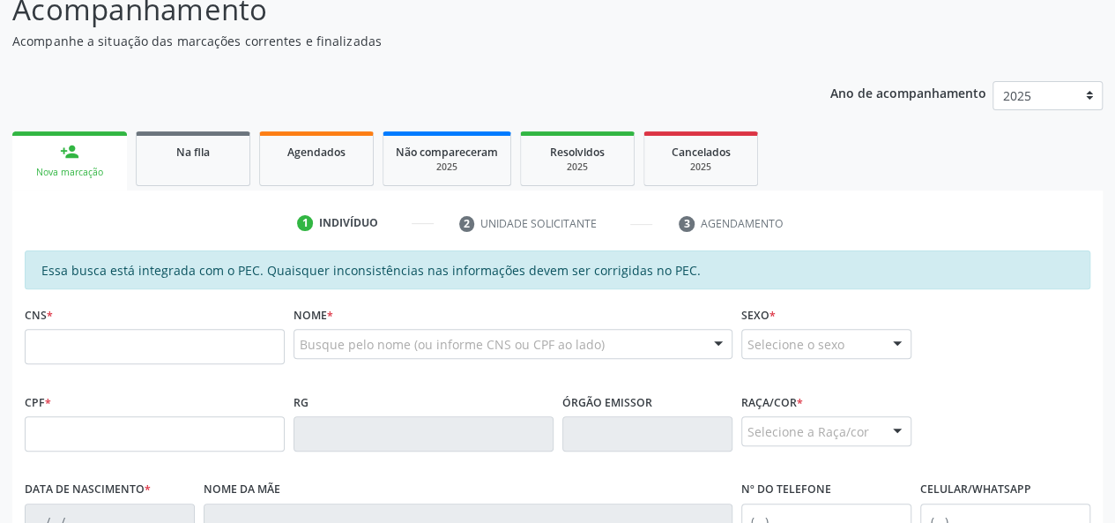
scroll to position [278, 0]
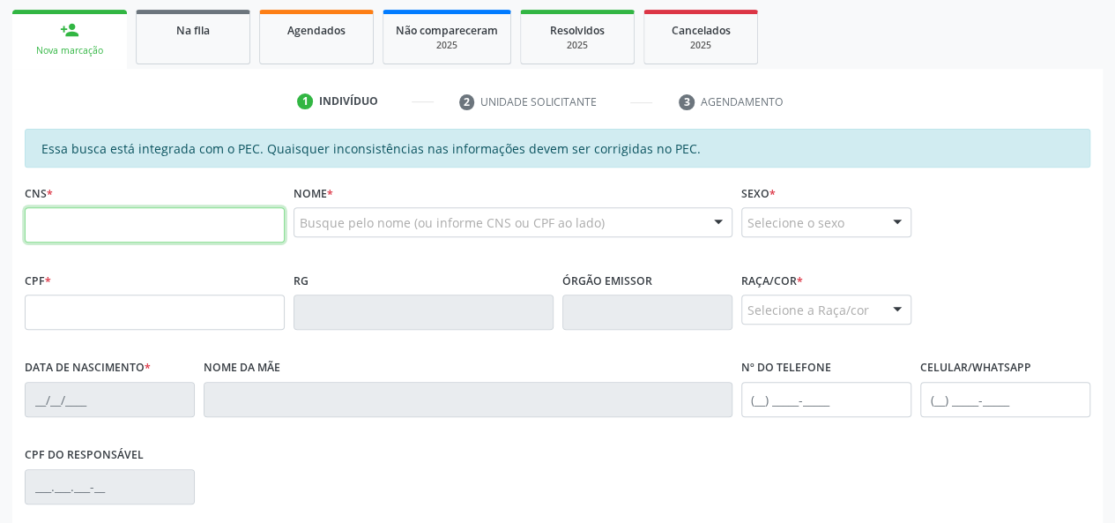
click at [134, 221] on input "text" at bounding box center [155, 224] width 260 height 35
type input "898 0041 2230 4425"
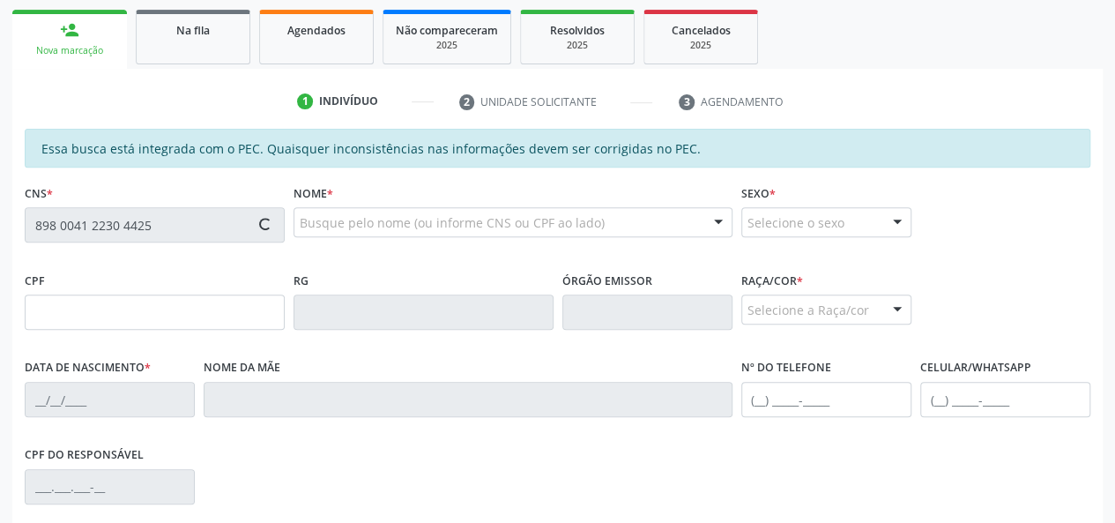
type input "151.404.394-76"
type input "0[DATE]"
type input "[PERSON_NAME][MEDICAL_DATA]"
type input "[PHONE_NUMBER]"
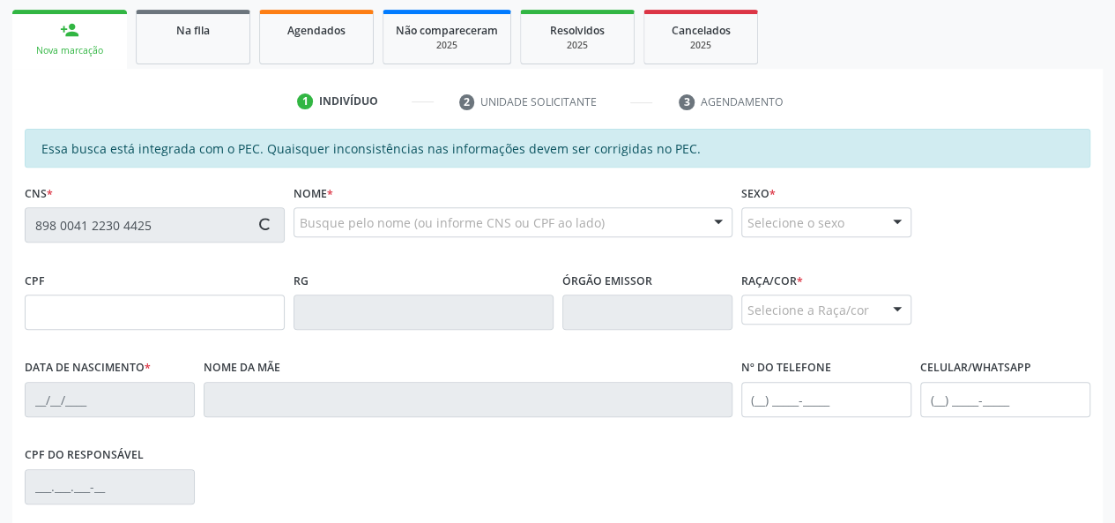
type input "S/N"
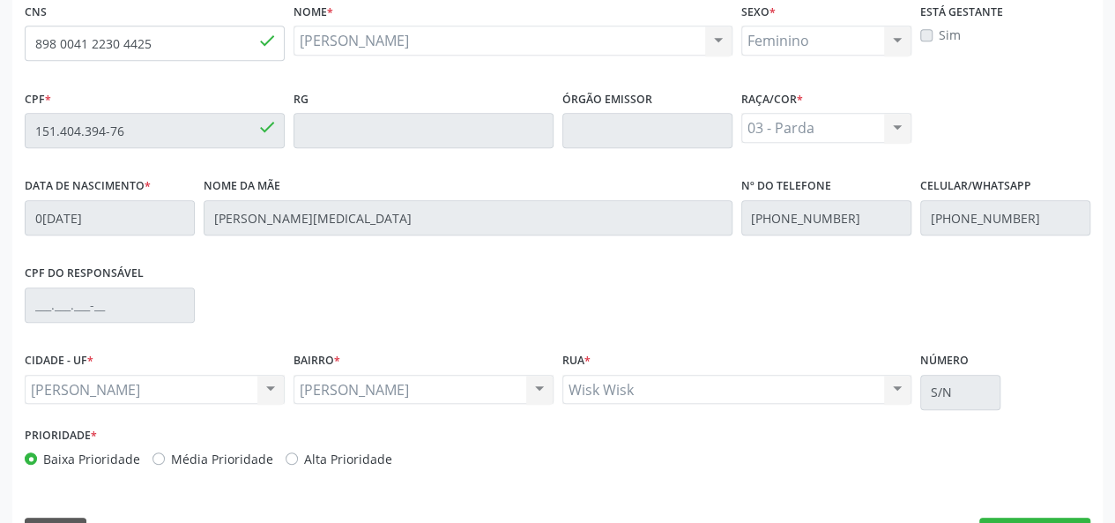
scroll to position [507, 0]
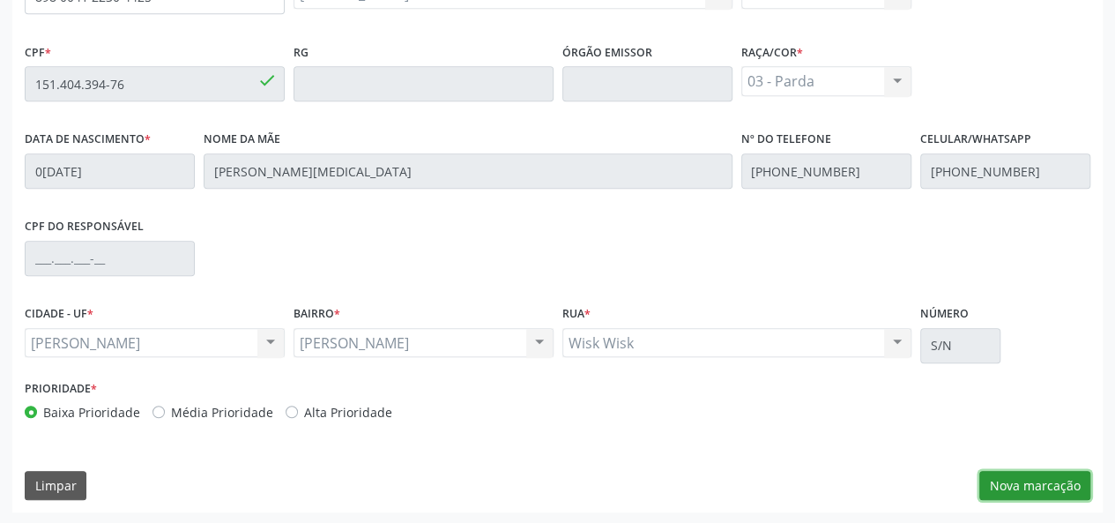
click at [1023, 482] on button "Nova marcação" at bounding box center [1034, 486] width 111 height 30
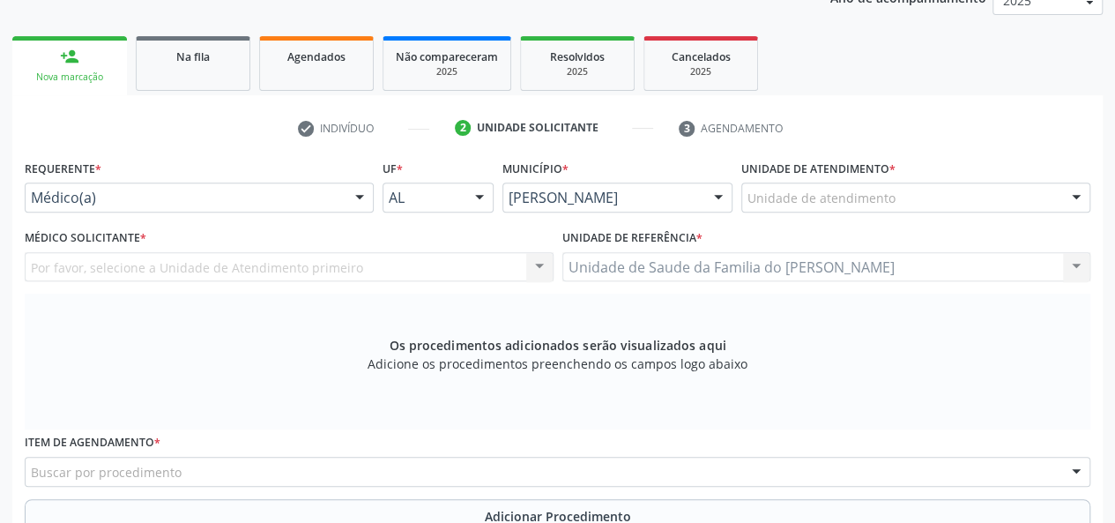
scroll to position [242, 0]
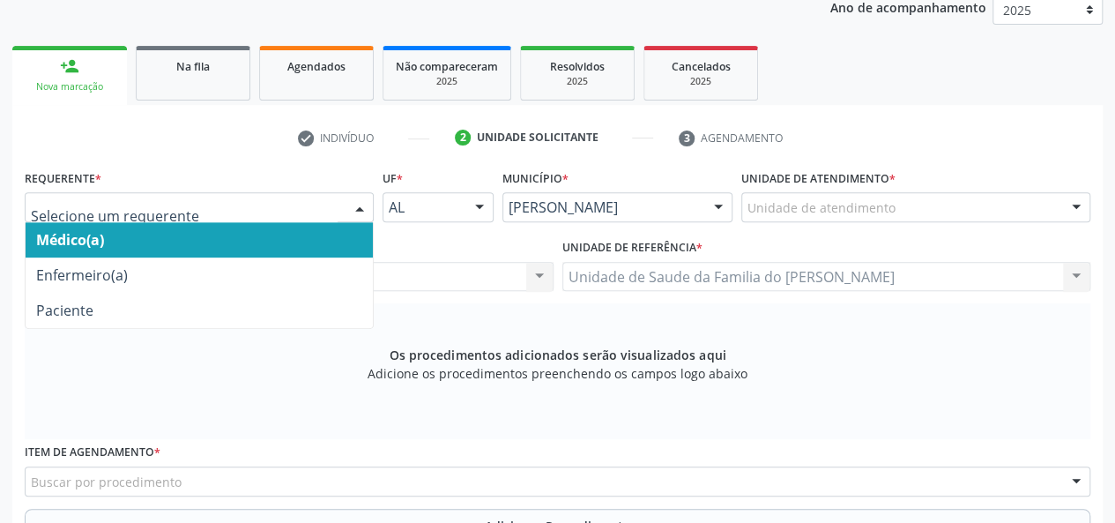
drag, startPoint x: 252, startPoint y: 237, endPoint x: 552, endPoint y: 237, distance: 299.6
click at [253, 237] on span "Médico(a)" at bounding box center [199, 239] width 347 height 35
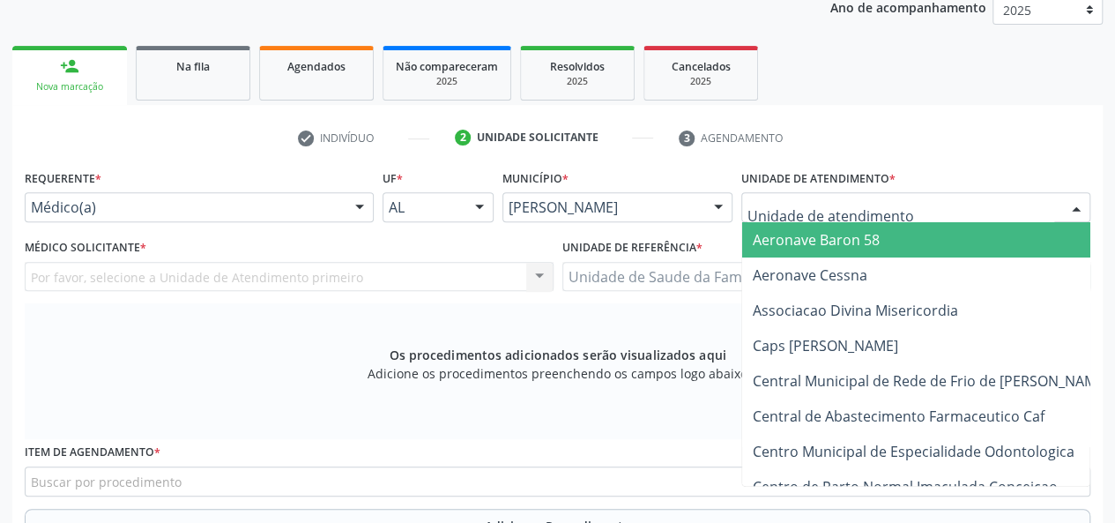
click at [899, 204] on div at bounding box center [915, 207] width 349 height 30
type input "J"
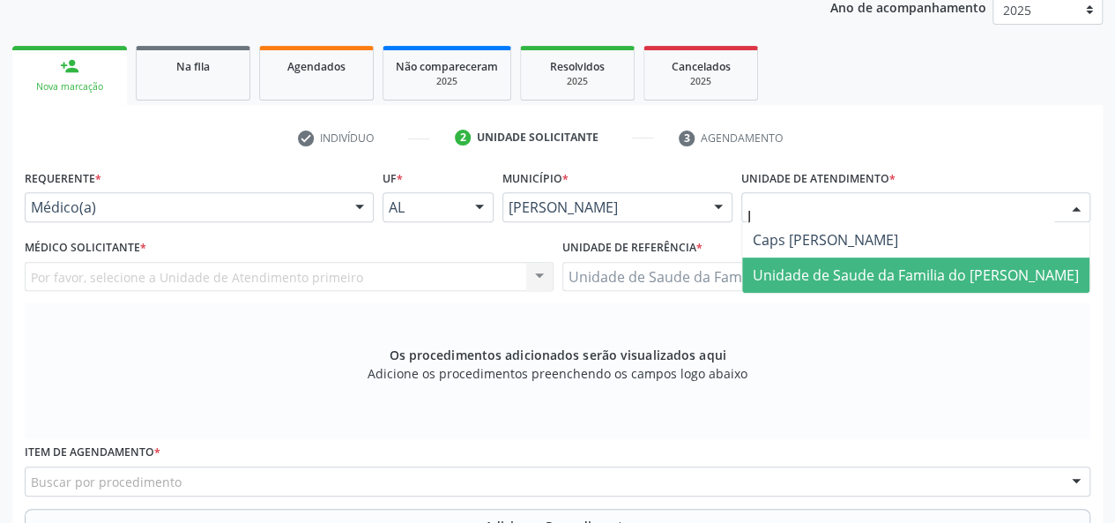
click at [897, 271] on span "Unidade de Saude da Familia do [PERSON_NAME]" at bounding box center [916, 274] width 326 height 19
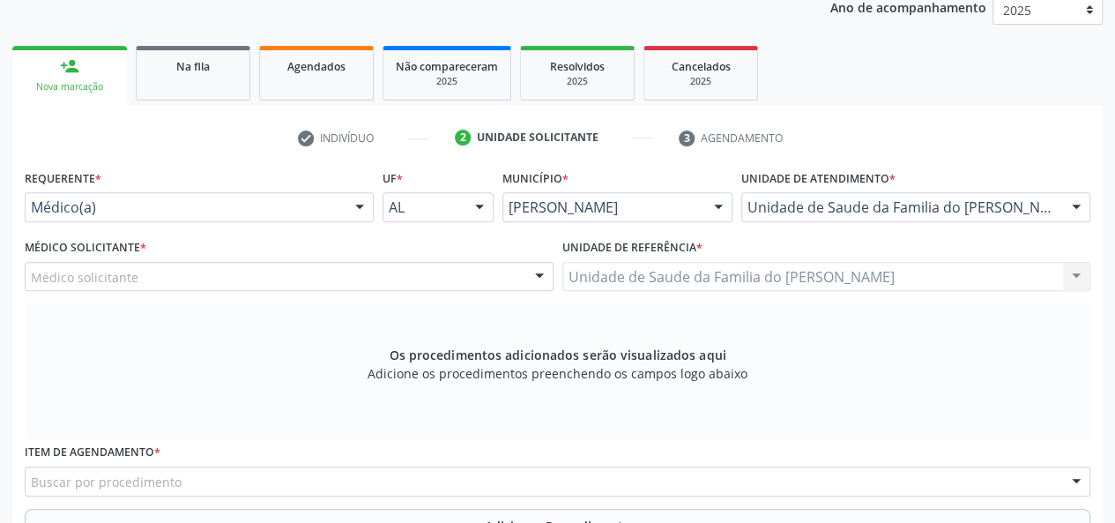
click at [529, 274] on div at bounding box center [539, 278] width 26 height 30
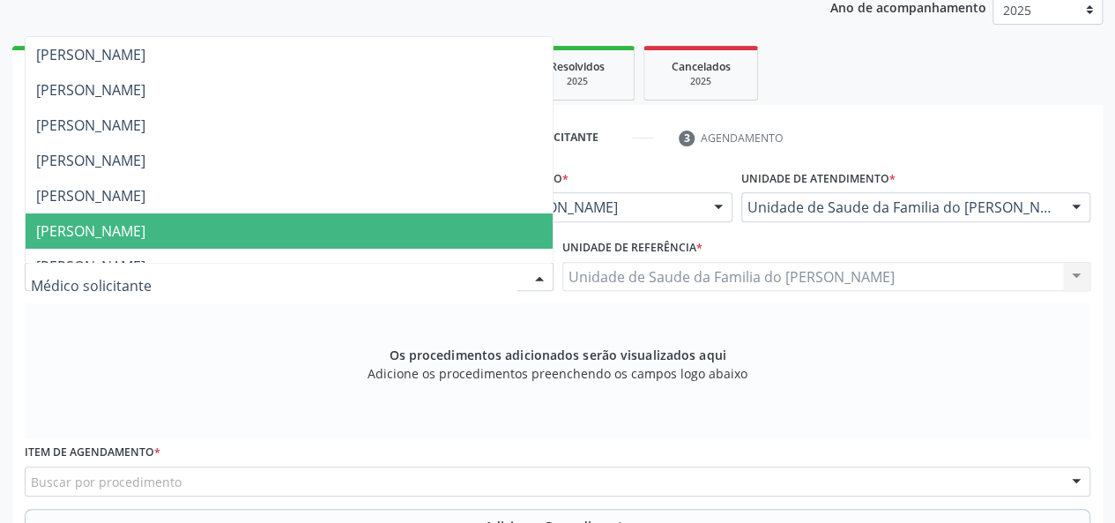
click at [436, 233] on span "[PERSON_NAME]" at bounding box center [289, 230] width 527 height 35
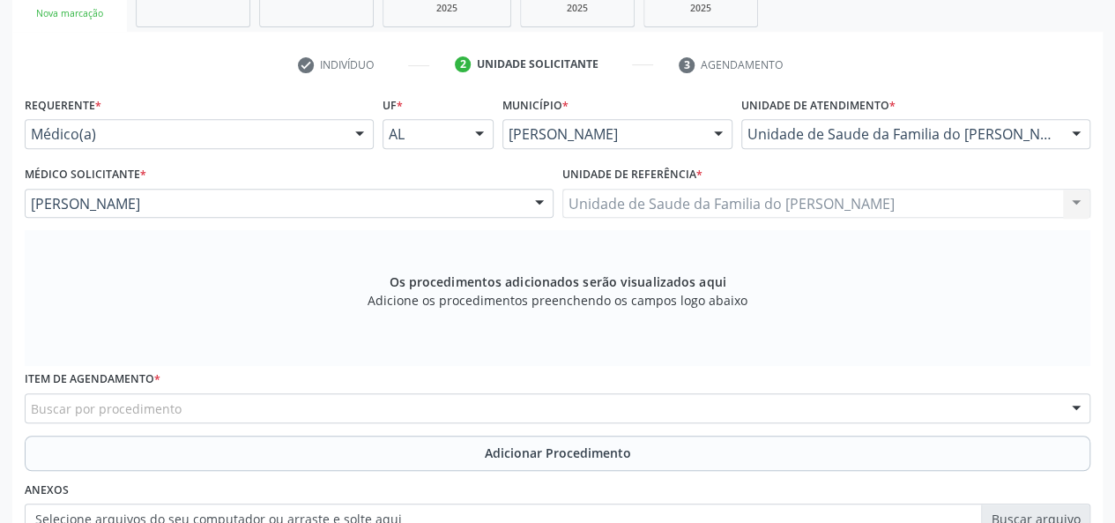
scroll to position [419, 0]
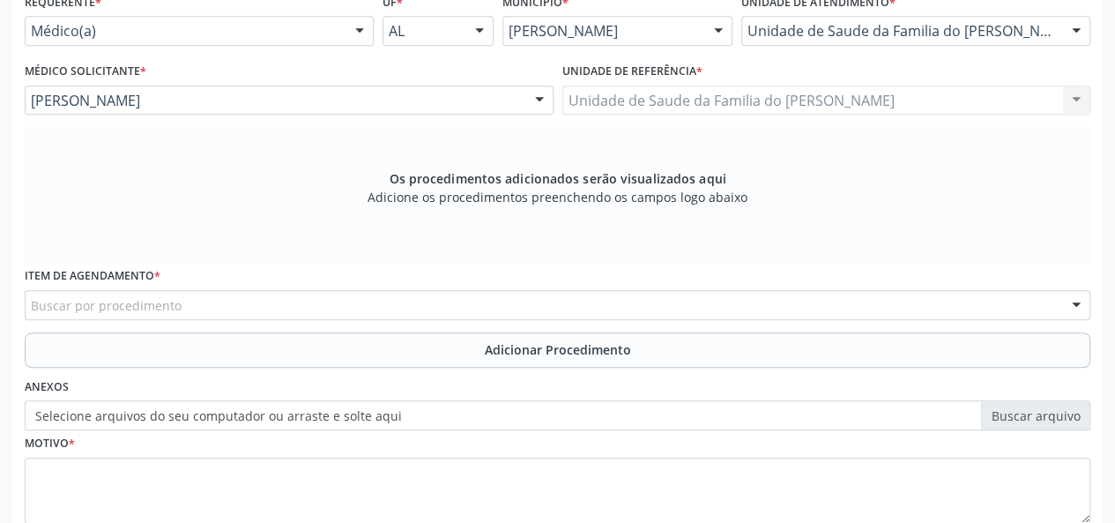
click at [319, 305] on div "Buscar por procedimento" at bounding box center [557, 305] width 1065 height 30
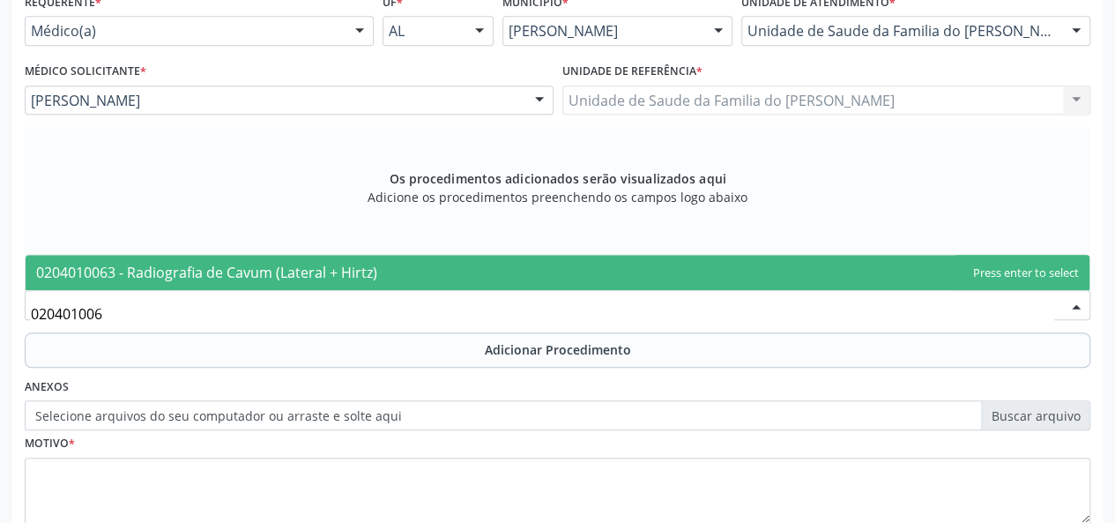
type input "0204010063"
click at [329, 265] on span "0204010063 - Radiografia de Cavum (Lateral + Hirtz)" at bounding box center [206, 272] width 341 height 19
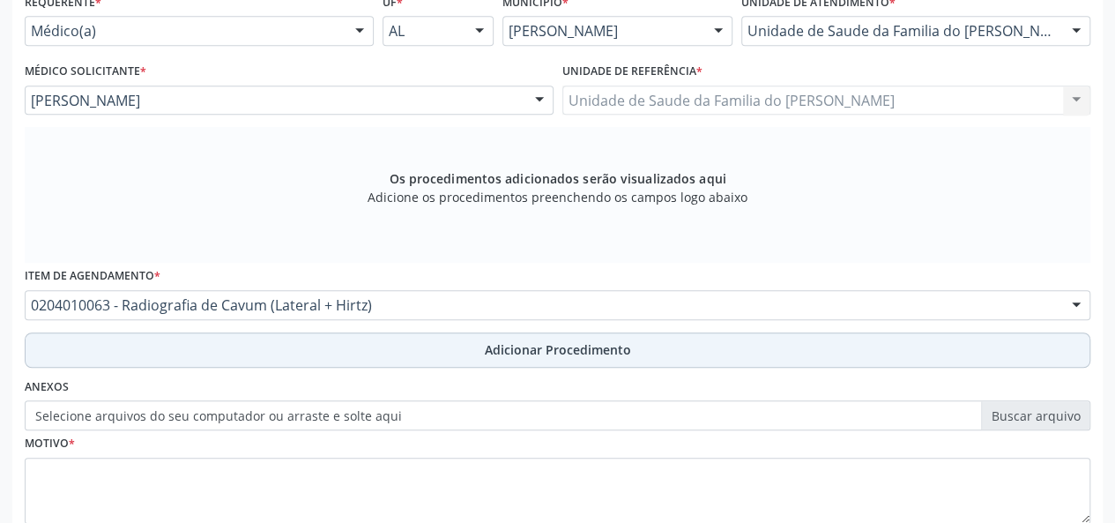
click at [312, 341] on button "Adicionar Procedimento" at bounding box center [557, 349] width 1065 height 35
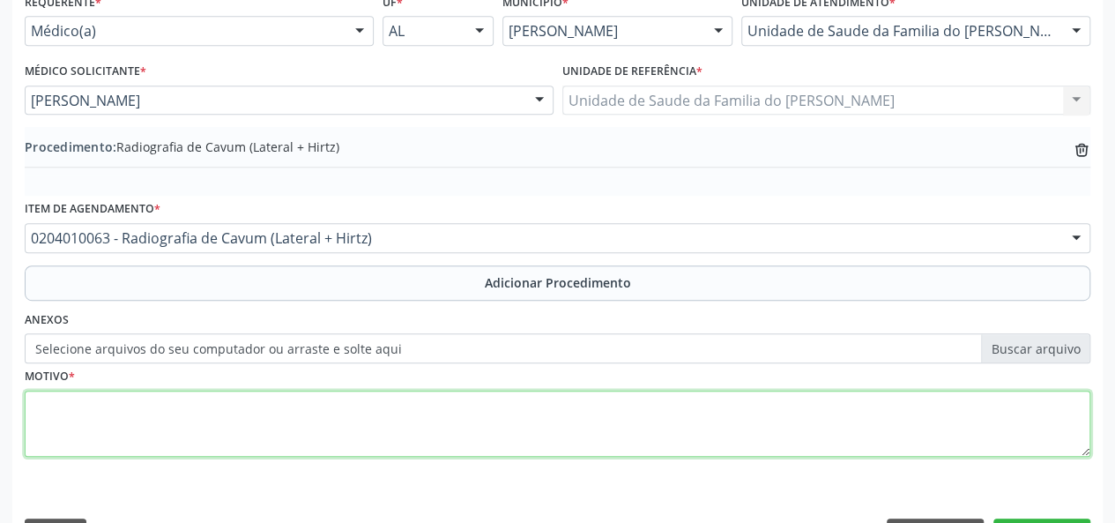
click at [291, 422] on textarea at bounding box center [557, 423] width 1065 height 67
click at [67, 410] on textarea "OBSTRUCAO NASAL" at bounding box center [557, 423] width 1065 height 67
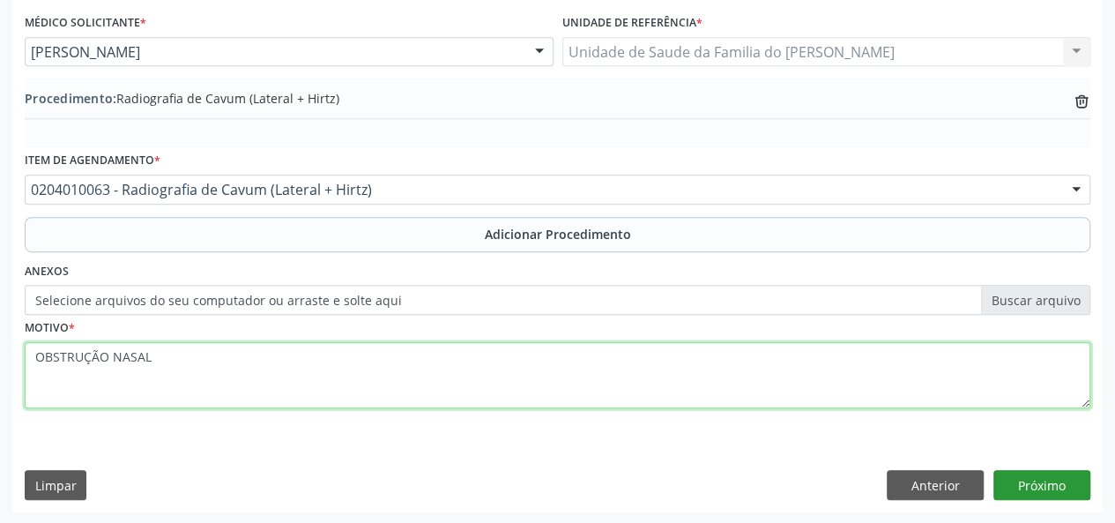
type textarea "OBSTRUÇÃO NASAL"
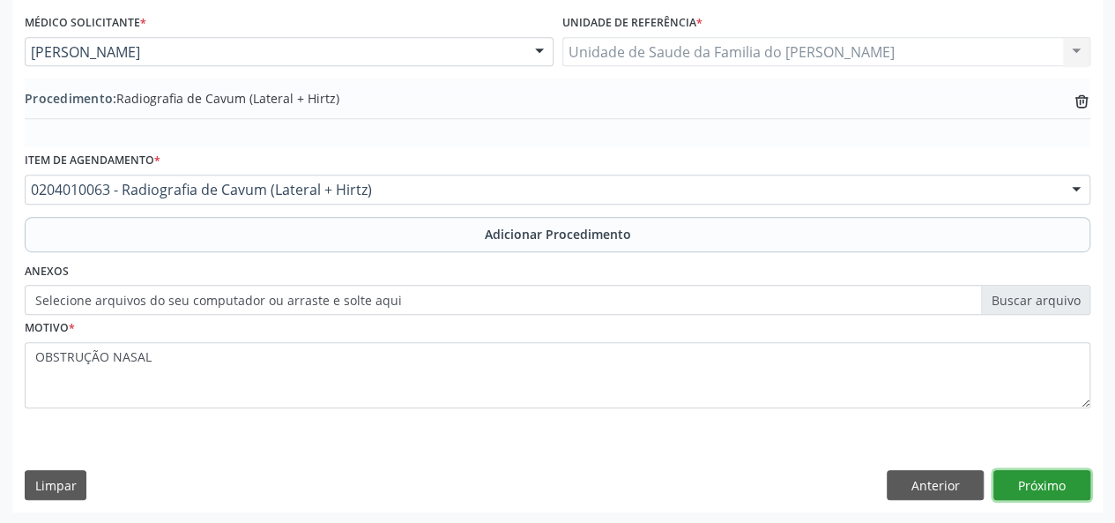
click at [1030, 486] on button "Próximo" at bounding box center [1041, 485] width 97 height 30
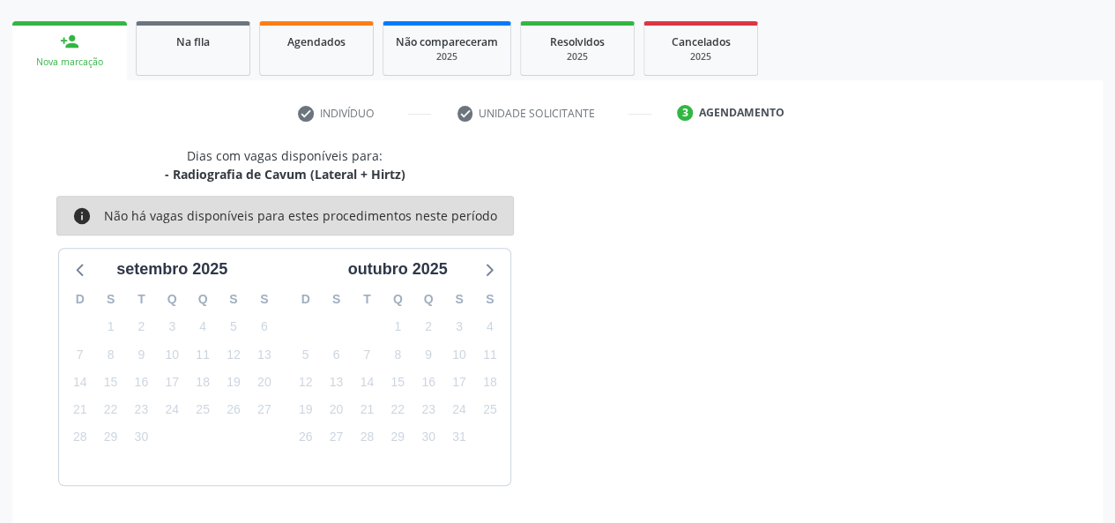
scroll to position [319, 0]
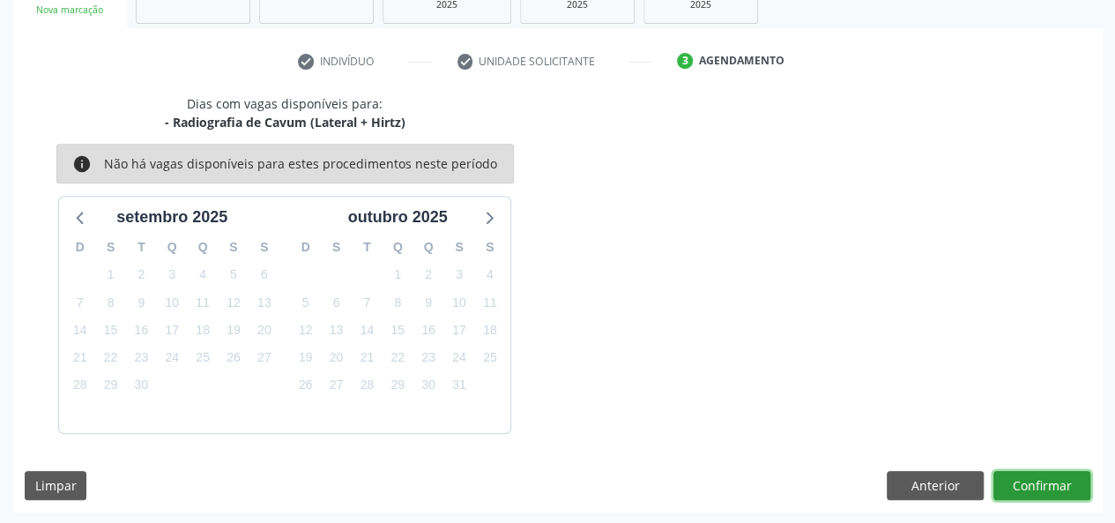
click at [1029, 487] on button "Confirmar" at bounding box center [1041, 486] width 97 height 30
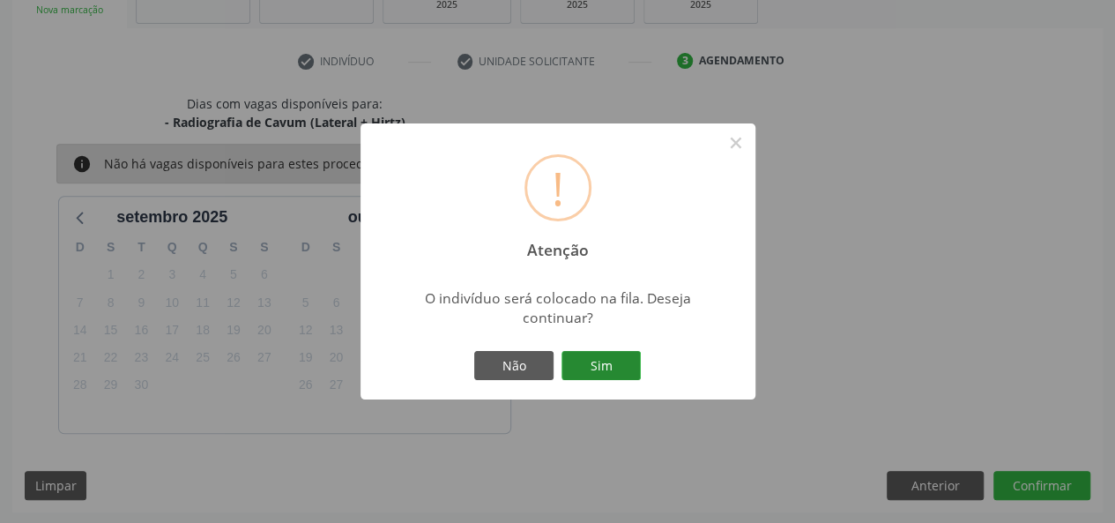
click at [566, 356] on button "Sim" at bounding box center [600, 366] width 79 height 30
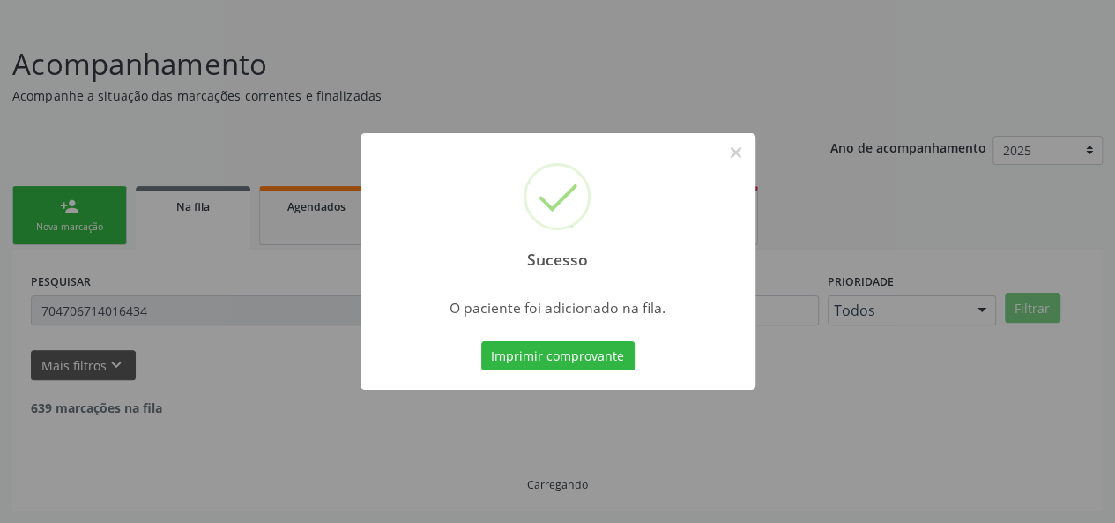
scroll to position [83, 0]
